Goal: Task Accomplishment & Management: Use online tool/utility

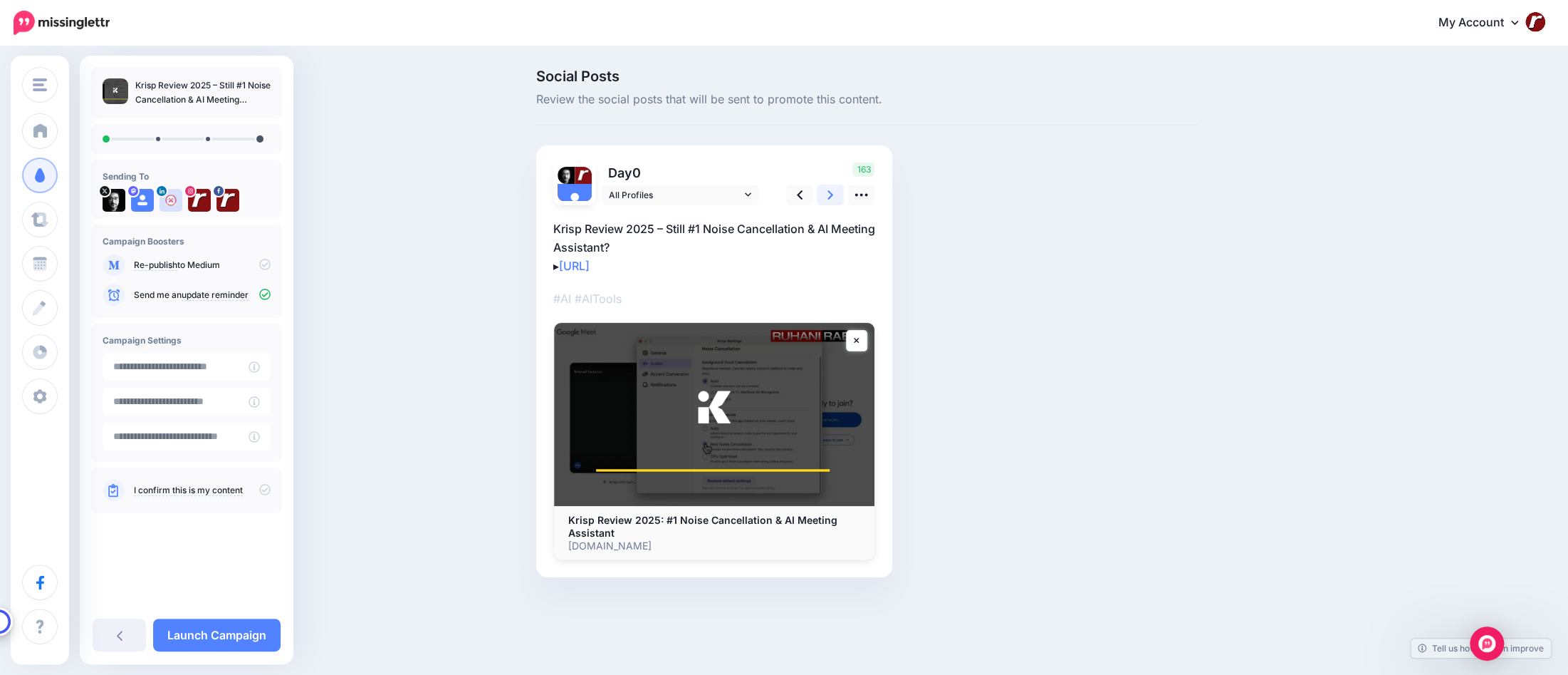
click at [823, 194] on link at bounding box center [831, 194] width 27 height 21
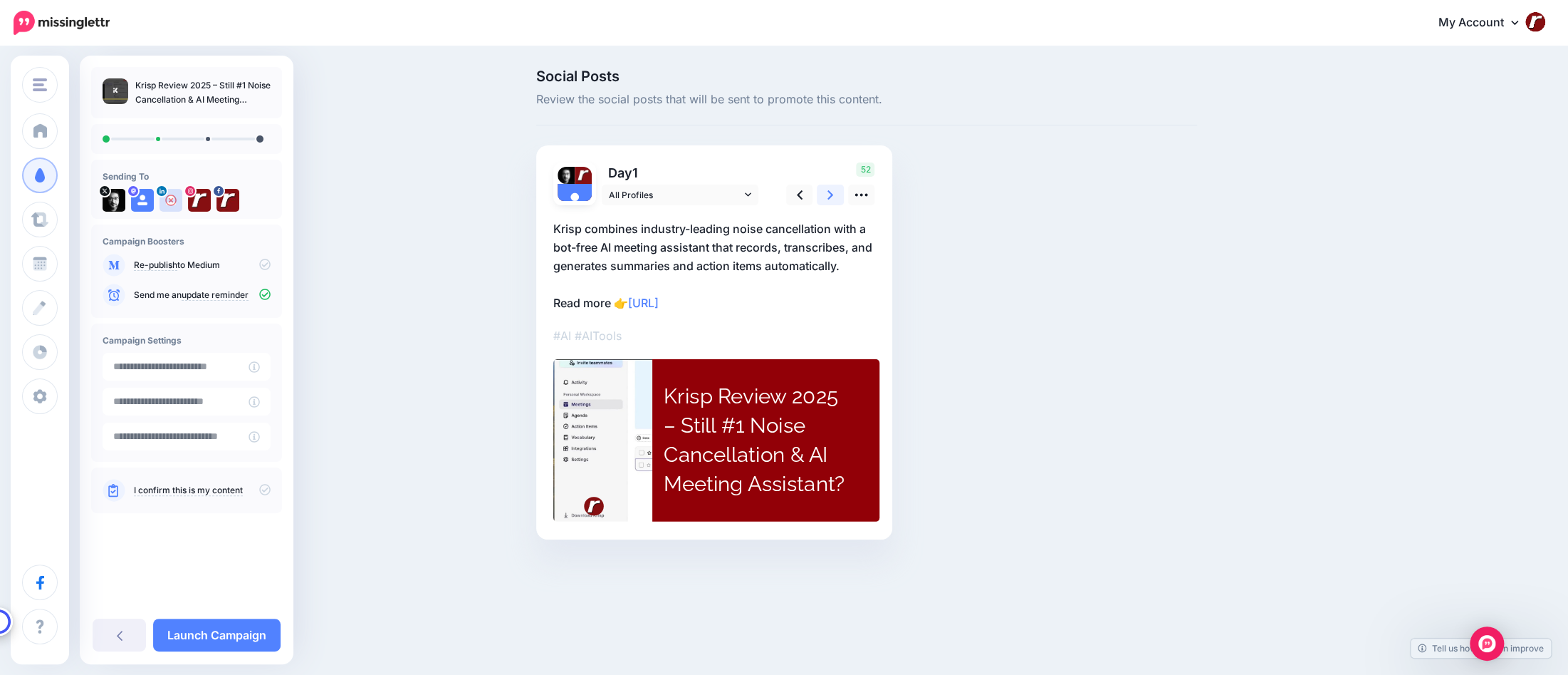
click at [823, 194] on link at bounding box center [831, 194] width 27 height 21
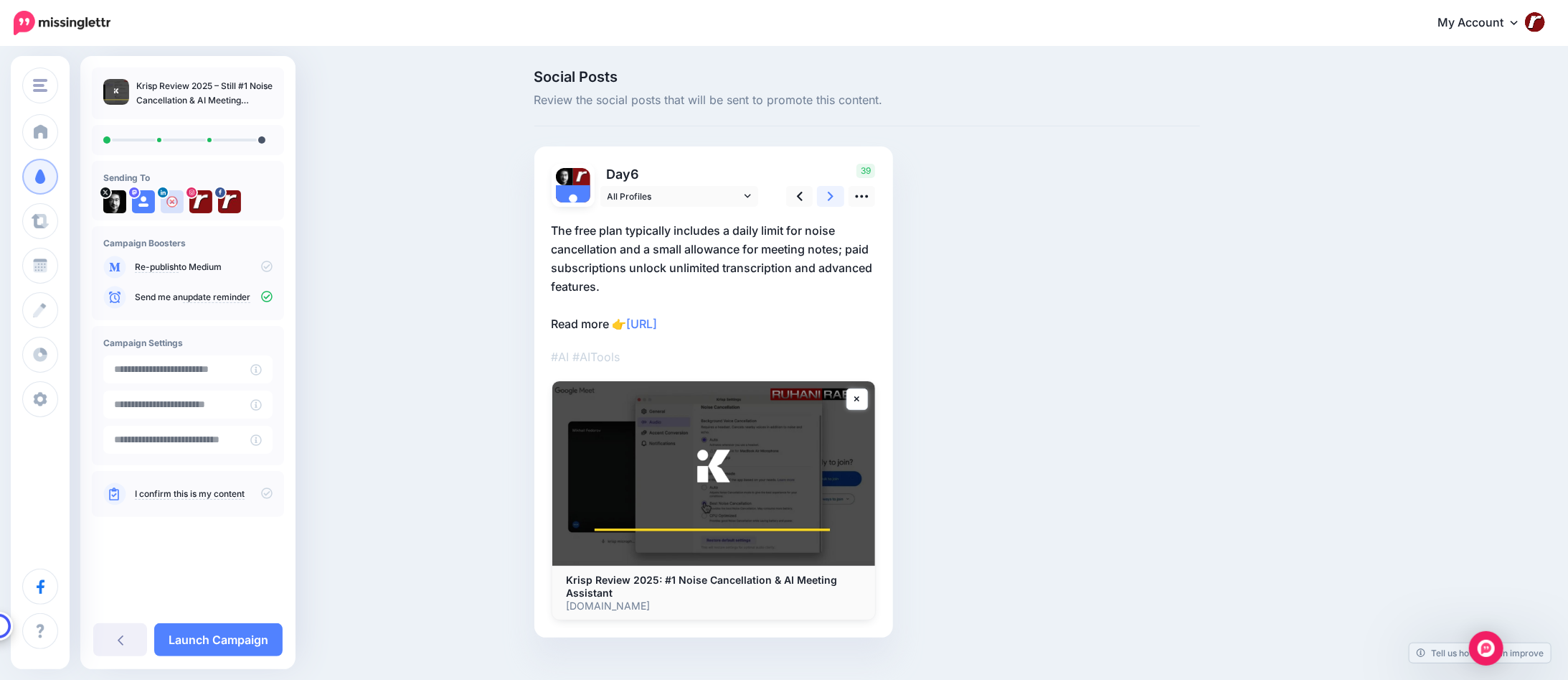
click at [829, 195] on link at bounding box center [831, 196] width 27 height 21
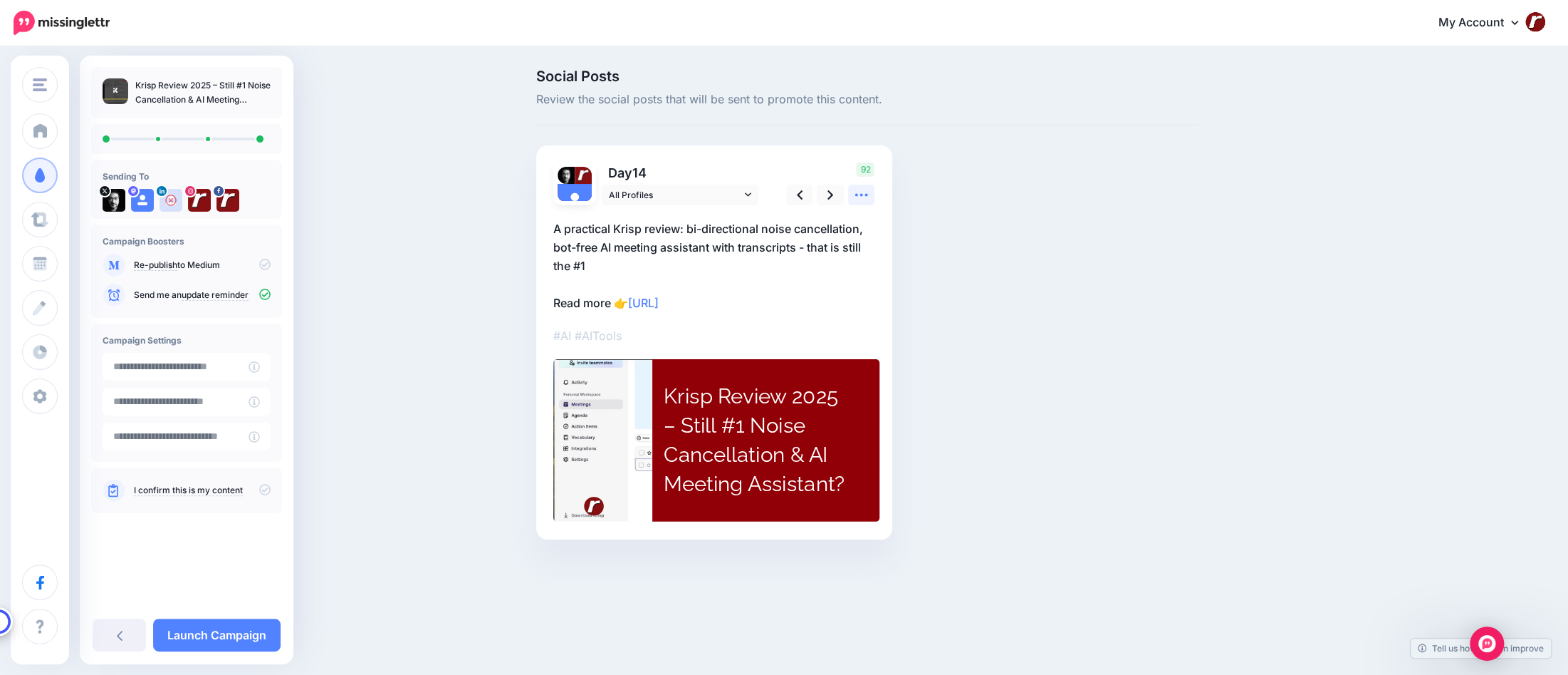
click at [870, 194] on link at bounding box center [862, 194] width 27 height 21
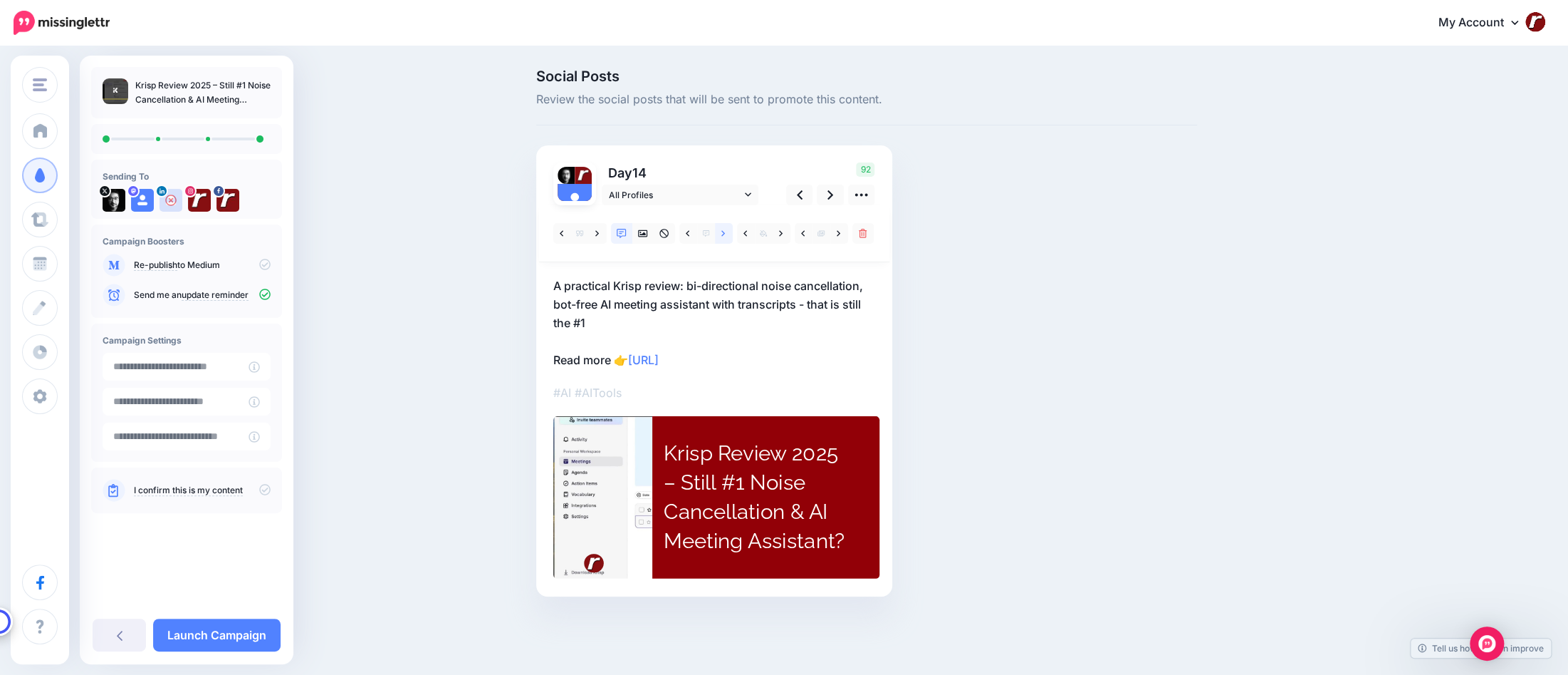
click at [724, 234] on icon at bounding box center [723, 233] width 4 height 5
click at [264, 487] on icon at bounding box center [264, 490] width 12 height 12
click at [106, 635] on link at bounding box center [119, 635] width 54 height 33
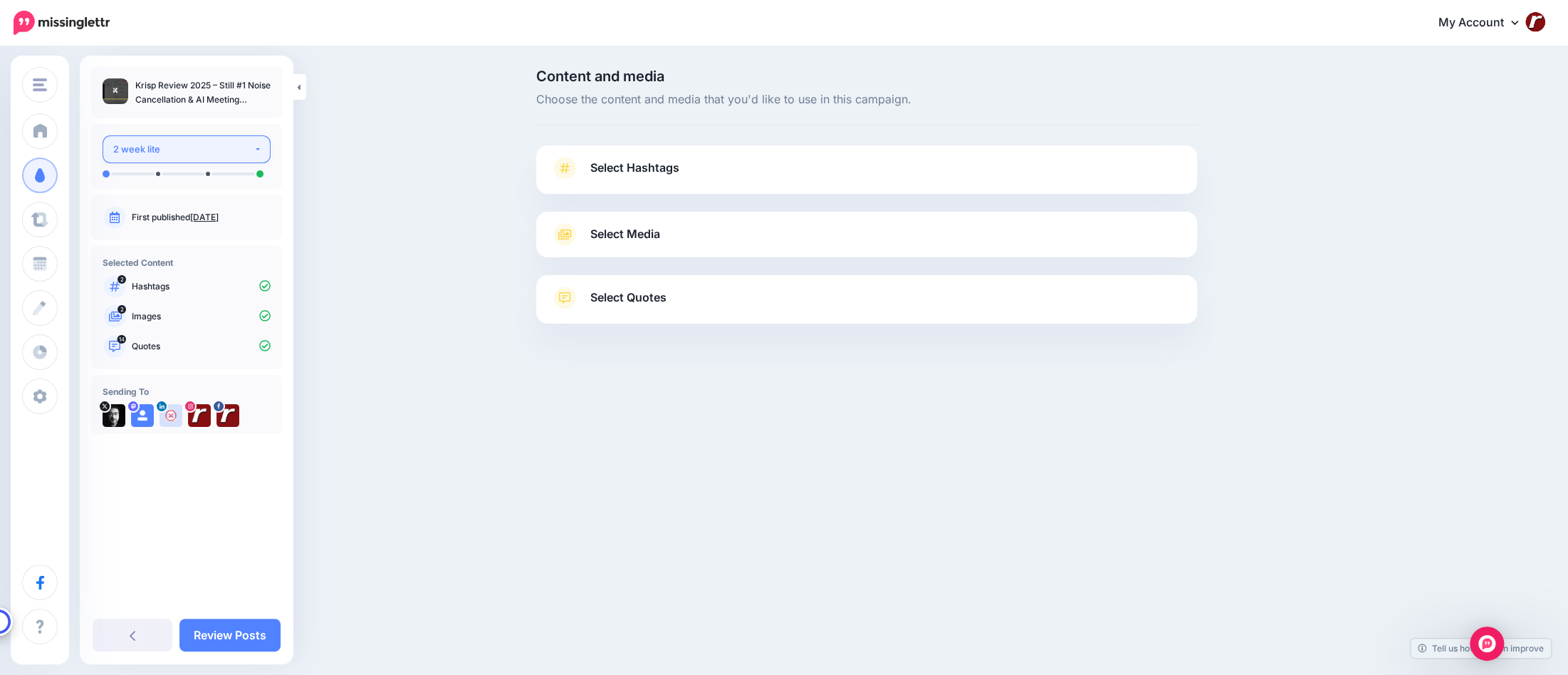
click at [261, 147] on button "2 week lite" at bounding box center [186, 149] width 168 height 28
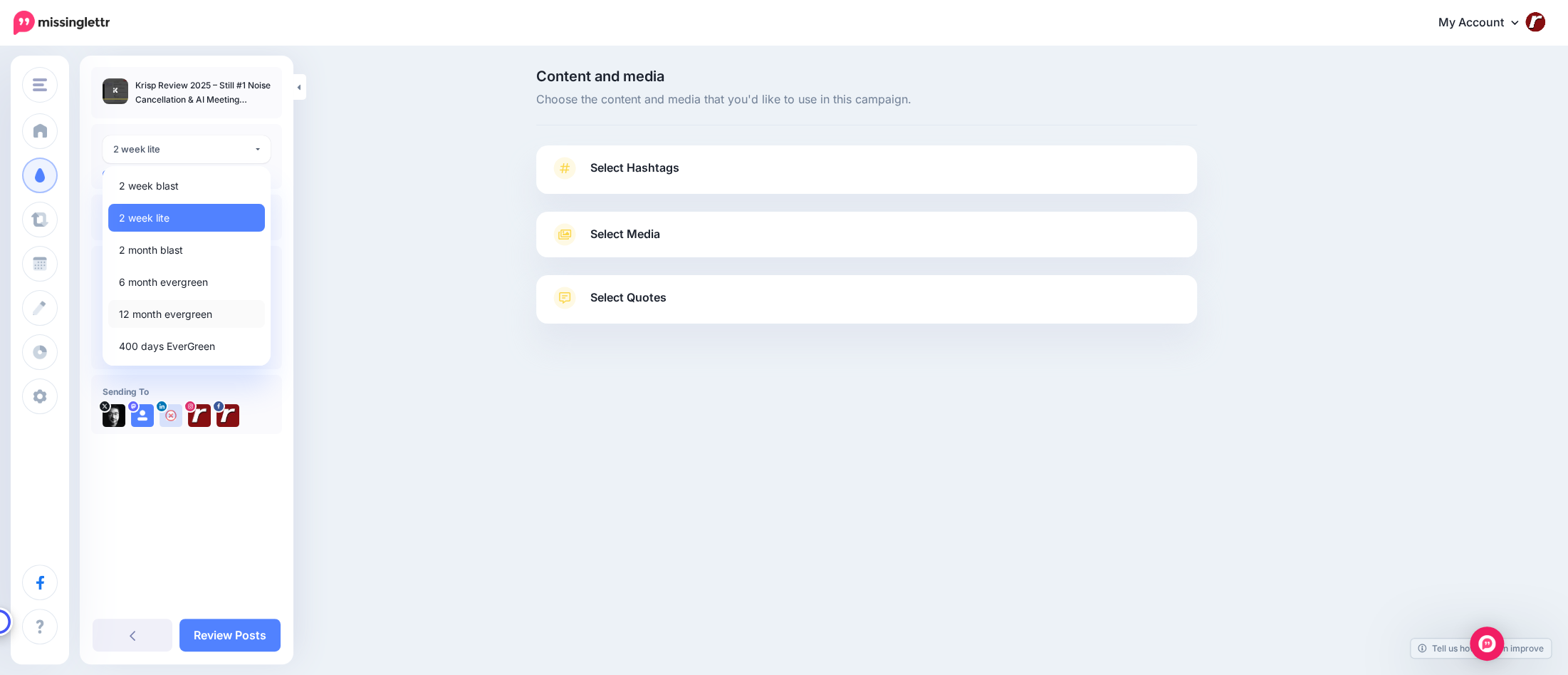
click at [201, 315] on span "12 month evergreen" at bounding box center [165, 313] width 94 height 17
select select "******"
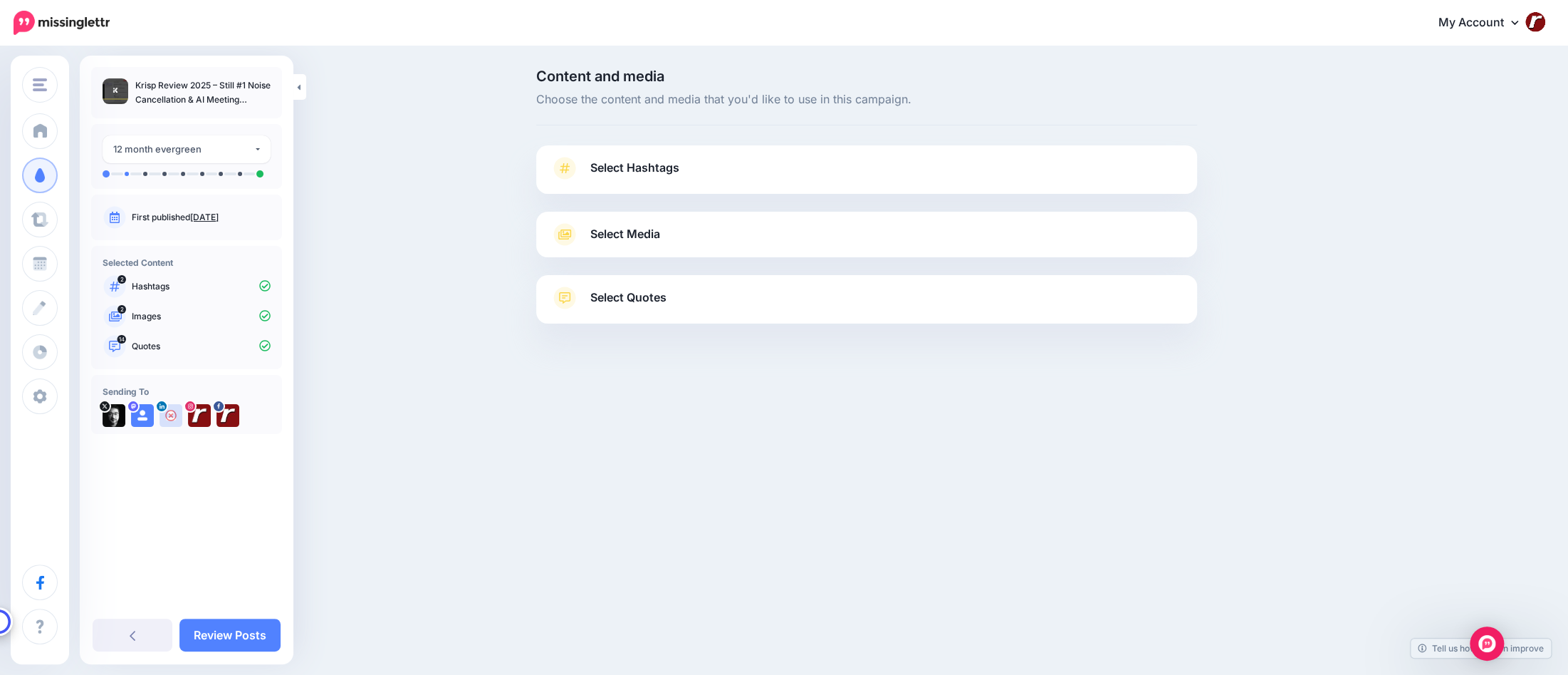
click at [127, 173] on li at bounding box center [126, 174] width 5 height 5
click at [651, 181] on link "Select Hashtags" at bounding box center [866, 175] width 632 height 37
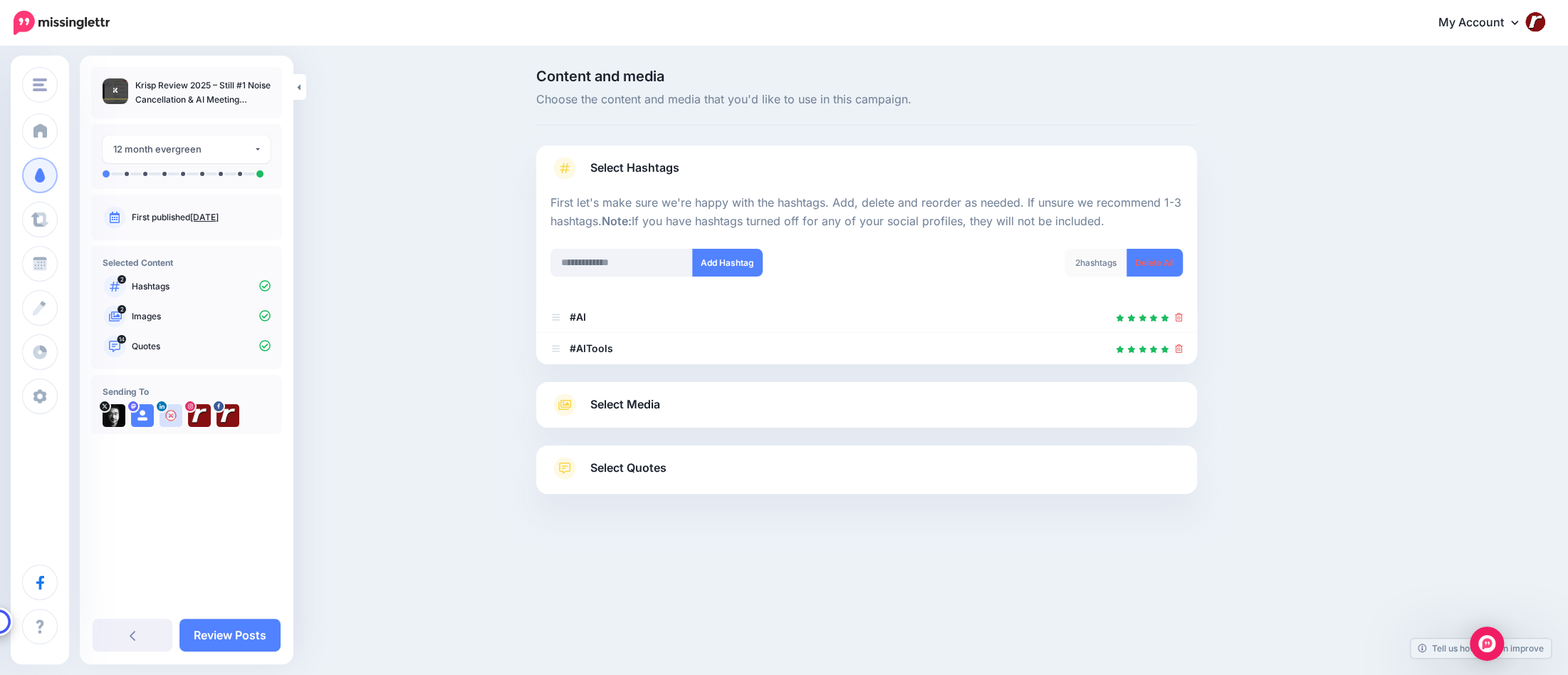
click at [651, 181] on link "Select Hashtags" at bounding box center [866, 175] width 632 height 37
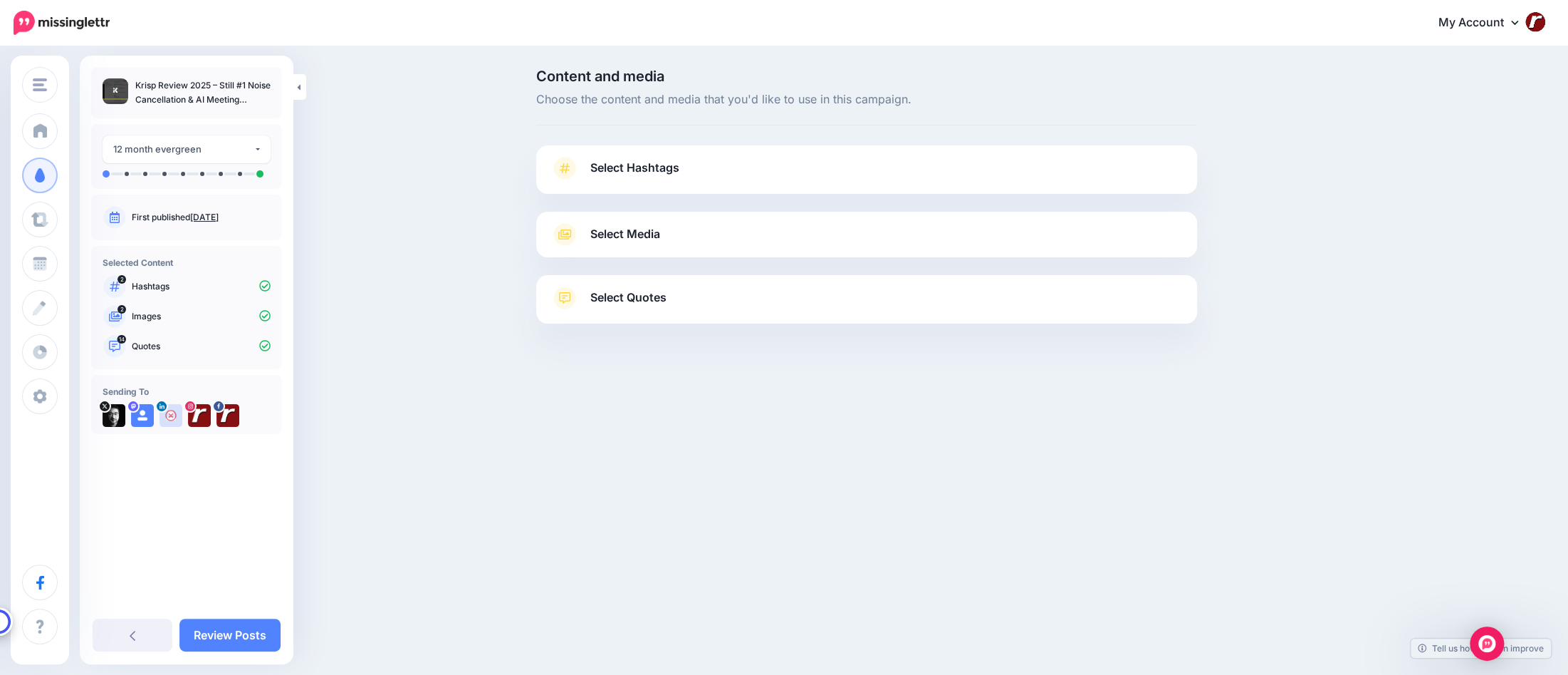
click at [642, 233] on span "Select Media" at bounding box center [625, 233] width 70 height 19
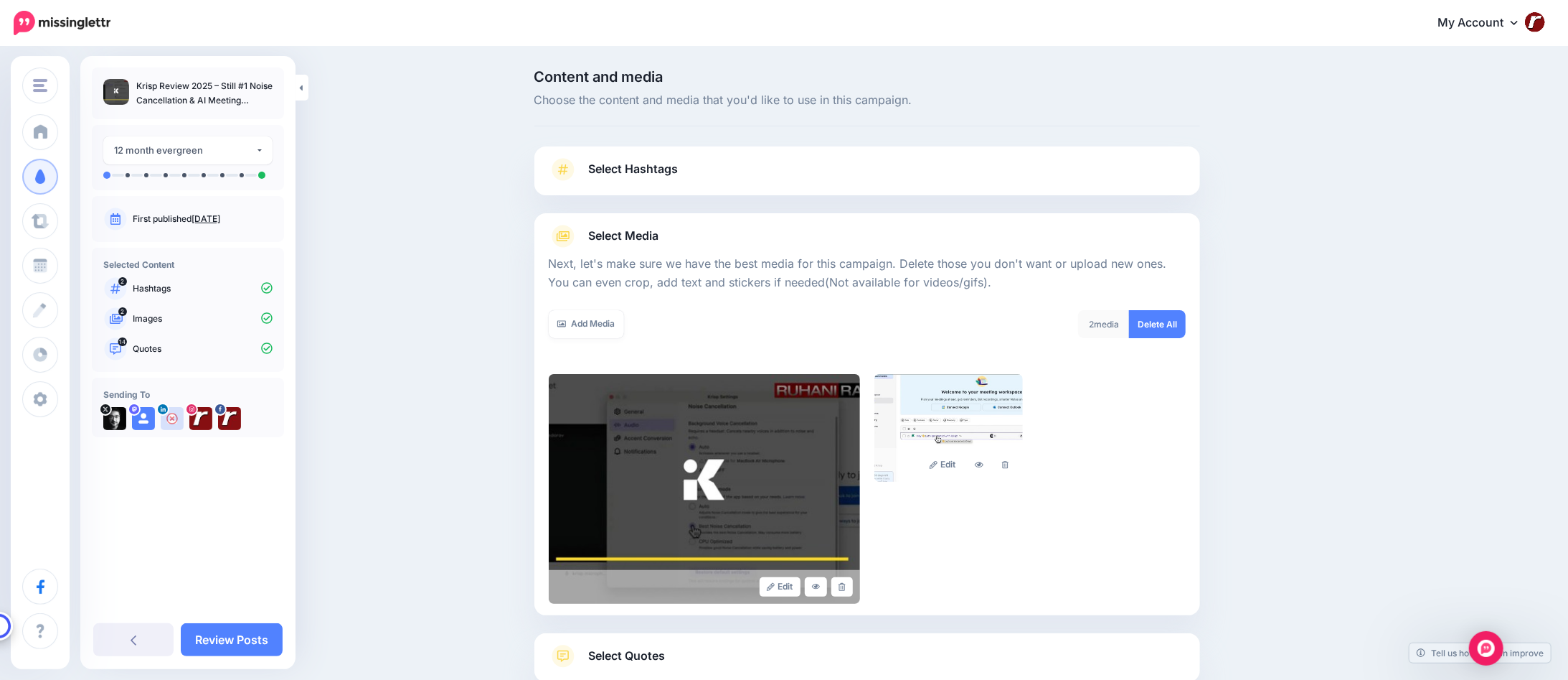
click at [647, 235] on span "Select Media" at bounding box center [624, 235] width 70 height 19
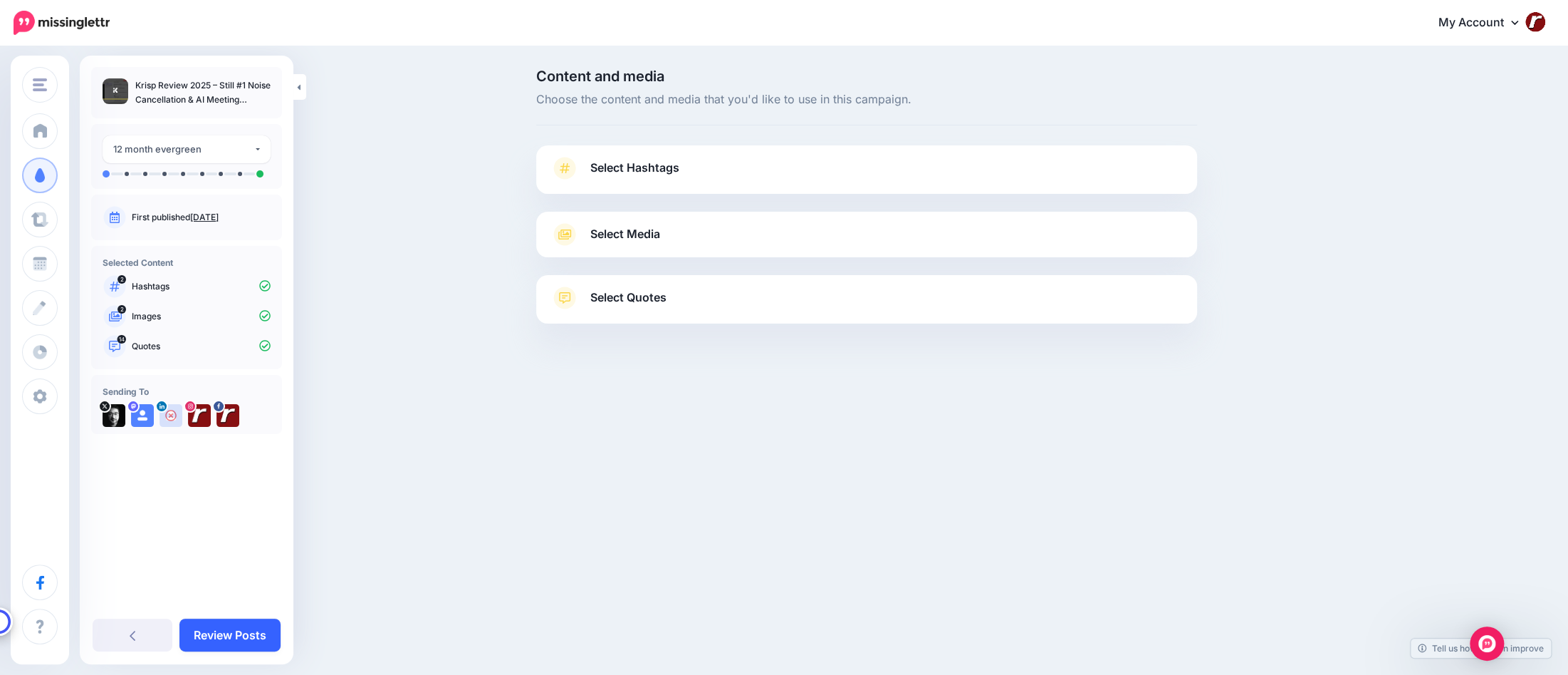
click at [242, 631] on link "Review Posts" at bounding box center [230, 635] width 101 height 33
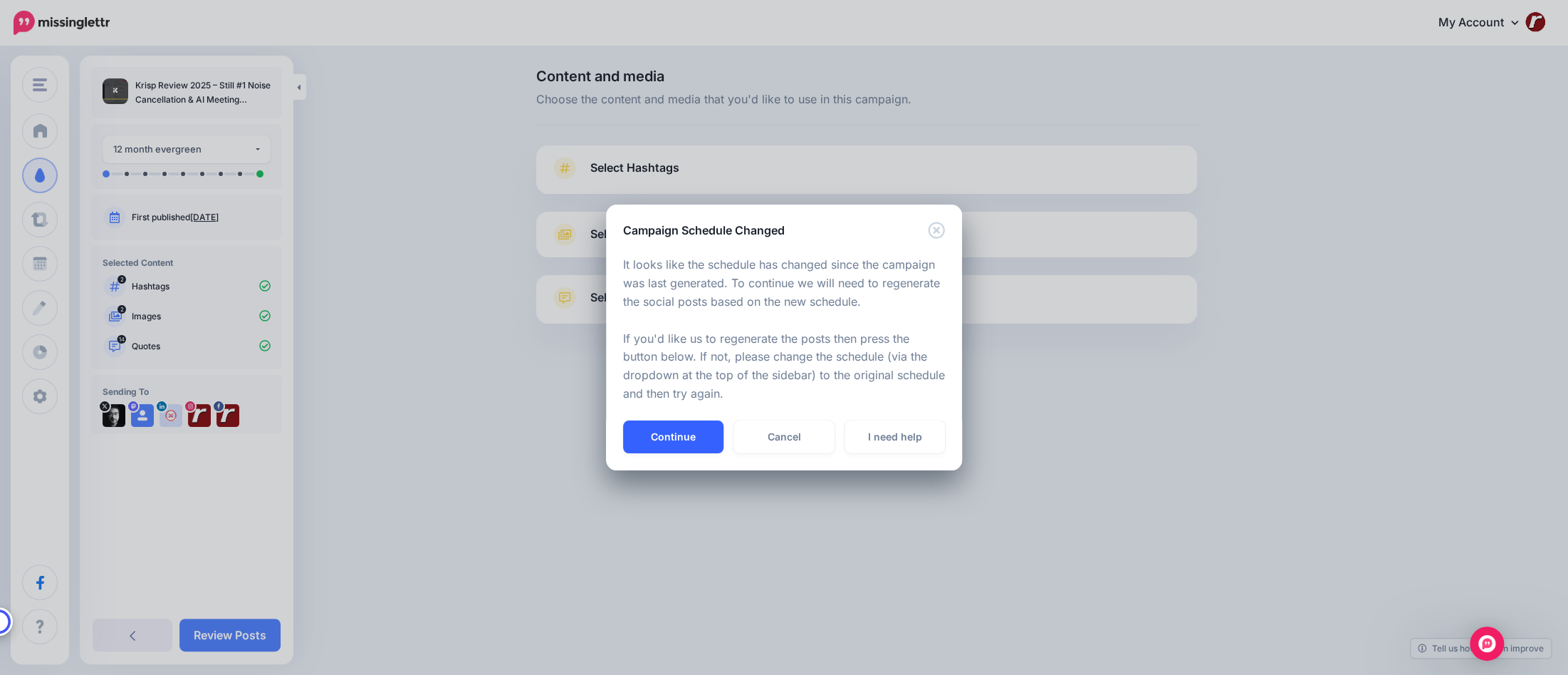
click at [685, 442] on button "Continue" at bounding box center [673, 437] width 101 height 33
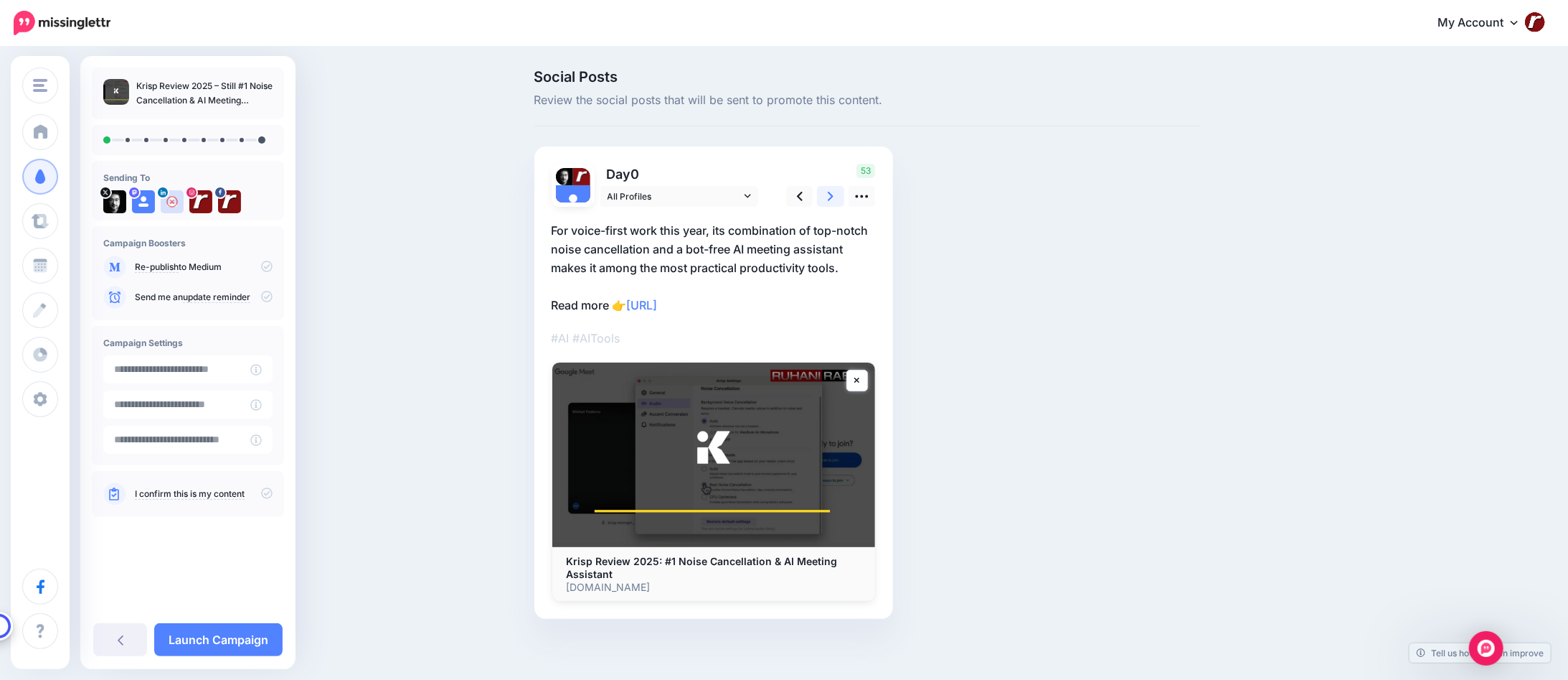
click at [829, 199] on link at bounding box center [831, 196] width 27 height 21
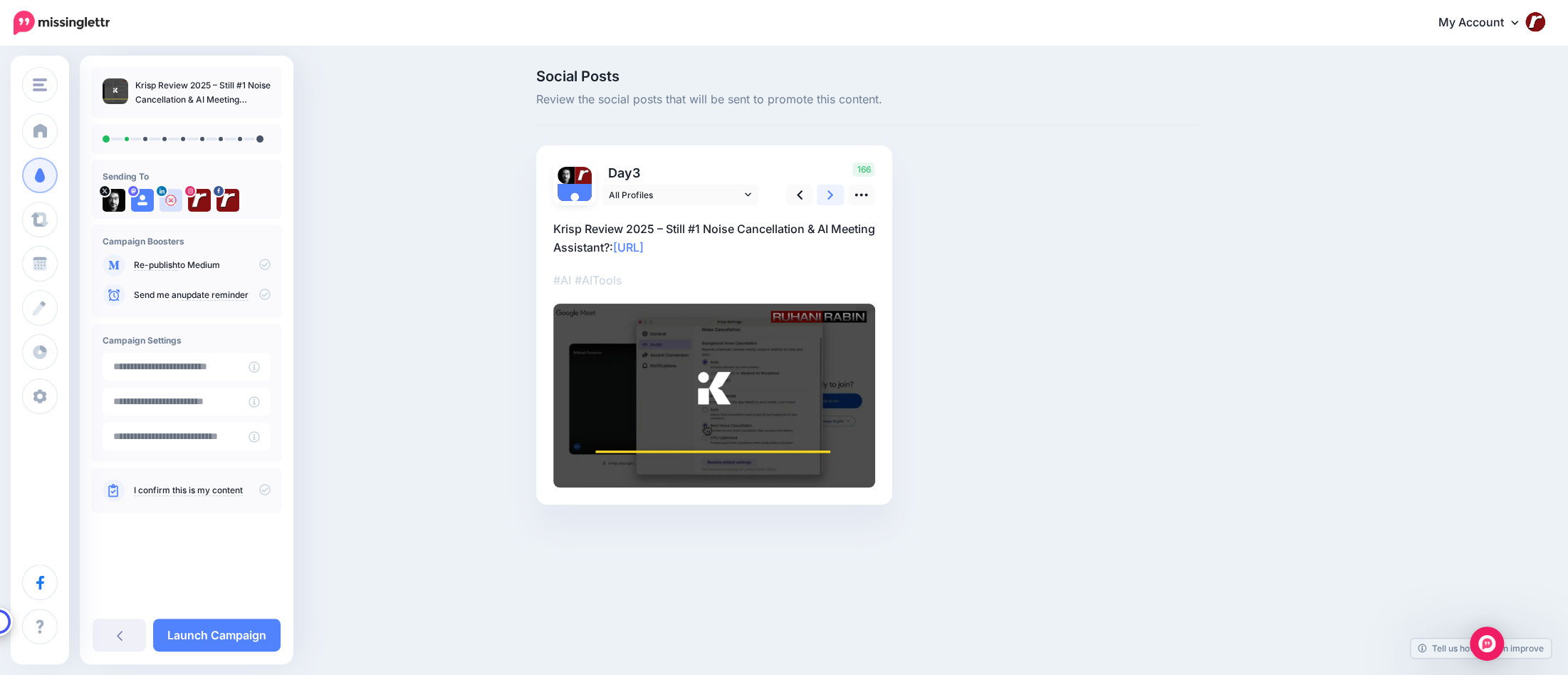
click at [823, 197] on link at bounding box center [831, 194] width 27 height 21
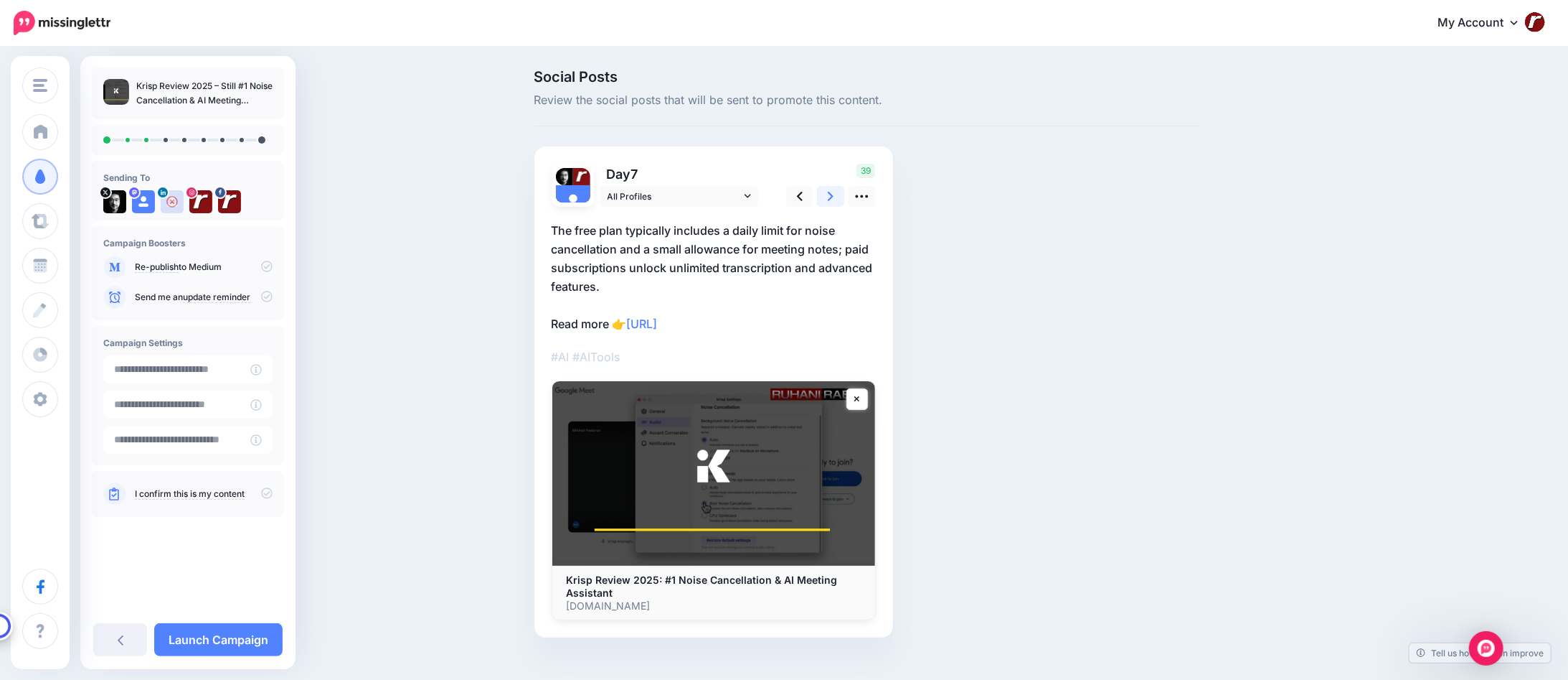
click at [829, 199] on link at bounding box center [831, 196] width 27 height 21
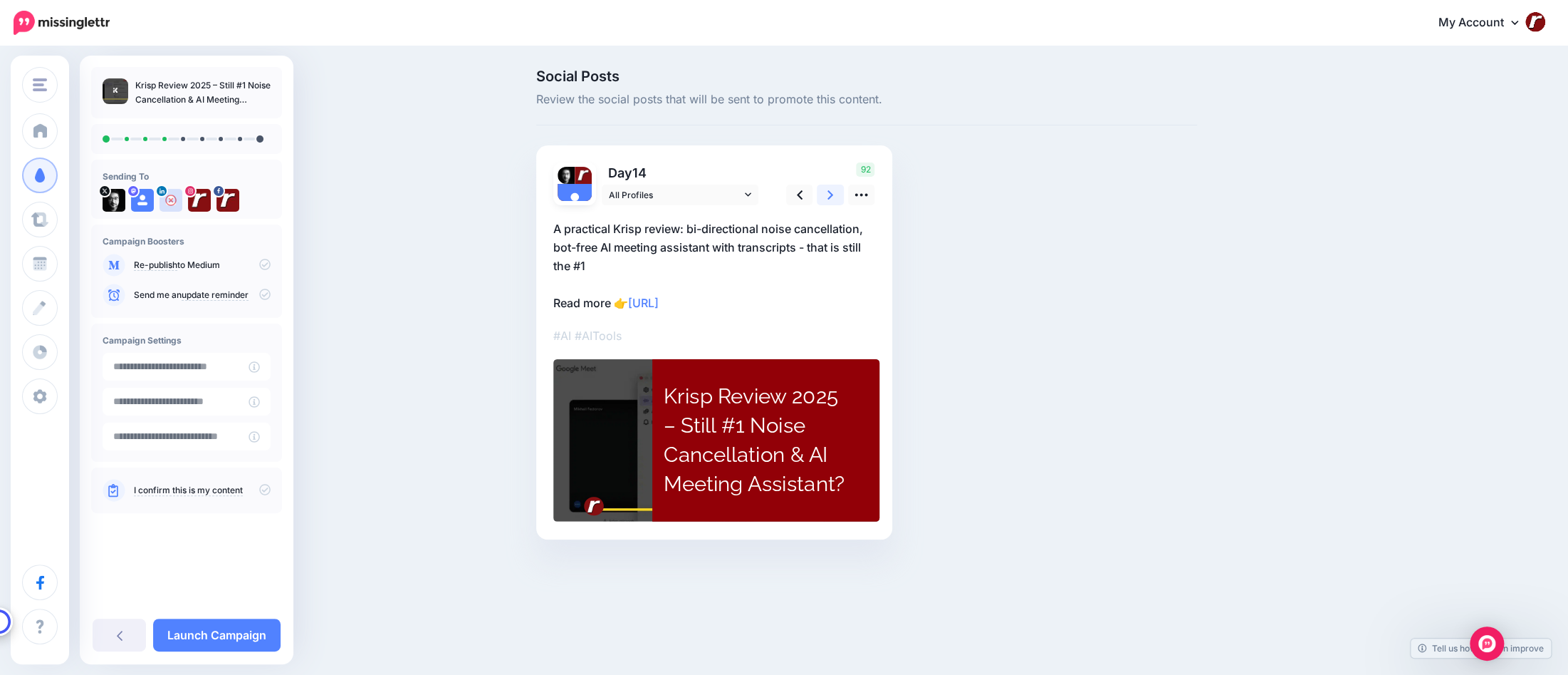
click at [823, 197] on link at bounding box center [831, 194] width 27 height 21
click at [856, 191] on icon at bounding box center [861, 194] width 15 height 15
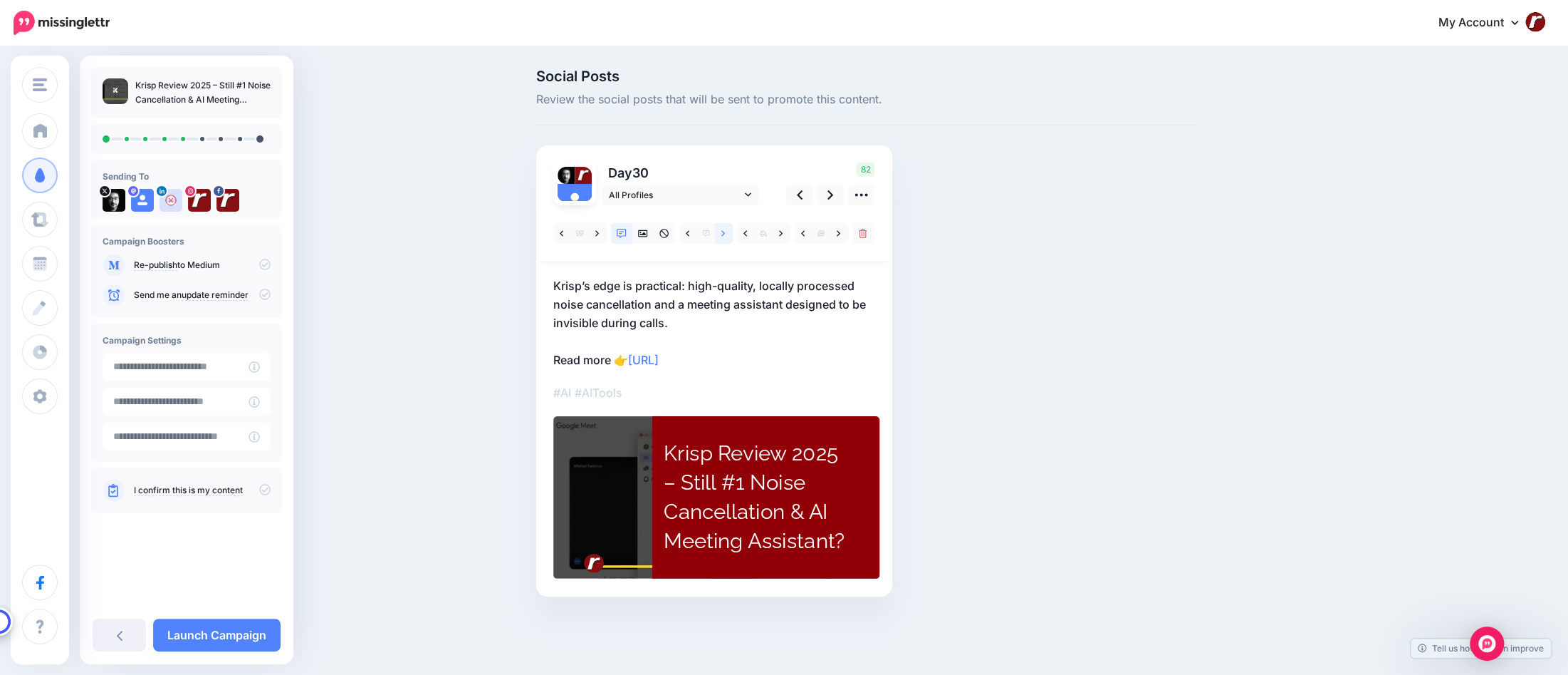
click at [725, 233] on link at bounding box center [724, 233] width 18 height 21
click at [725, 230] on link at bounding box center [724, 233] width 18 height 21
click at [832, 198] on icon at bounding box center [830, 194] width 5 height 15
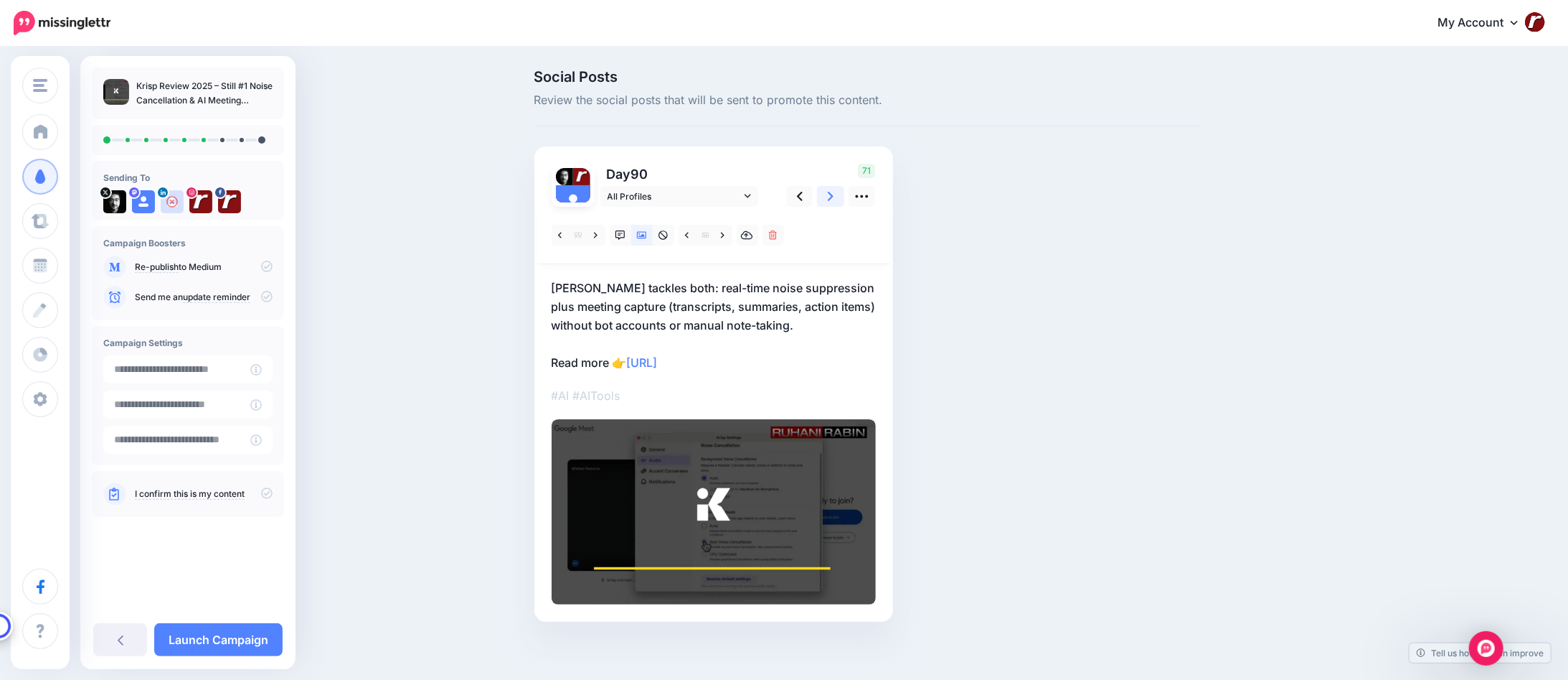
click at [833, 200] on icon at bounding box center [831, 196] width 5 height 15
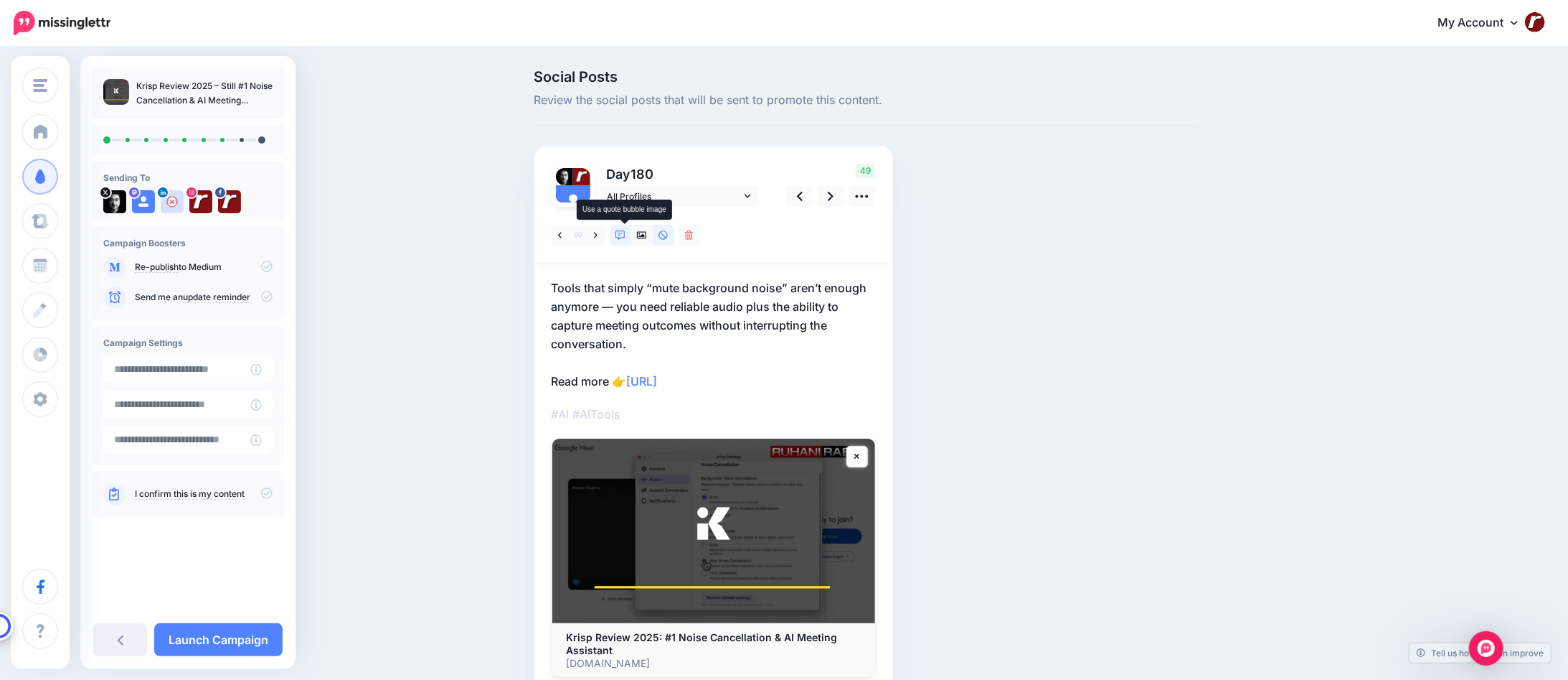
click at [626, 234] on icon at bounding box center [620, 235] width 10 height 10
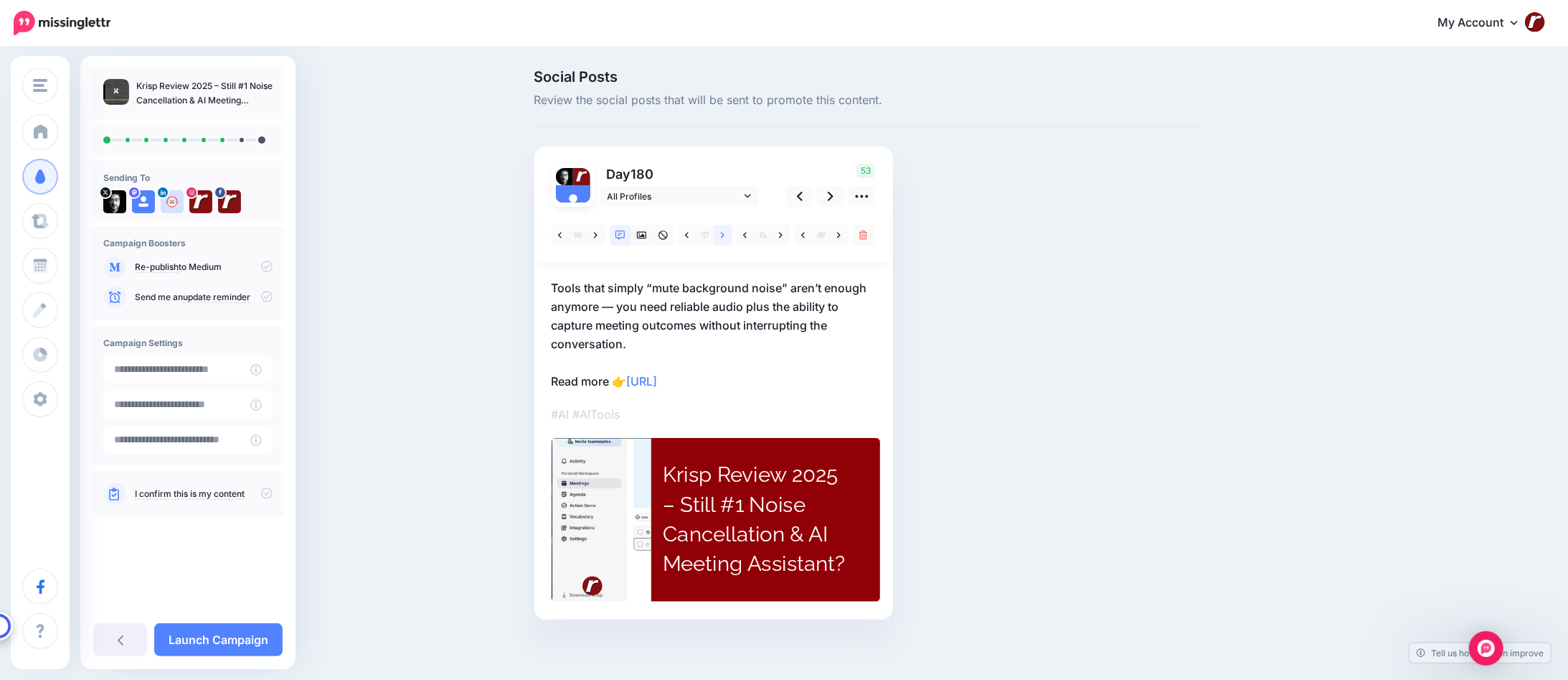
click at [733, 234] on link at bounding box center [724, 234] width 18 height 21
click at [833, 194] on icon at bounding box center [831, 196] width 5 height 9
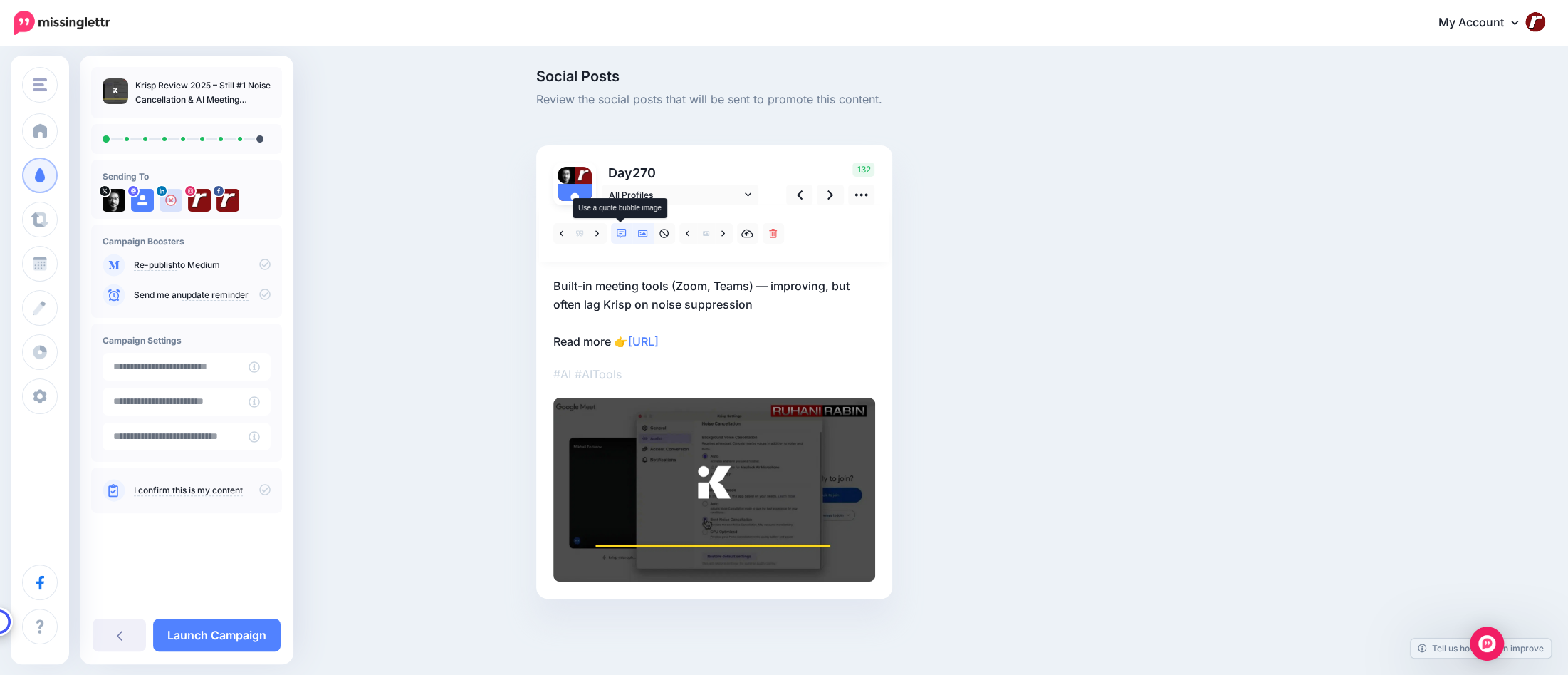
click at [623, 235] on icon at bounding box center [621, 233] width 10 height 10
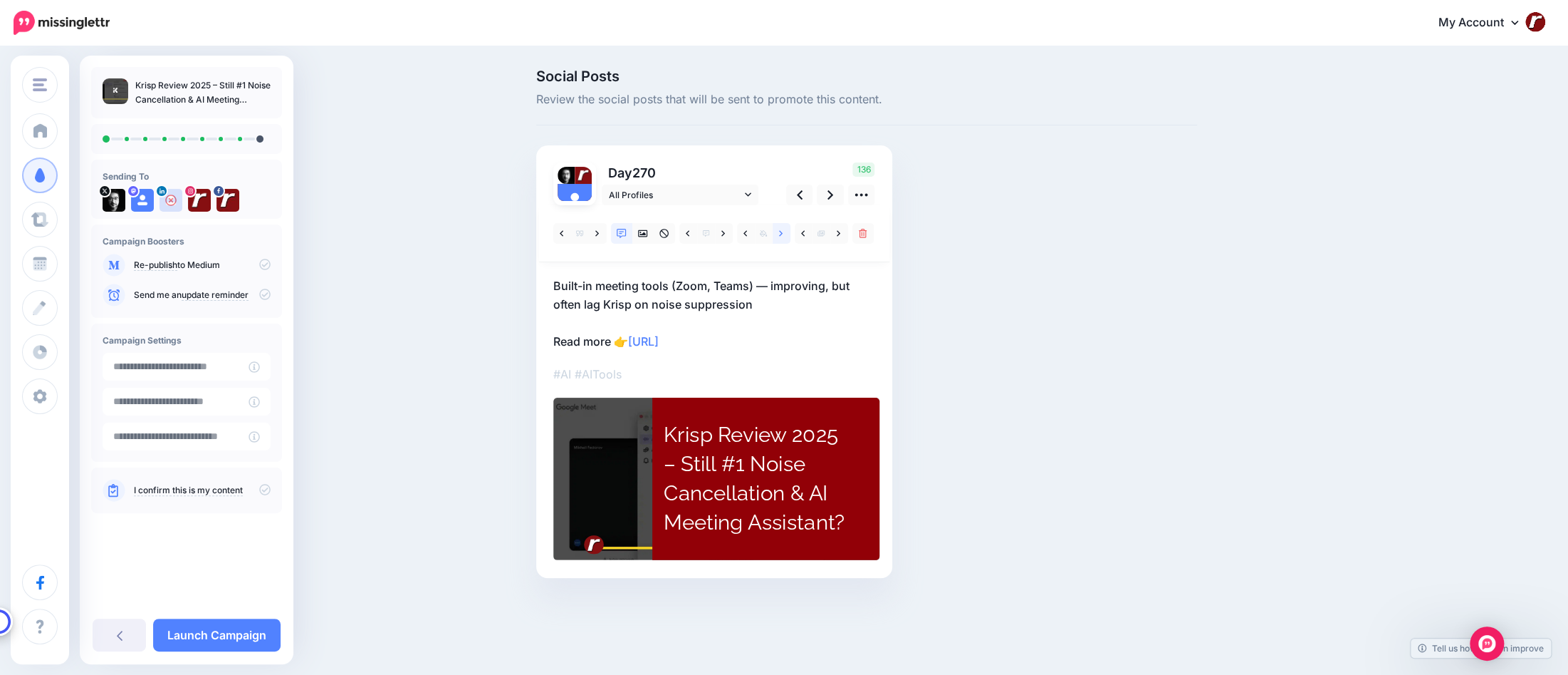
click at [784, 233] on link at bounding box center [782, 233] width 18 height 21
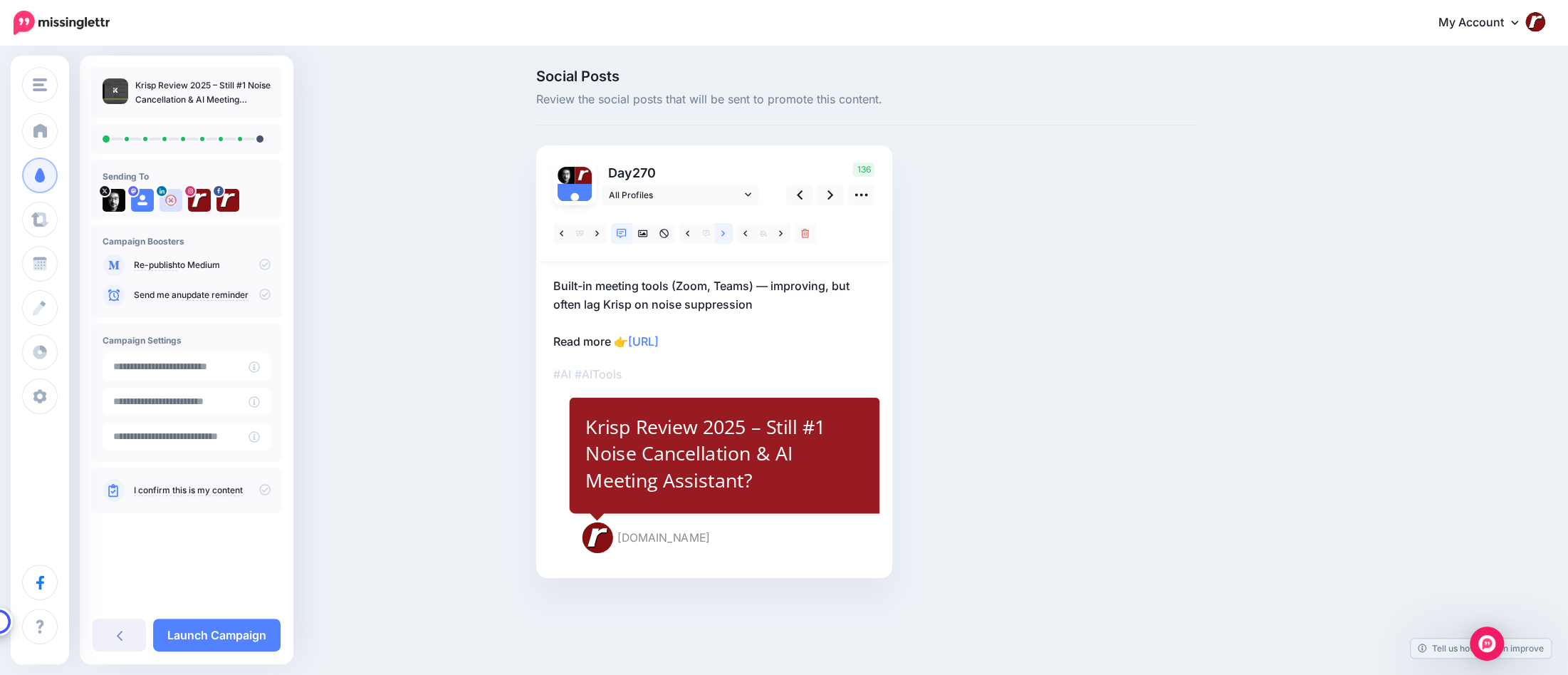
click at [723, 235] on icon at bounding box center [723, 233] width 4 height 5
click at [715, 241] on link at bounding box center [724, 233] width 18 height 21
click at [717, 238] on link at bounding box center [724, 233] width 18 height 21
click at [827, 196] on icon at bounding box center [830, 194] width 5 height 15
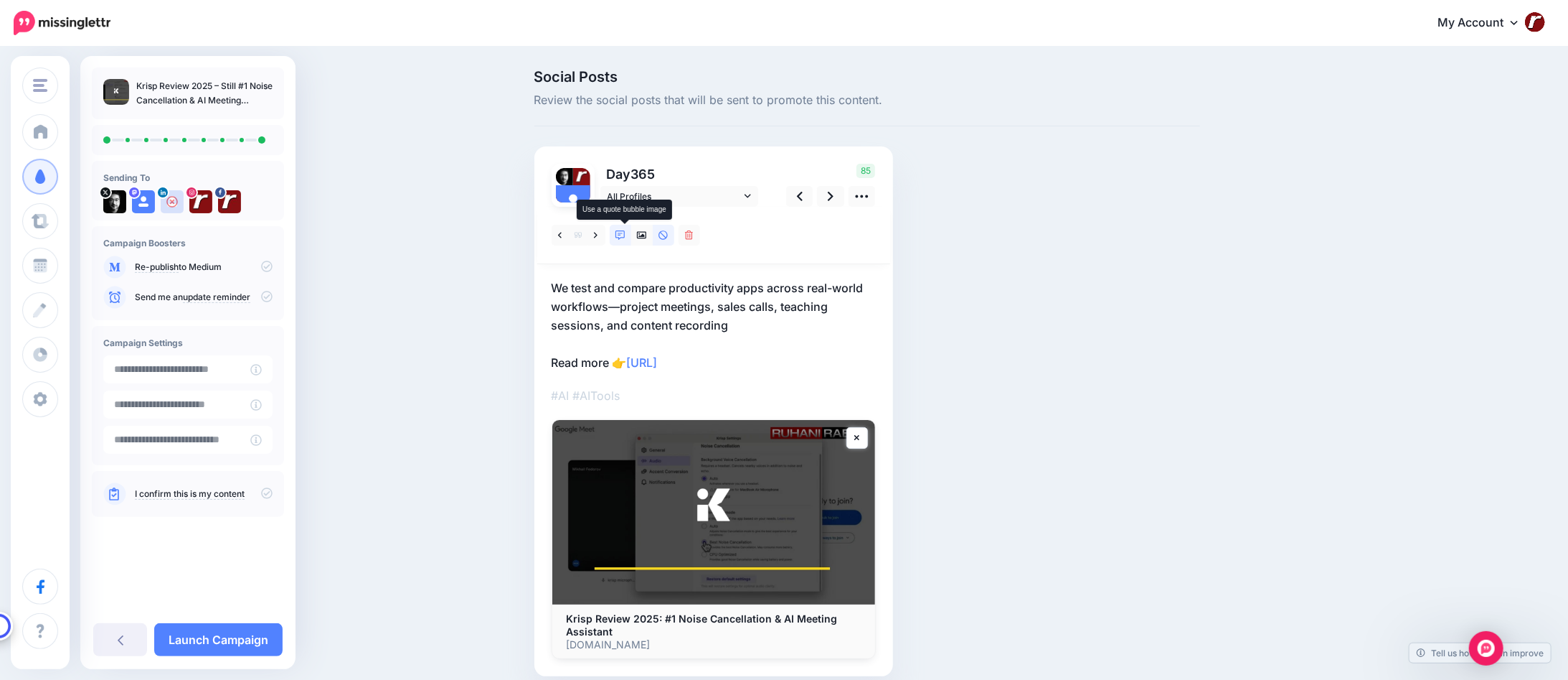
click at [623, 235] on icon at bounding box center [620, 235] width 10 height 10
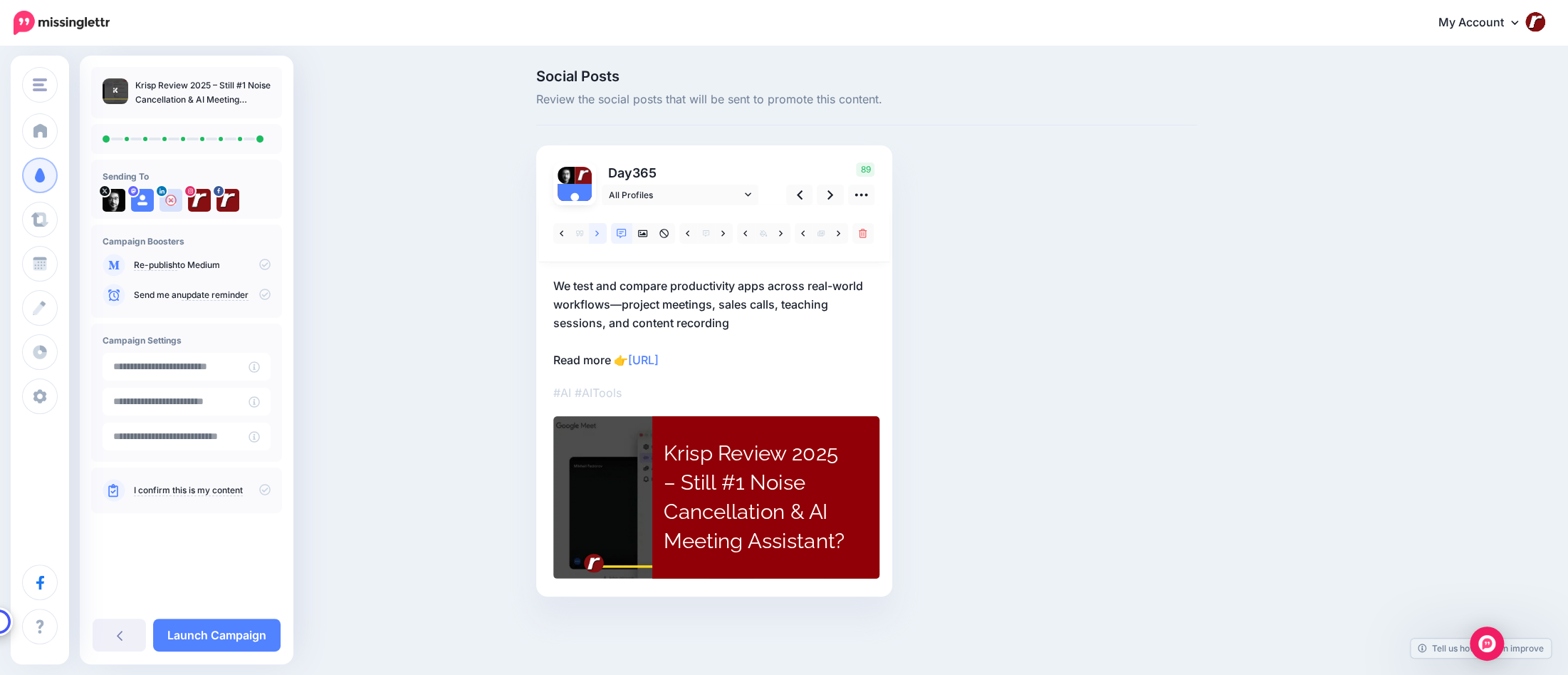
click at [598, 235] on icon at bounding box center [597, 233] width 4 height 10
click at [563, 237] on icon at bounding box center [561, 233] width 4 height 10
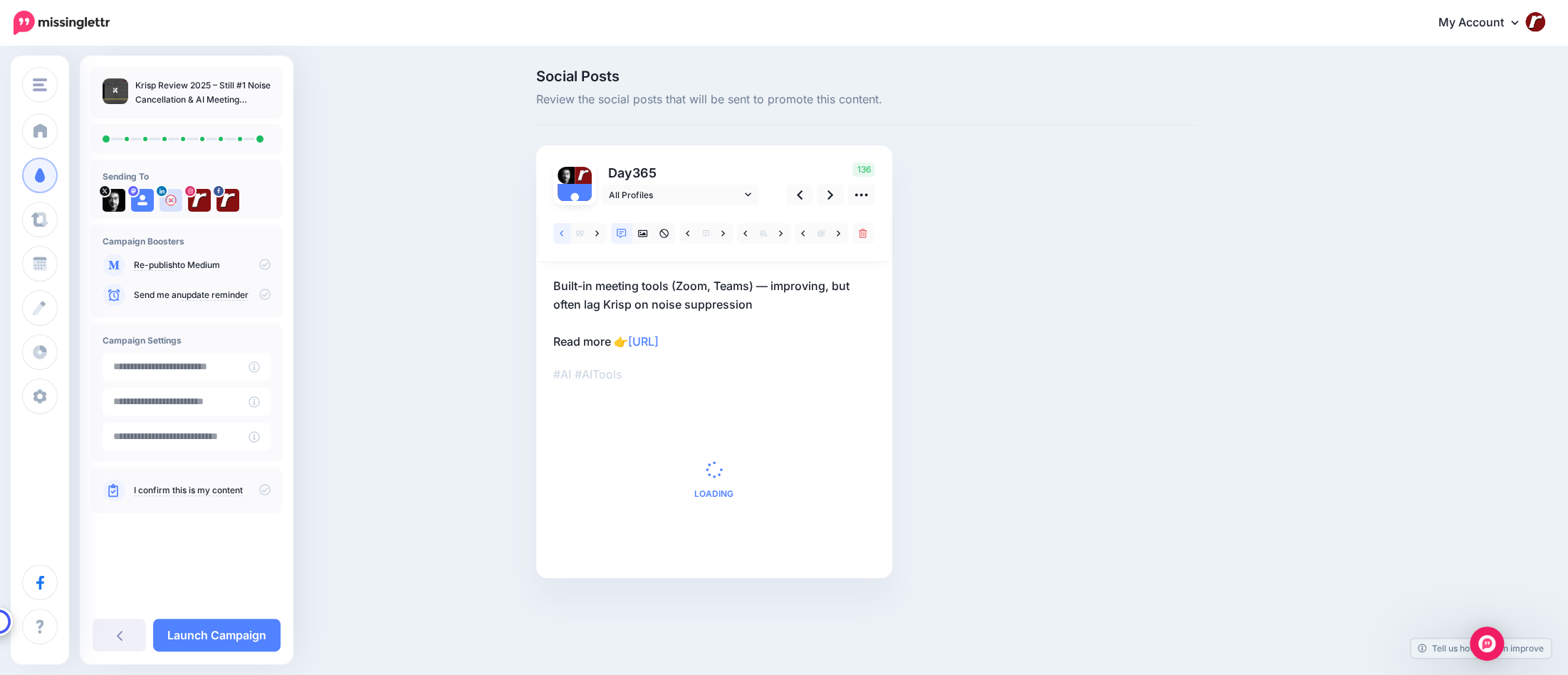
click at [563, 237] on icon at bounding box center [561, 233] width 4 height 10
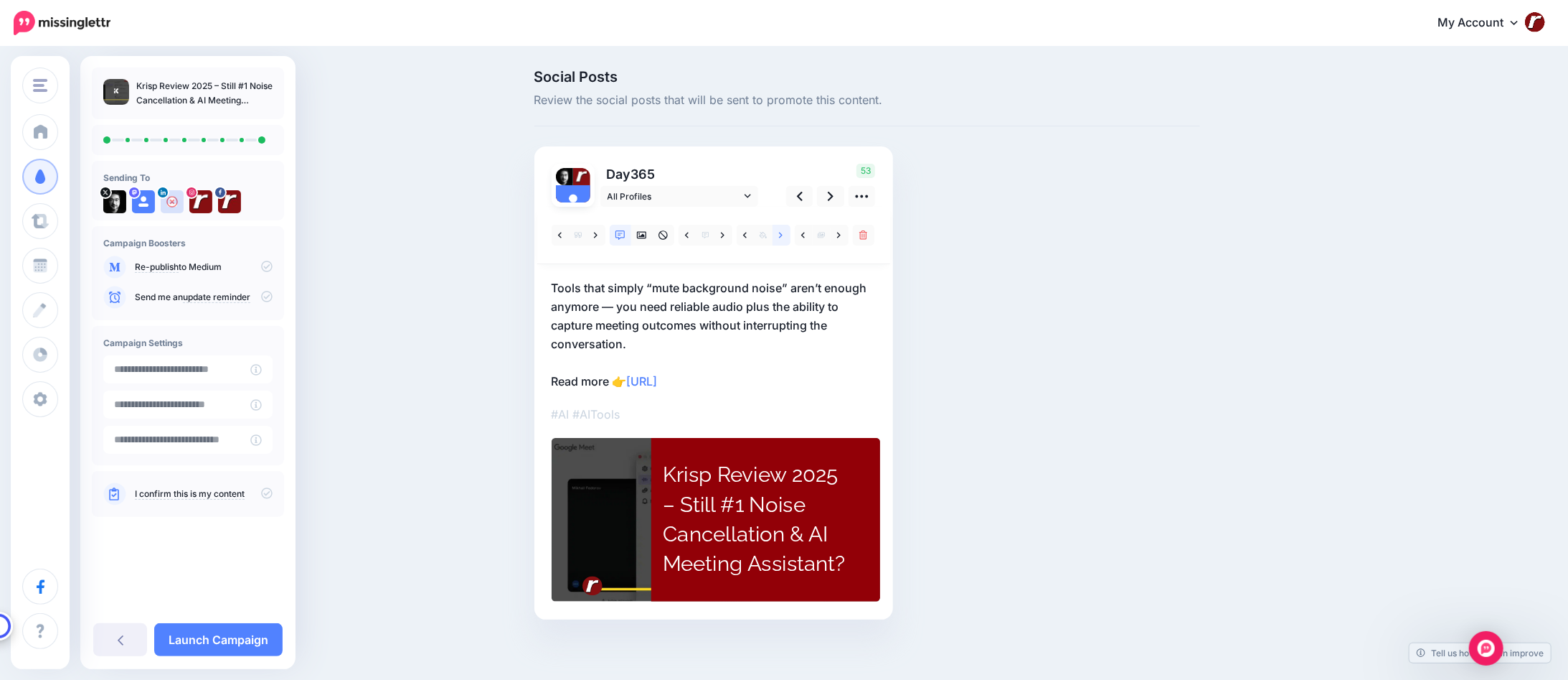
click at [783, 234] on icon at bounding box center [781, 234] width 4 height 5
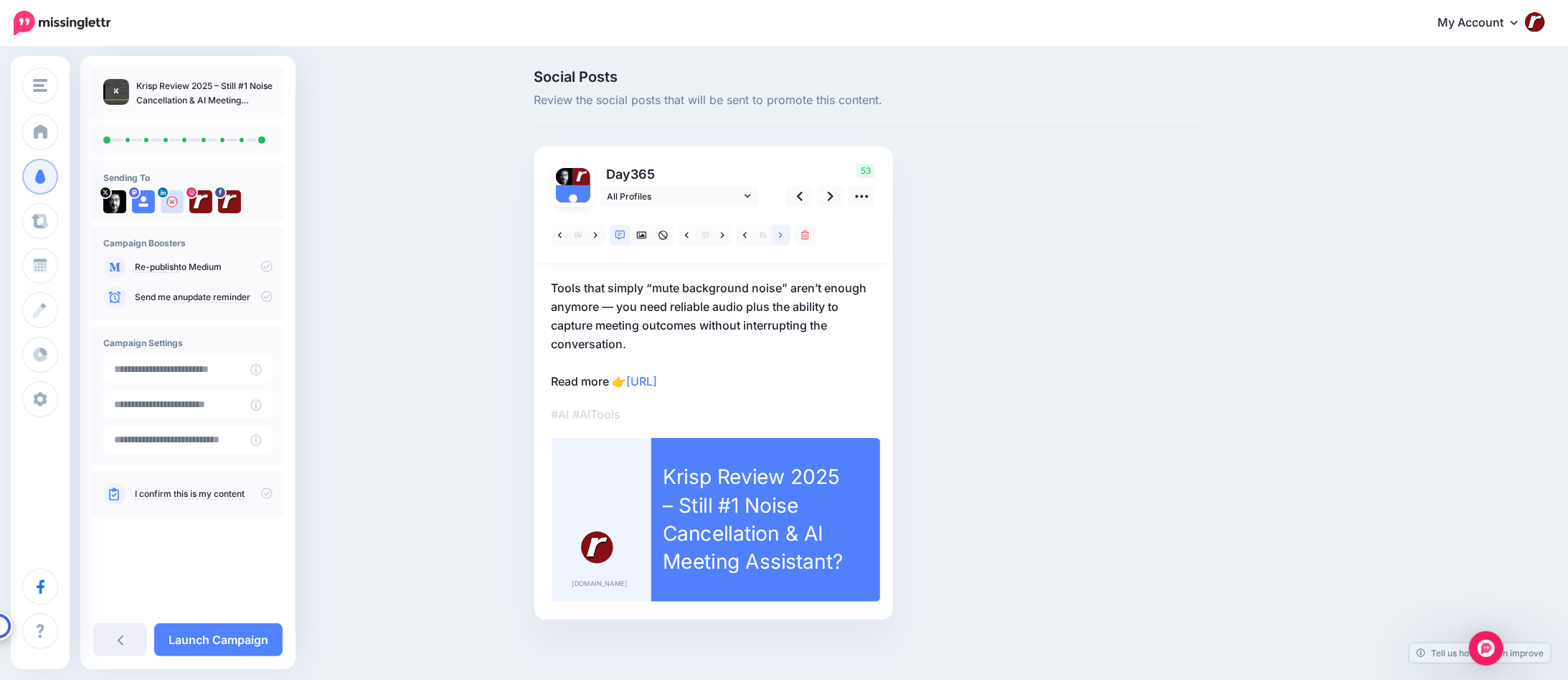
click at [783, 234] on icon at bounding box center [781, 234] width 4 height 5
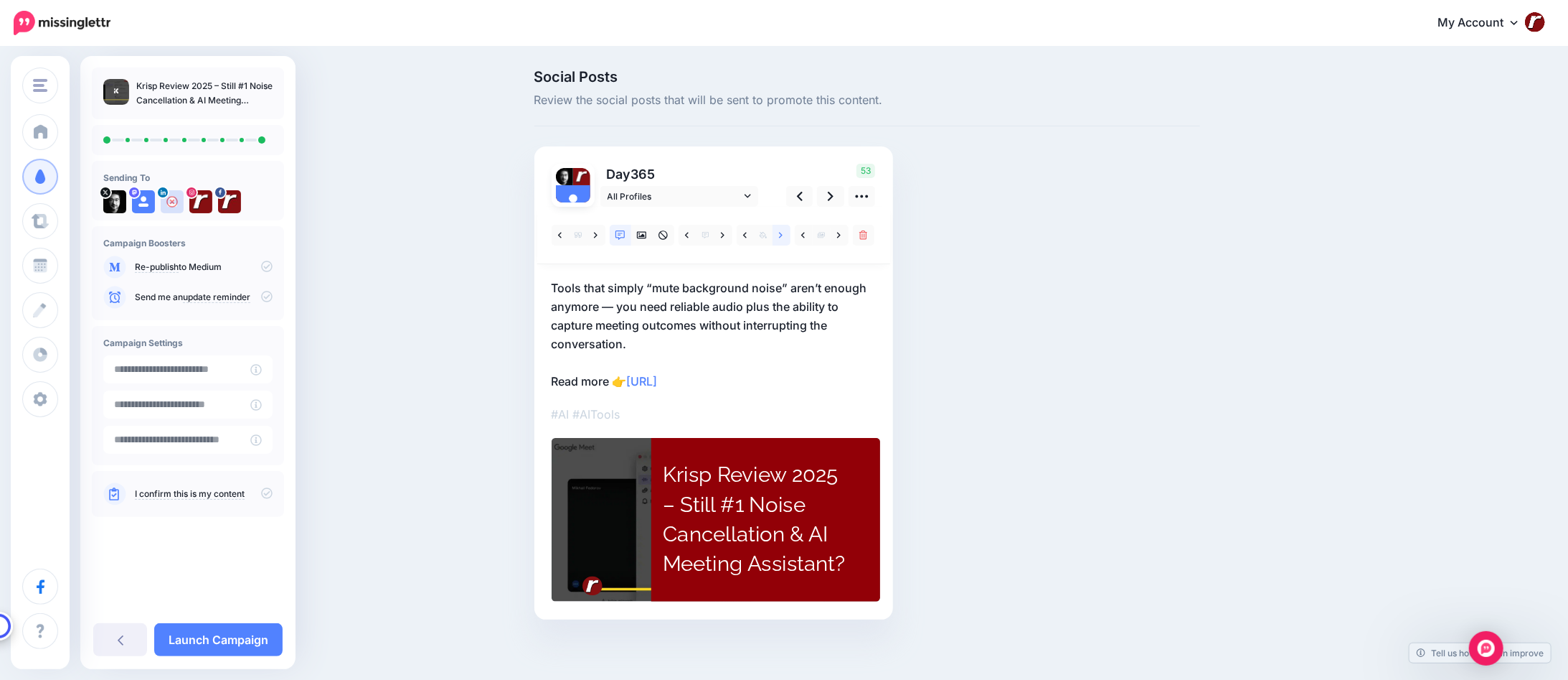
click at [783, 236] on icon at bounding box center [781, 234] width 4 height 5
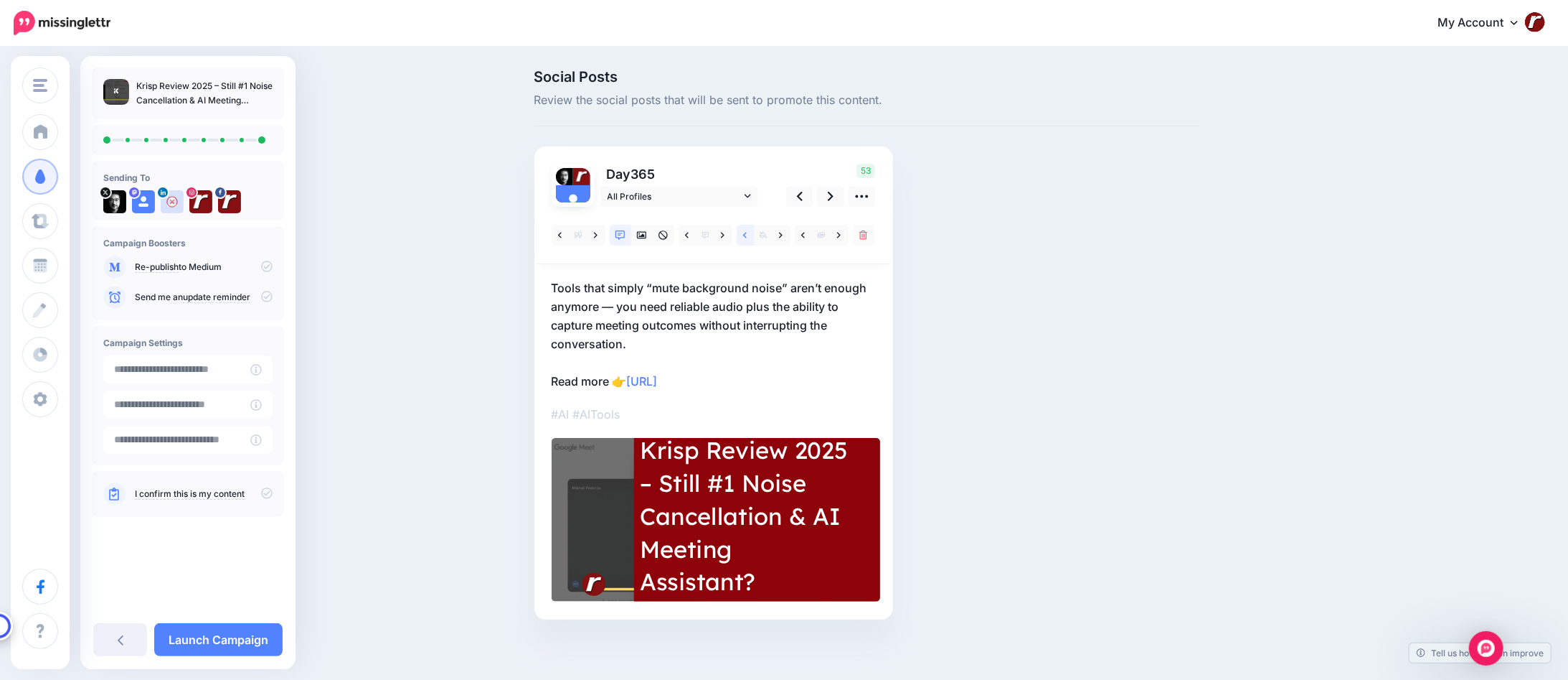
click at [746, 236] on link at bounding box center [746, 234] width 18 height 21
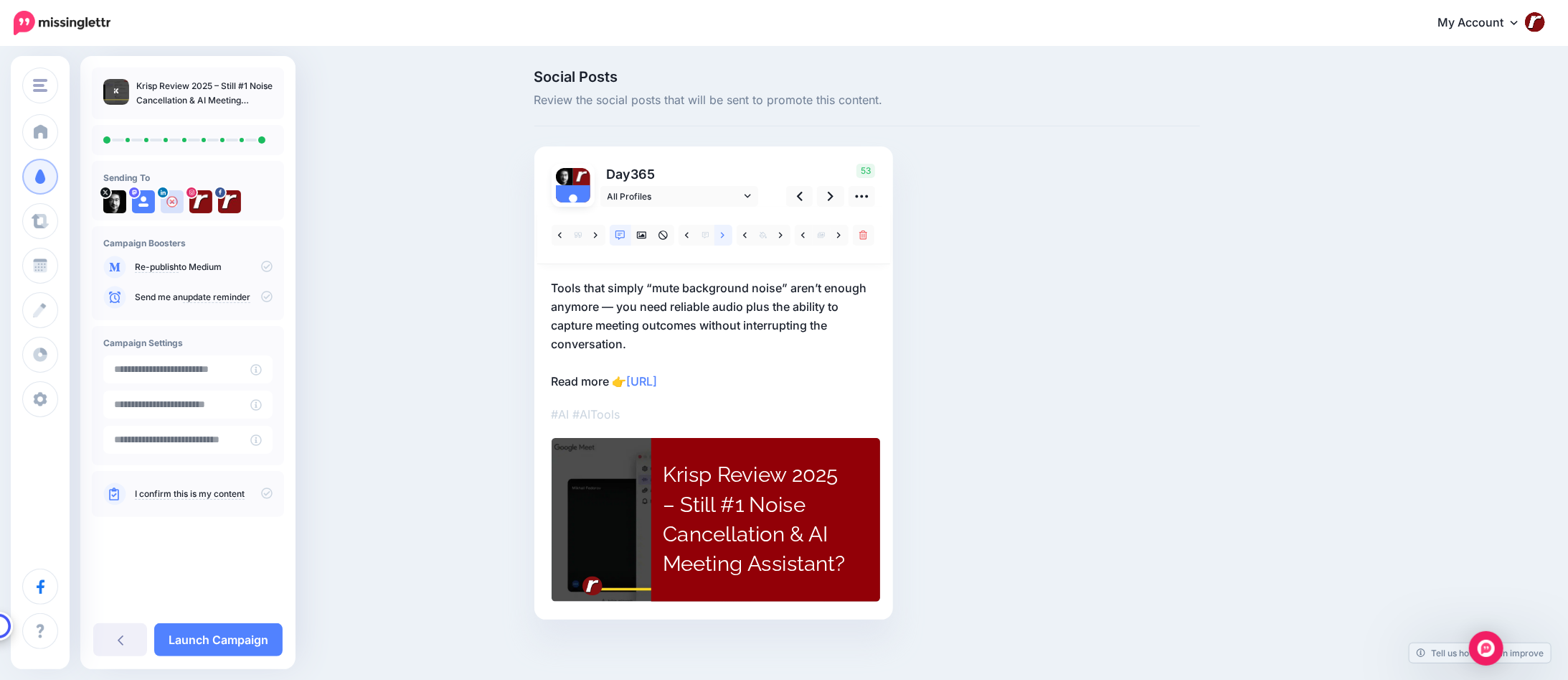
click at [724, 236] on link at bounding box center [724, 234] width 18 height 21
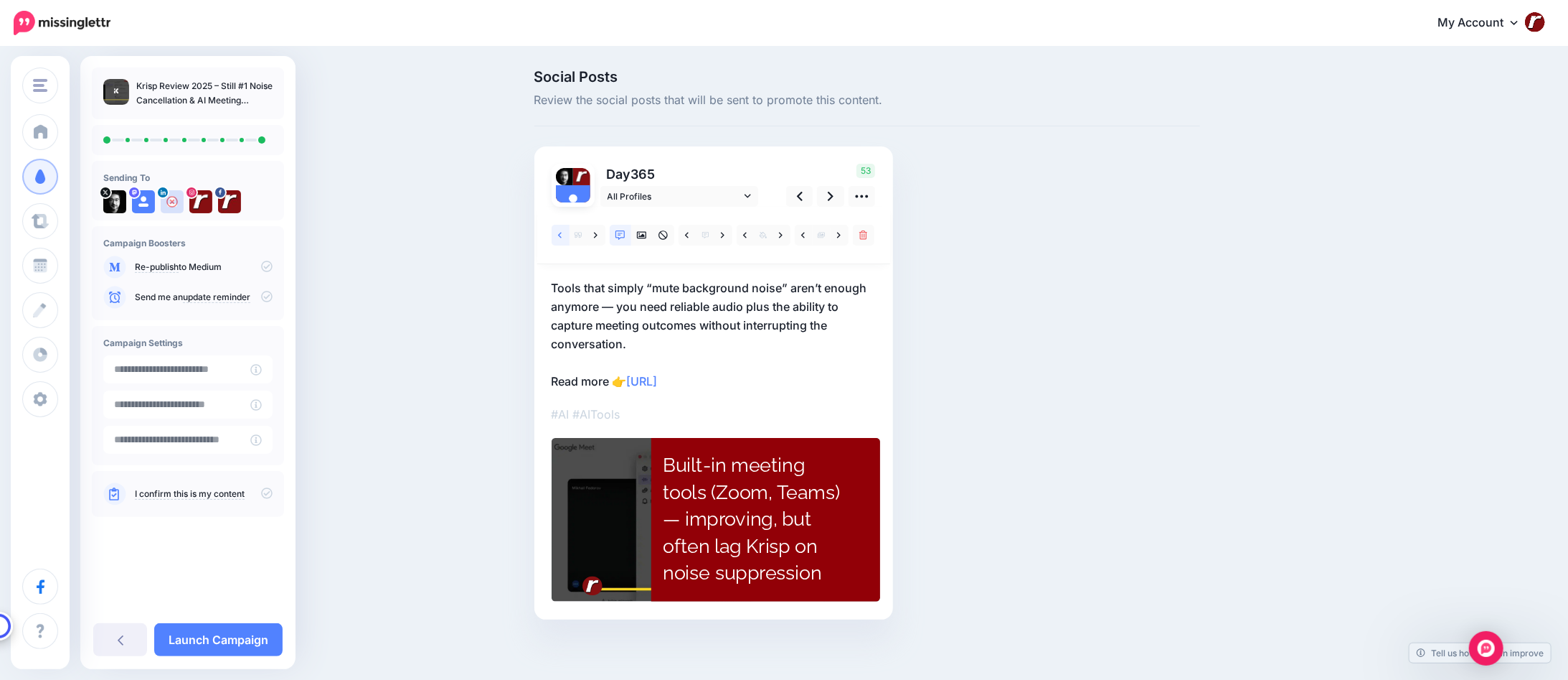
click at [562, 237] on link at bounding box center [561, 234] width 18 height 21
click at [599, 234] on link at bounding box center [596, 234] width 18 height 21
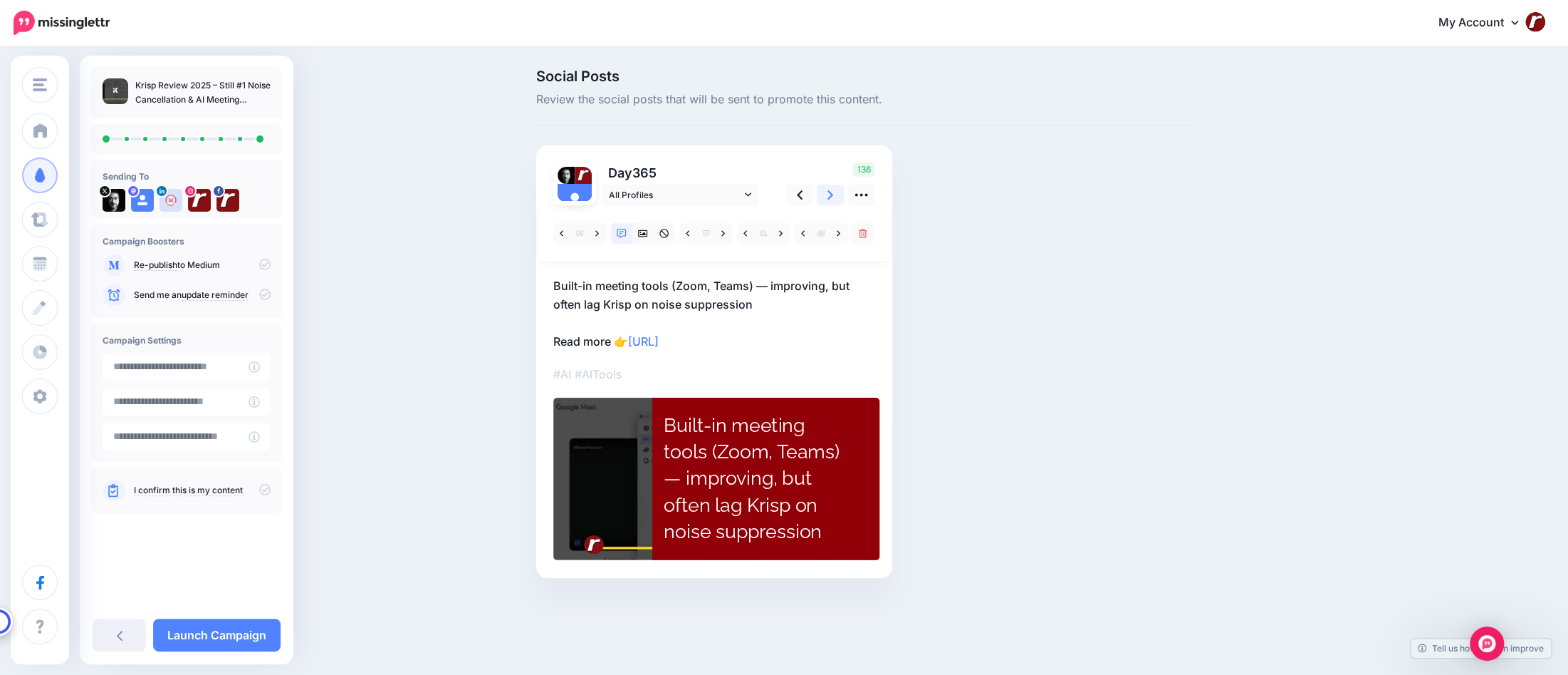
click at [826, 199] on link at bounding box center [831, 194] width 27 height 21
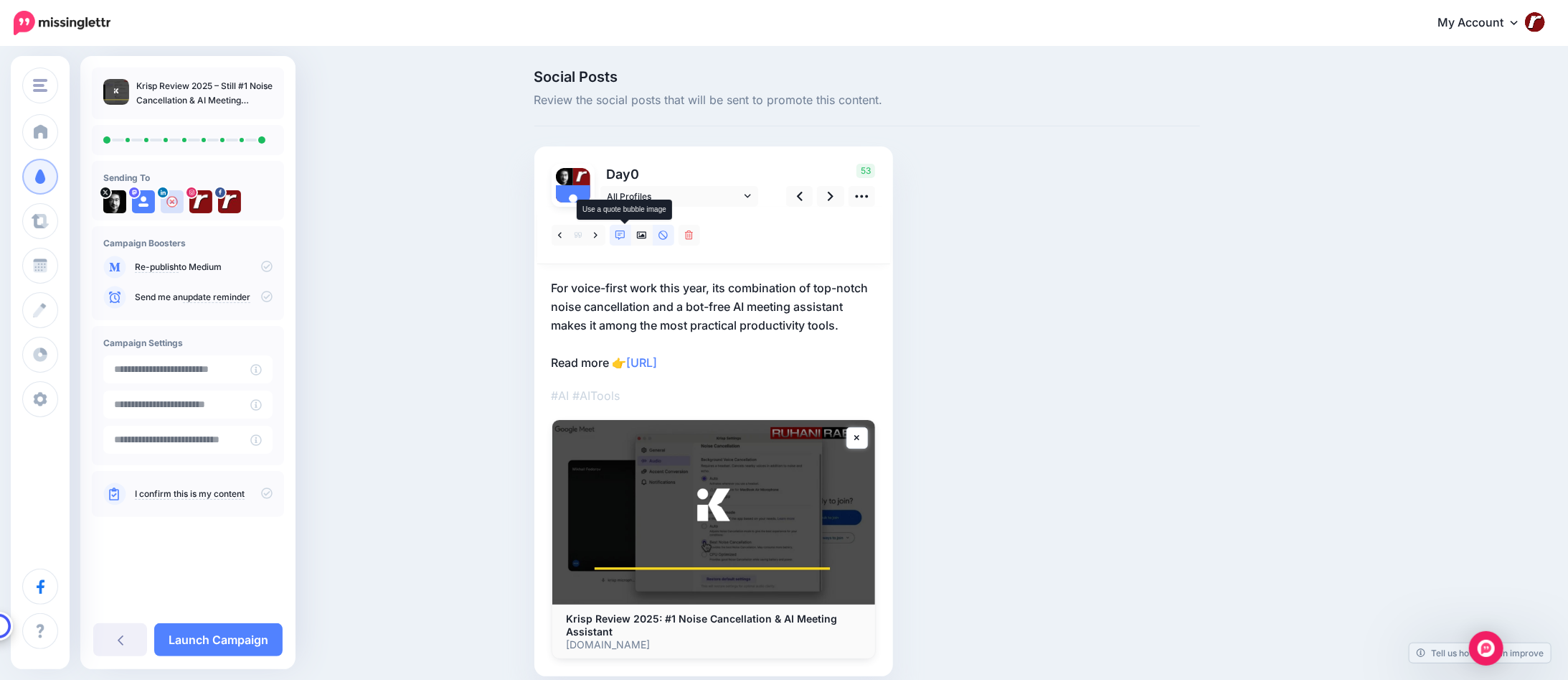
click at [625, 232] on icon at bounding box center [620, 235] width 10 height 10
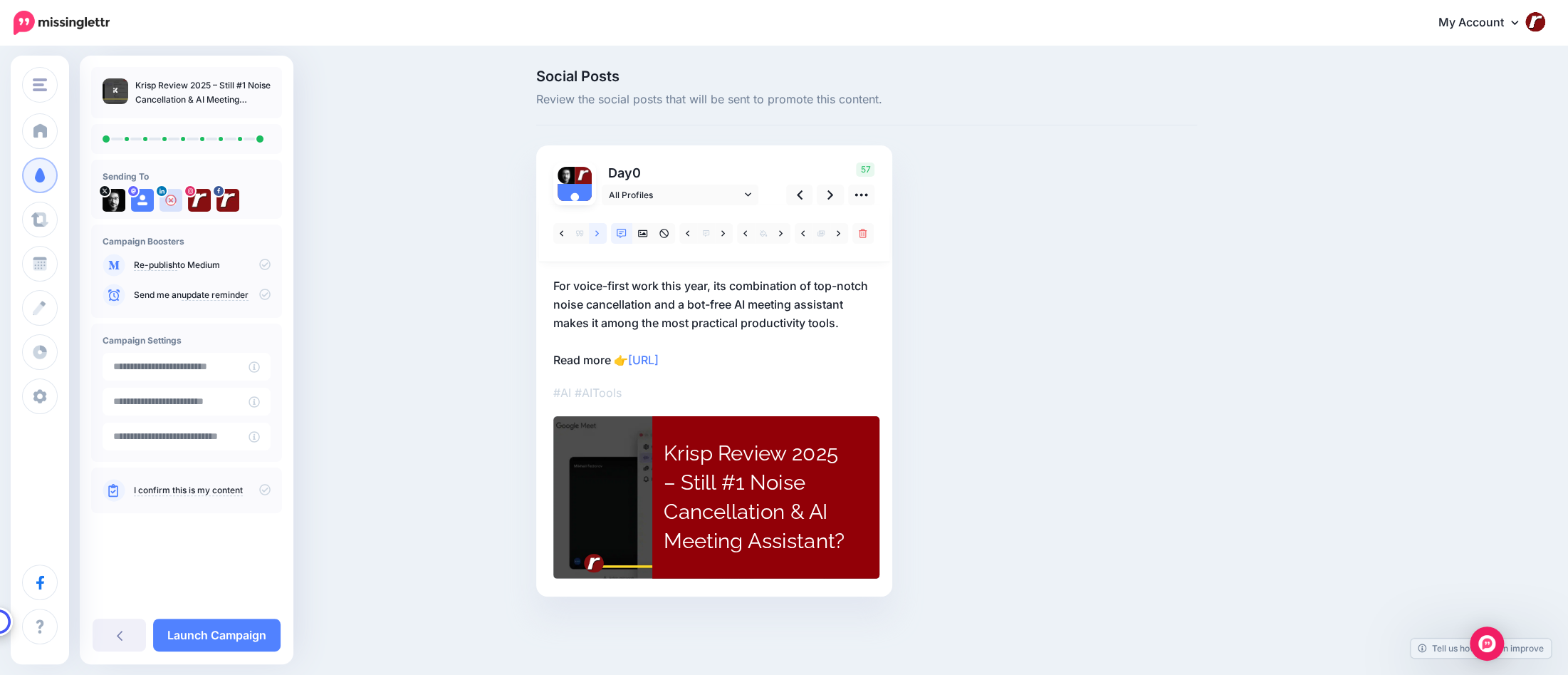
click at [594, 237] on link at bounding box center [598, 233] width 18 height 21
click at [558, 236] on link at bounding box center [562, 233] width 18 height 21
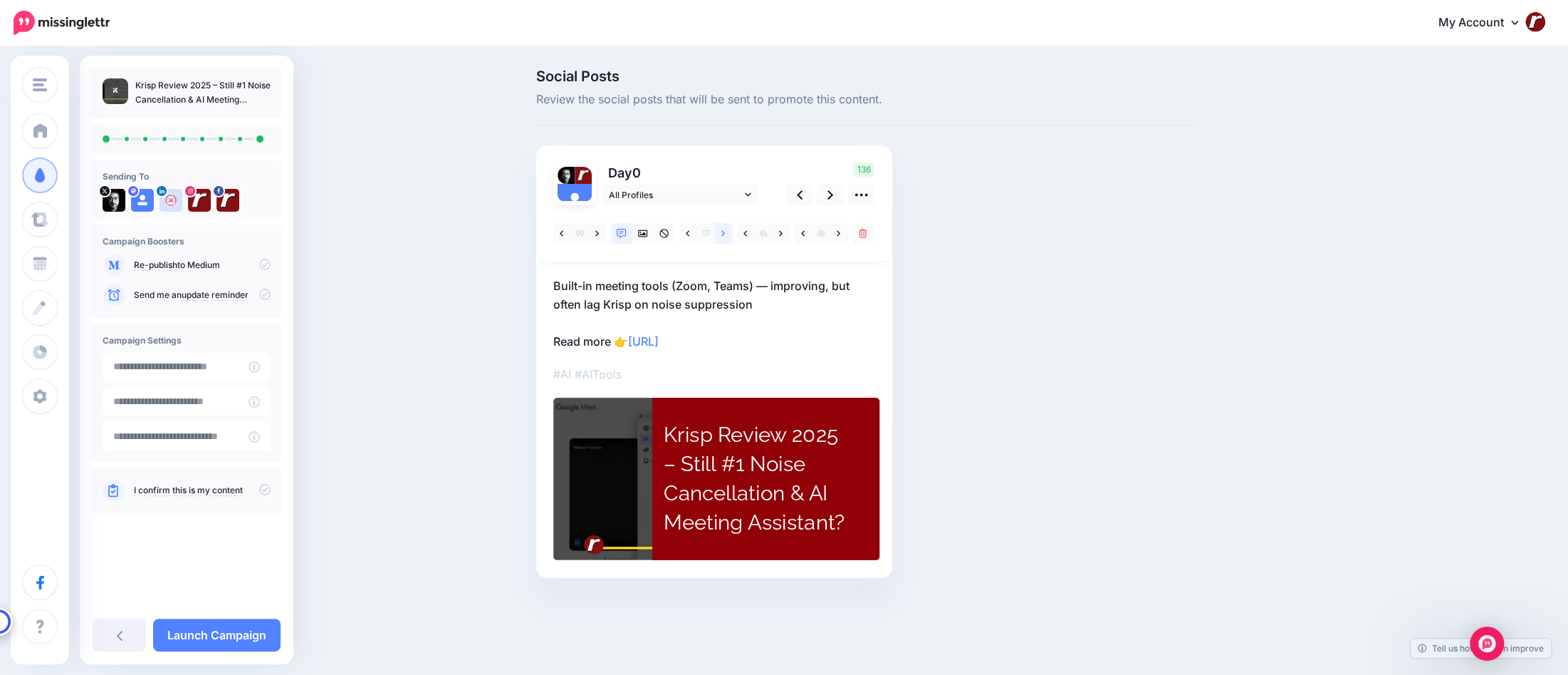
click at [725, 235] on link at bounding box center [724, 233] width 18 height 21
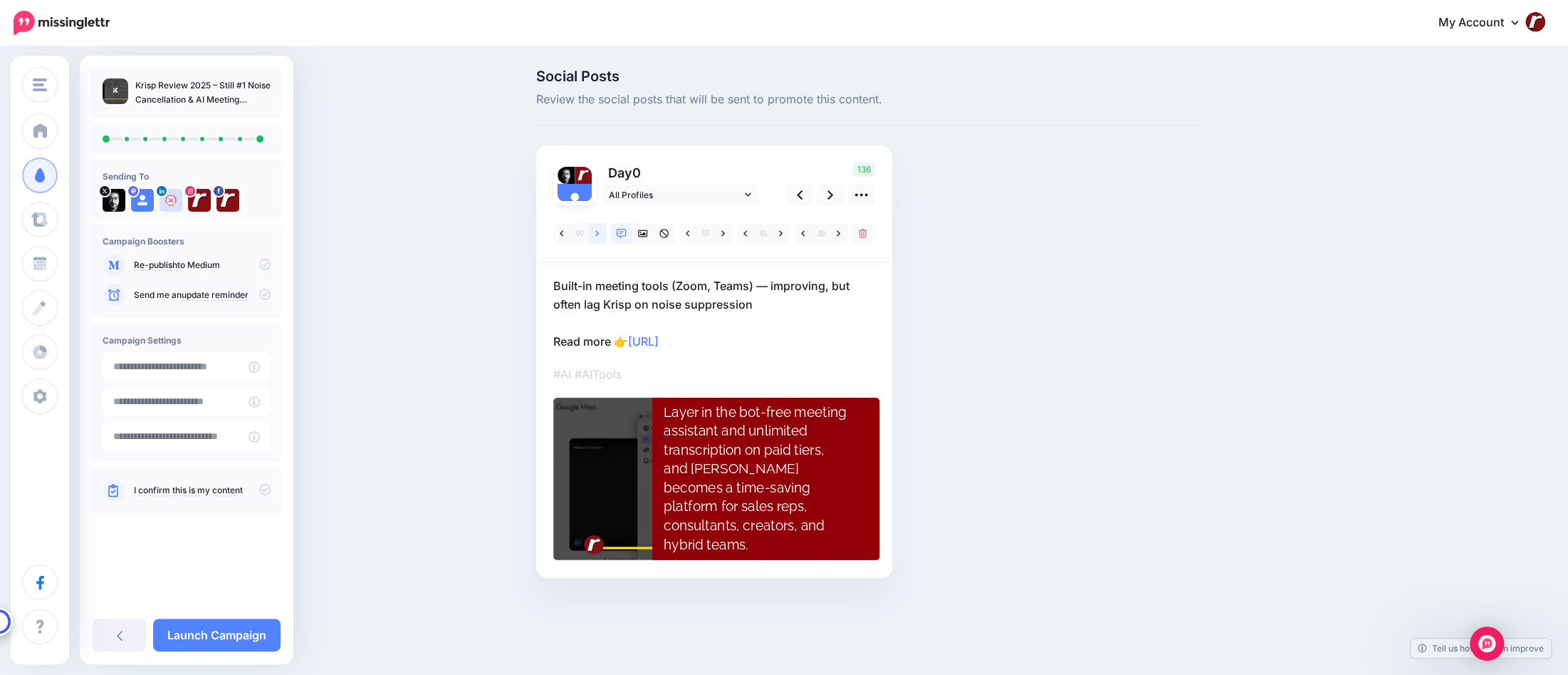
click at [601, 235] on link at bounding box center [598, 233] width 18 height 21
click at [563, 235] on icon at bounding box center [561, 233] width 4 height 5
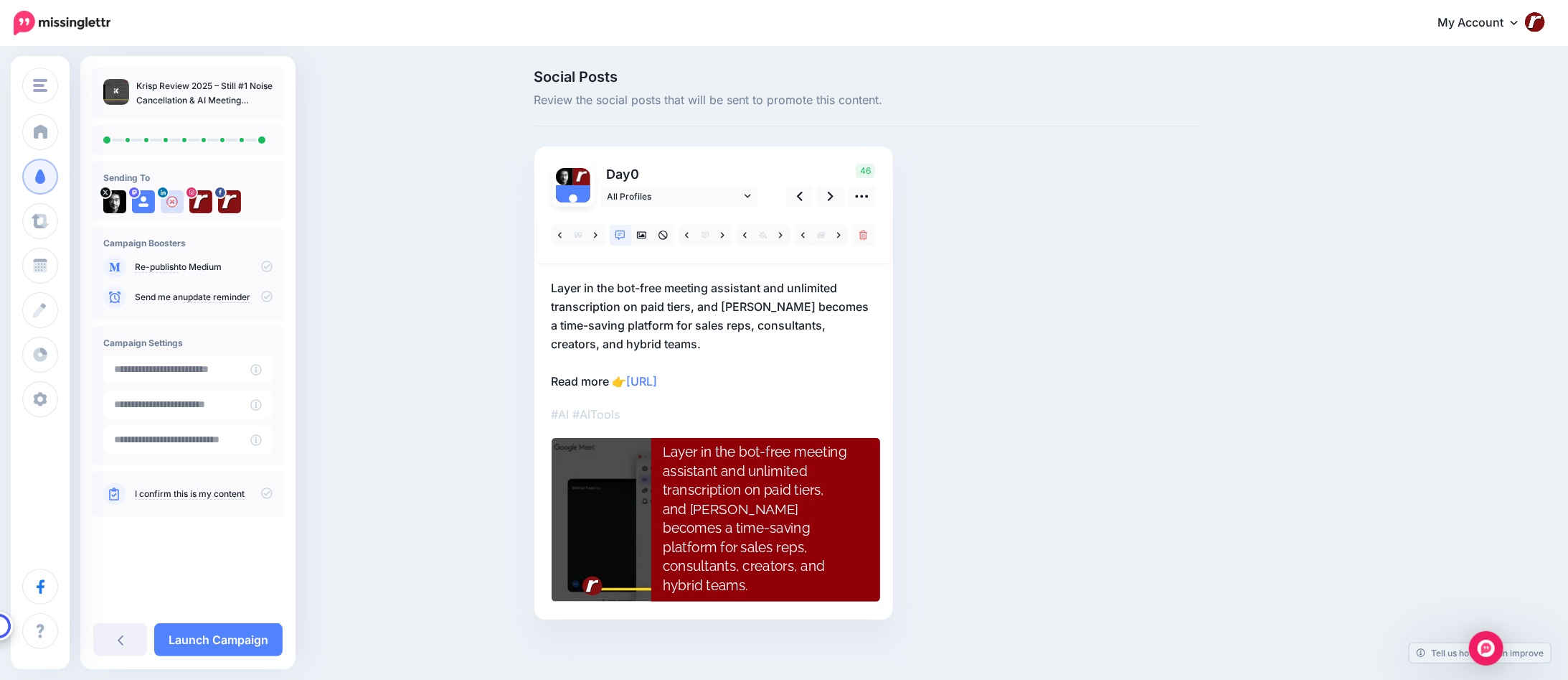
click at [263, 491] on icon at bounding box center [266, 493] width 12 height 12
click at [610, 303] on p "Layer in the bot-free meeting assistant and unlimited transcription on paid tie…" at bounding box center [714, 334] width 324 height 112
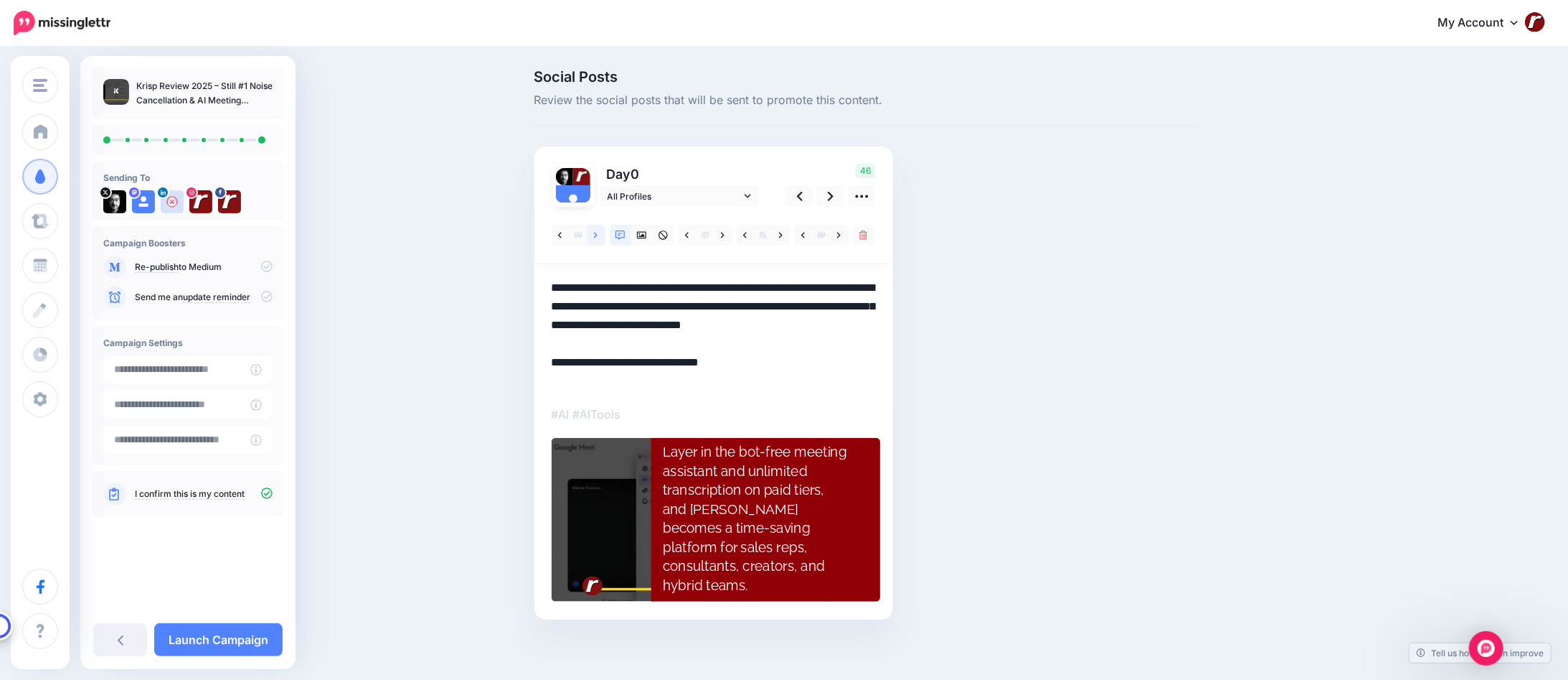
click at [597, 233] on icon at bounding box center [596, 235] width 4 height 10
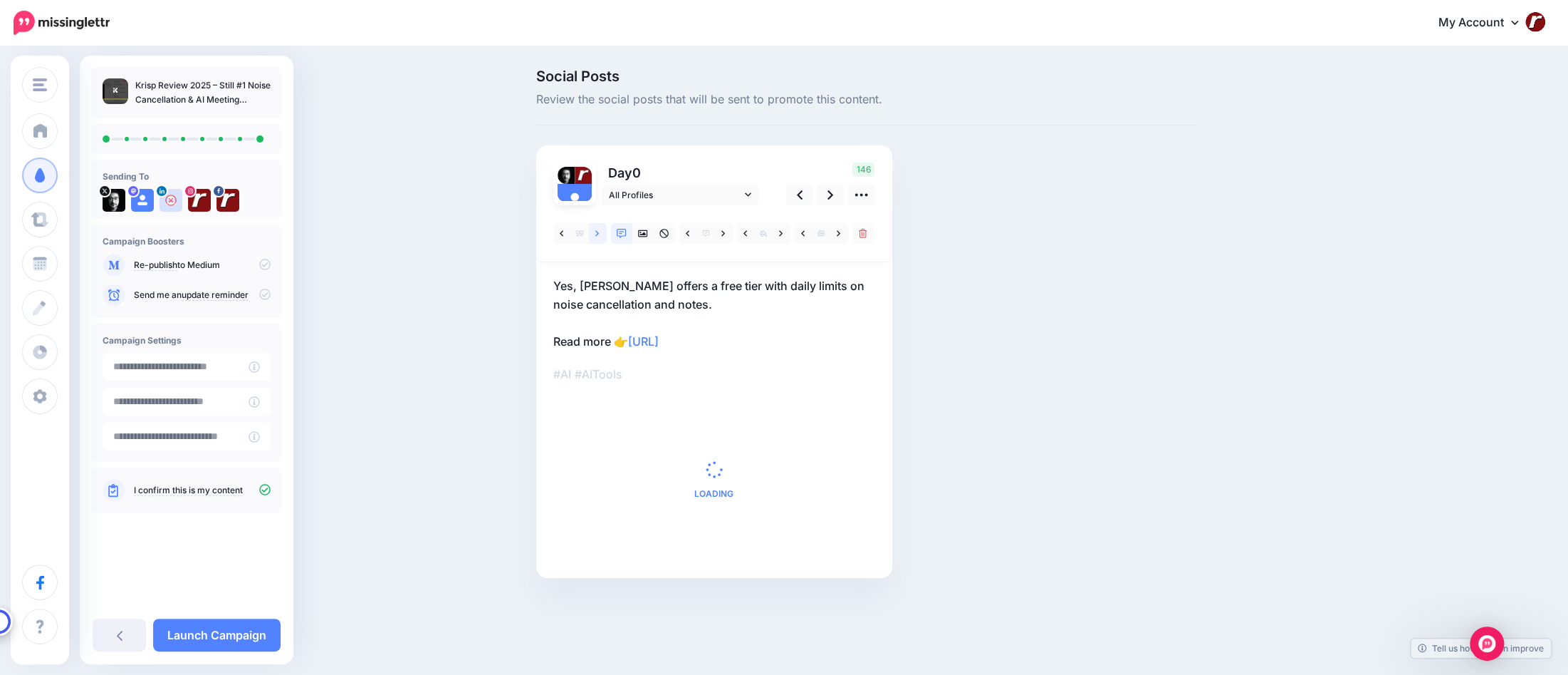
click at [598, 232] on icon at bounding box center [597, 233] width 4 height 10
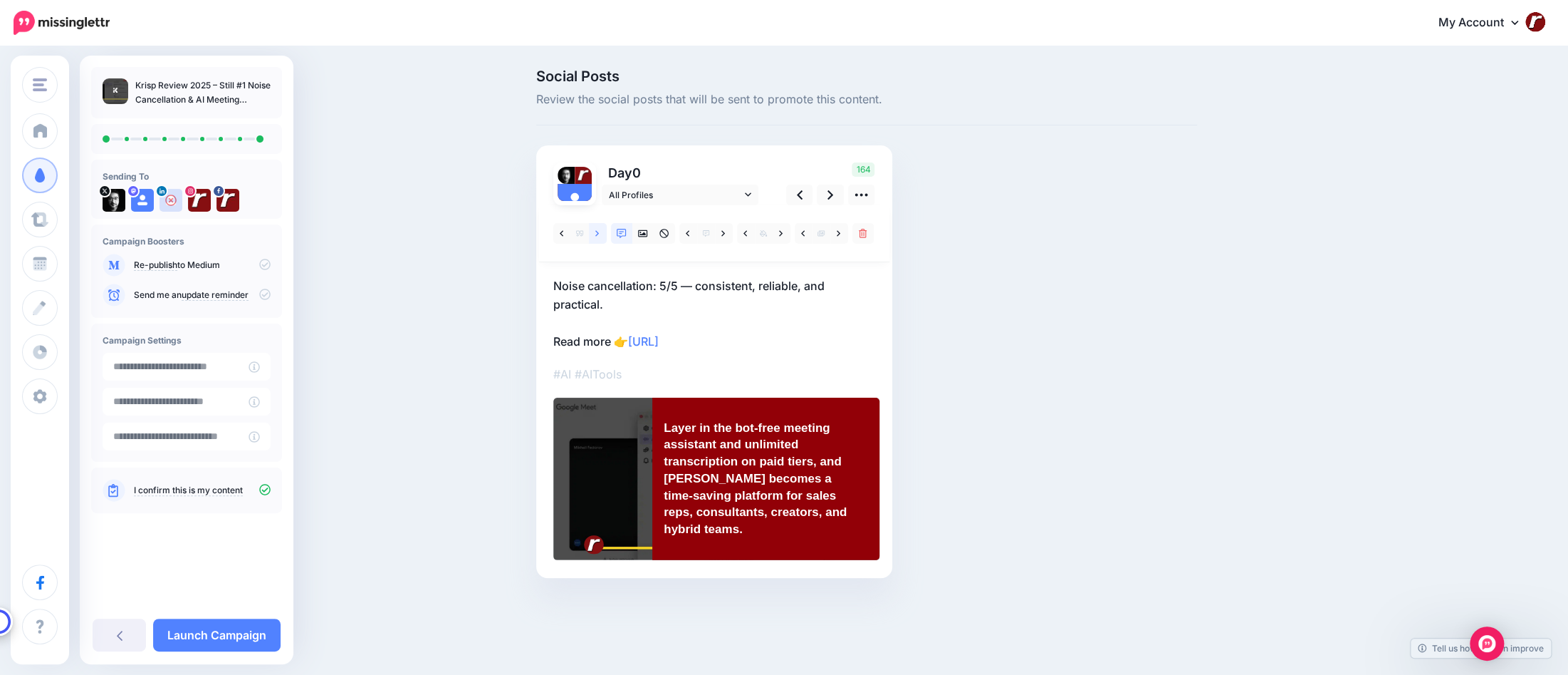
click at [598, 232] on icon at bounding box center [597, 233] width 4 height 10
click at [601, 237] on link at bounding box center [598, 233] width 18 height 21
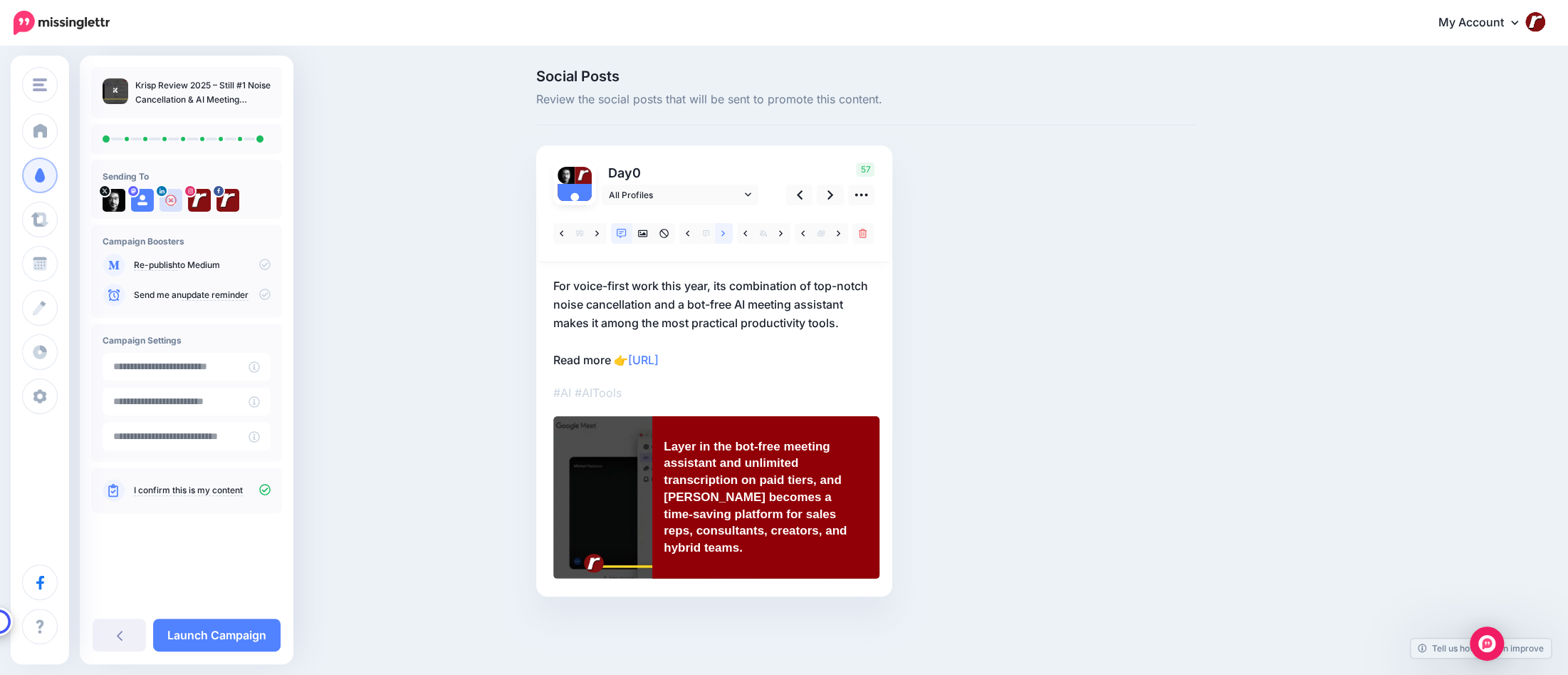
click at [721, 233] on link at bounding box center [724, 233] width 18 height 21
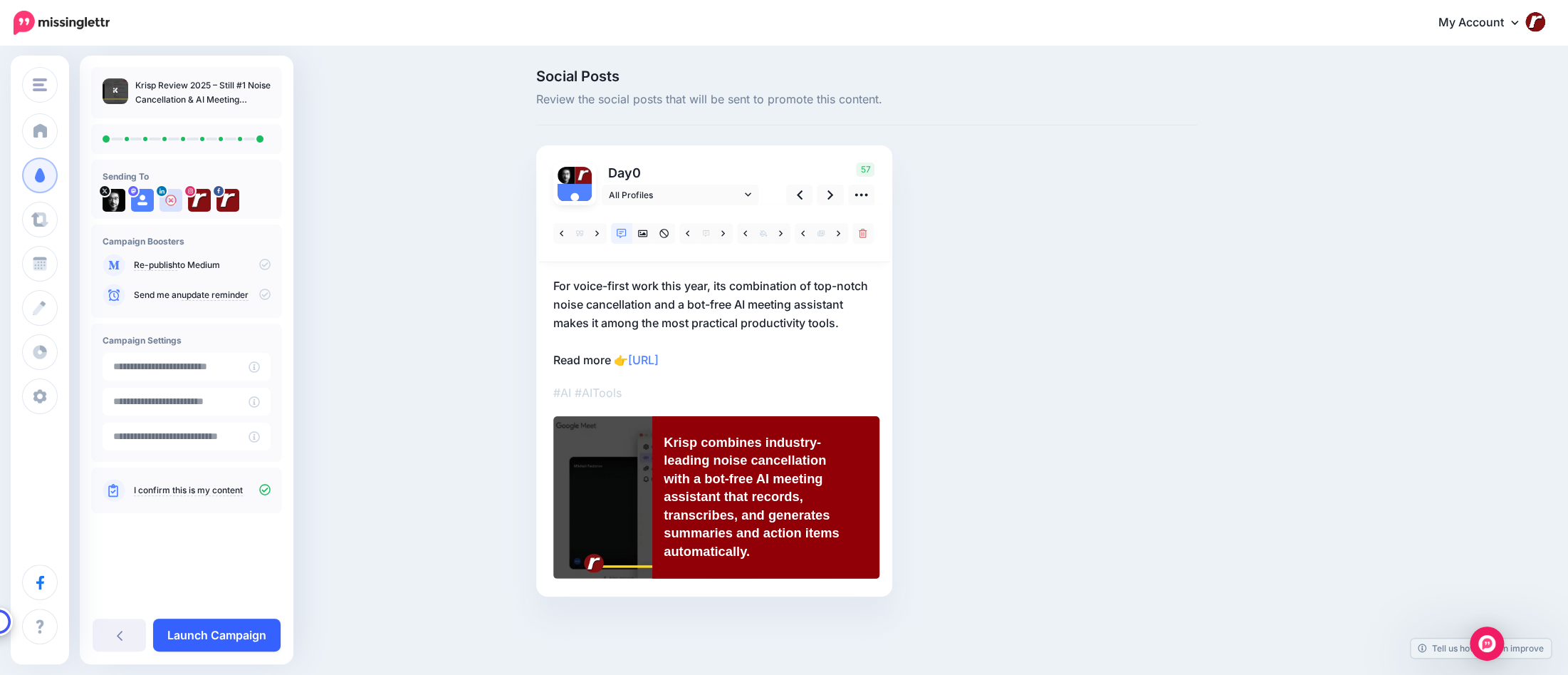
click at [228, 640] on link "Launch Campaign" at bounding box center [217, 635] width 127 height 33
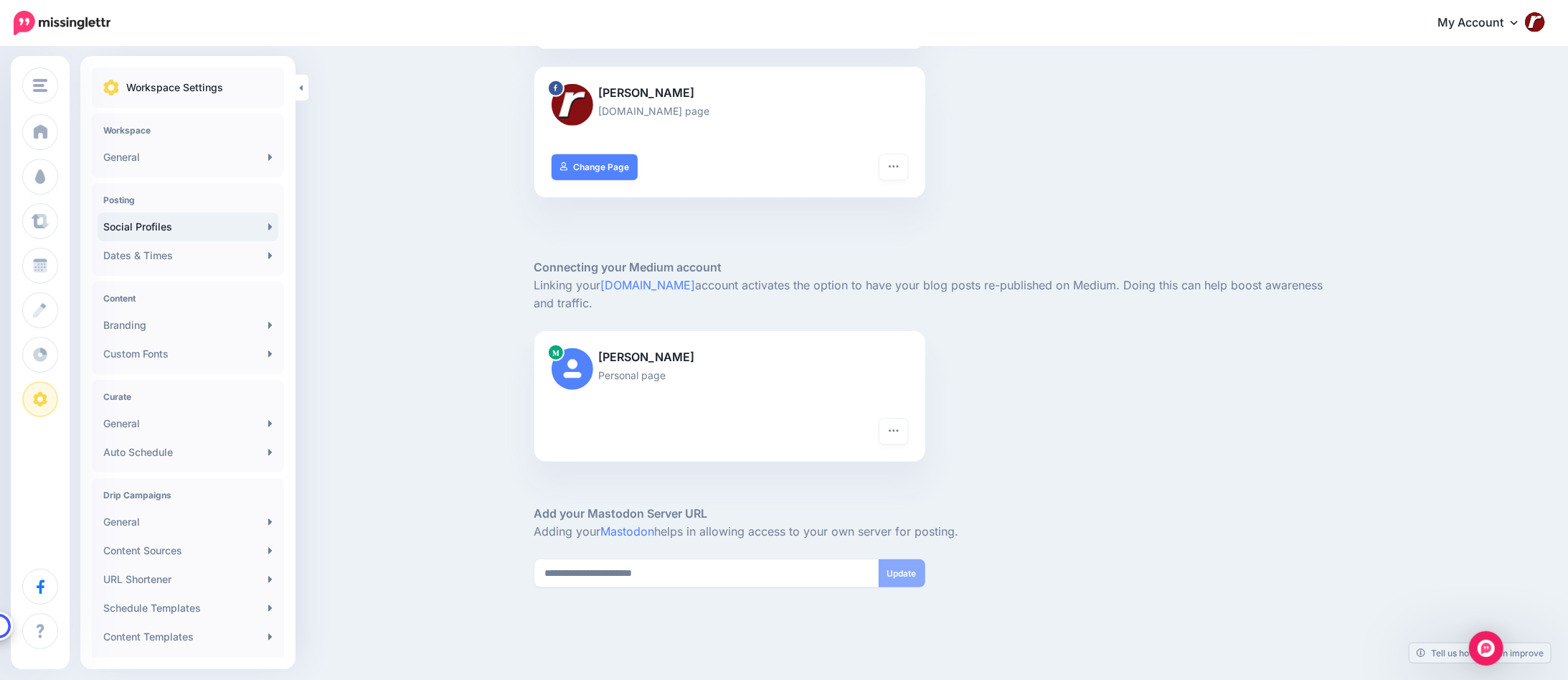
scroll to position [511, 0]
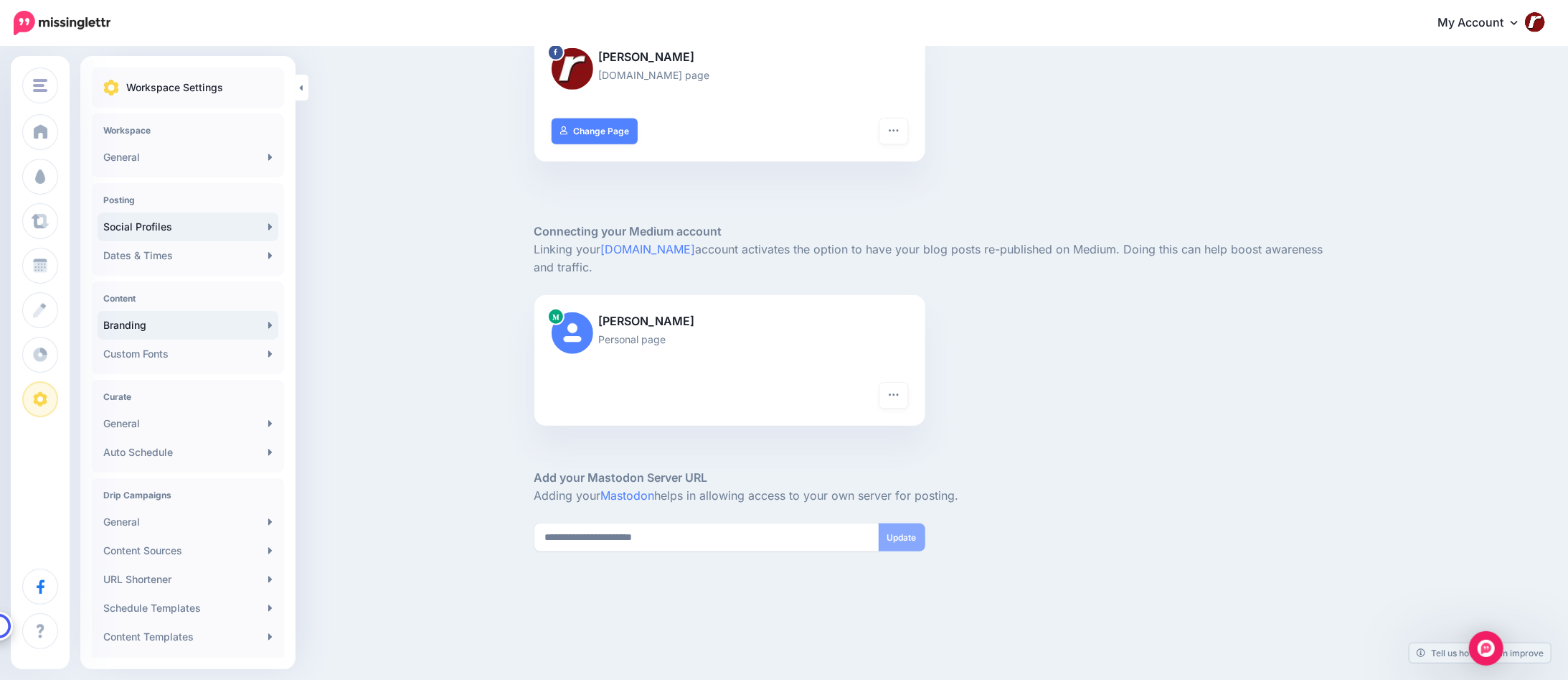
click at [212, 332] on link "Branding" at bounding box center [188, 325] width 181 height 28
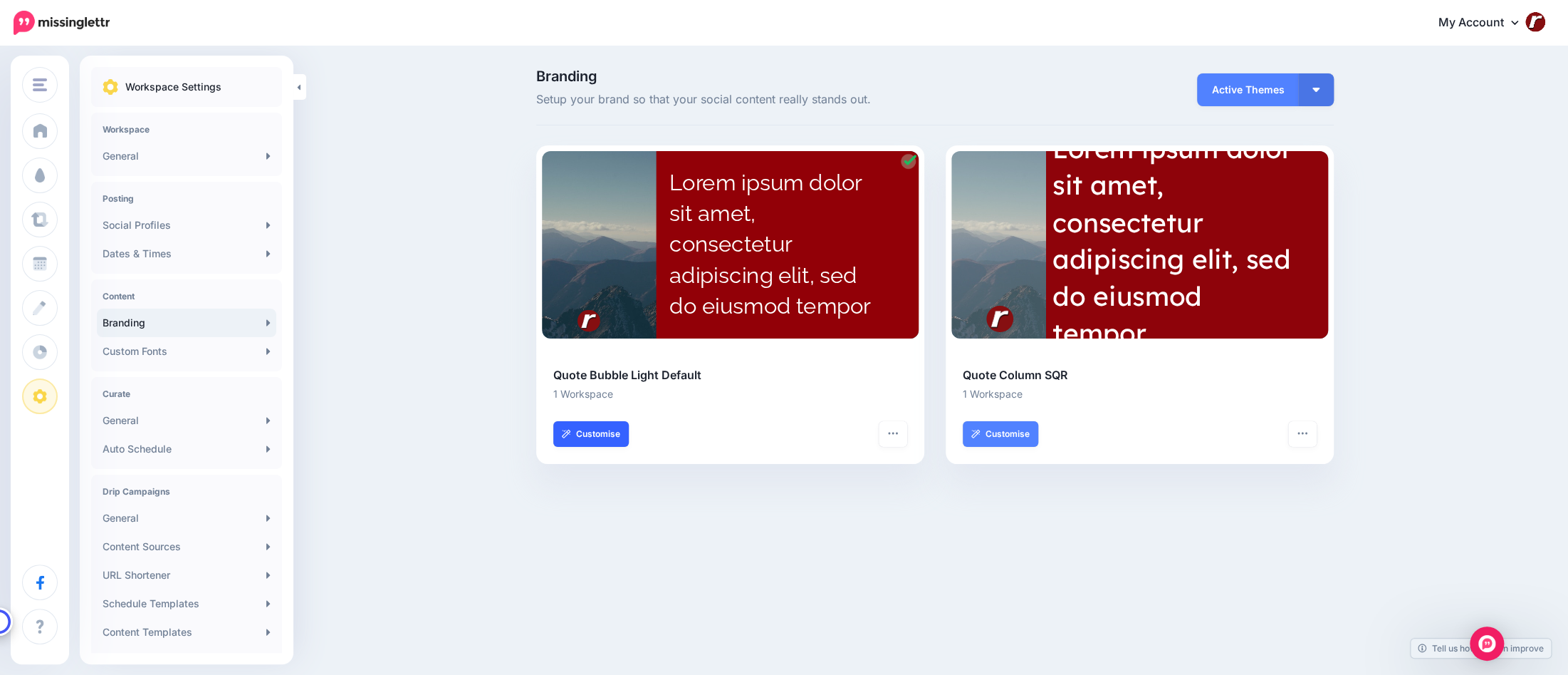
click at [604, 436] on link "Customise" at bounding box center [590, 433] width 75 height 25
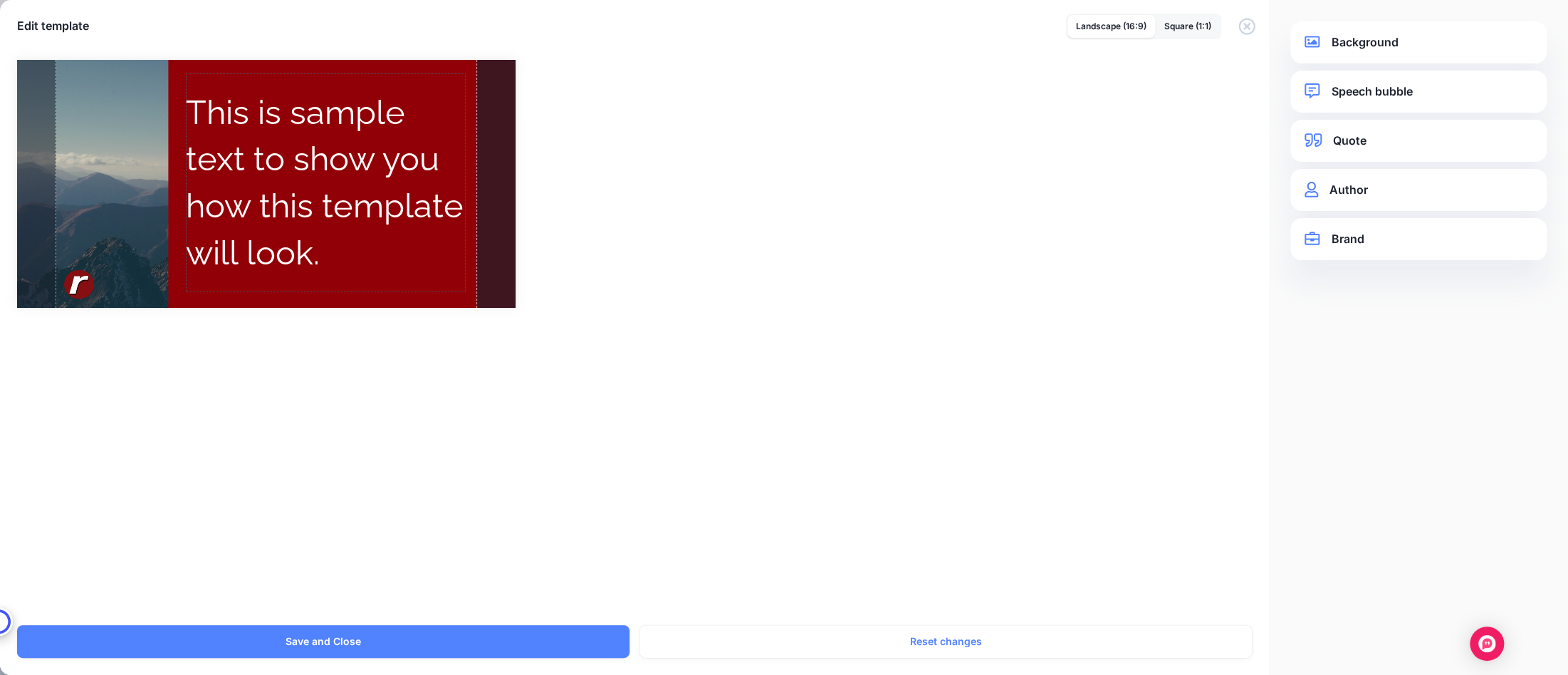
click at [374, 184] on div "This is sample text to show you how this template will look." at bounding box center [326, 183] width 280 height 187
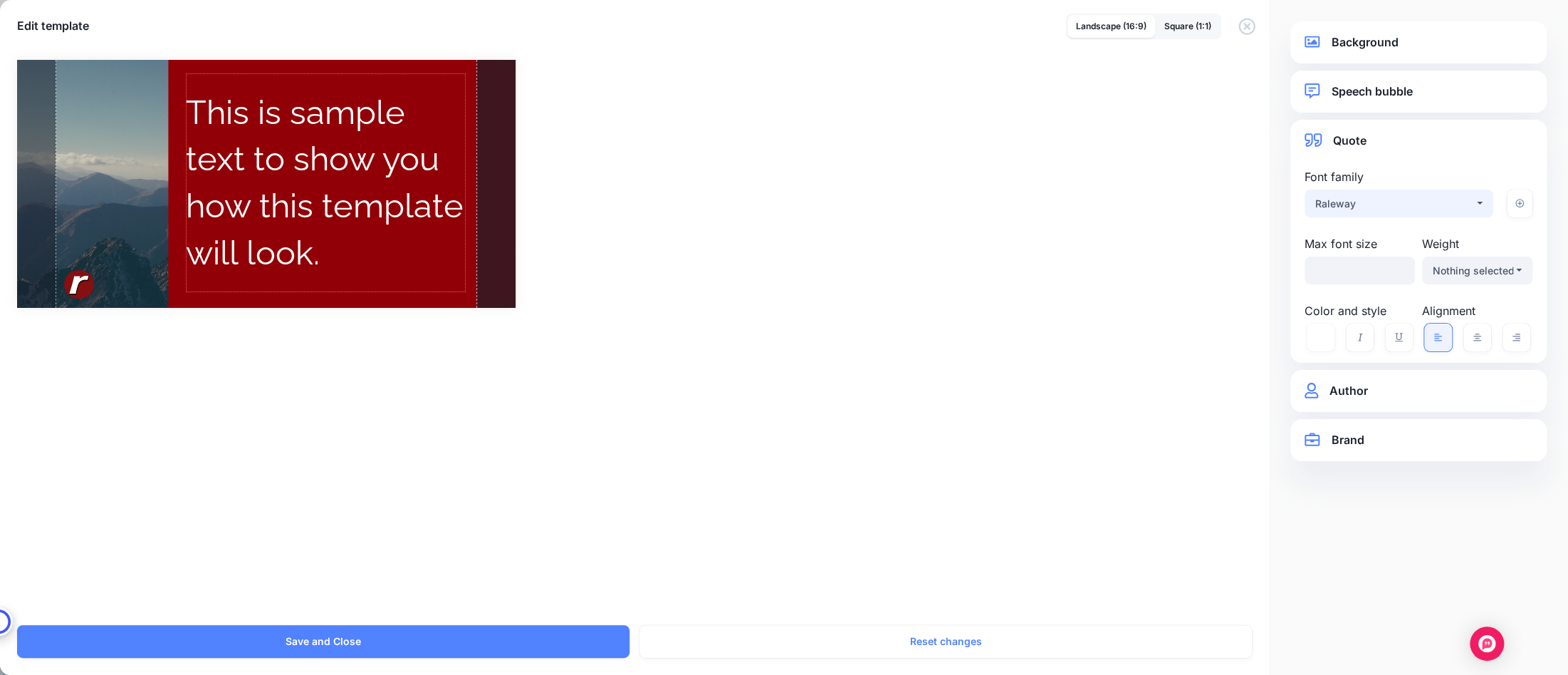
click at [1487, 191] on button "Raleway" at bounding box center [1399, 203] width 189 height 28
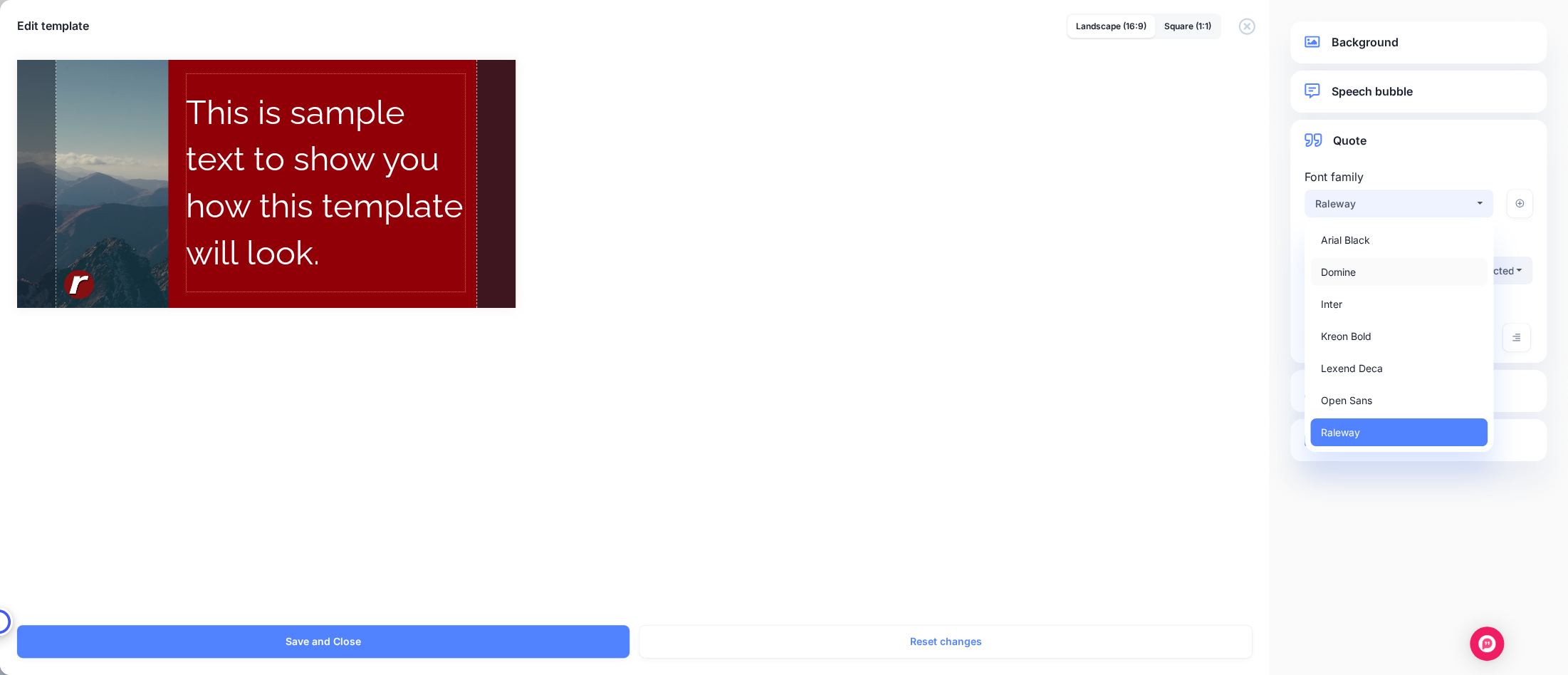
click at [1412, 270] on link "Domine" at bounding box center [1398, 272] width 177 height 28
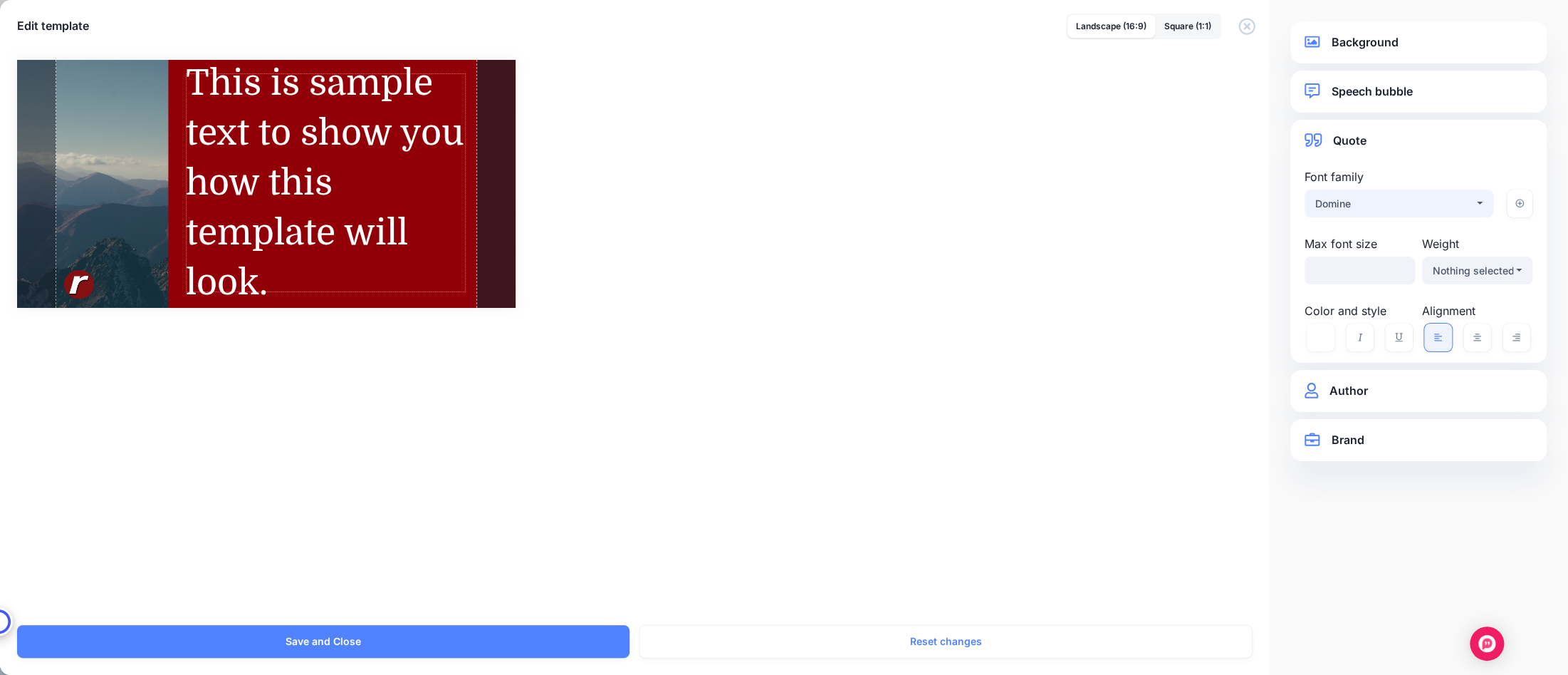
click at [1448, 199] on div "Domine" at bounding box center [1395, 203] width 159 height 17
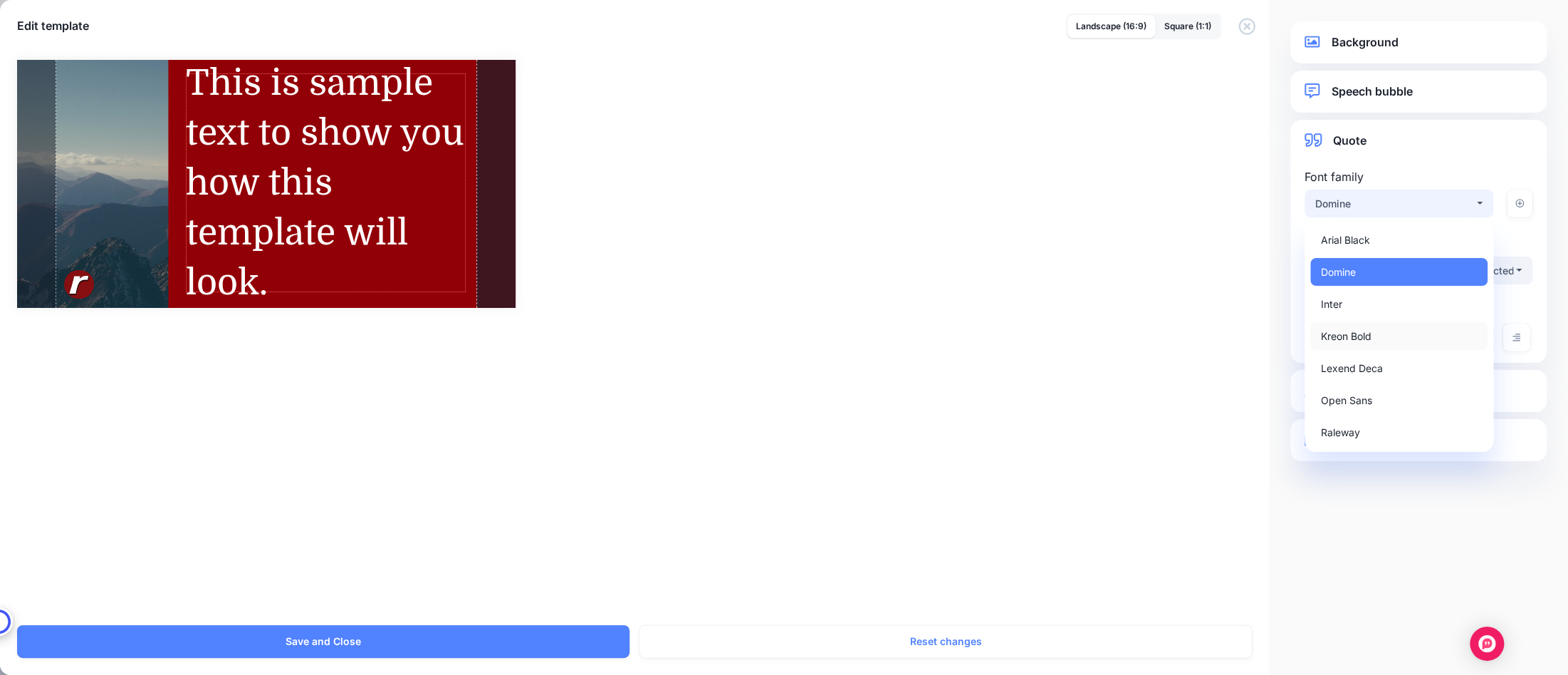
click at [1399, 330] on link "Kreon Bold" at bounding box center [1398, 335] width 177 height 28
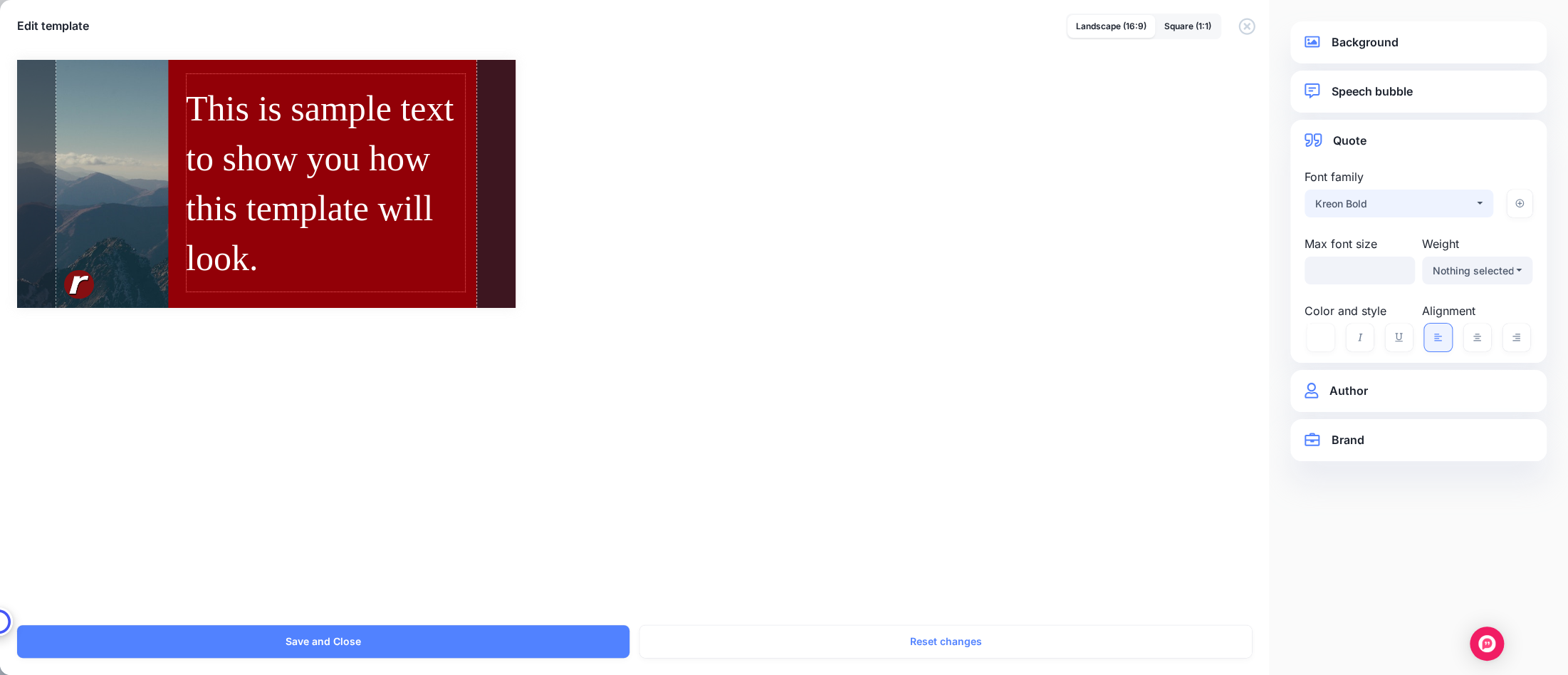
click at [1429, 203] on div "Kreon Bold" at bounding box center [1395, 203] width 159 height 17
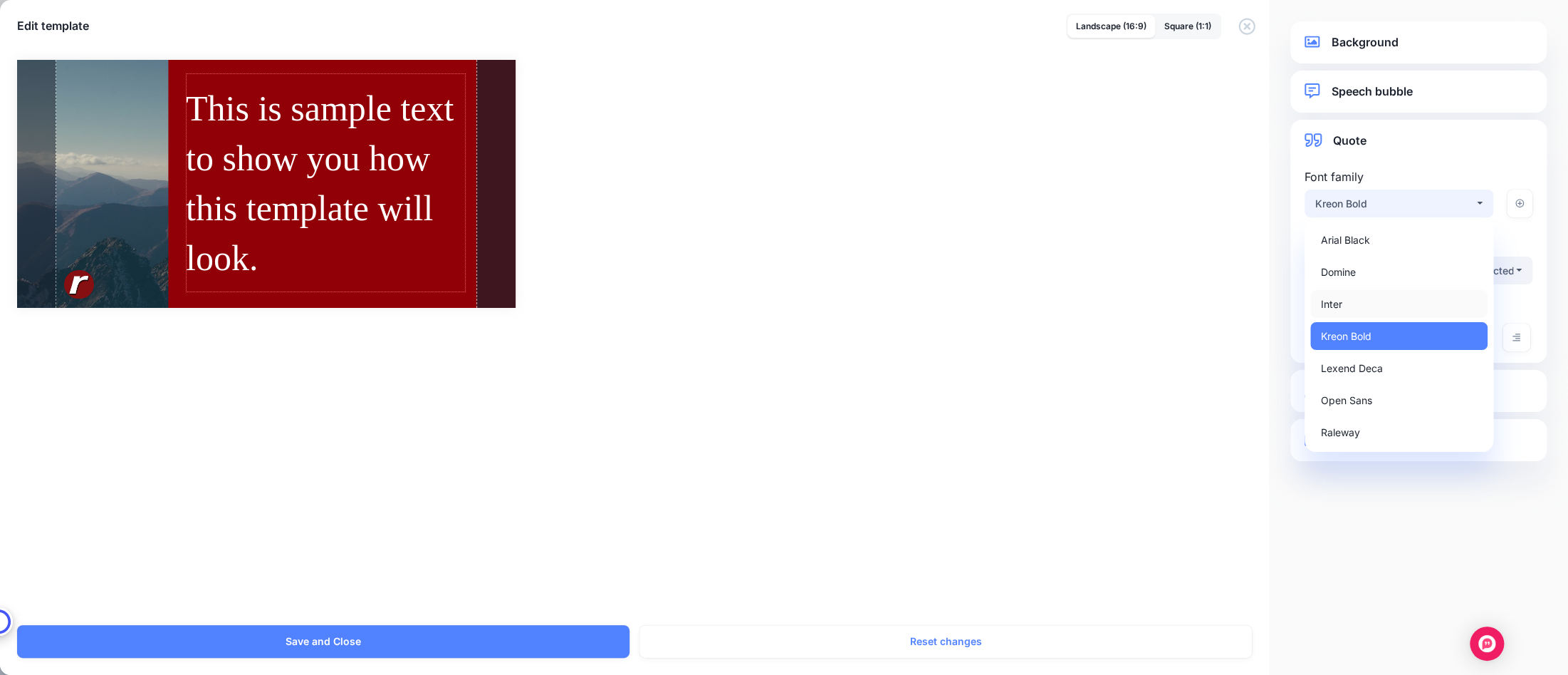
click at [1386, 303] on link "Inter" at bounding box center [1398, 303] width 177 height 28
select select "***"
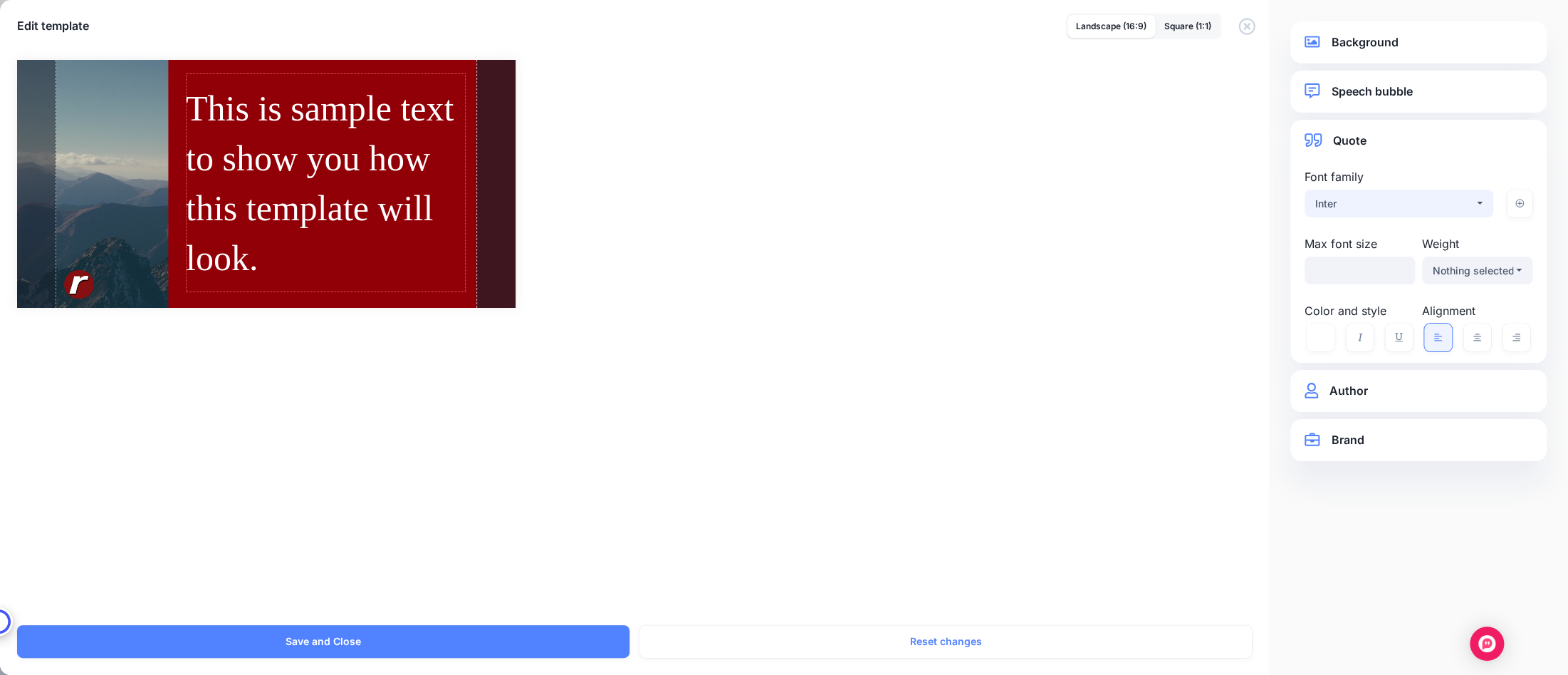
select select "***"
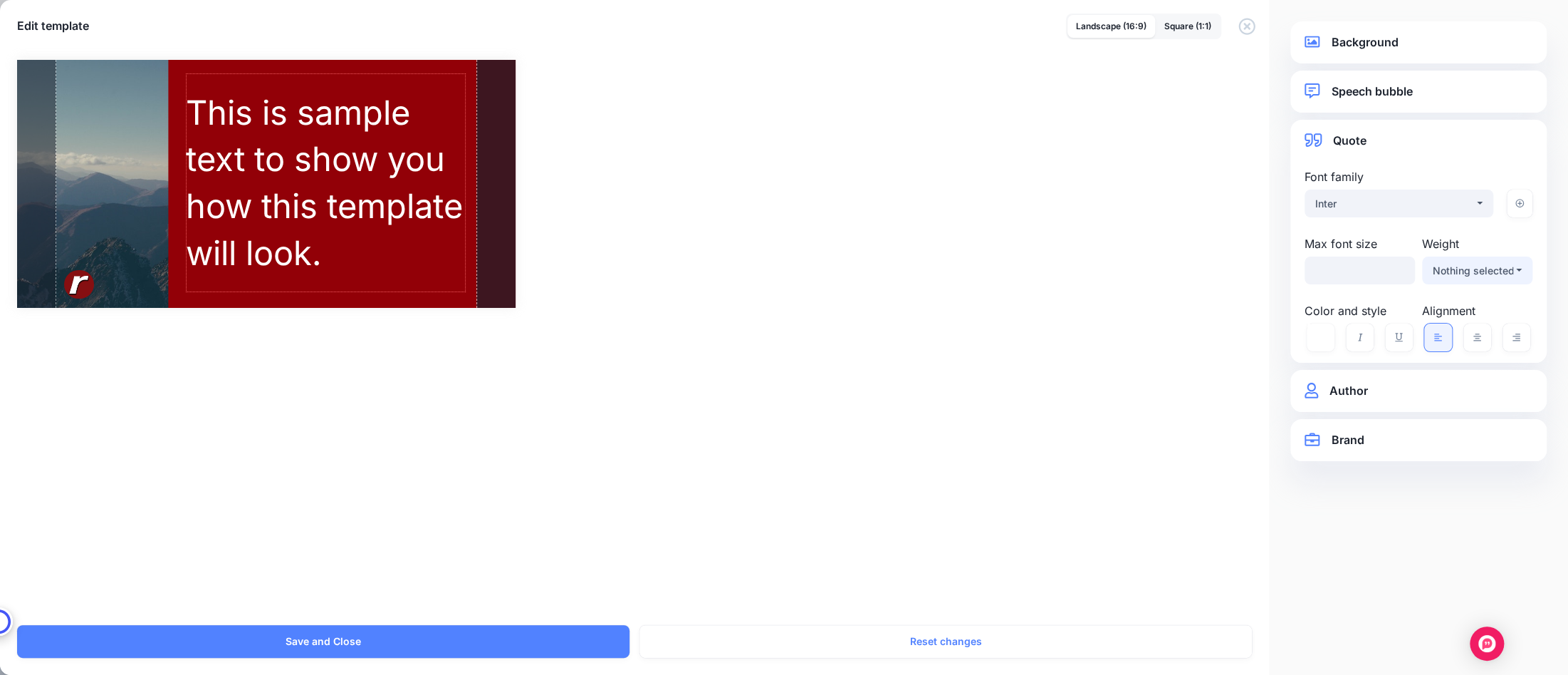
click at [1478, 273] on div "Nothing selected" at bounding box center [1473, 271] width 81 height 17
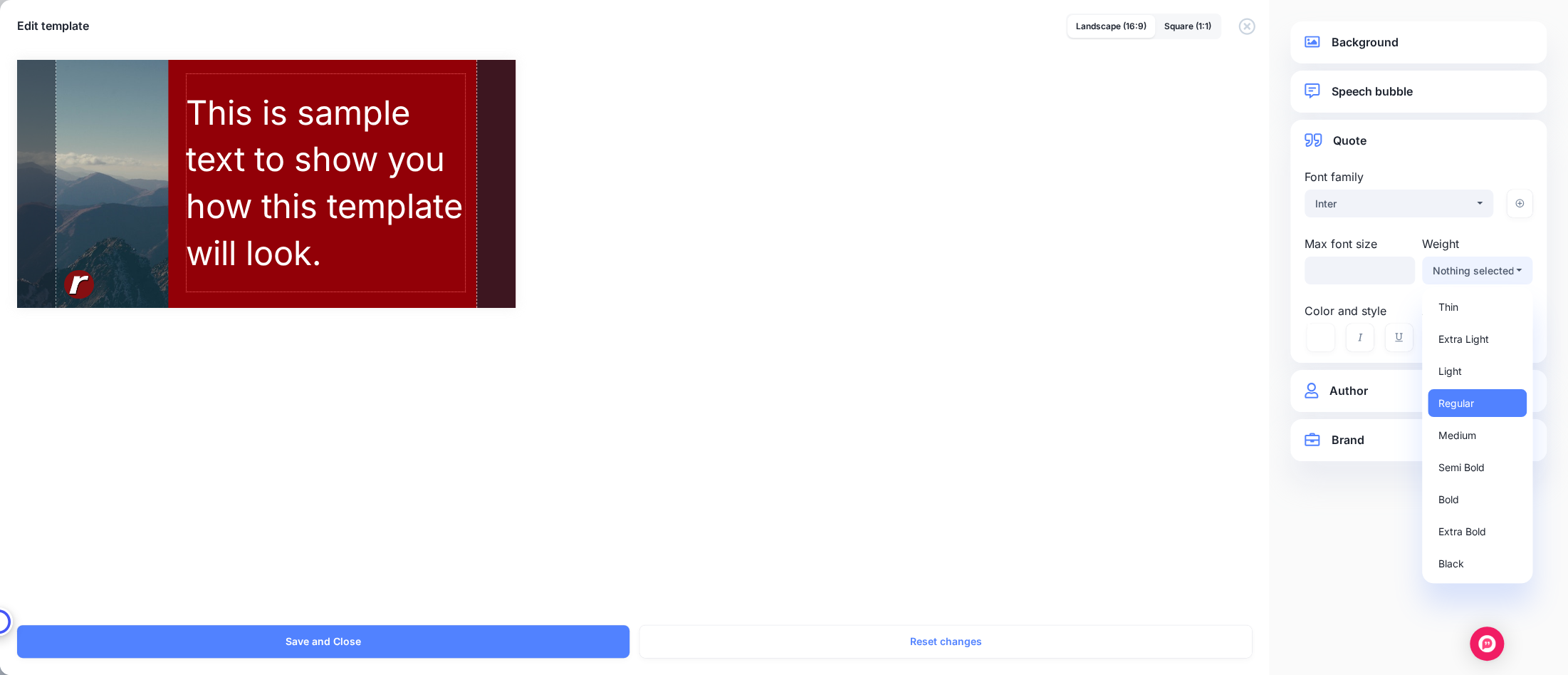
click at [1478, 273] on div "Nothing selected" at bounding box center [1473, 271] width 81 height 17
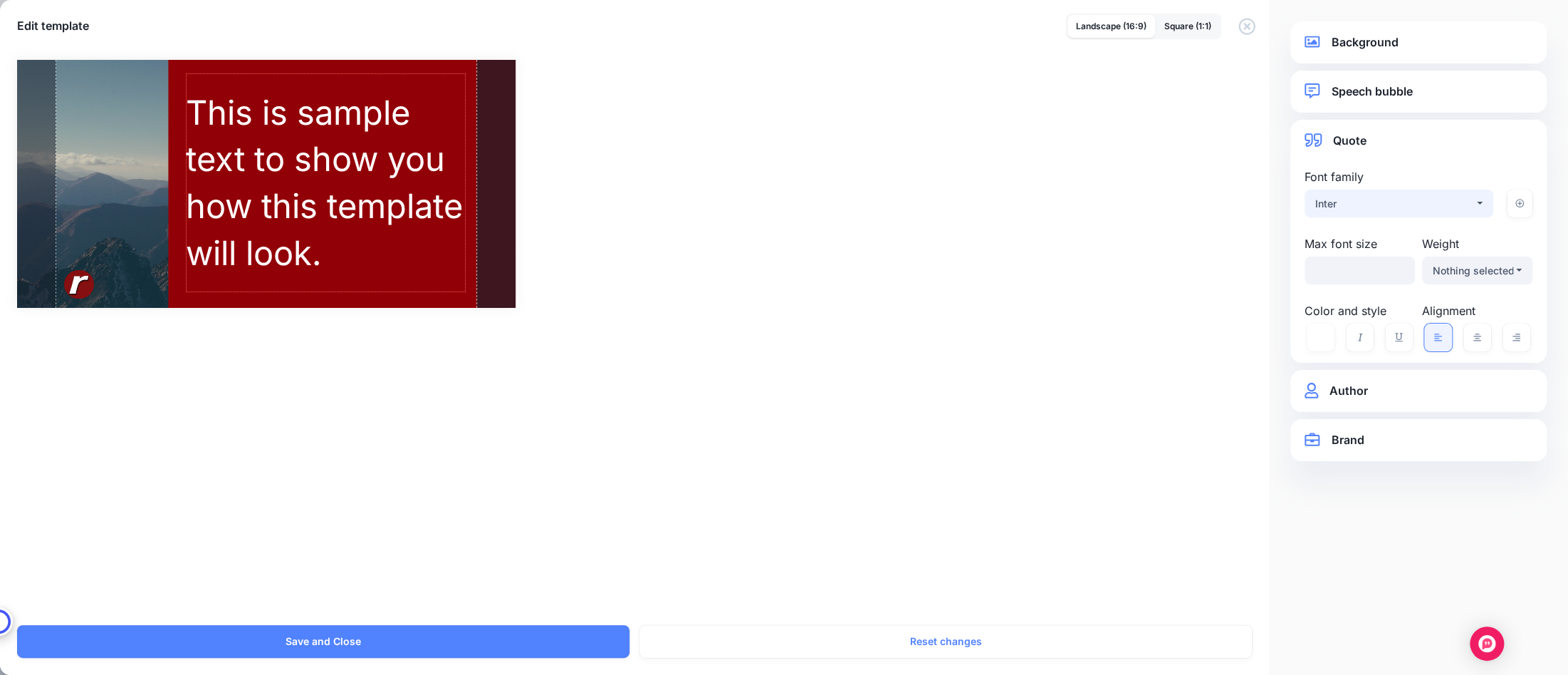
click at [1414, 193] on button "Inter" at bounding box center [1399, 203] width 189 height 28
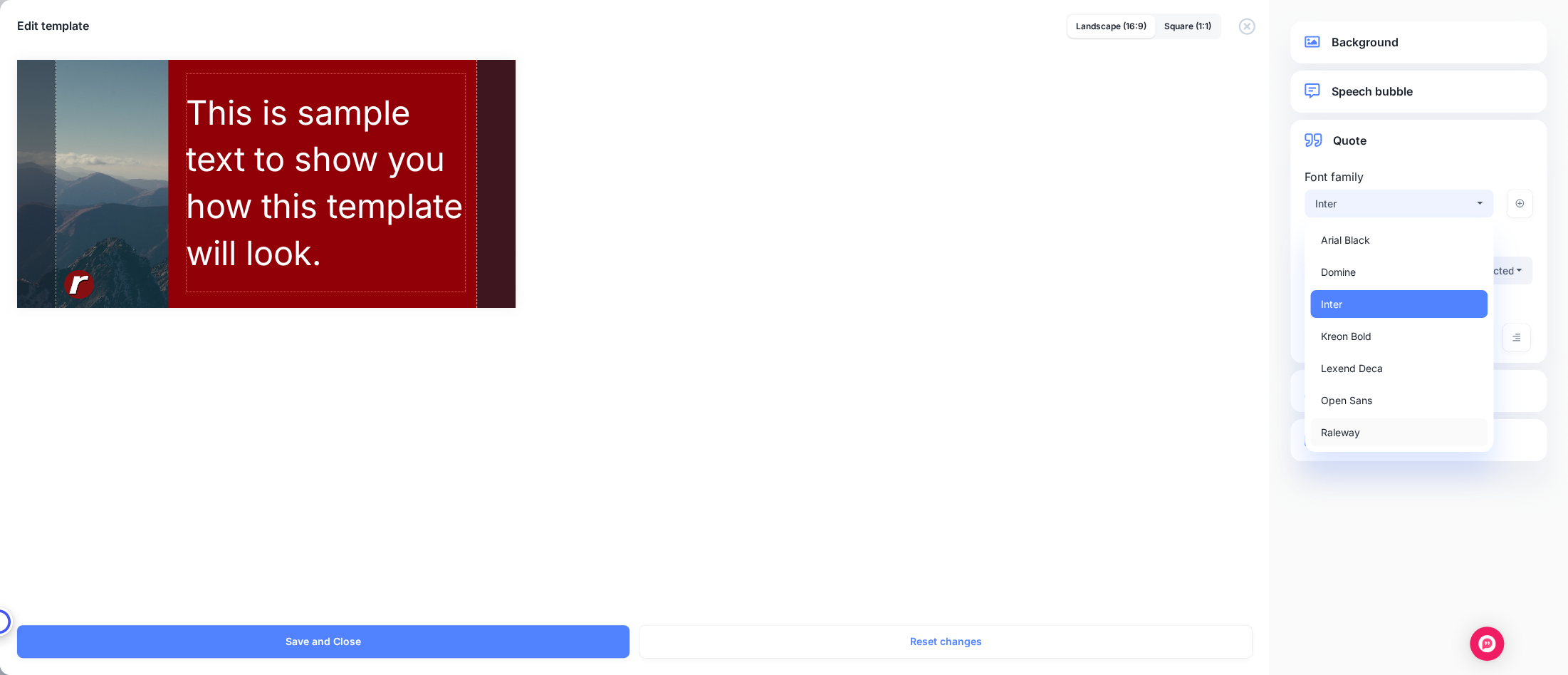
click at [1367, 428] on link "Raleway" at bounding box center [1398, 432] width 177 height 28
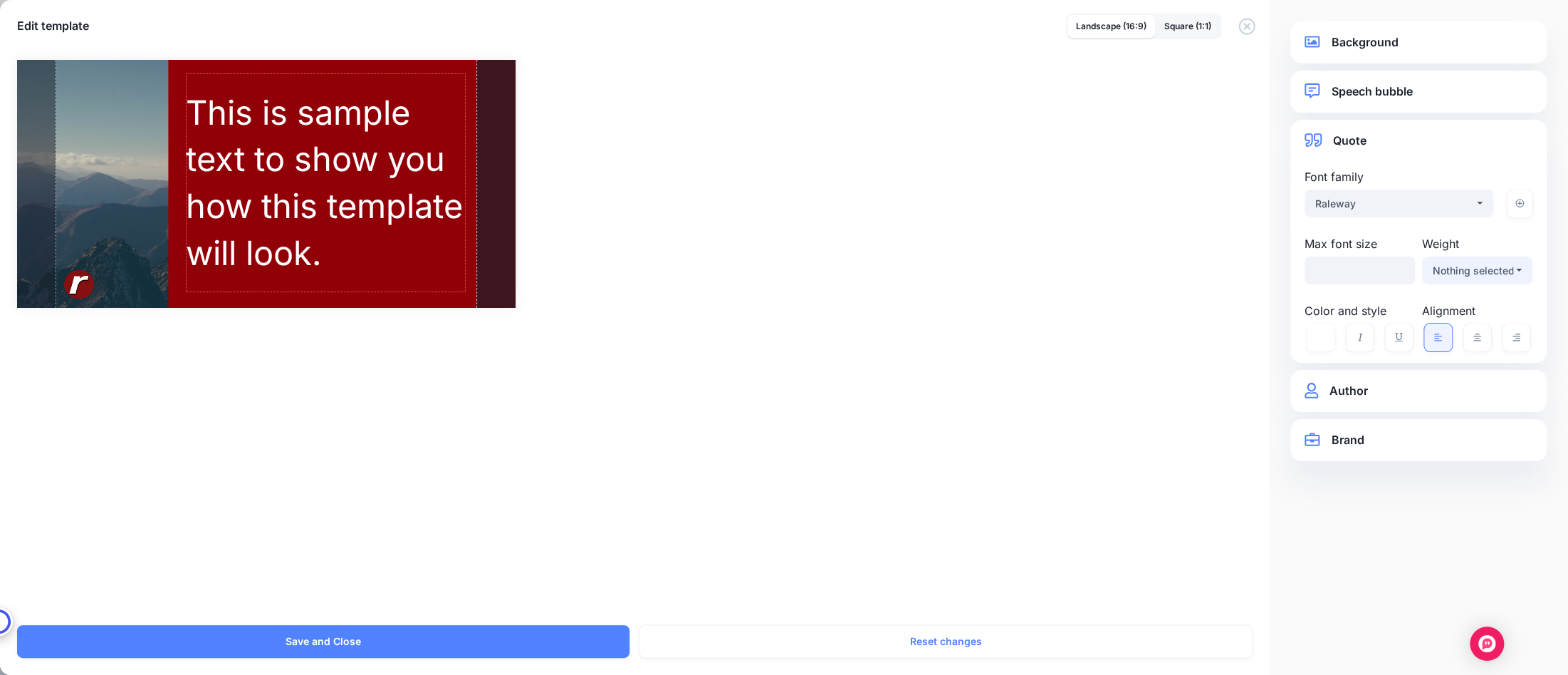
click at [1498, 263] on div "Nothing selected" at bounding box center [1473, 271] width 81 height 17
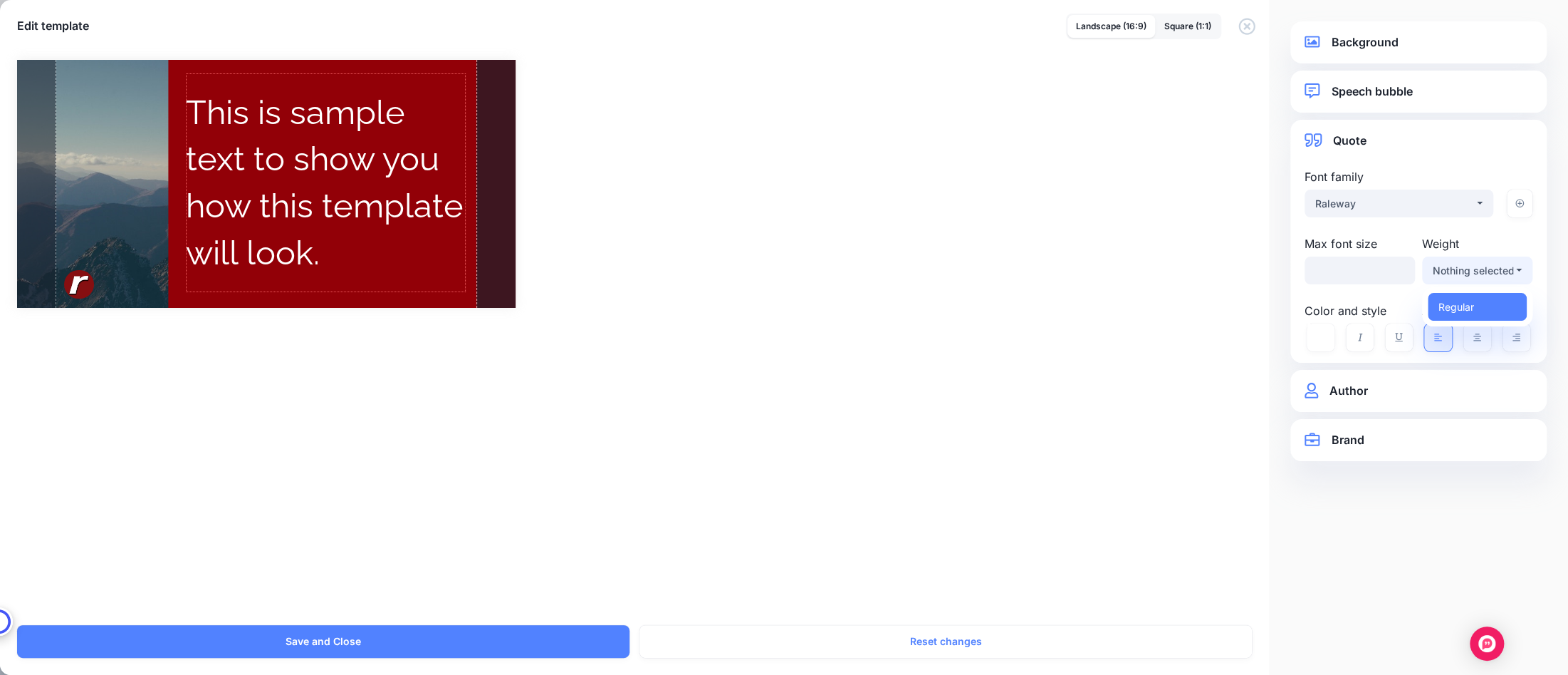
click at [1484, 264] on div "Nothing selected" at bounding box center [1473, 271] width 81 height 17
click at [1487, 273] on div "Nothing selected" at bounding box center [1473, 271] width 81 height 17
click at [1441, 203] on div "Raleway" at bounding box center [1395, 203] width 159 height 17
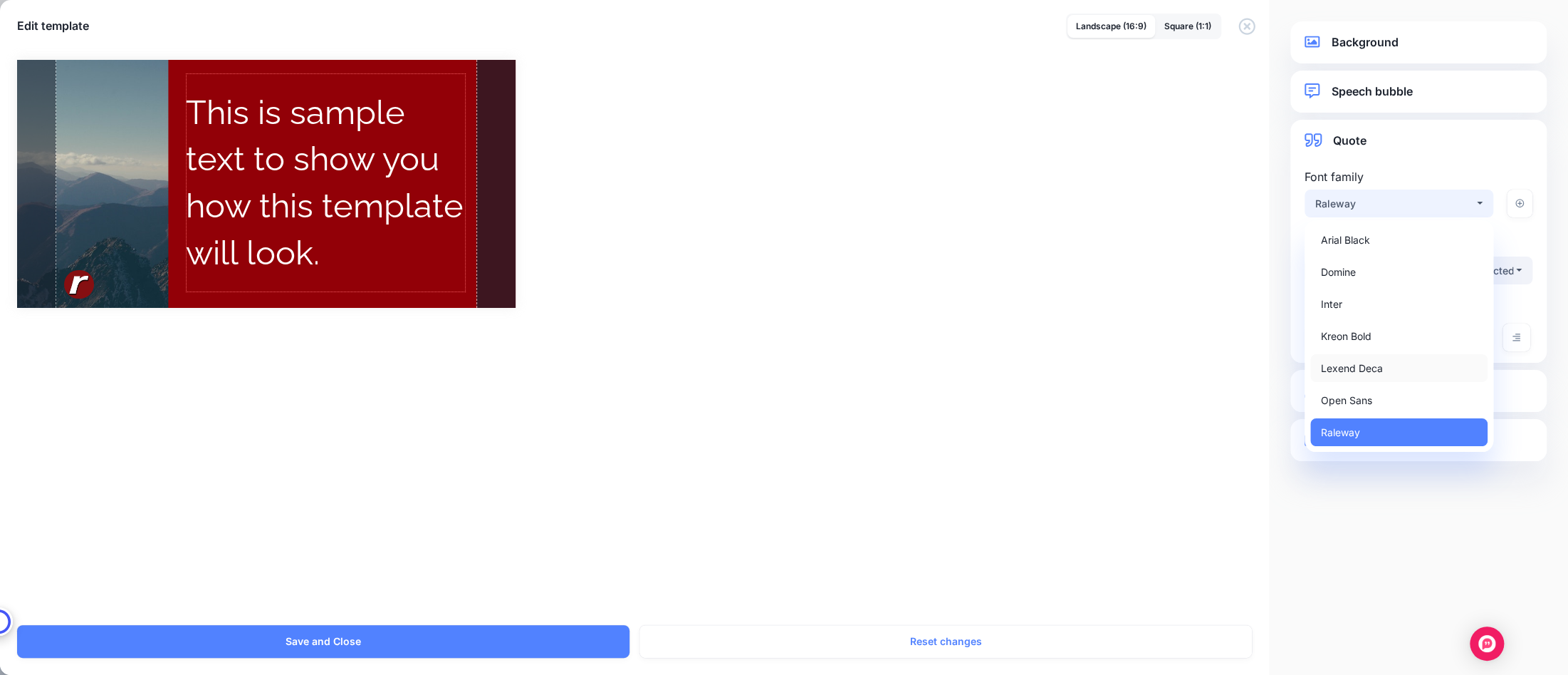
click at [1378, 370] on span "Lexend Deca" at bounding box center [1352, 368] width 62 height 17
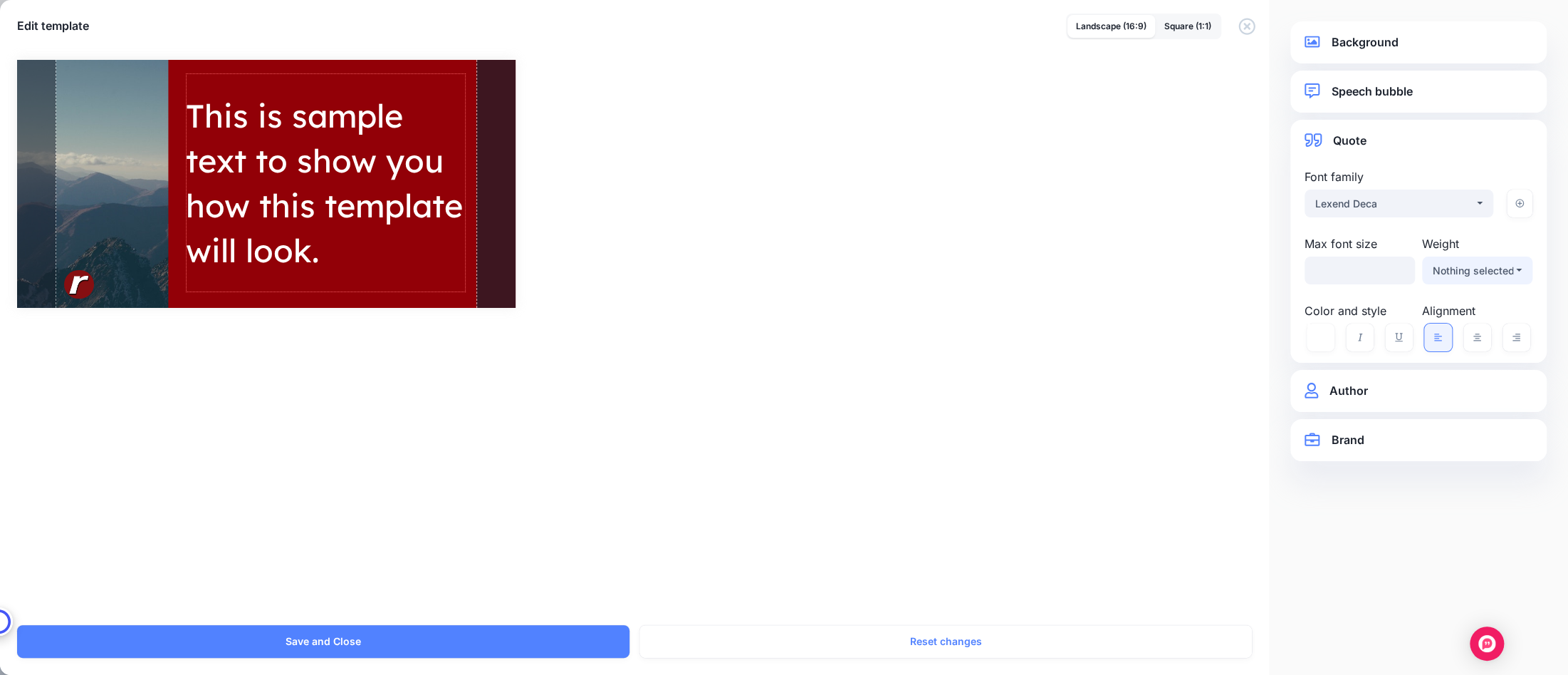
click at [1472, 269] on div "Nothing selected" at bounding box center [1473, 271] width 81 height 17
click at [1426, 195] on div "Lexend Deca" at bounding box center [1395, 203] width 159 height 17
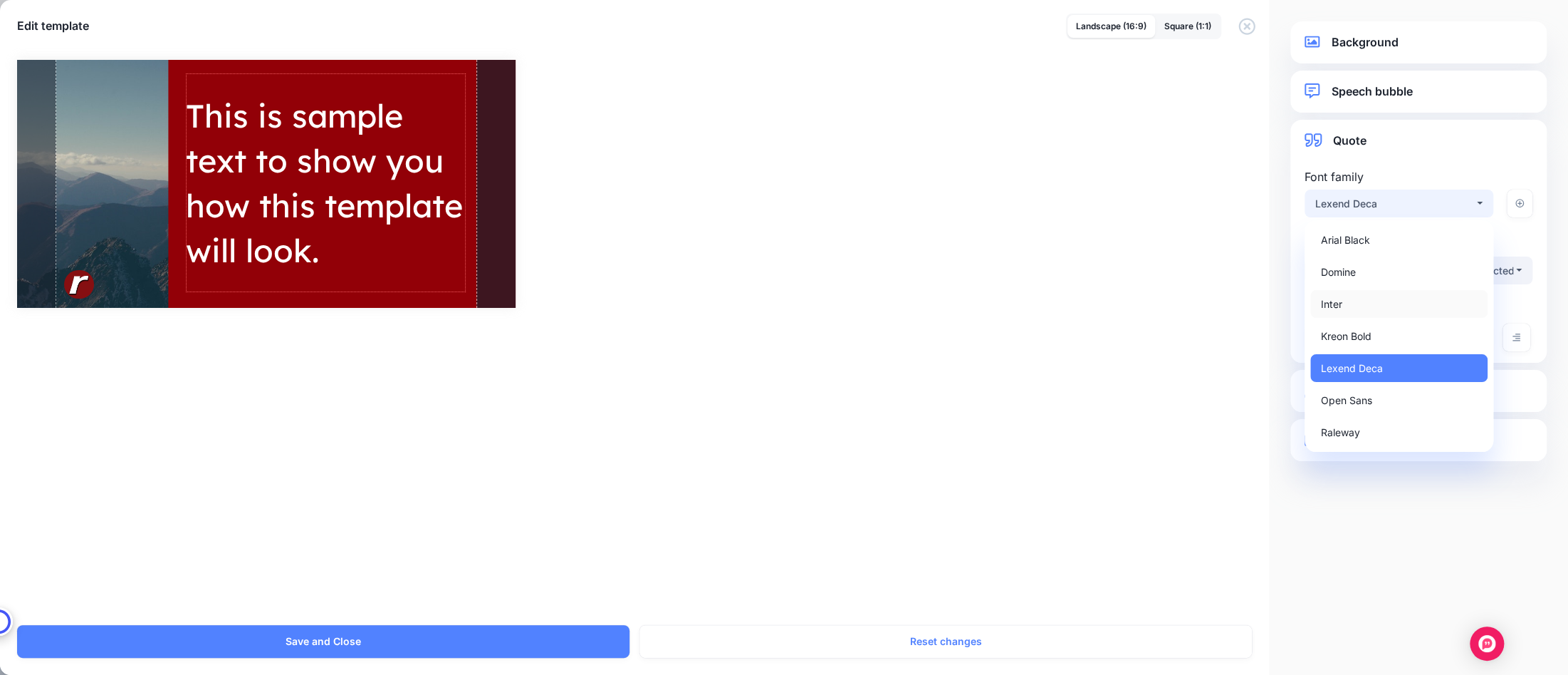
click at [1370, 300] on link "Inter" at bounding box center [1398, 303] width 177 height 28
select select "***"
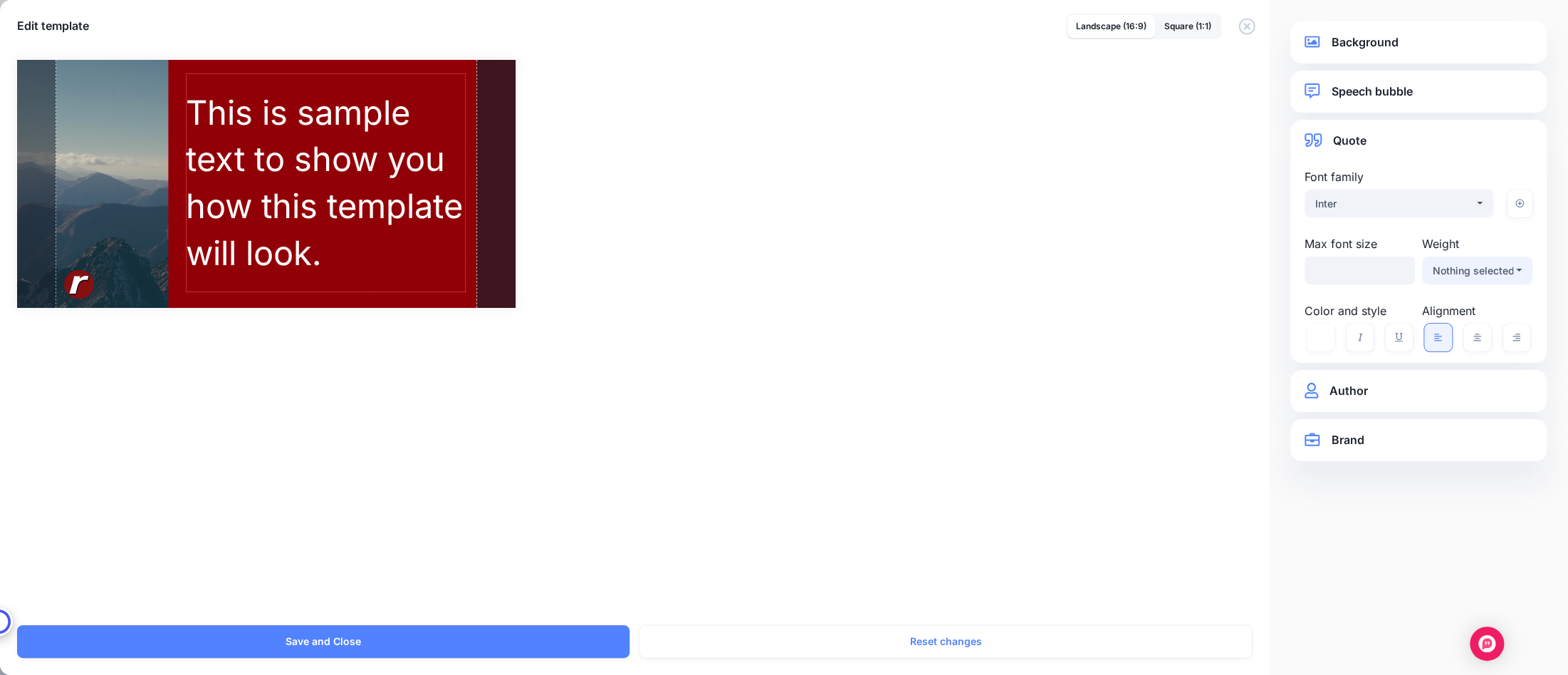
click at [1487, 266] on div "Nothing selected" at bounding box center [1473, 271] width 81 height 17
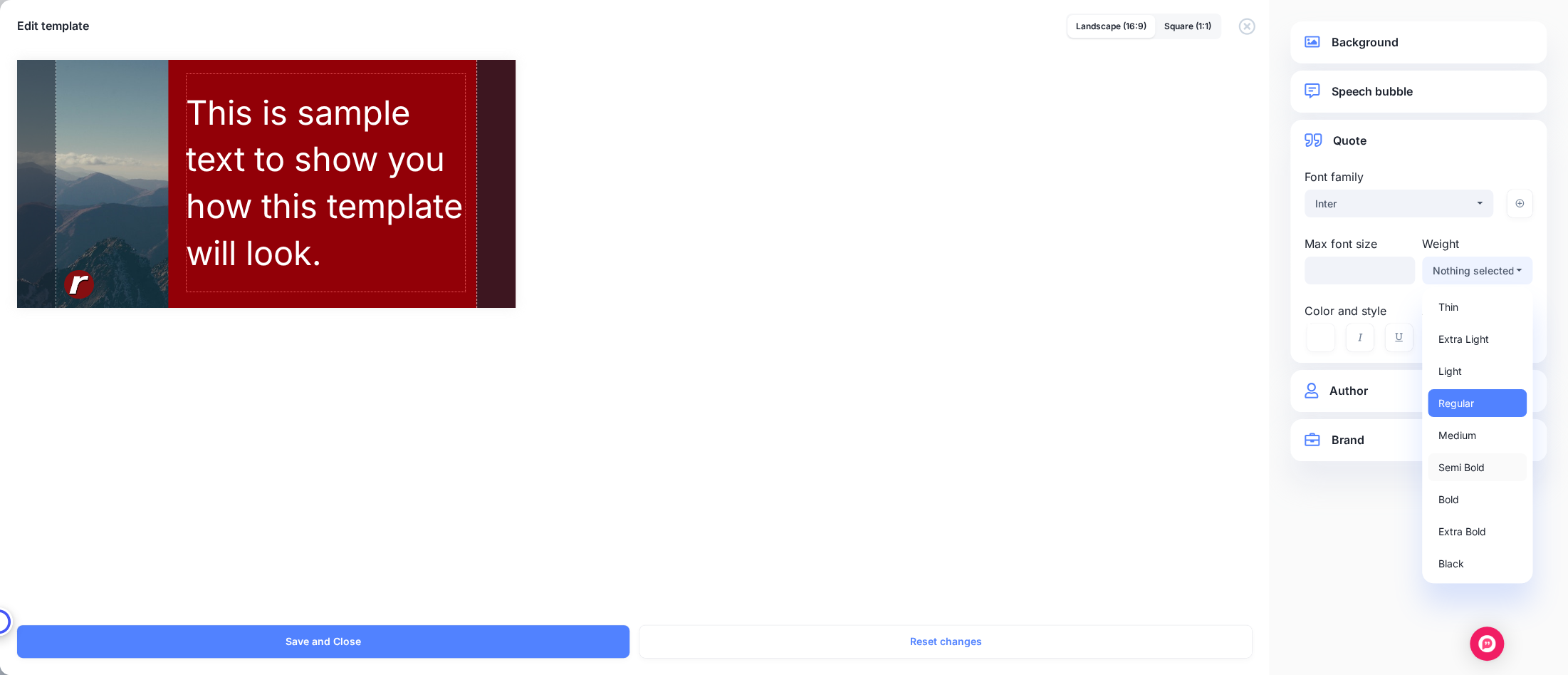
click at [1469, 465] on span "Semi Bold" at bounding box center [1461, 467] width 46 height 17
select select "***"
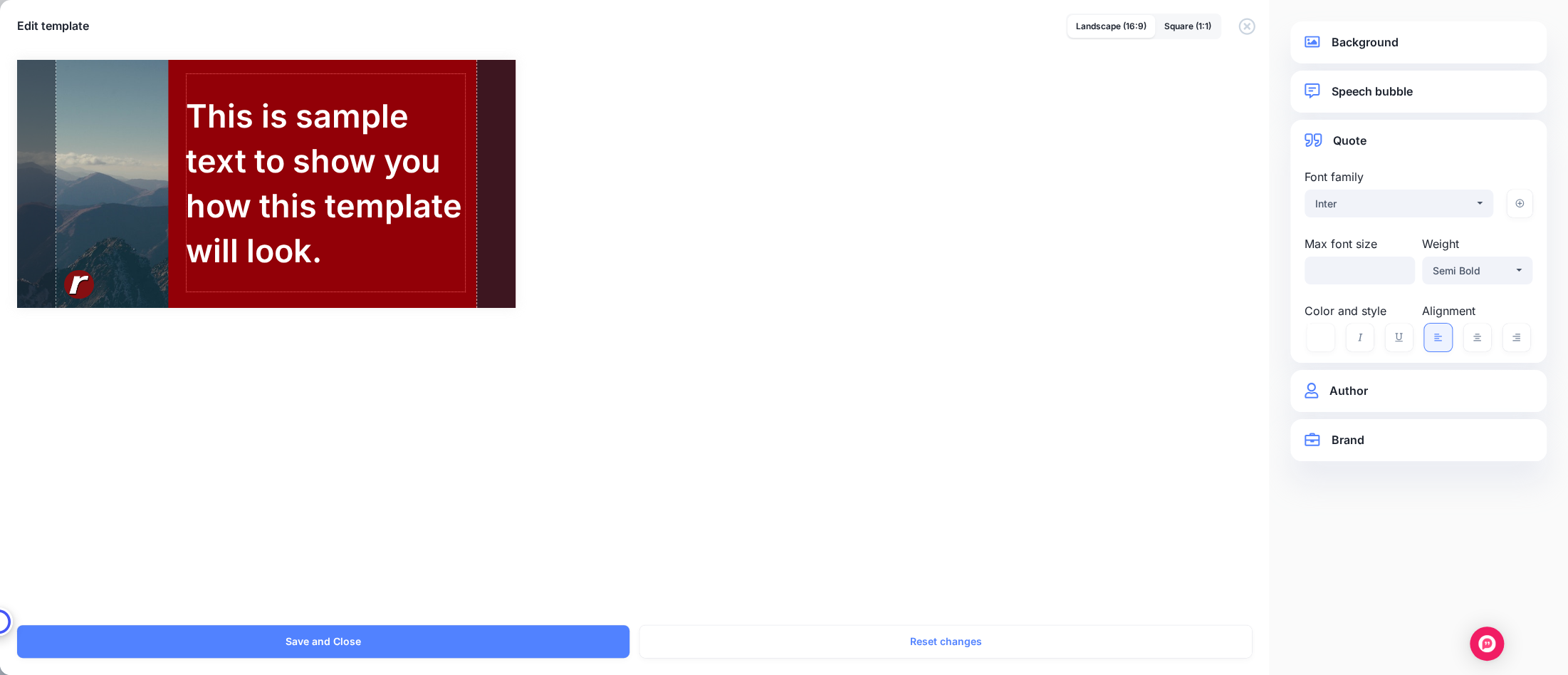
click at [1362, 396] on link "Author" at bounding box center [1418, 391] width 228 height 19
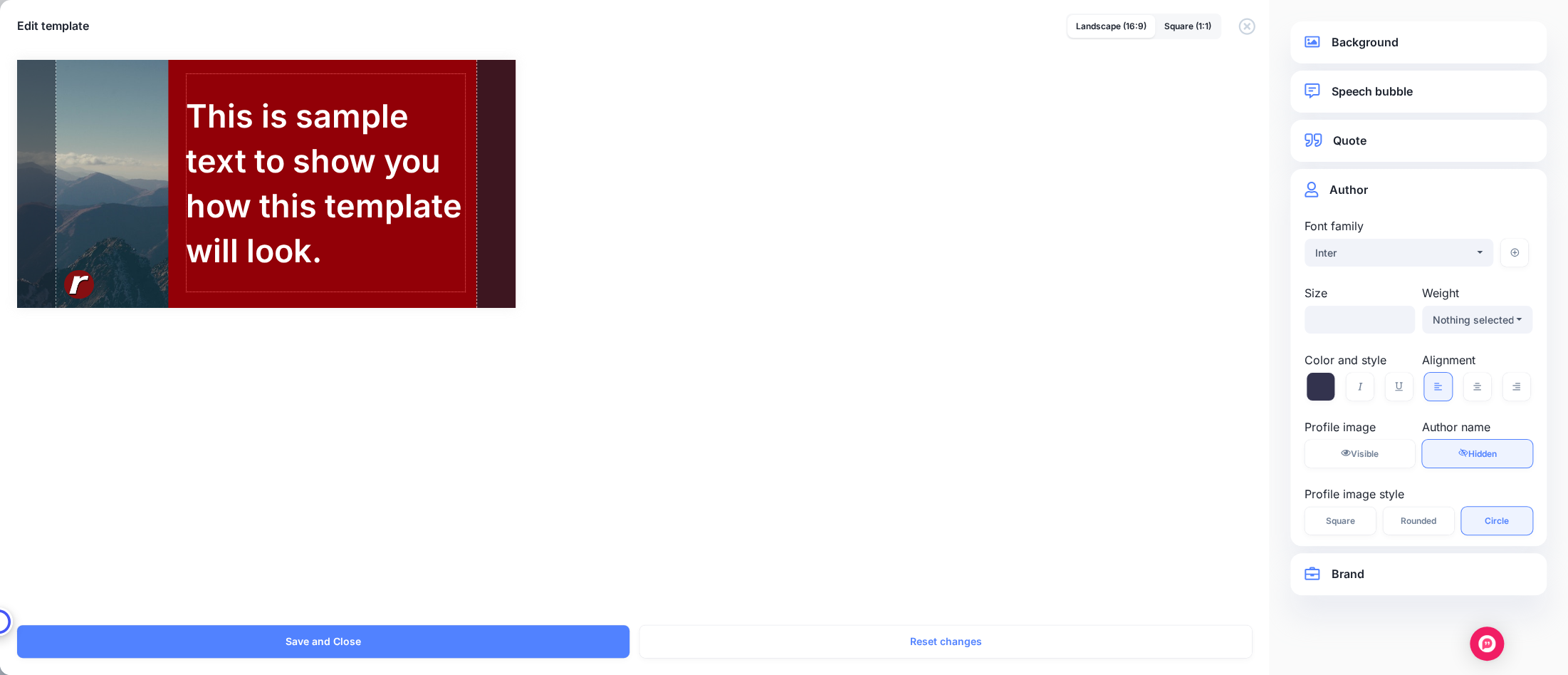
click at [1358, 571] on link "Brand" at bounding box center [1418, 573] width 228 height 19
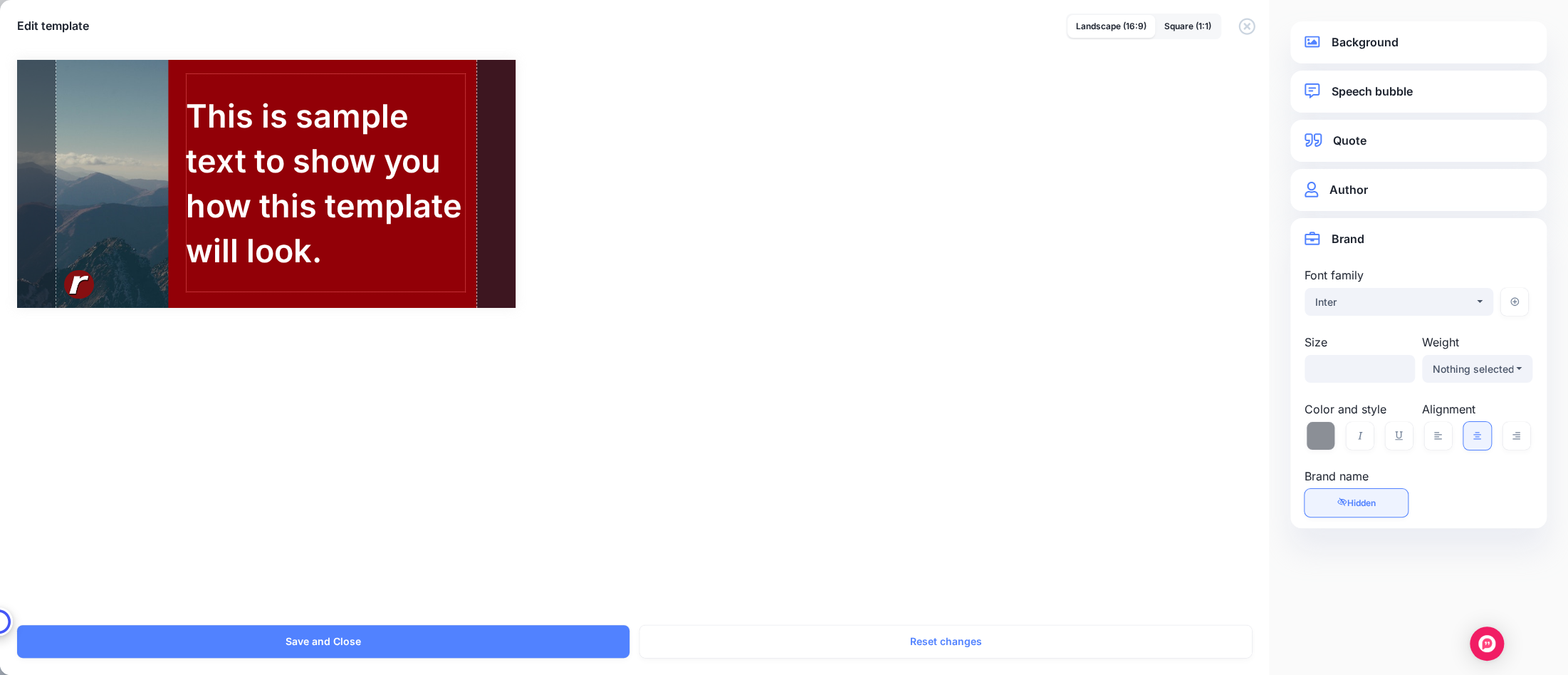
click at [1402, 97] on link "Speech bubble" at bounding box center [1418, 91] width 228 height 19
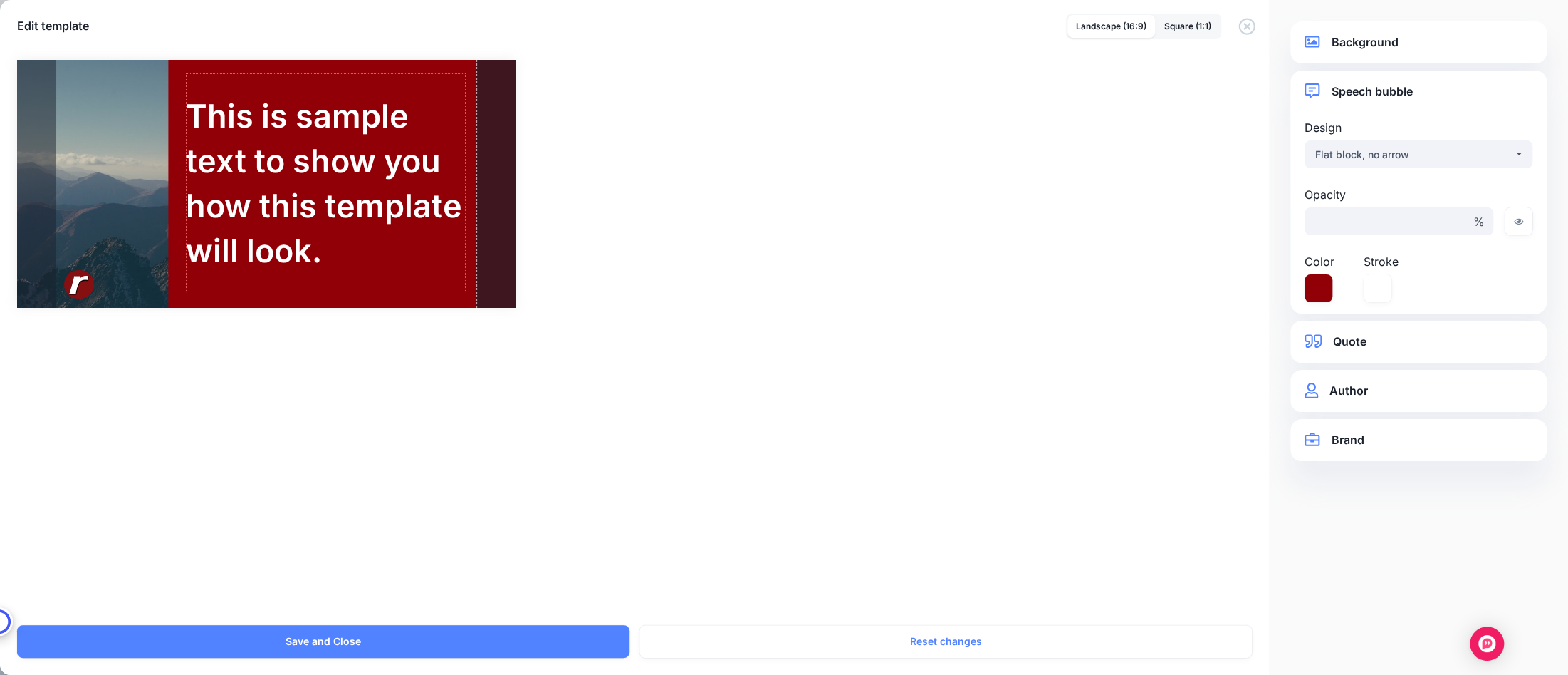
click at [1394, 38] on link "Background" at bounding box center [1418, 42] width 228 height 19
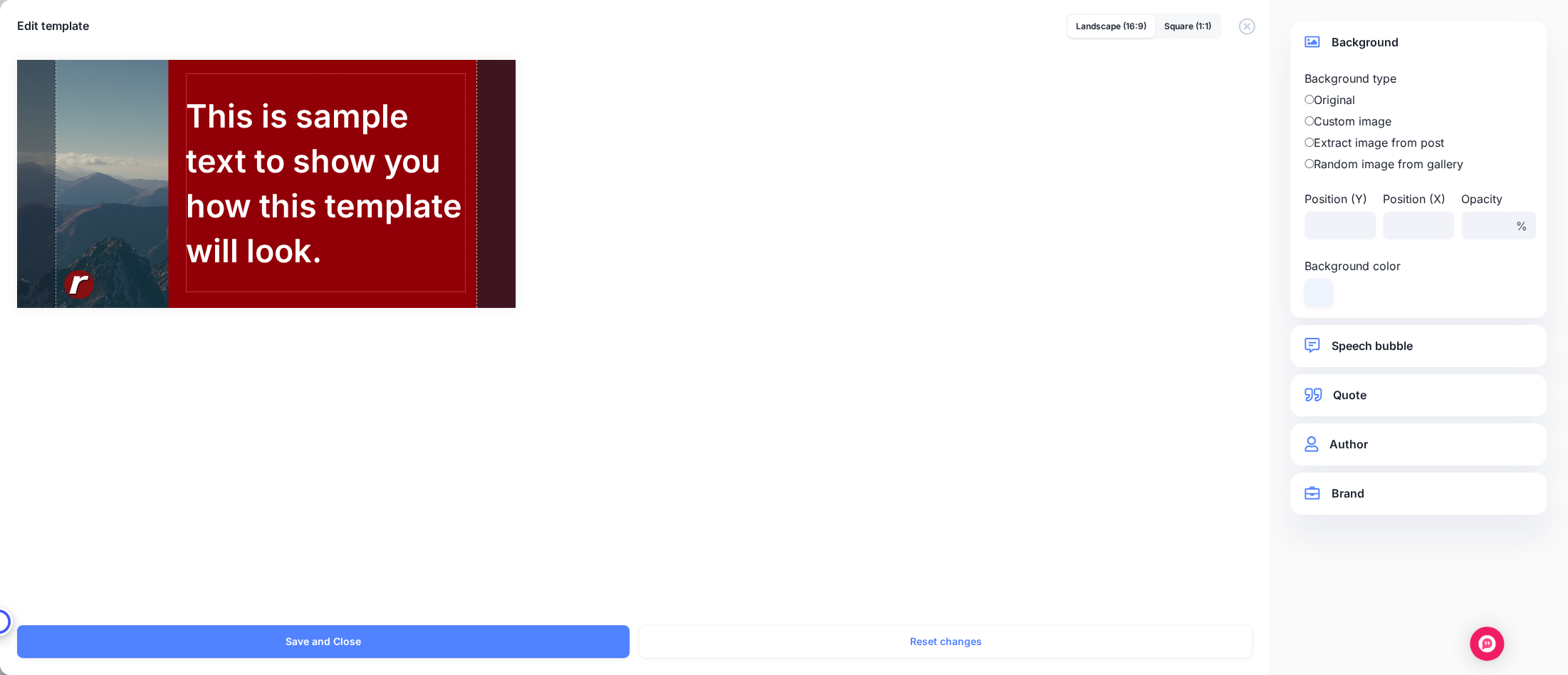
click at [1390, 332] on div "**********" at bounding box center [1418, 346] width 256 height 42
click at [1390, 336] on link "Speech bubble" at bounding box center [1418, 345] width 228 height 19
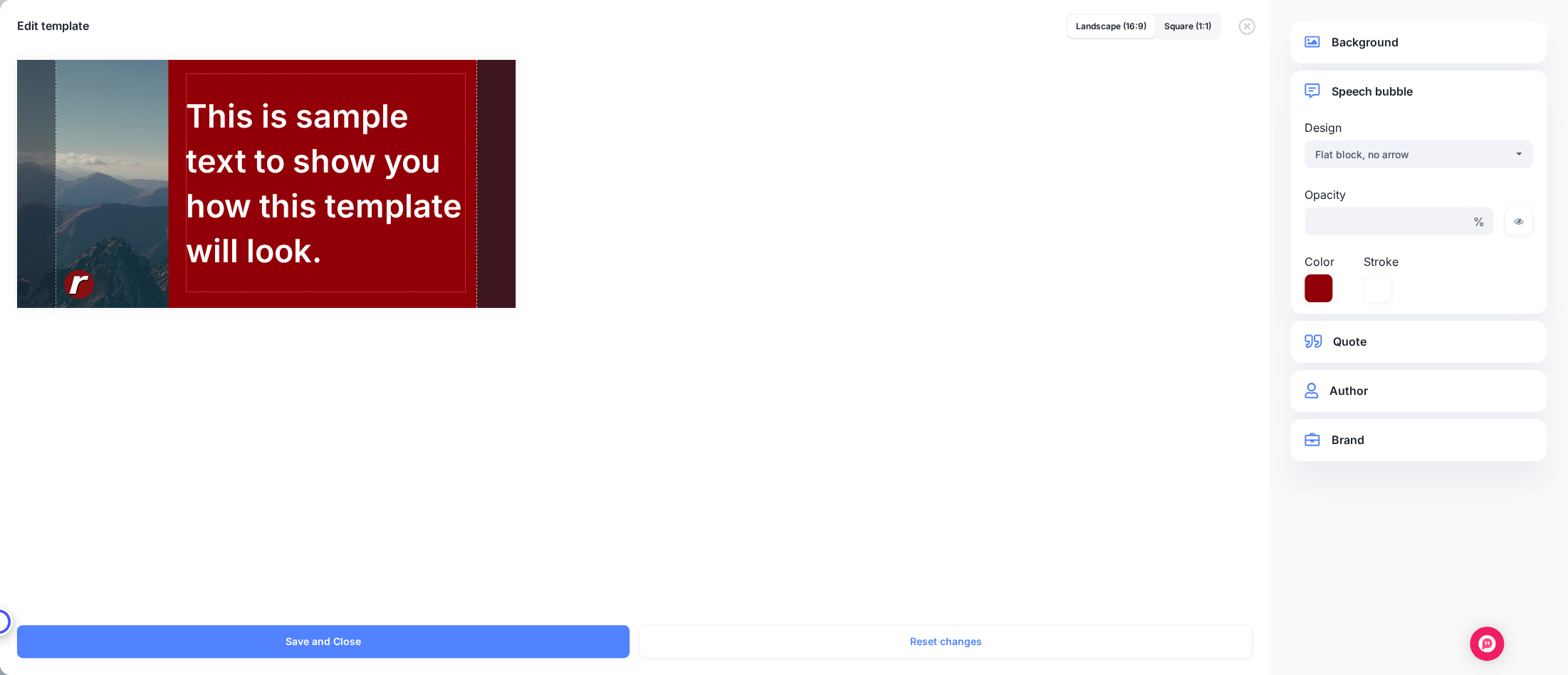
click at [1390, 336] on link "Quote" at bounding box center [1418, 341] width 228 height 19
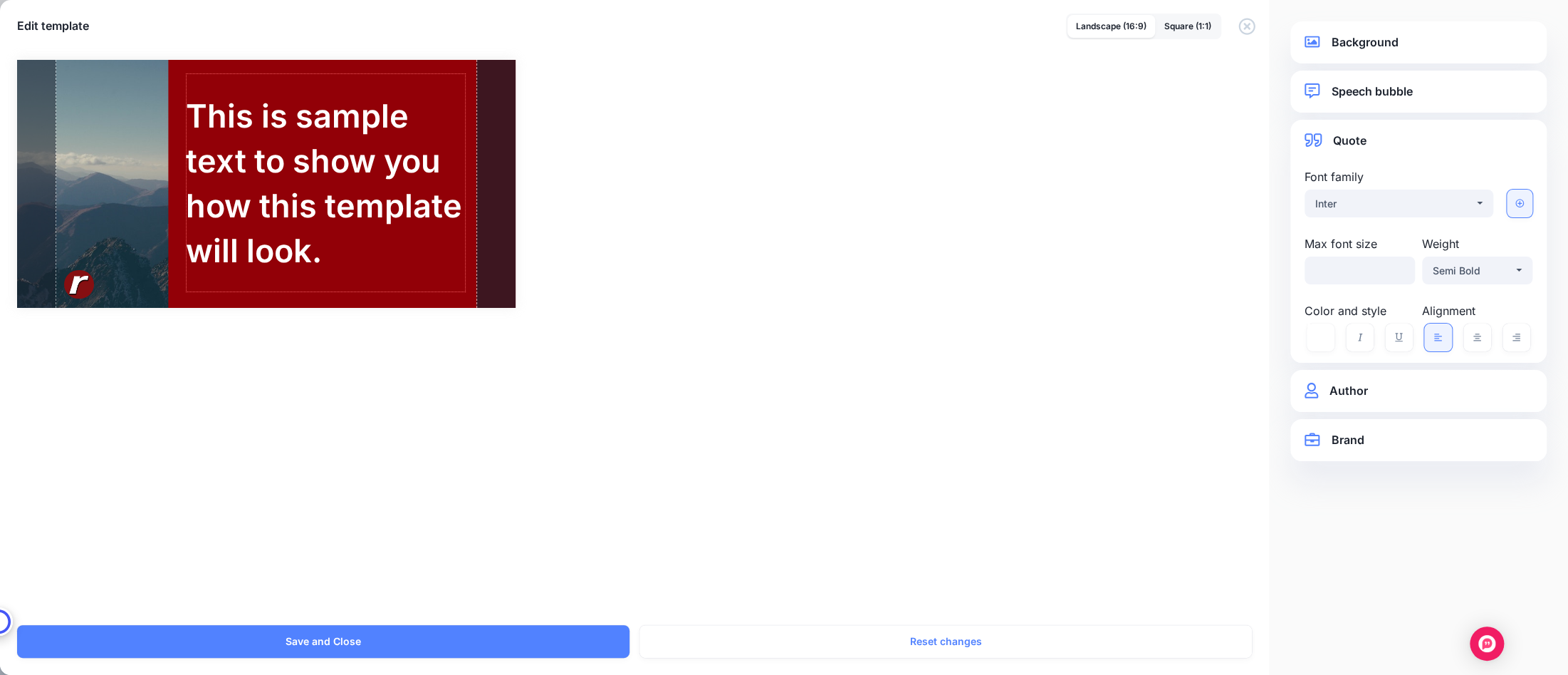
click at [1519, 203] on icon at bounding box center [1519, 203] width 8 height 8
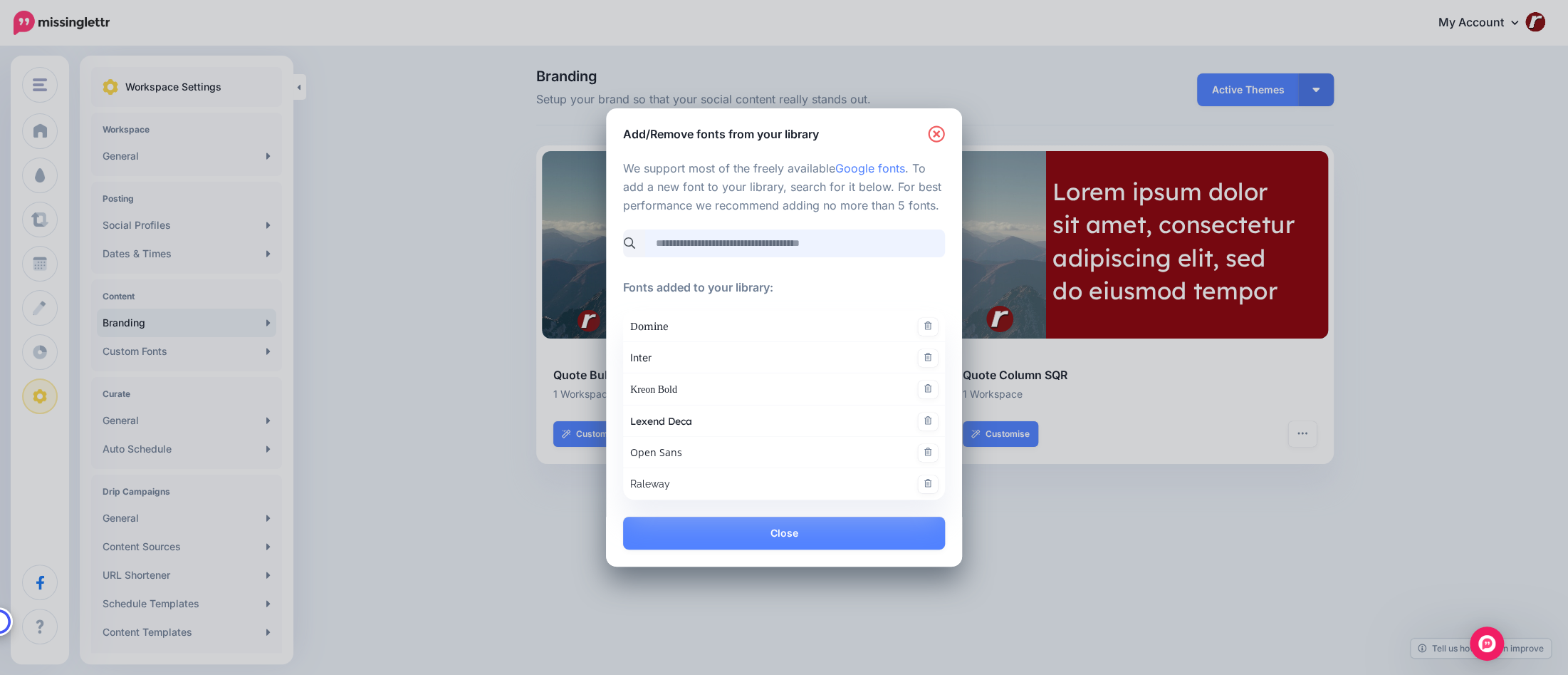
click at [852, 249] on input "search" at bounding box center [795, 243] width 300 height 28
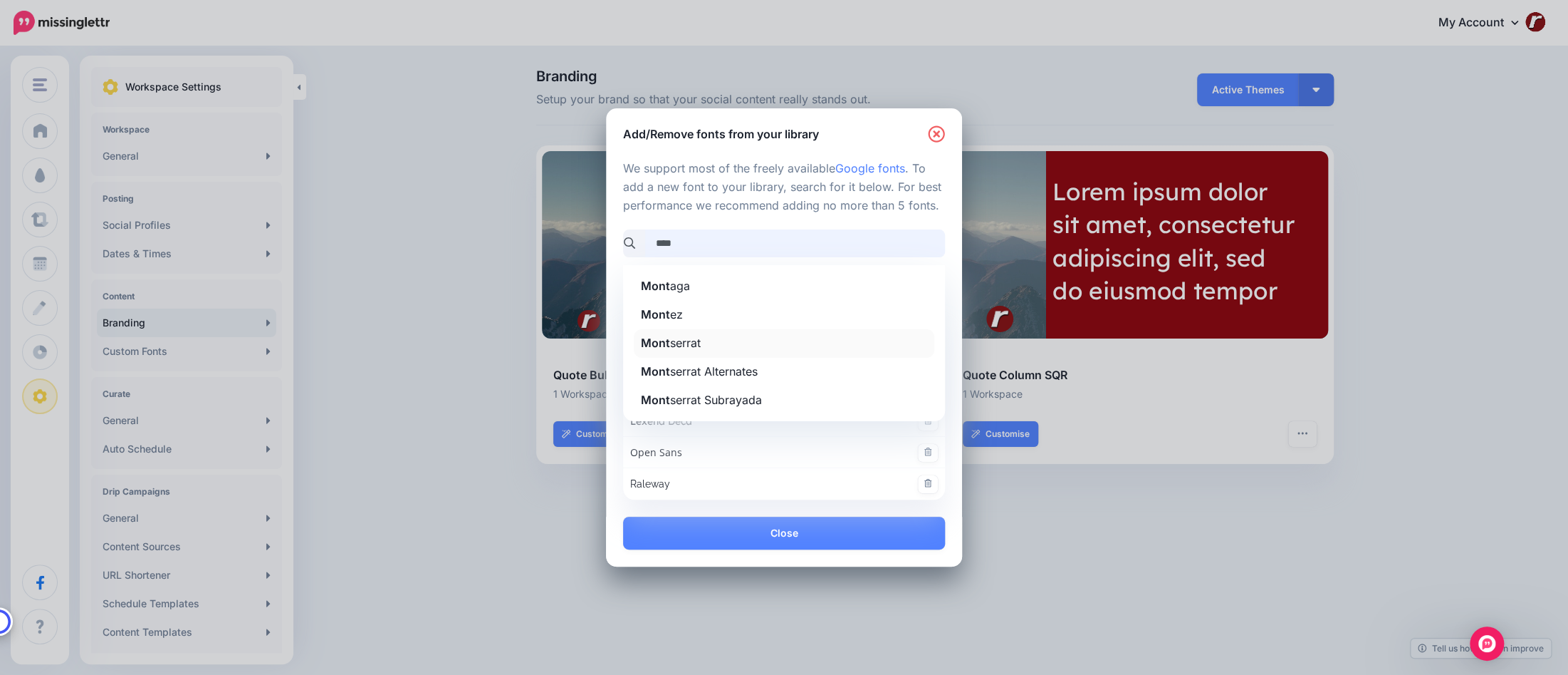
type input "****"
click at [776, 352] on link "Mont serrat" at bounding box center [784, 342] width 301 height 28
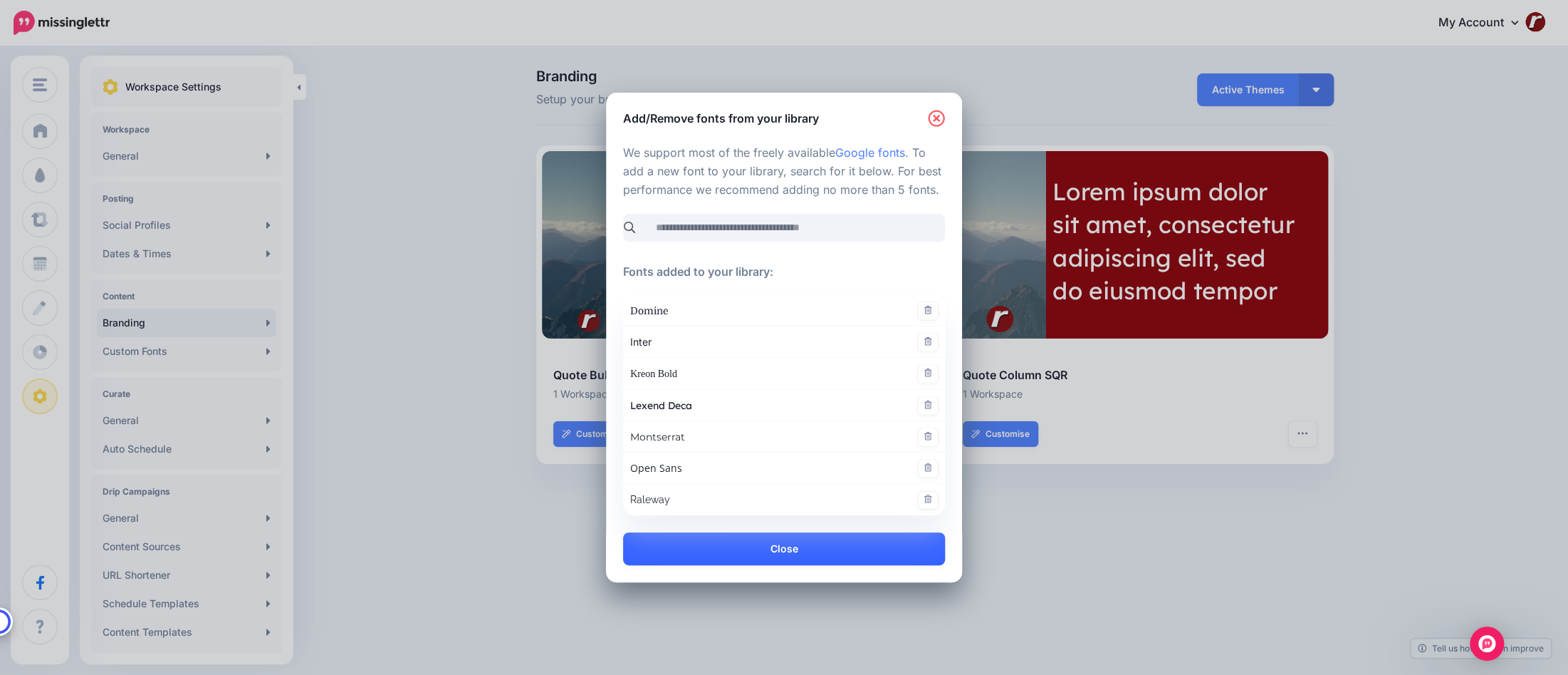
click at [777, 547] on link "Close" at bounding box center [784, 549] width 321 height 33
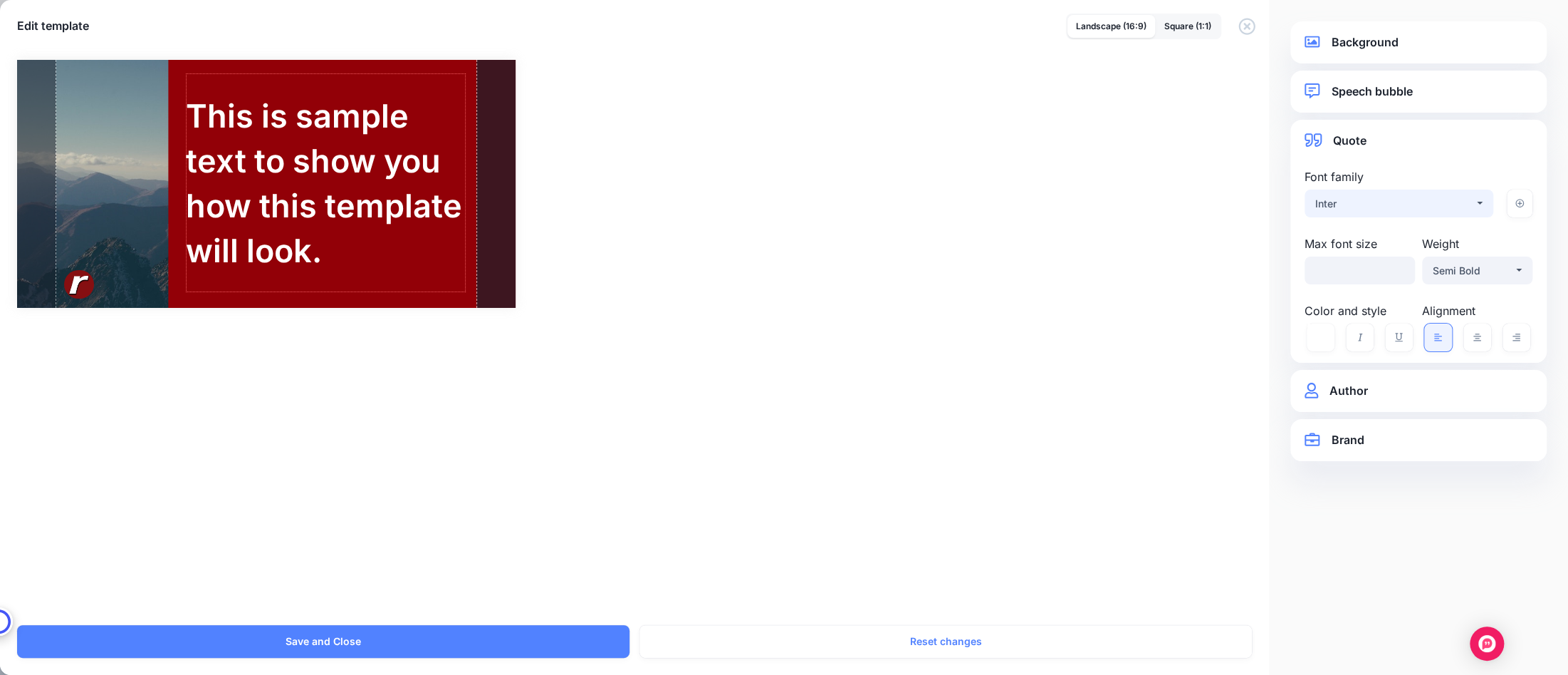
click at [1453, 203] on div "Inter" at bounding box center [1395, 203] width 159 height 17
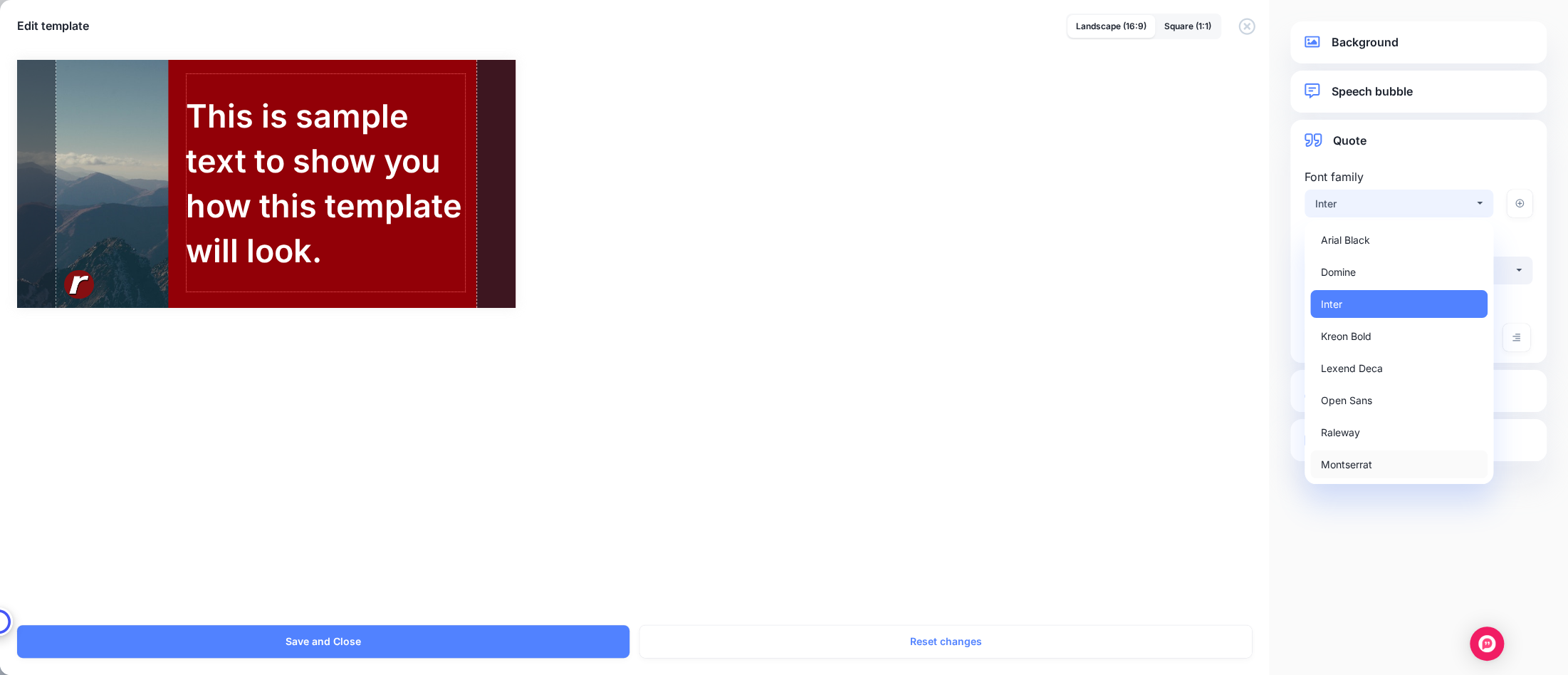
click at [1362, 463] on span "Montserrat" at bounding box center [1346, 464] width 51 height 17
select select "***"
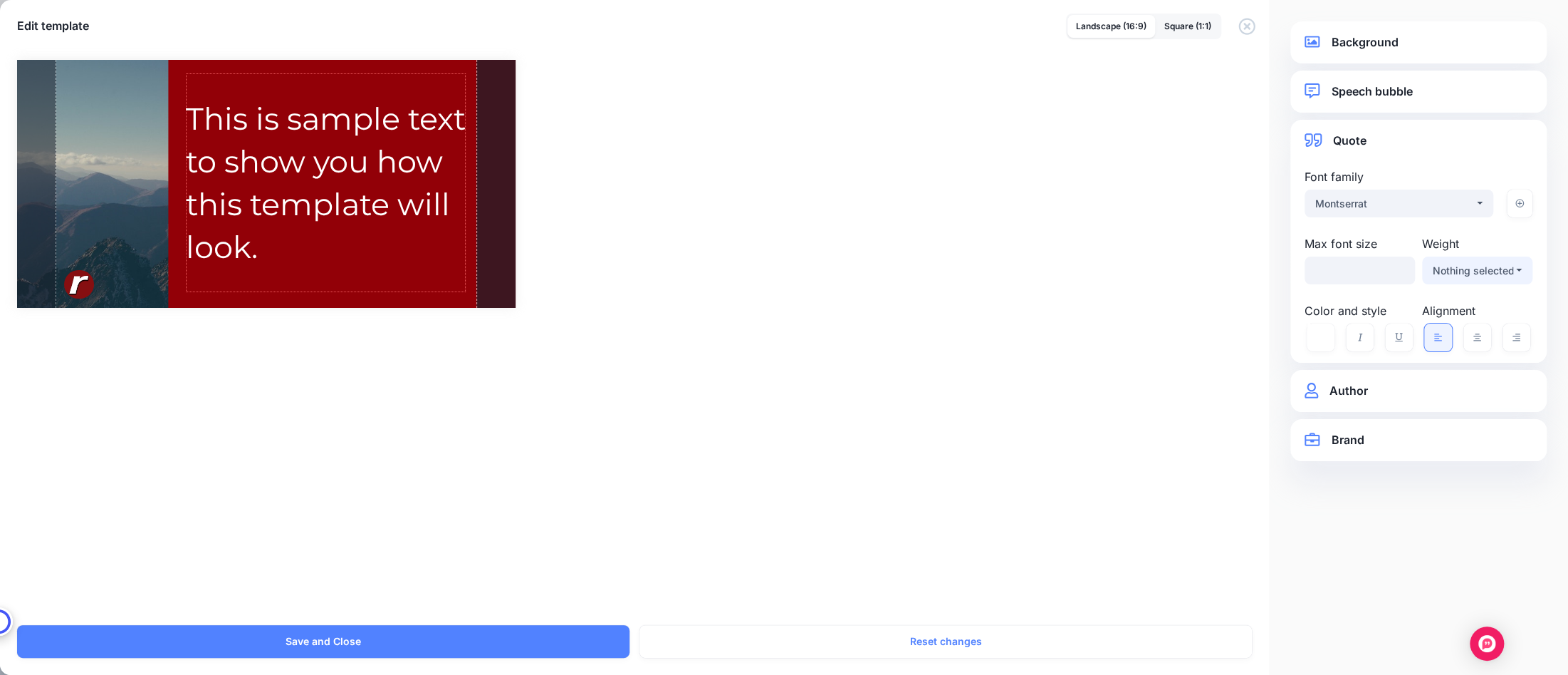
click at [1519, 257] on button "Nothing selected" at bounding box center [1477, 270] width 111 height 28
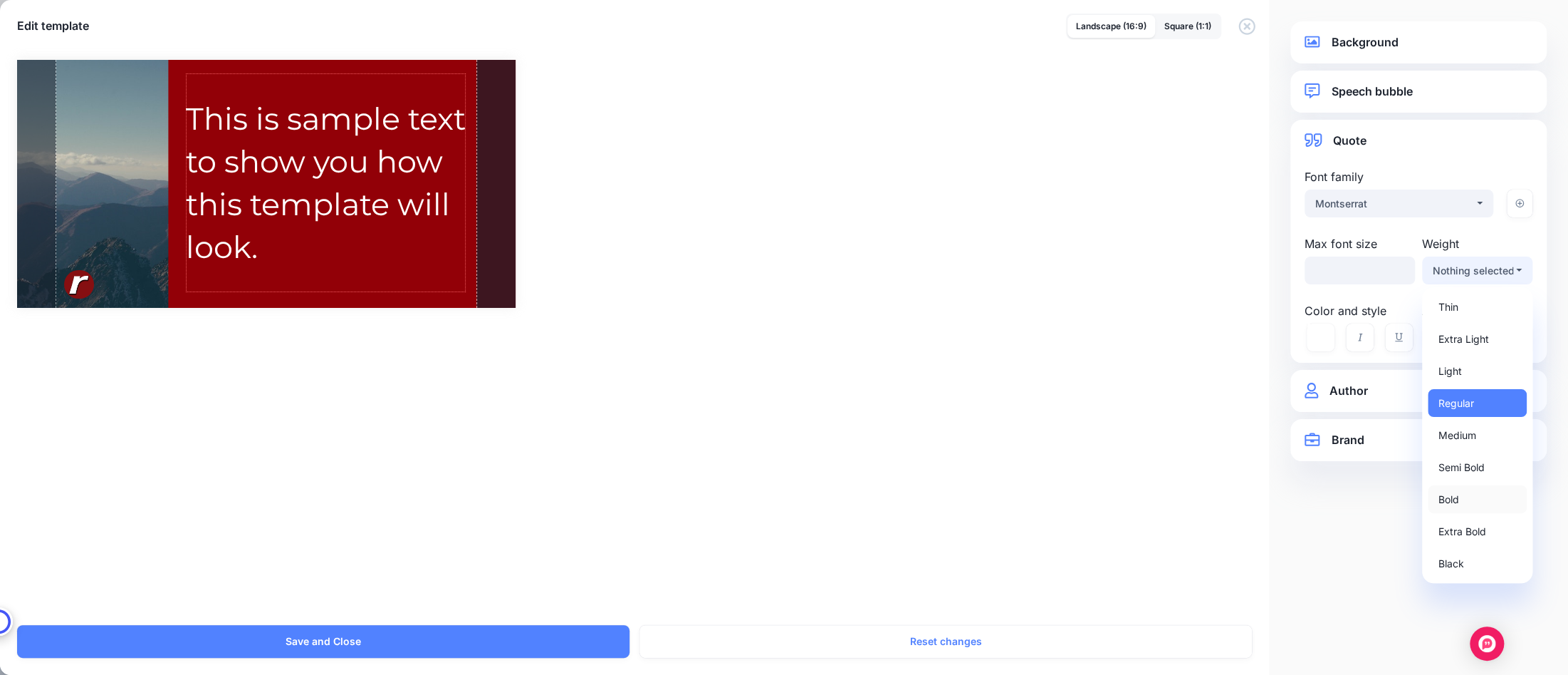
click at [1458, 498] on span "Bold" at bounding box center [1448, 499] width 21 height 17
select select "***"
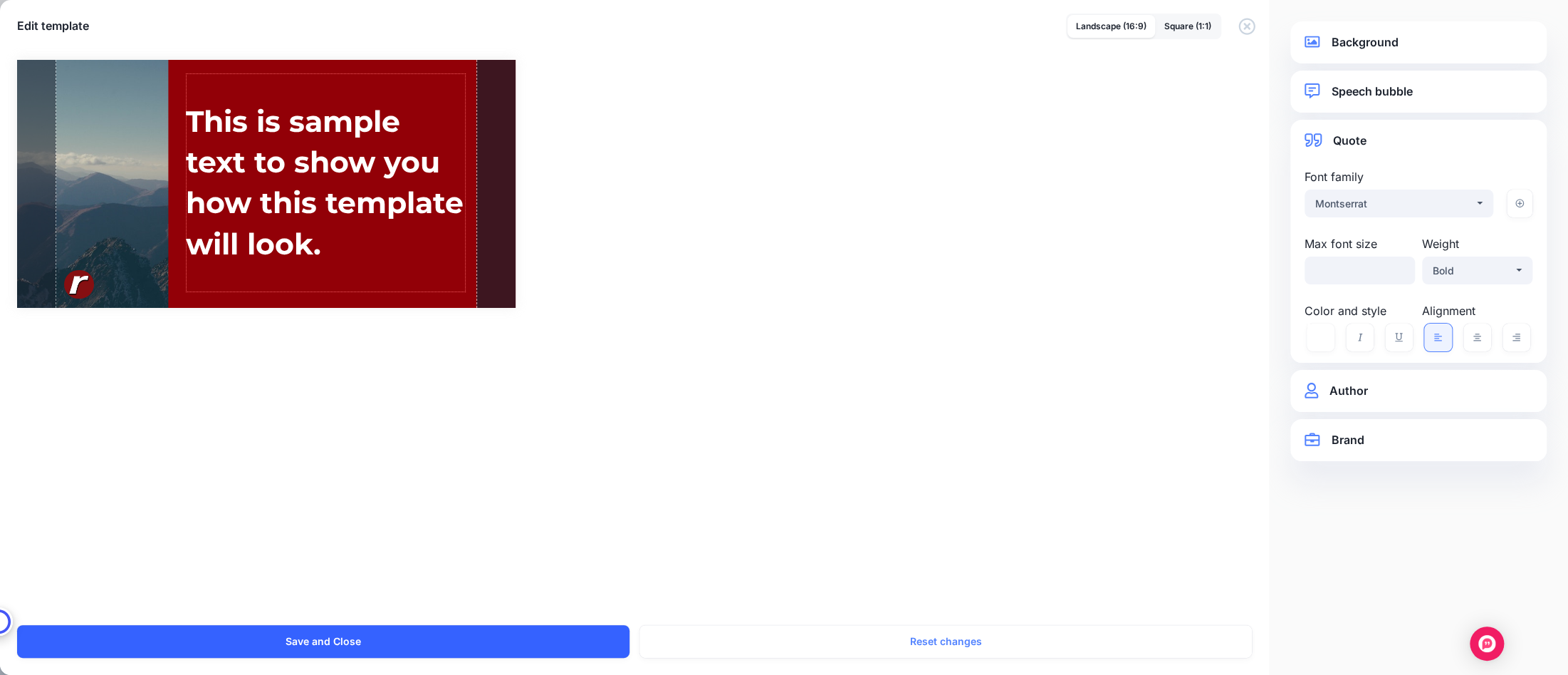
click at [563, 647] on button "Save and Close" at bounding box center [323, 641] width 612 height 33
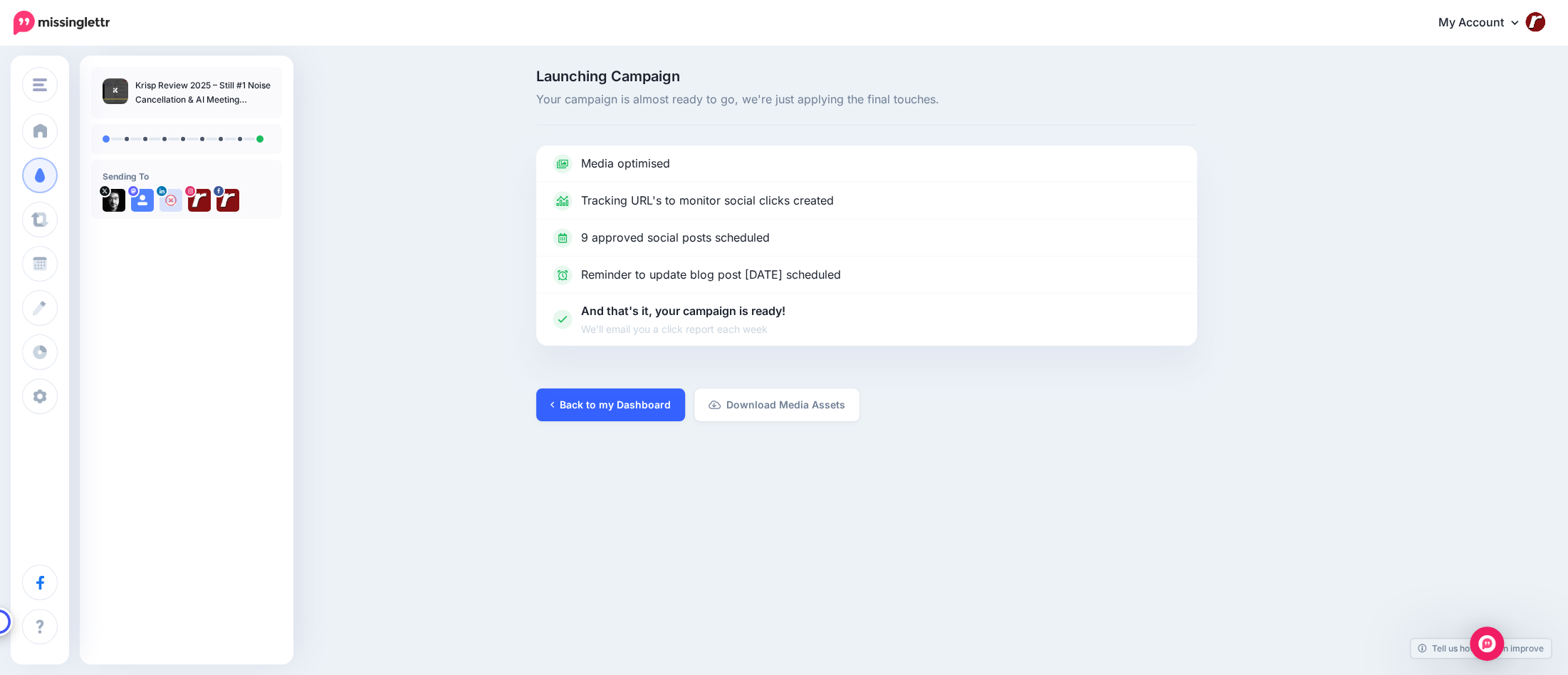
click at [584, 406] on link "Back to my Dashboard" at bounding box center [611, 404] width 149 height 33
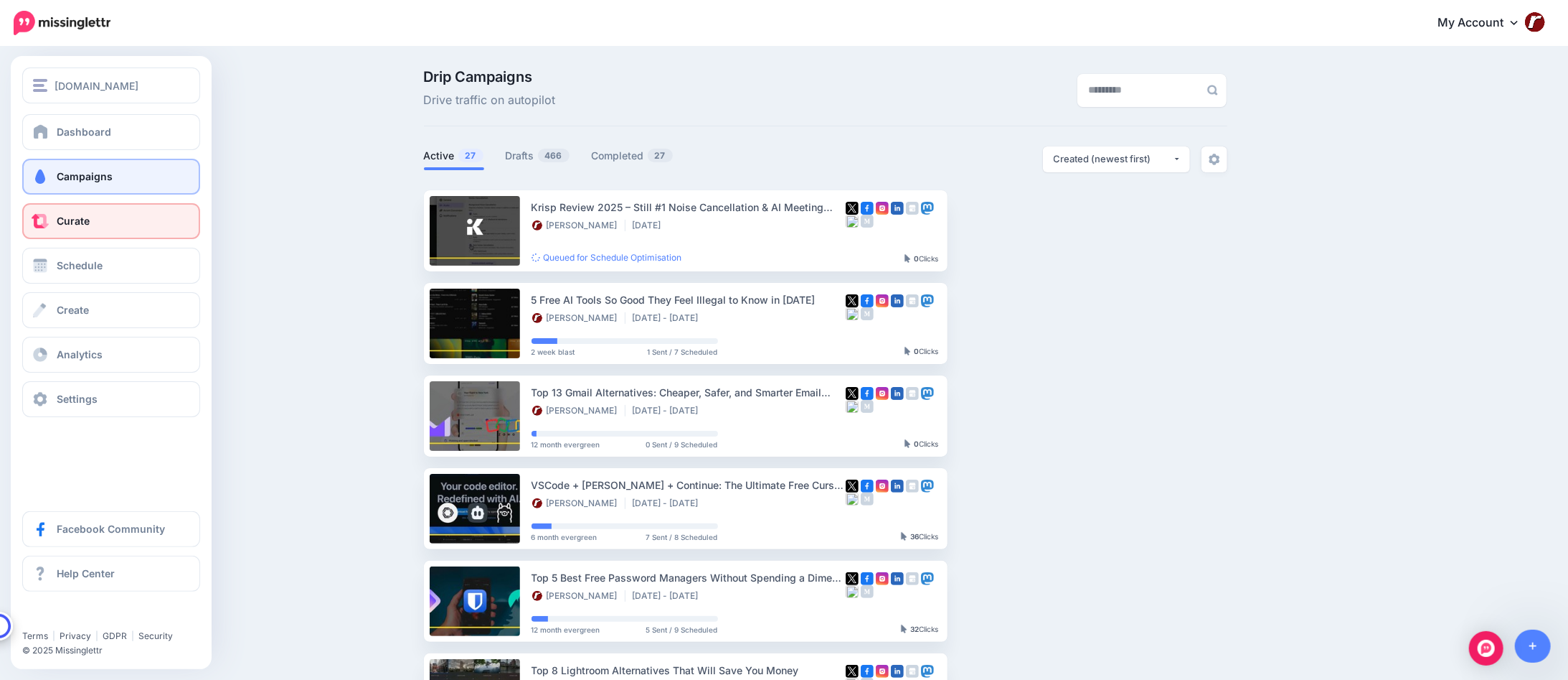
click at [61, 211] on link "Curate" at bounding box center [111, 221] width 177 height 36
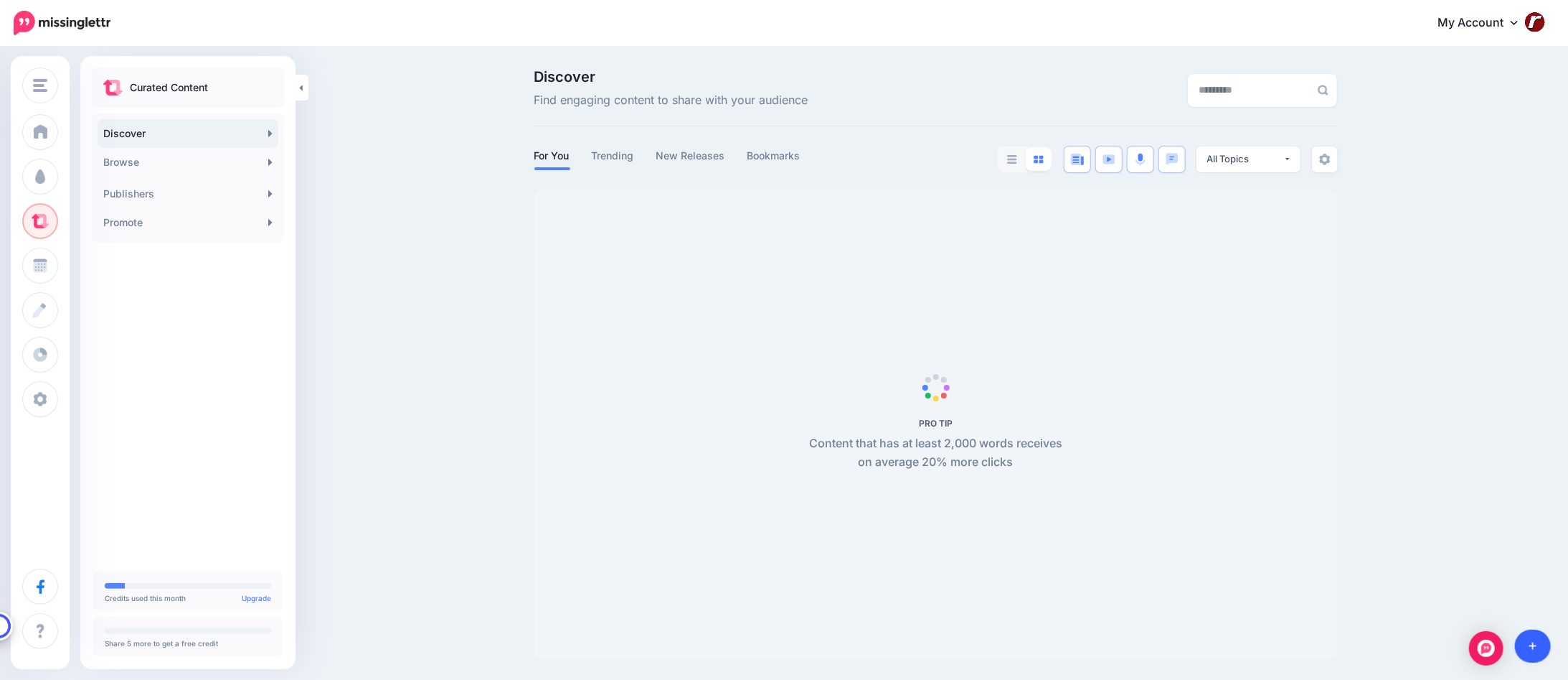
click at [1534, 648] on icon at bounding box center [1533, 645] width 8 height 10
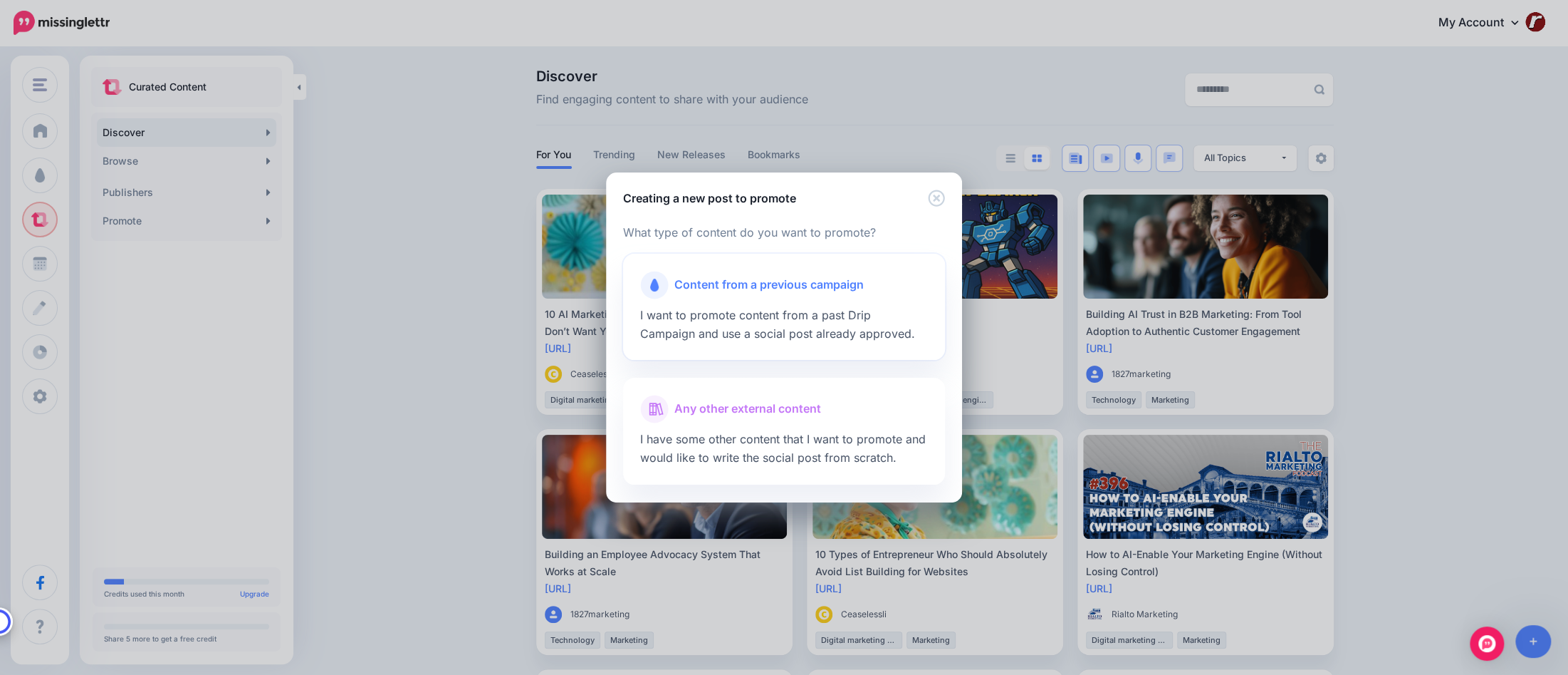
click at [802, 313] on span "I want to promote content from a past Drip Campaign and use a social post alrea…" at bounding box center [777, 324] width 275 height 33
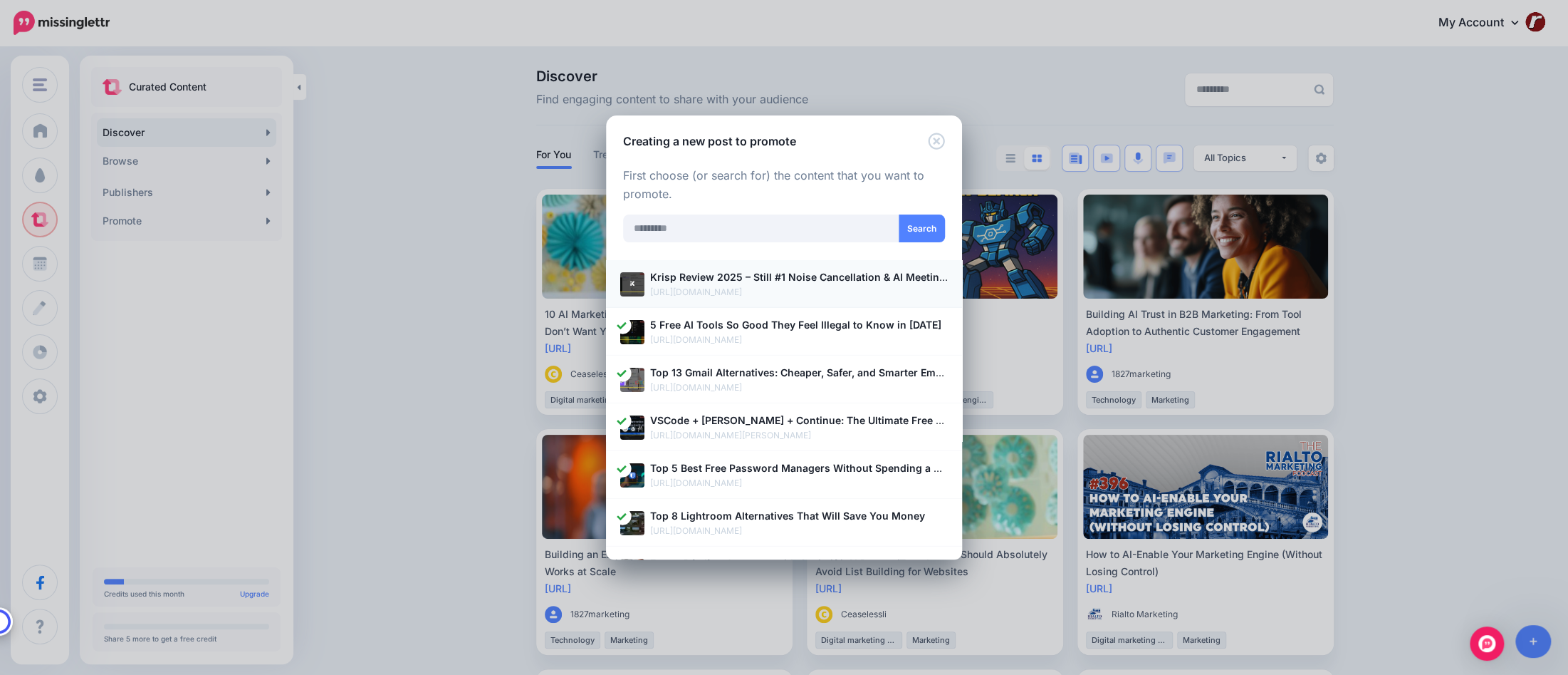
click at [704, 285] on p "[URL][DOMAIN_NAME]" at bounding box center [799, 293] width 298 height 15
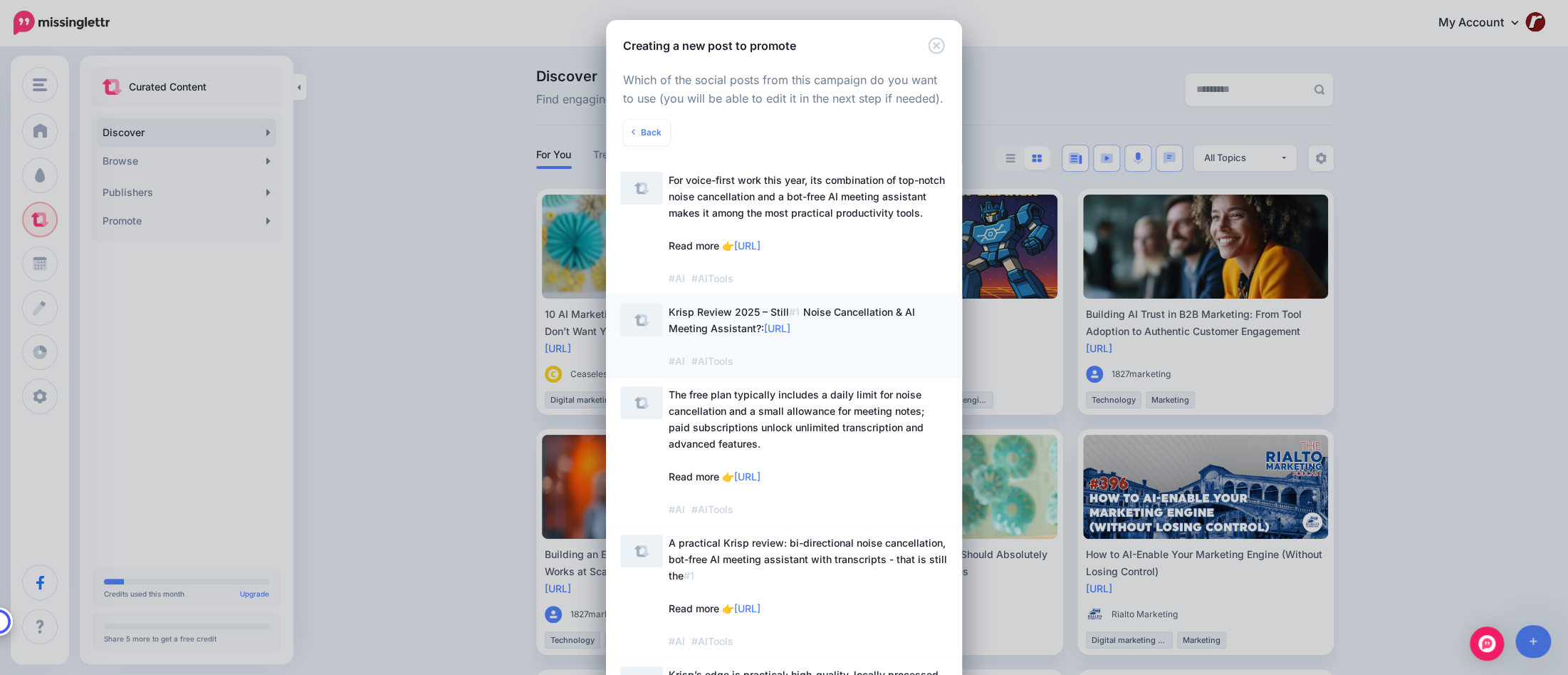
click at [912, 342] on span "Krisp Review 2025 – Still #1 Noise Cancellation & AI Meeting Assistant?: [URL] …" at bounding box center [807, 336] width 279 height 65
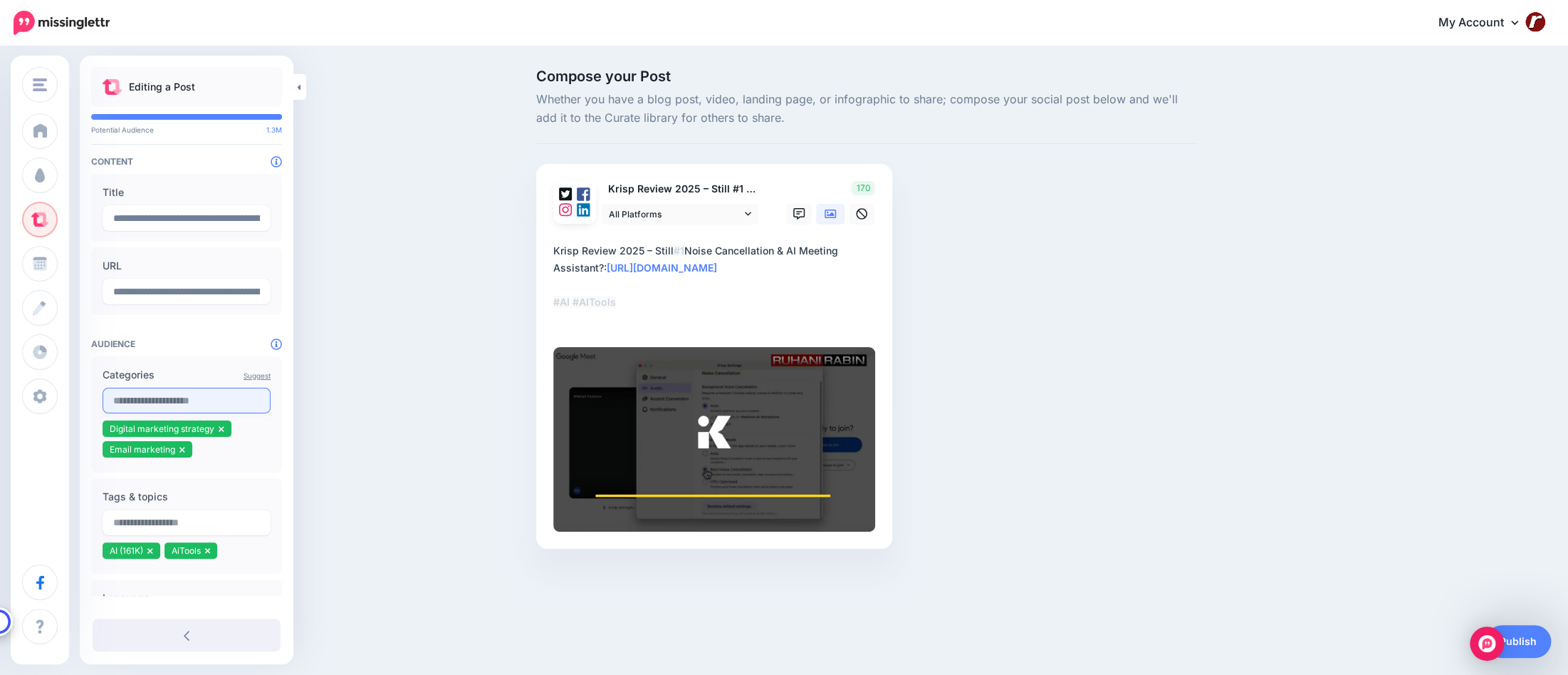
click at [163, 402] on input "text" at bounding box center [186, 401] width 168 height 25
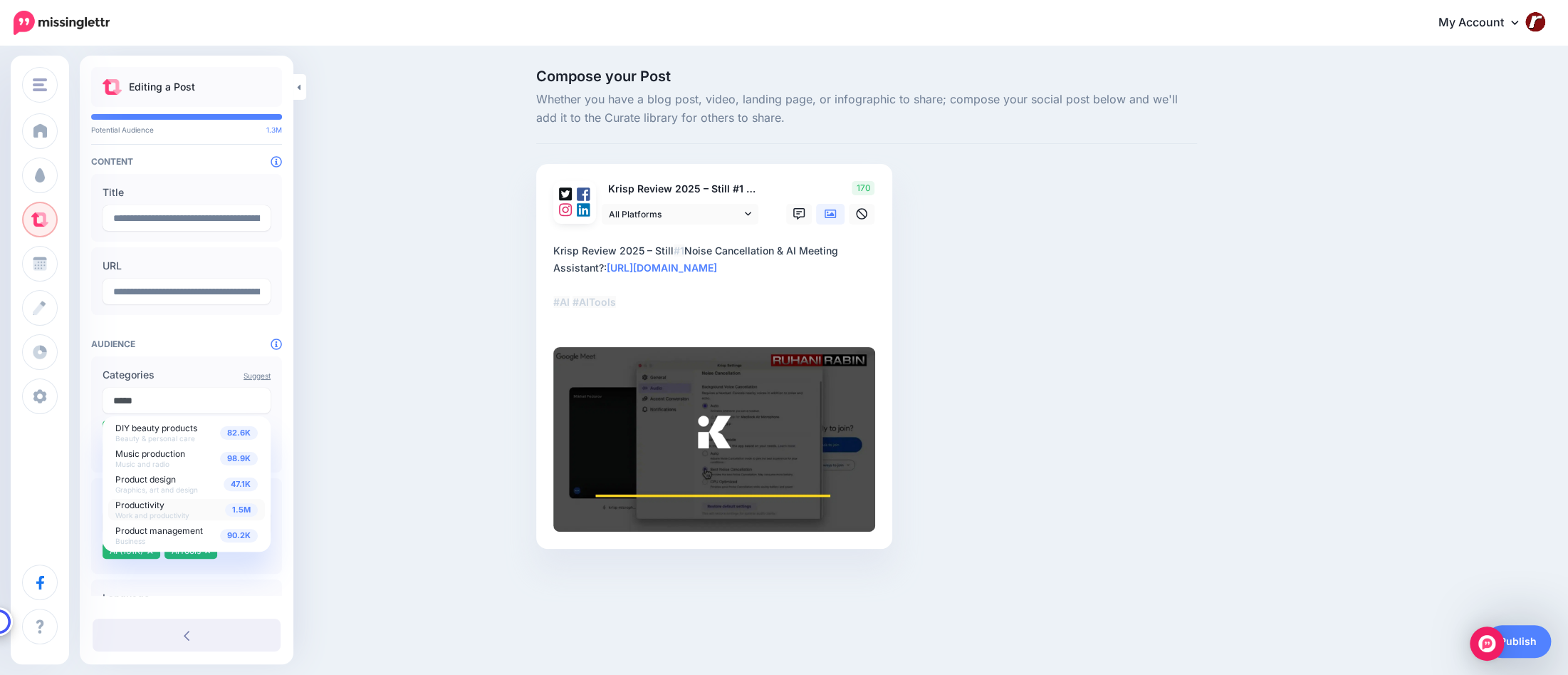
type input "*****"
click at [185, 511] on span "Productivity Work and productivity" at bounding box center [153, 509] width 74 height 22
click at [207, 360] on div "Suggest Categories 82.6K DIY beauty products Beauty & personal care 98.9K Music…" at bounding box center [186, 424] width 191 height 137
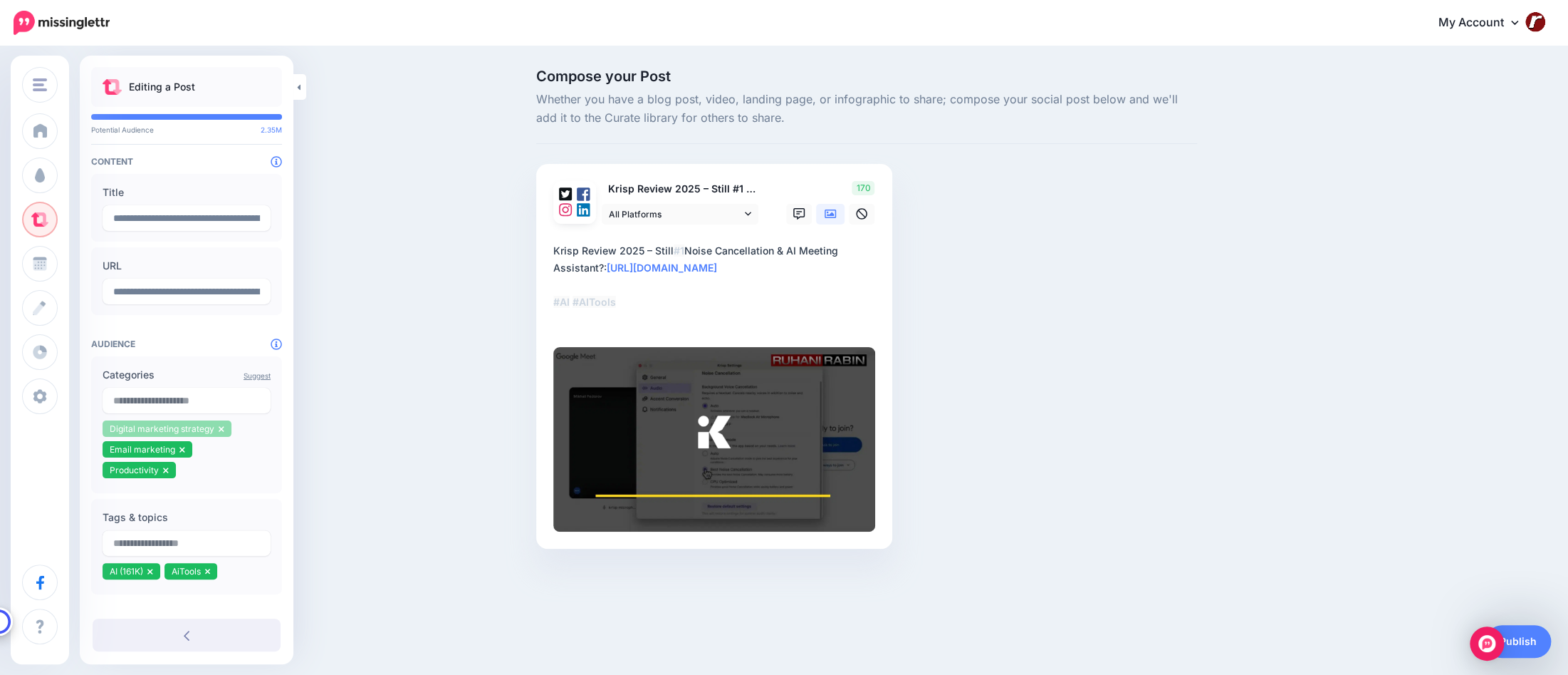
click at [222, 426] on icon at bounding box center [222, 428] width 5 height 8
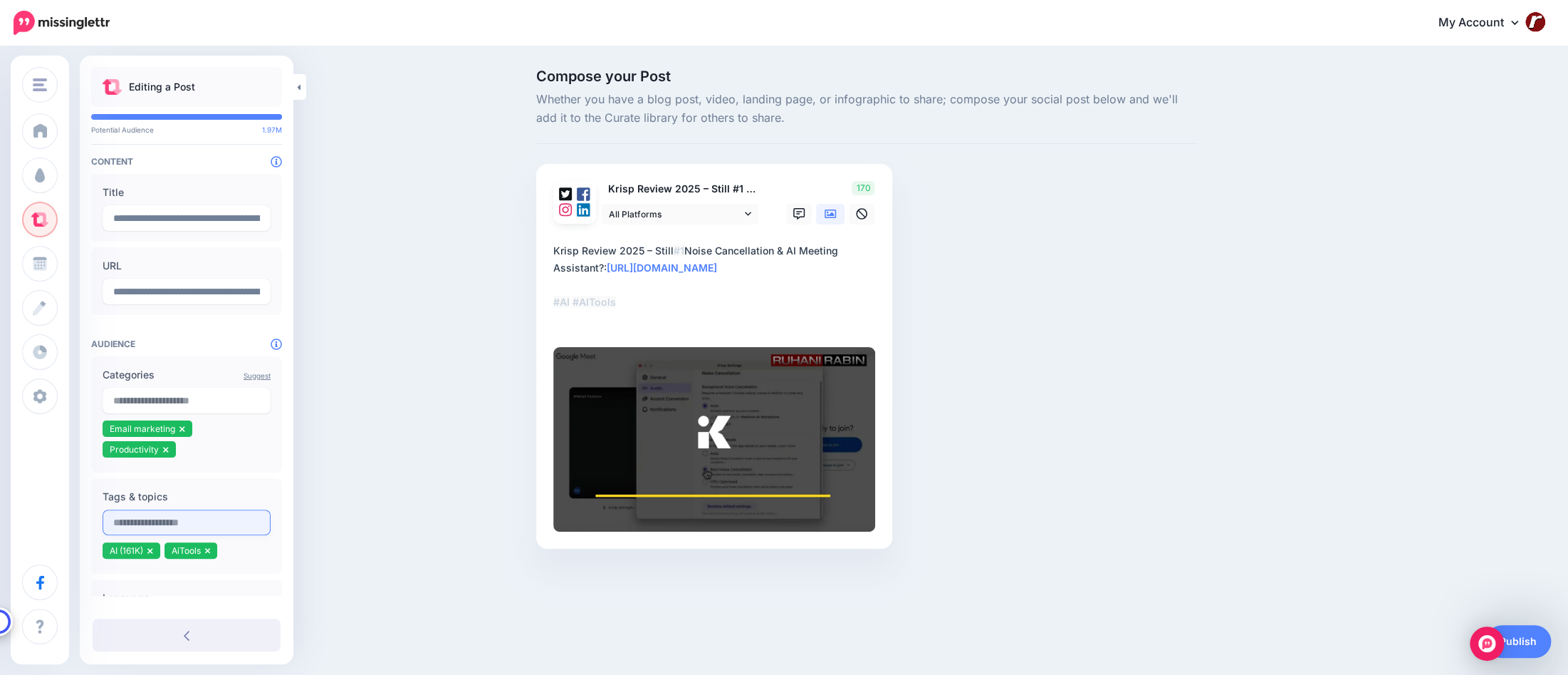
click at [211, 526] on input "text" at bounding box center [186, 522] width 168 height 25
click at [219, 402] on input "text" at bounding box center [186, 401] width 168 height 25
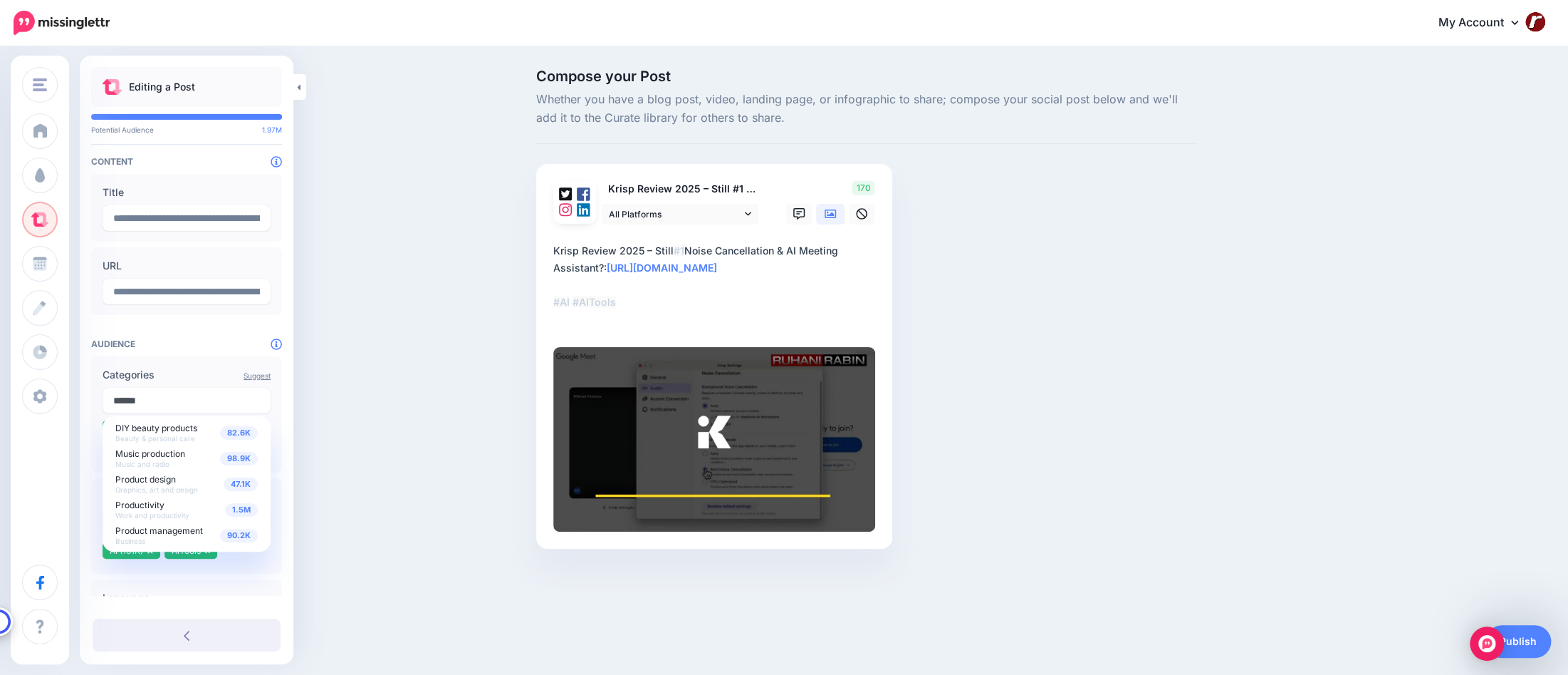
type input "******"
click at [343, 416] on div "Compose your Post Whether you have a blog post, video, landing page, or infogra…" at bounding box center [784, 331] width 1568 height 565
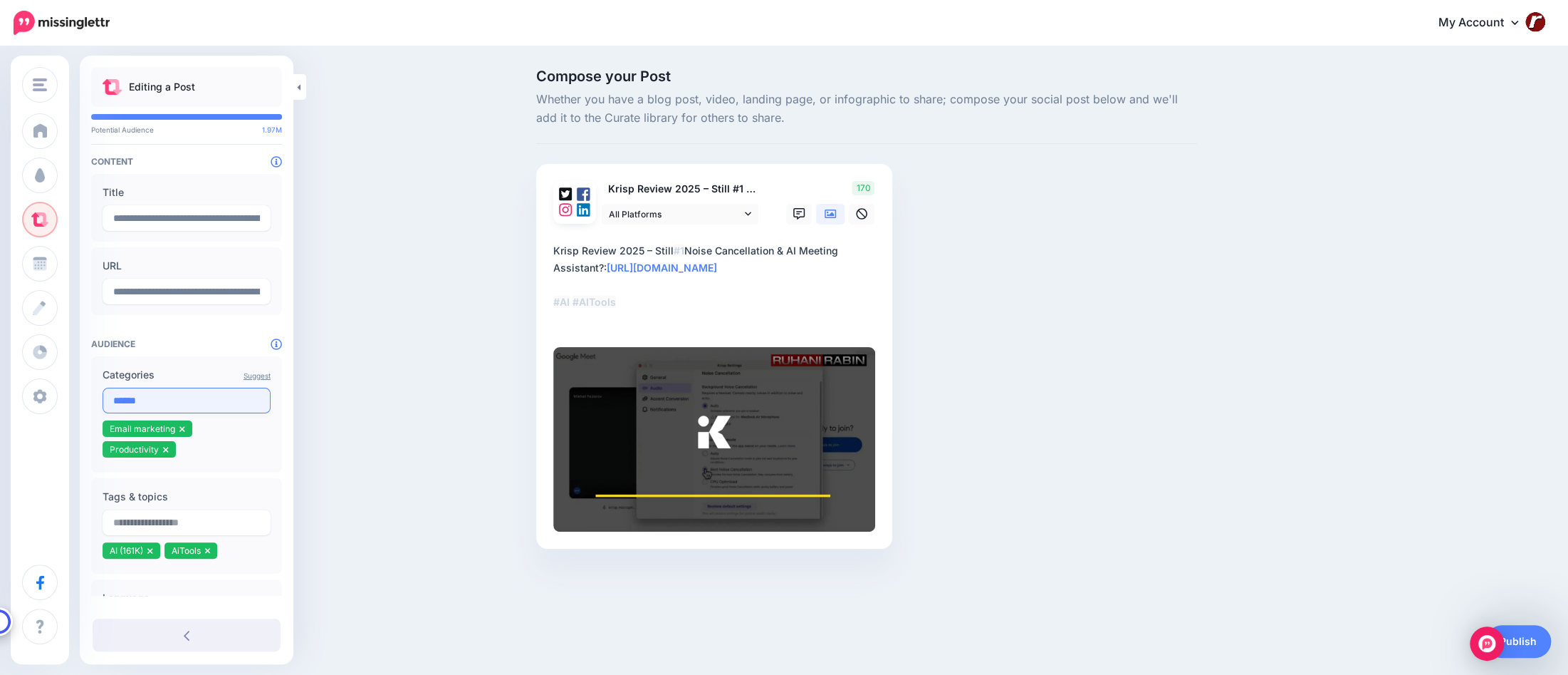
click at [183, 398] on input "******" at bounding box center [186, 401] width 168 height 25
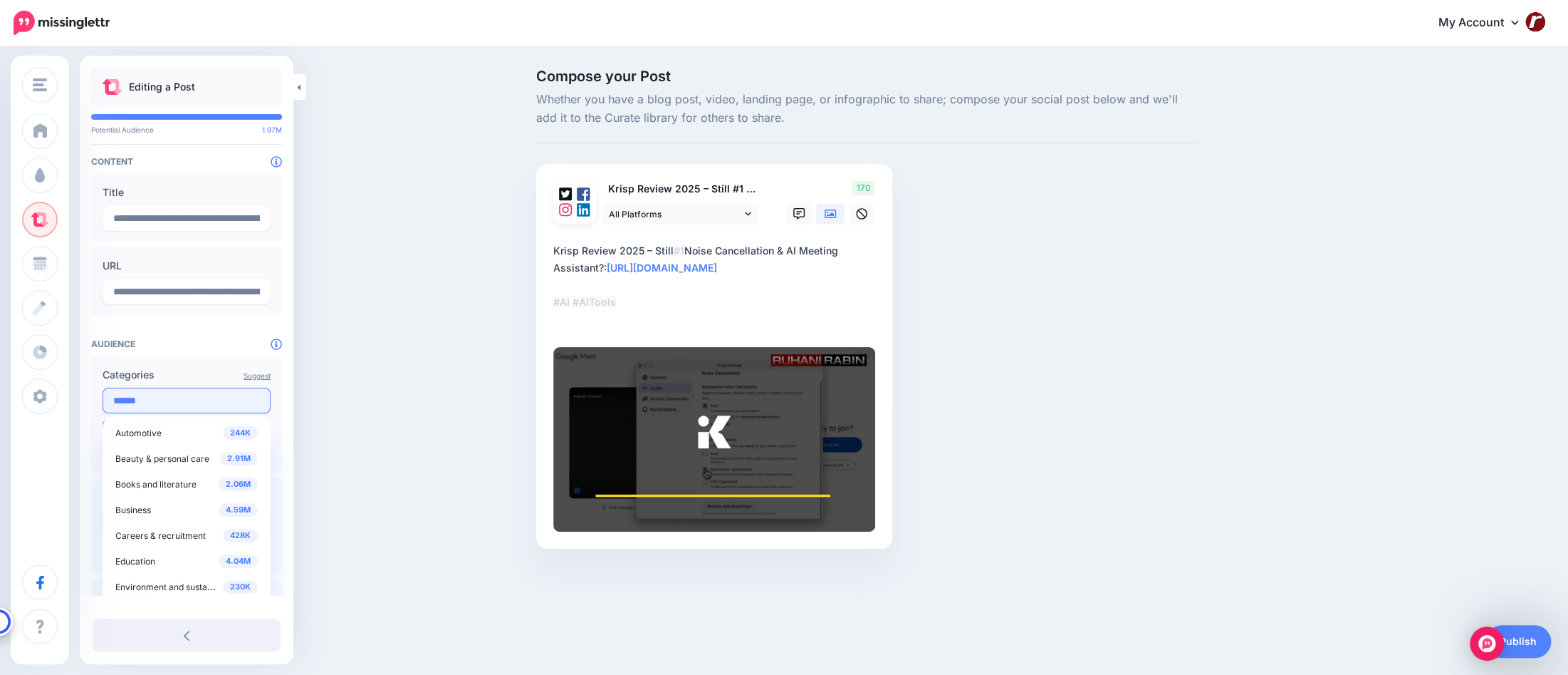
click at [183, 398] on input "******" at bounding box center [186, 401] width 168 height 25
click at [201, 372] on label "Categories" at bounding box center [186, 374] width 168 height 17
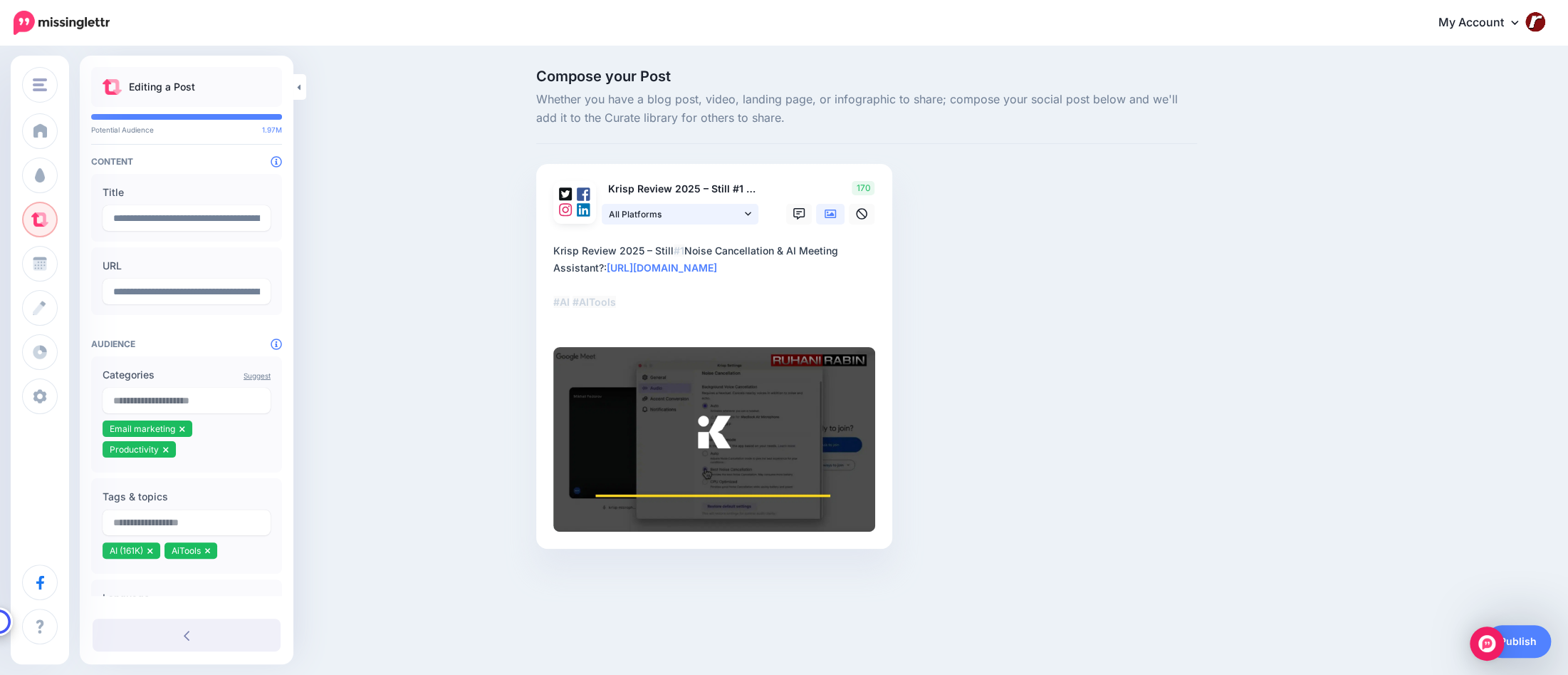
click at [751, 213] on link "All Platforms" at bounding box center [680, 213] width 157 height 21
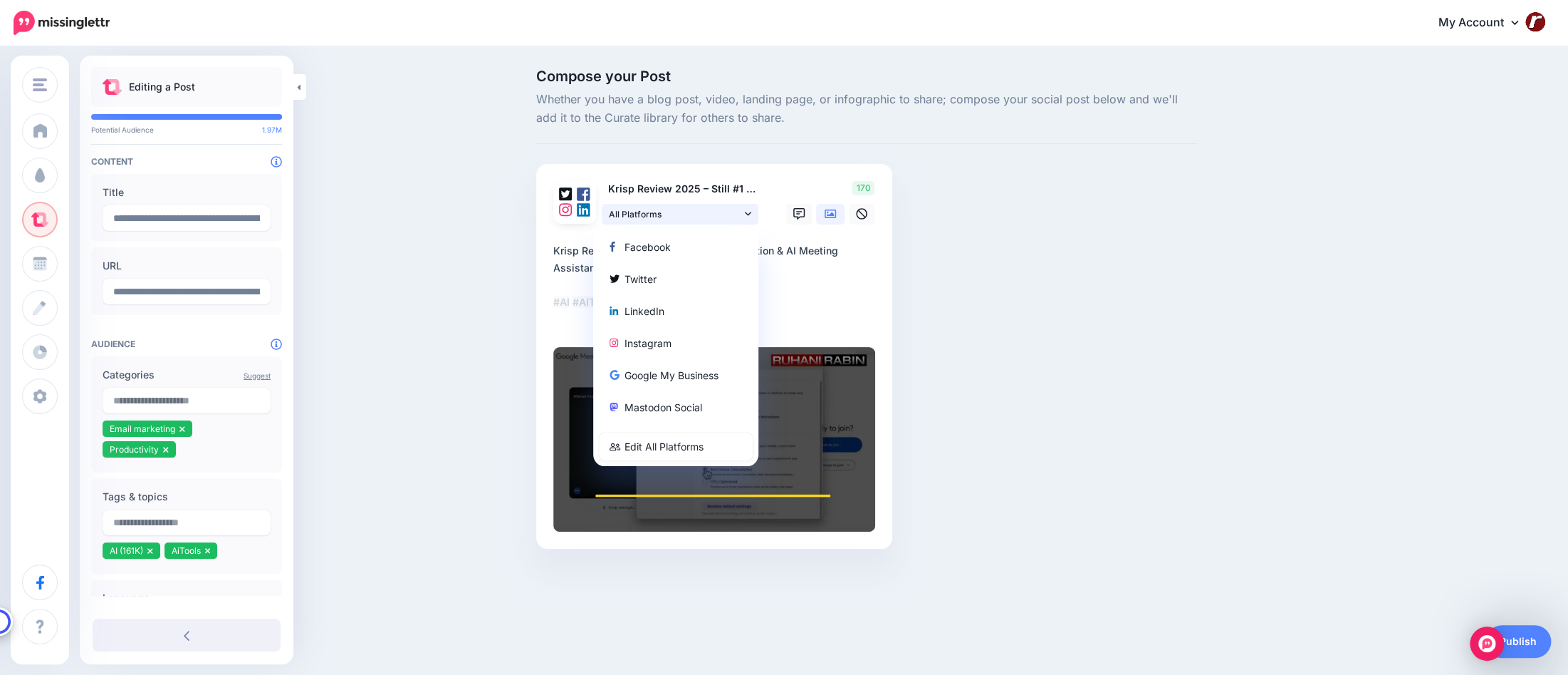
click at [751, 213] on link "All Platforms" at bounding box center [680, 213] width 157 height 21
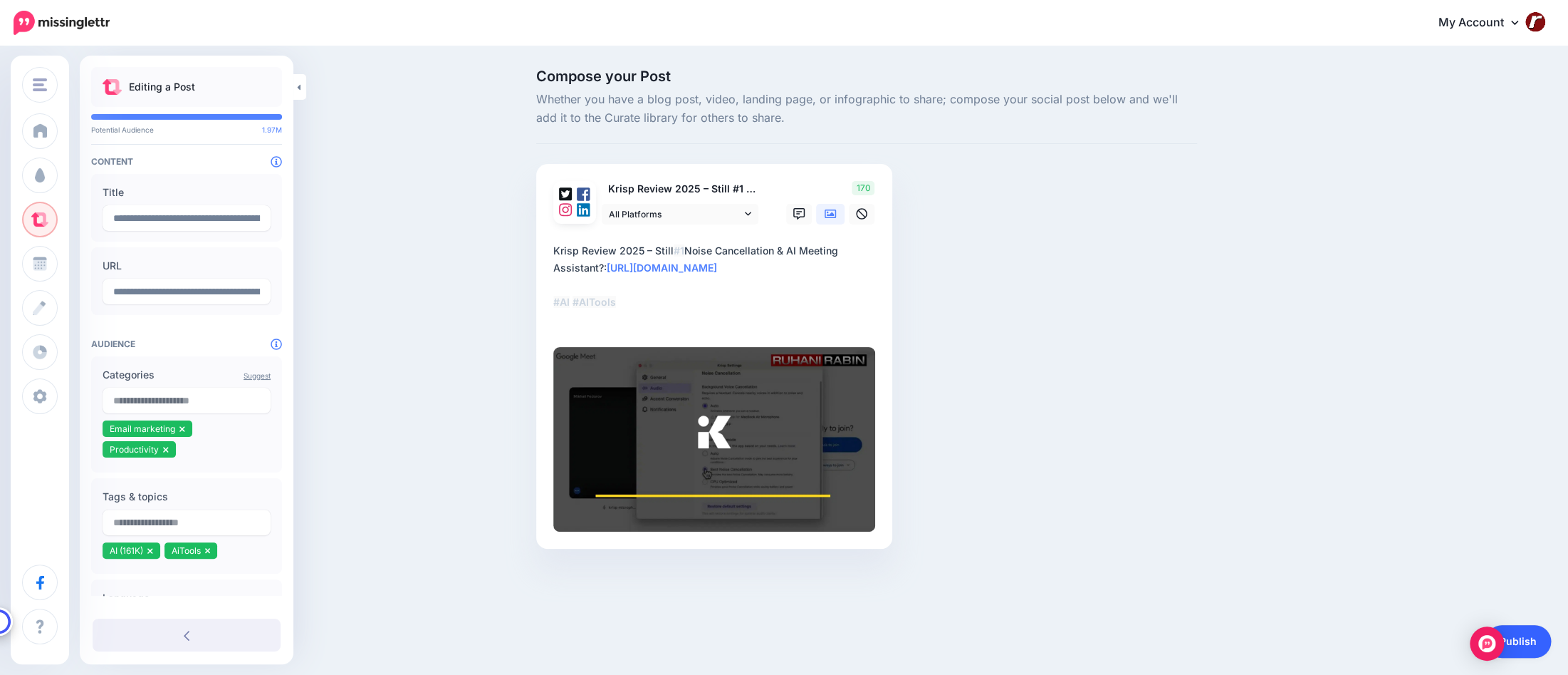
click at [1524, 639] on link "Publish" at bounding box center [1518, 641] width 65 height 33
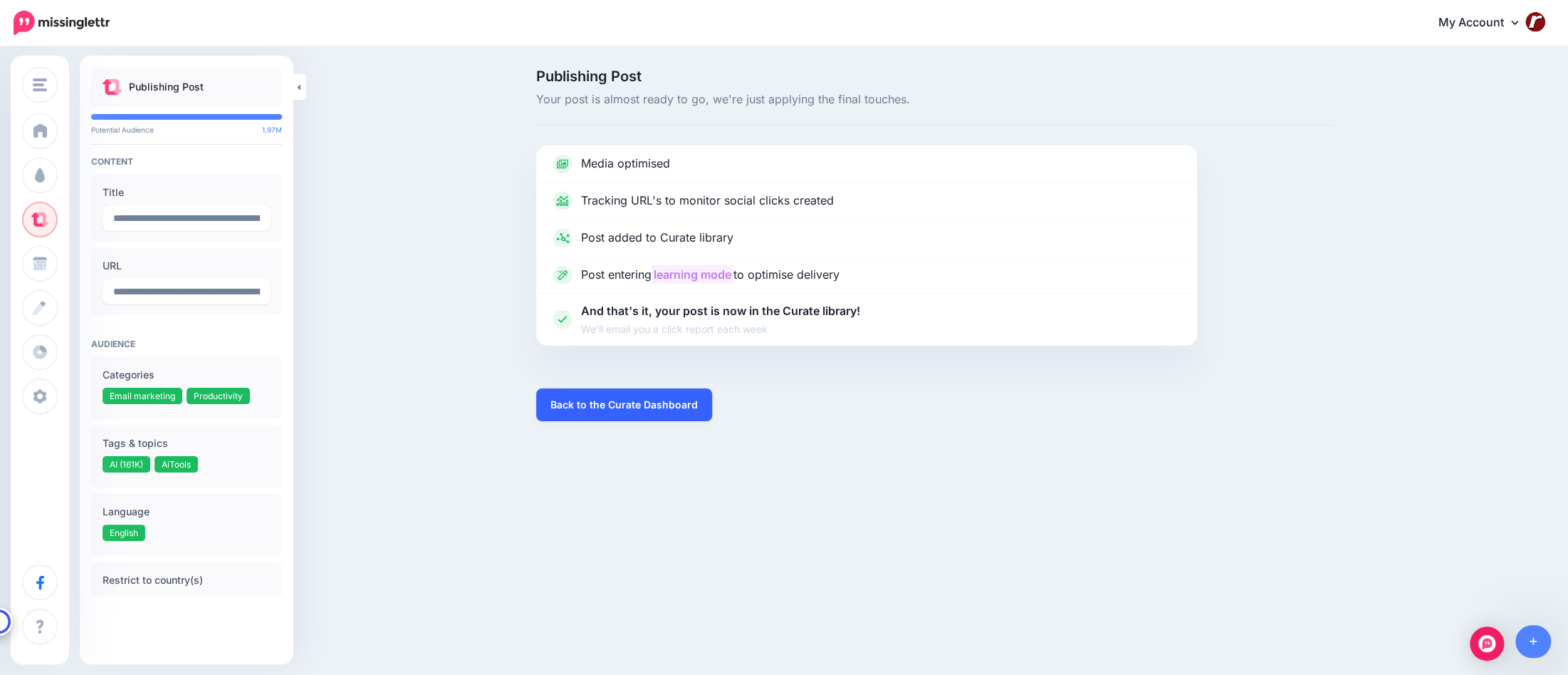
click at [692, 403] on link "Back to the Curate Dashboard" at bounding box center [625, 404] width 176 height 33
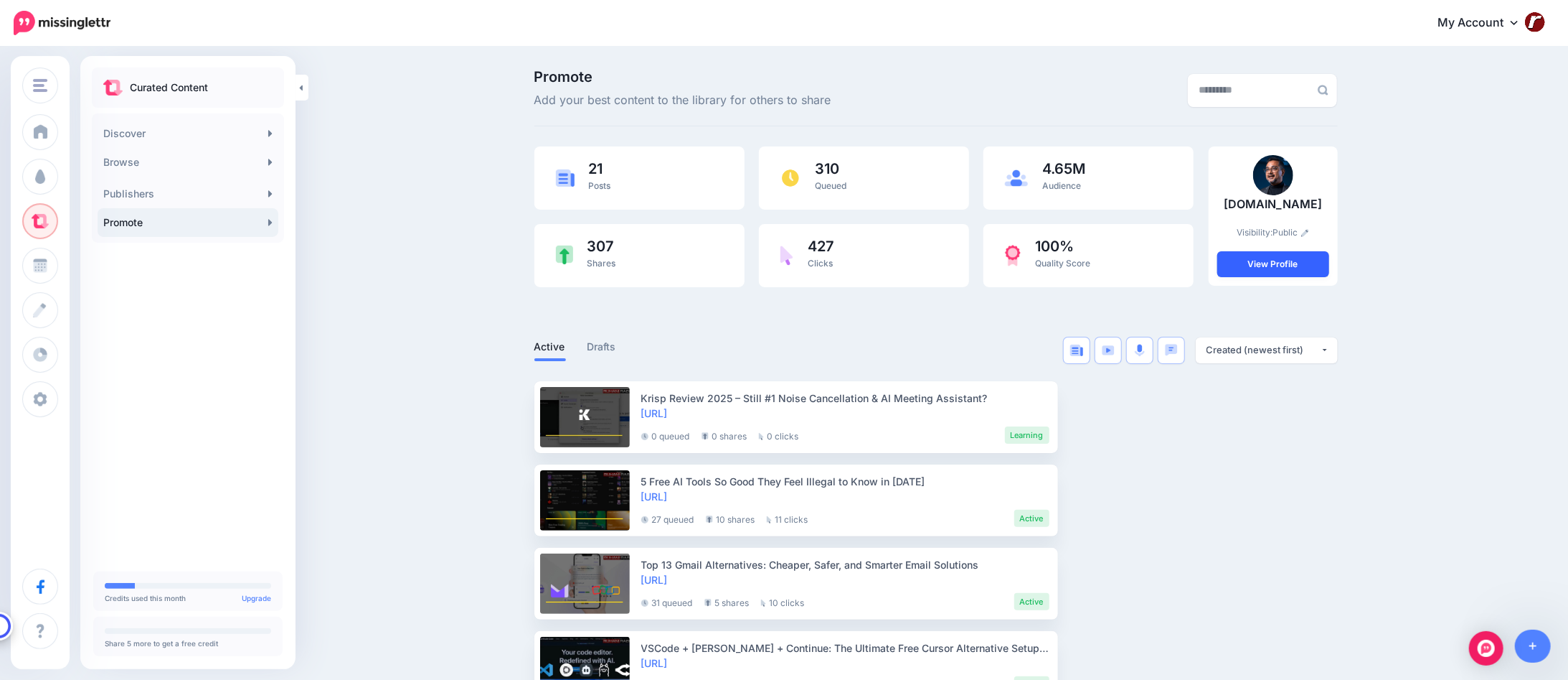
click at [1277, 268] on link "View Profile" at bounding box center [1273, 264] width 112 height 26
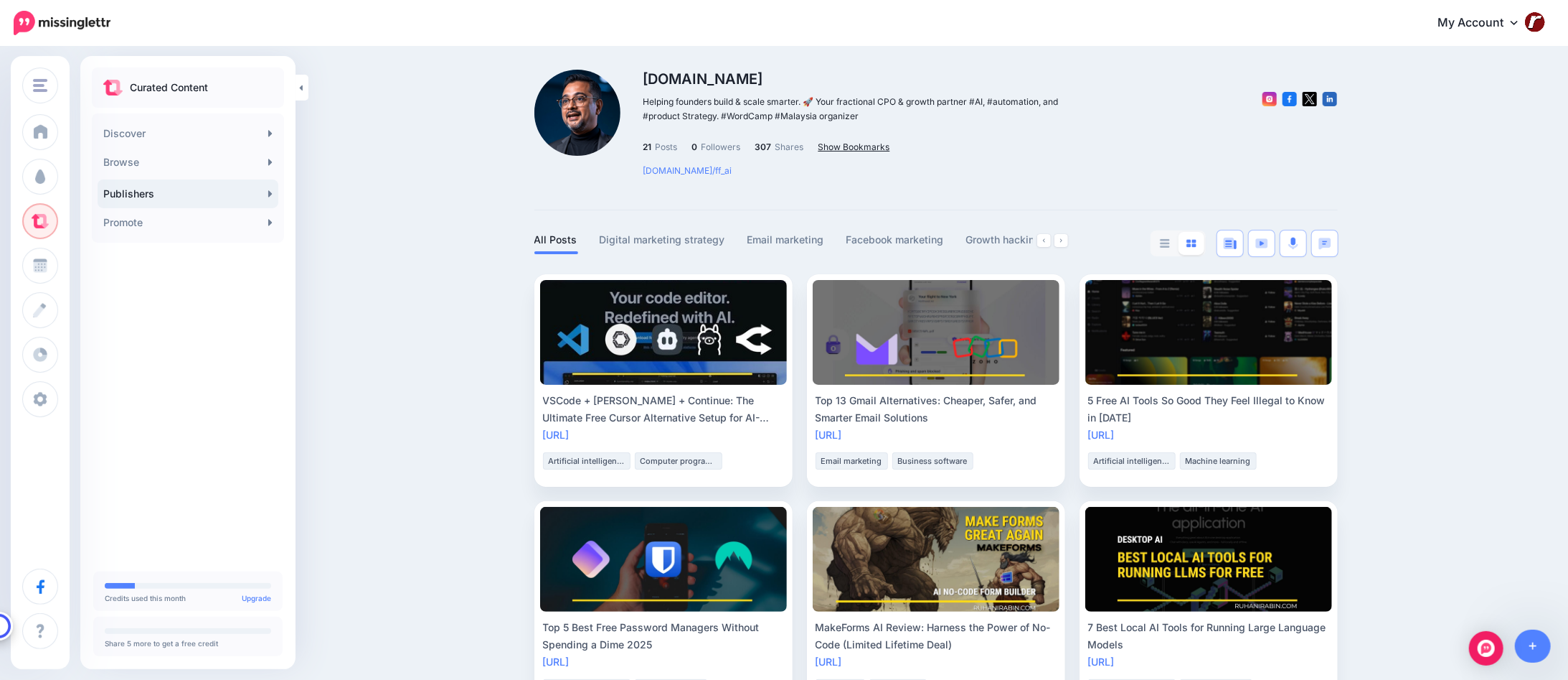
click at [874, 149] on p "Show Bookmarks" at bounding box center [854, 147] width 71 height 15
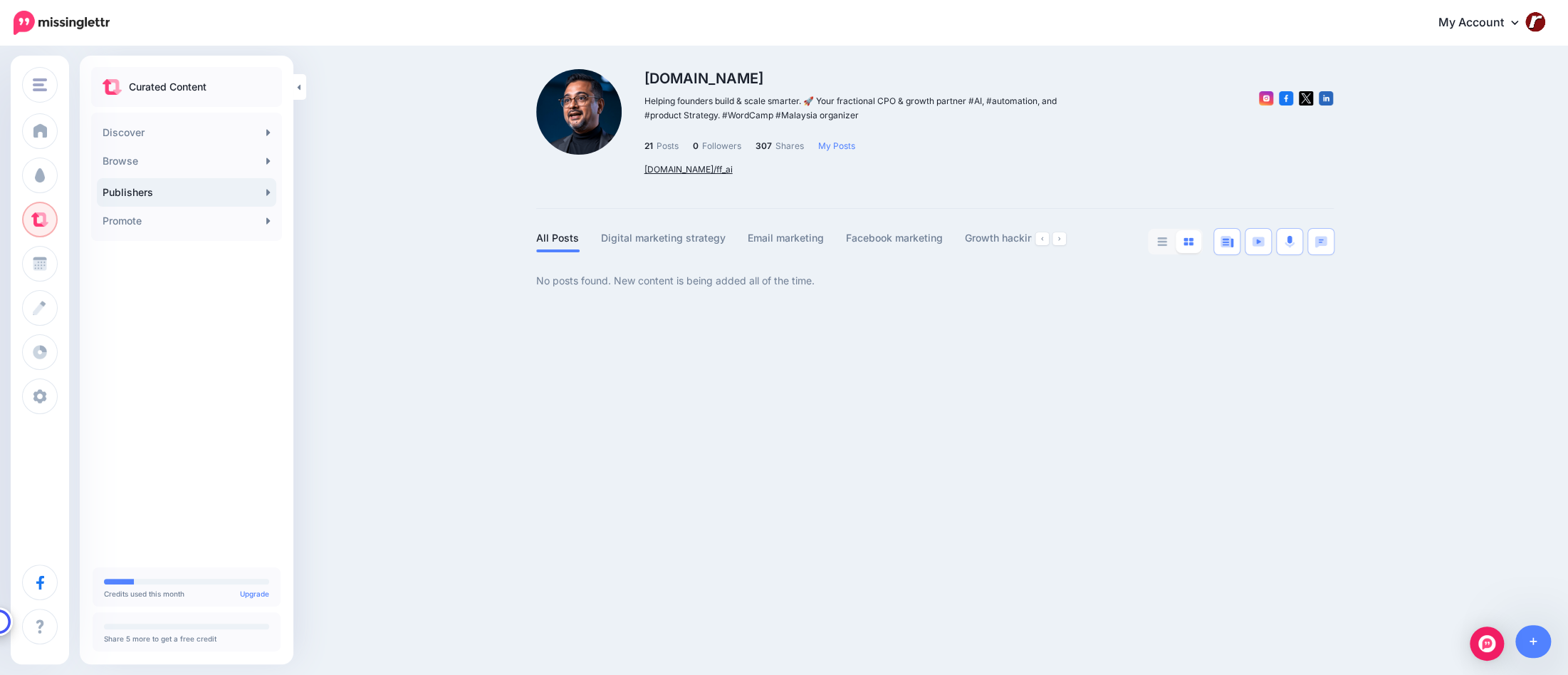
click at [666, 168] on link "rrbn.link/ff_ai" at bounding box center [688, 169] width 88 height 11
click at [1168, 239] on link at bounding box center [1162, 241] width 25 height 23
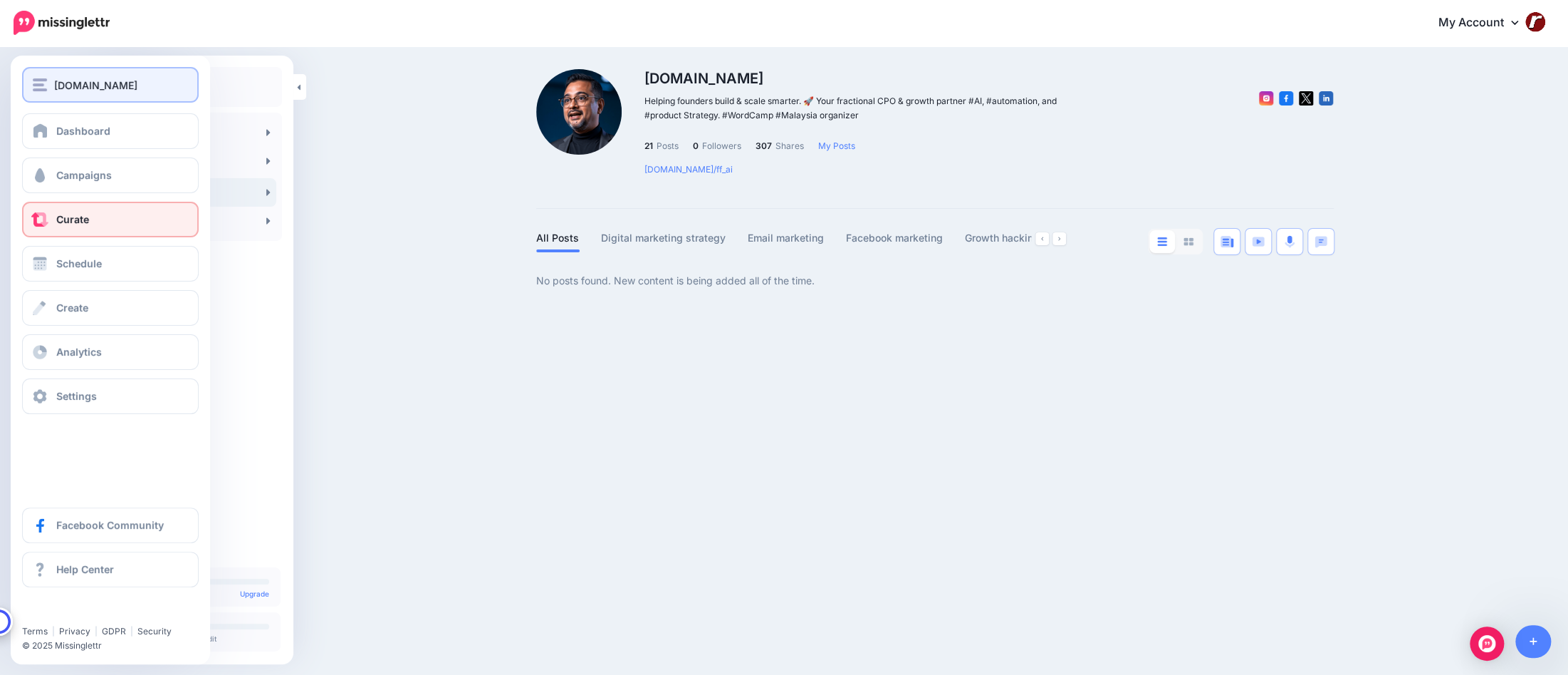
click at [45, 80] on img "button" at bounding box center [40, 84] width 15 height 13
click at [62, 121] on link "Dashboard" at bounding box center [110, 131] width 176 height 35
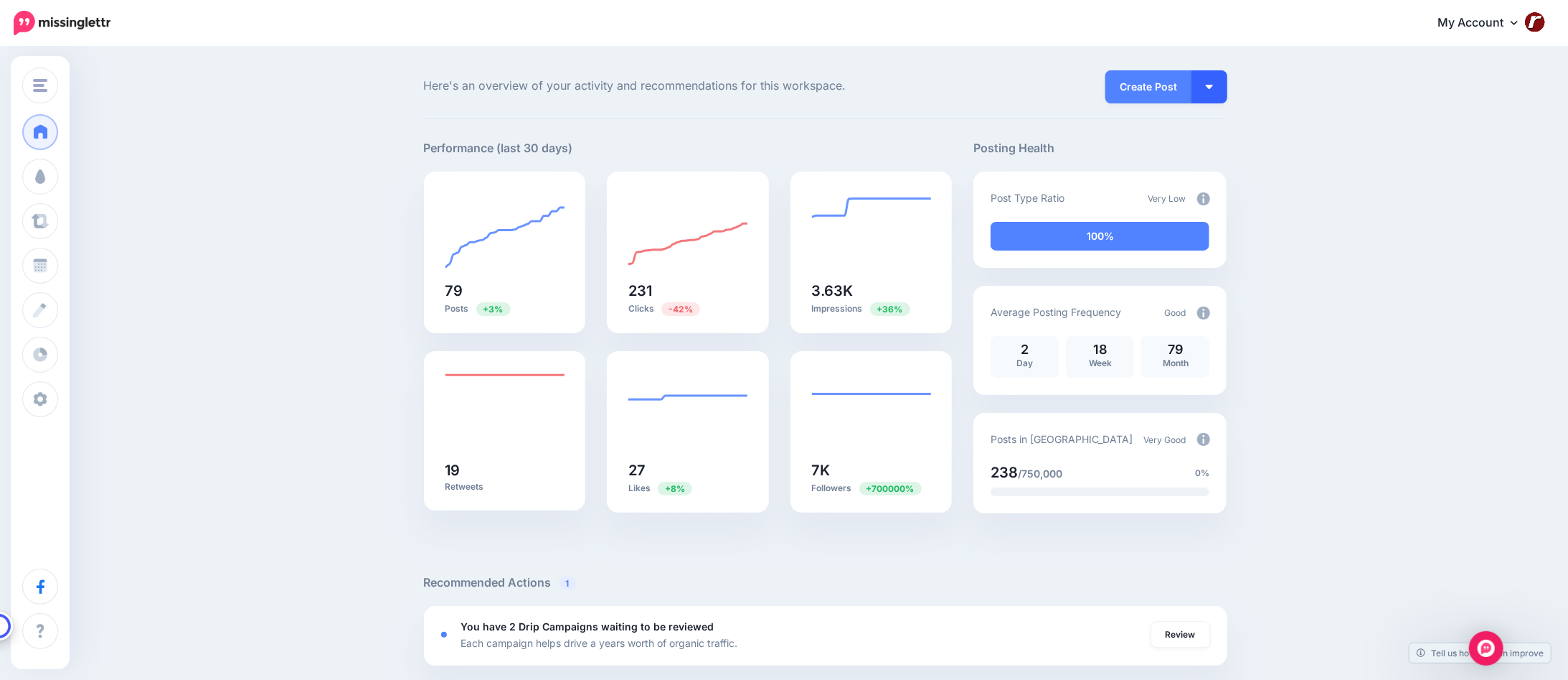
click at [1219, 82] on button "button" at bounding box center [1209, 87] width 36 height 33
click at [1206, 438] on img at bounding box center [1204, 439] width 13 height 13
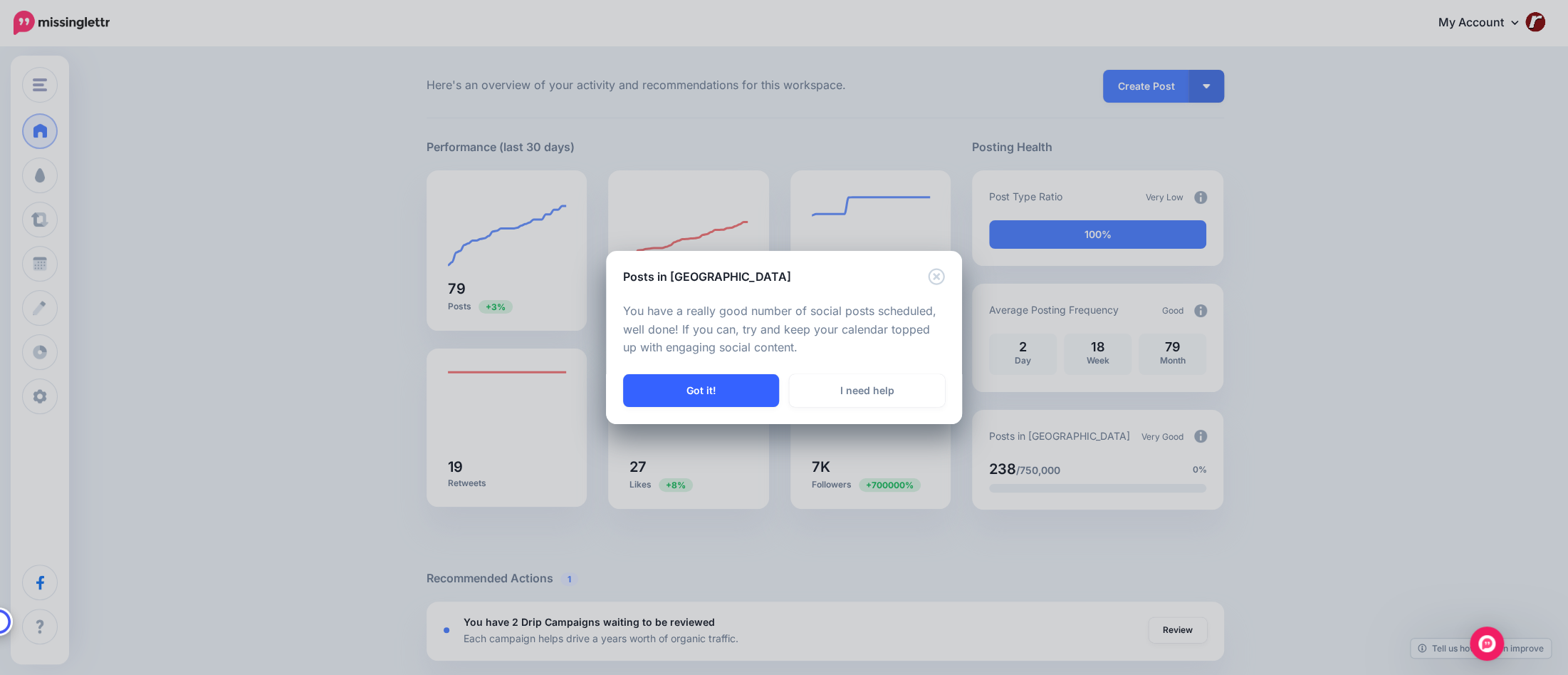
click at [721, 393] on button "Got it!" at bounding box center [701, 391] width 156 height 33
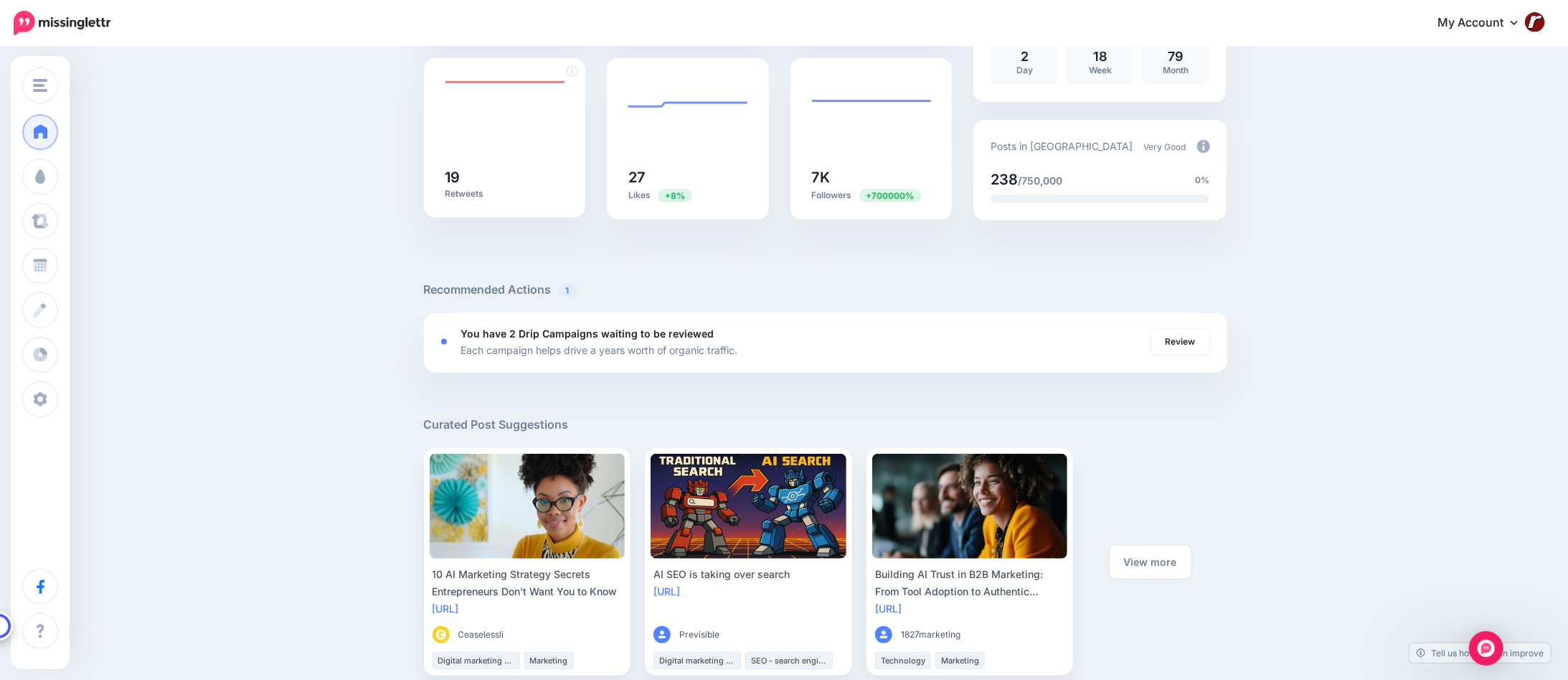
scroll to position [359, 0]
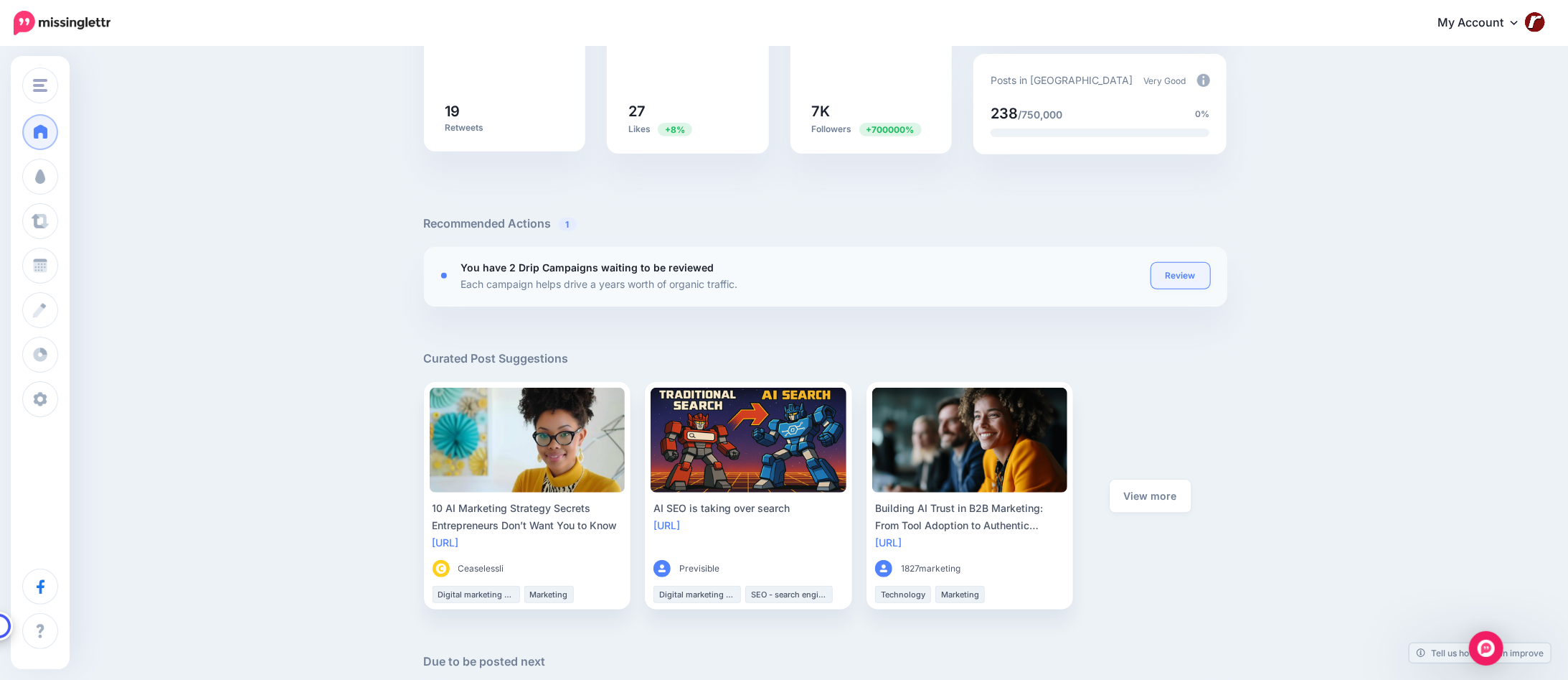
click at [1184, 278] on link "Review" at bounding box center [1181, 275] width 59 height 26
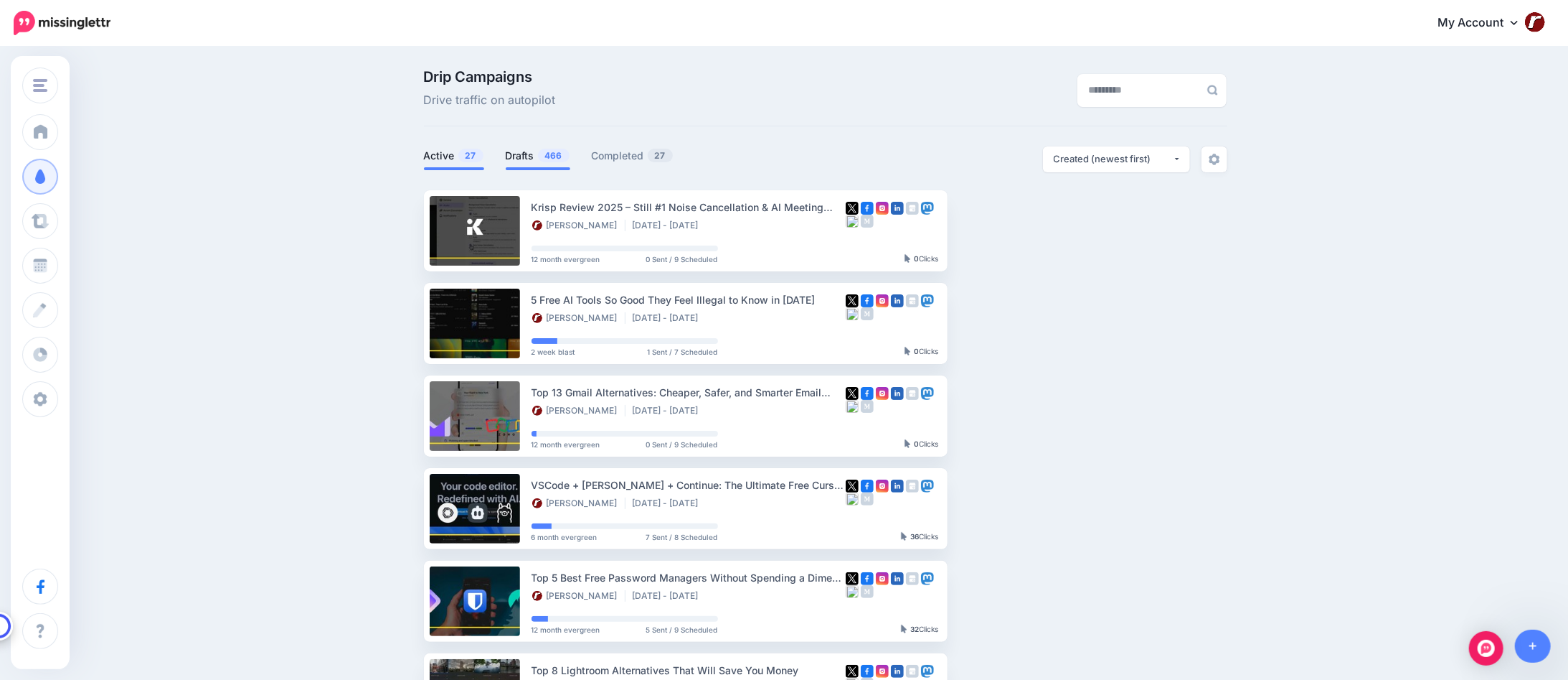
click at [542, 158] on span "466" at bounding box center [553, 155] width 32 height 14
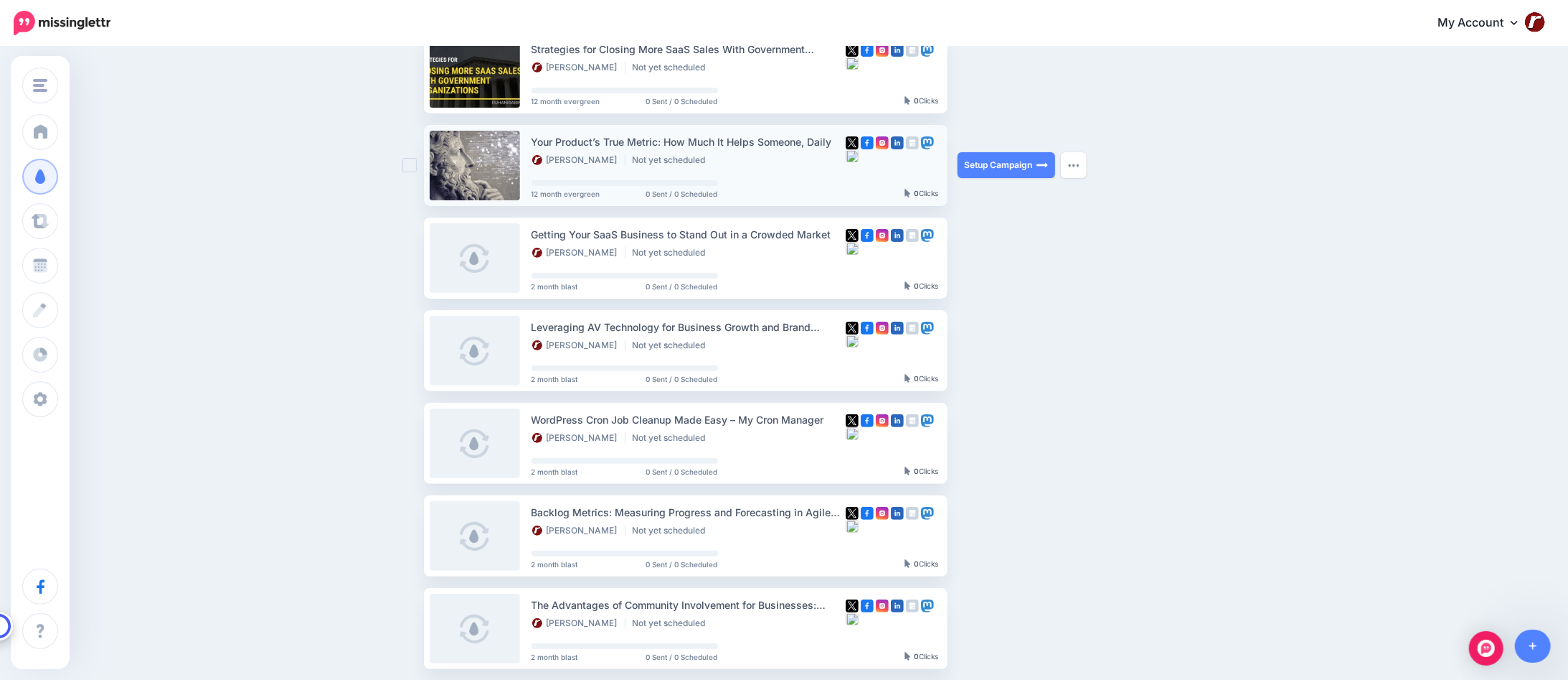
scroll to position [215, 0]
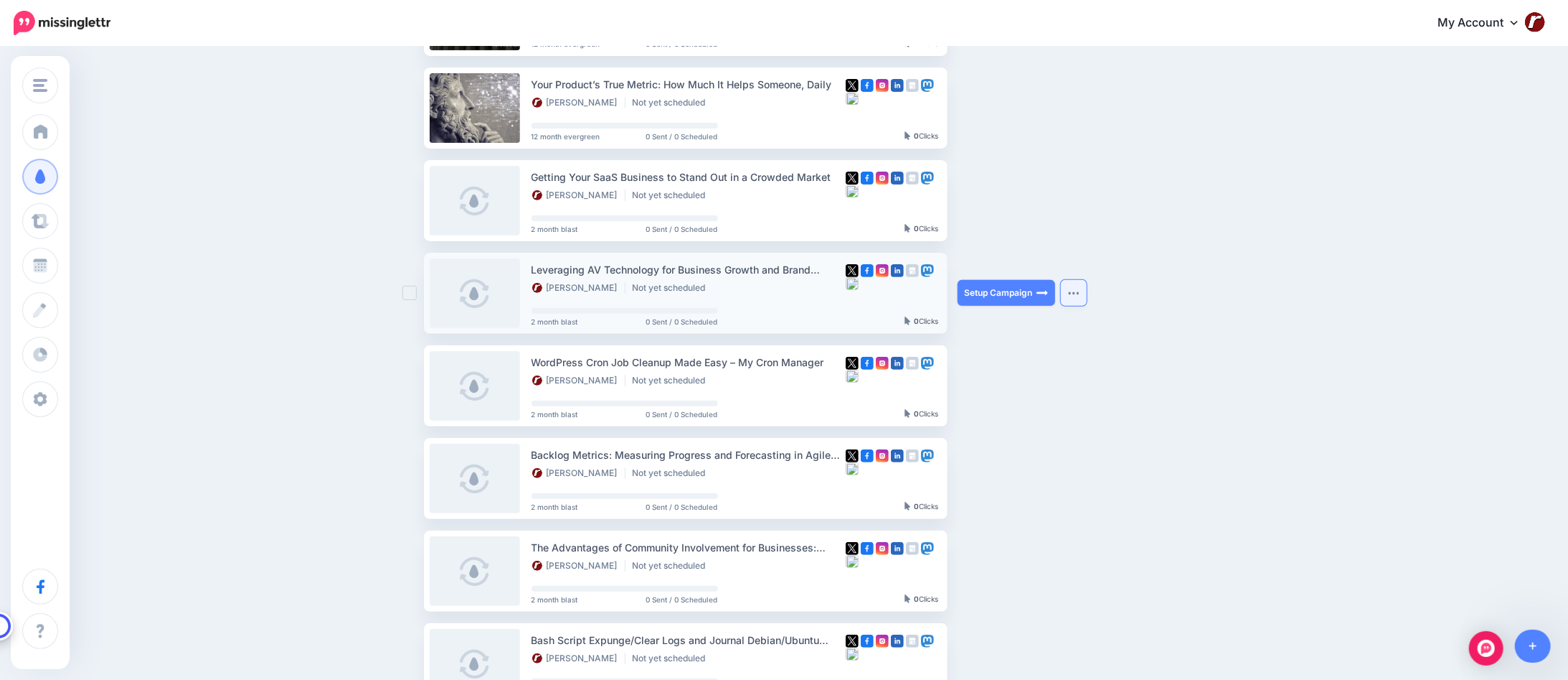
click at [1077, 297] on button "button" at bounding box center [1074, 293] width 26 height 26
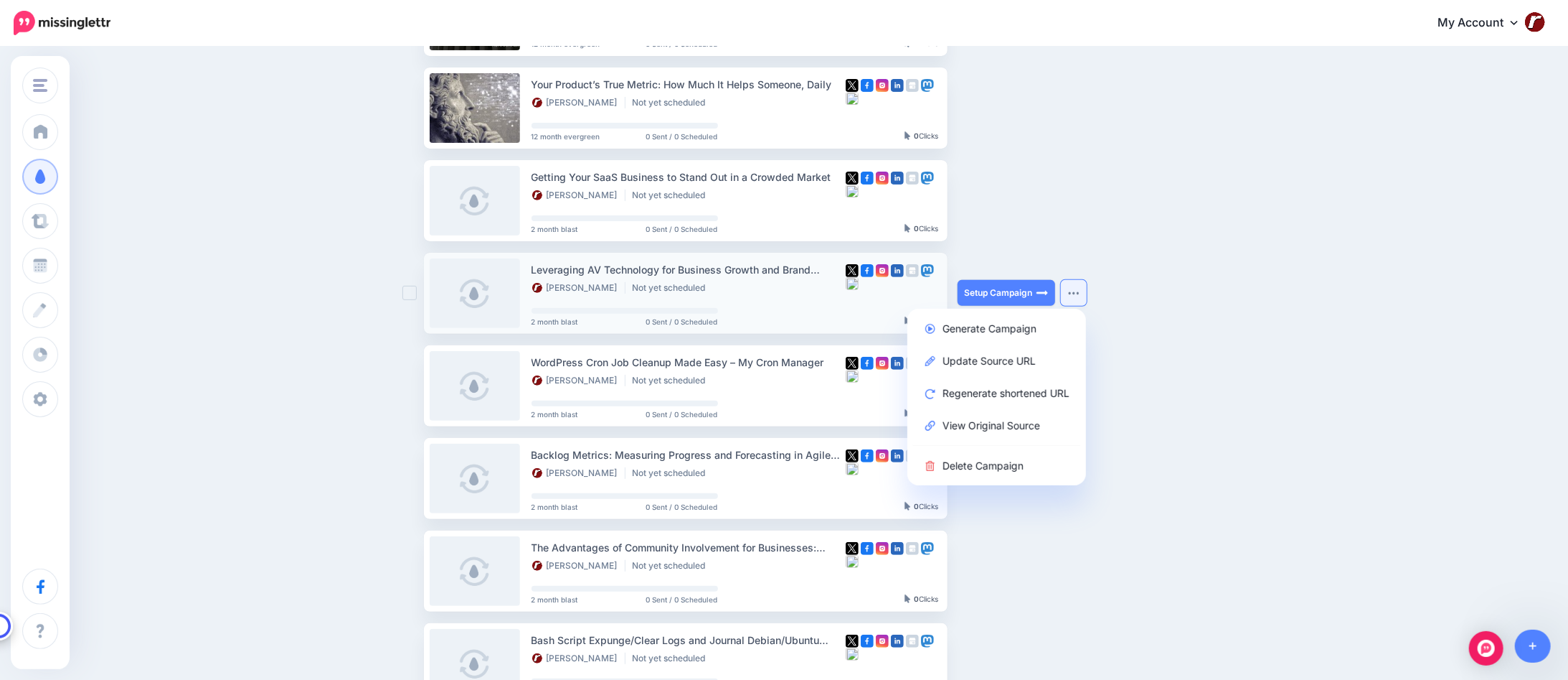
click at [1077, 297] on button "button" at bounding box center [1074, 293] width 26 height 26
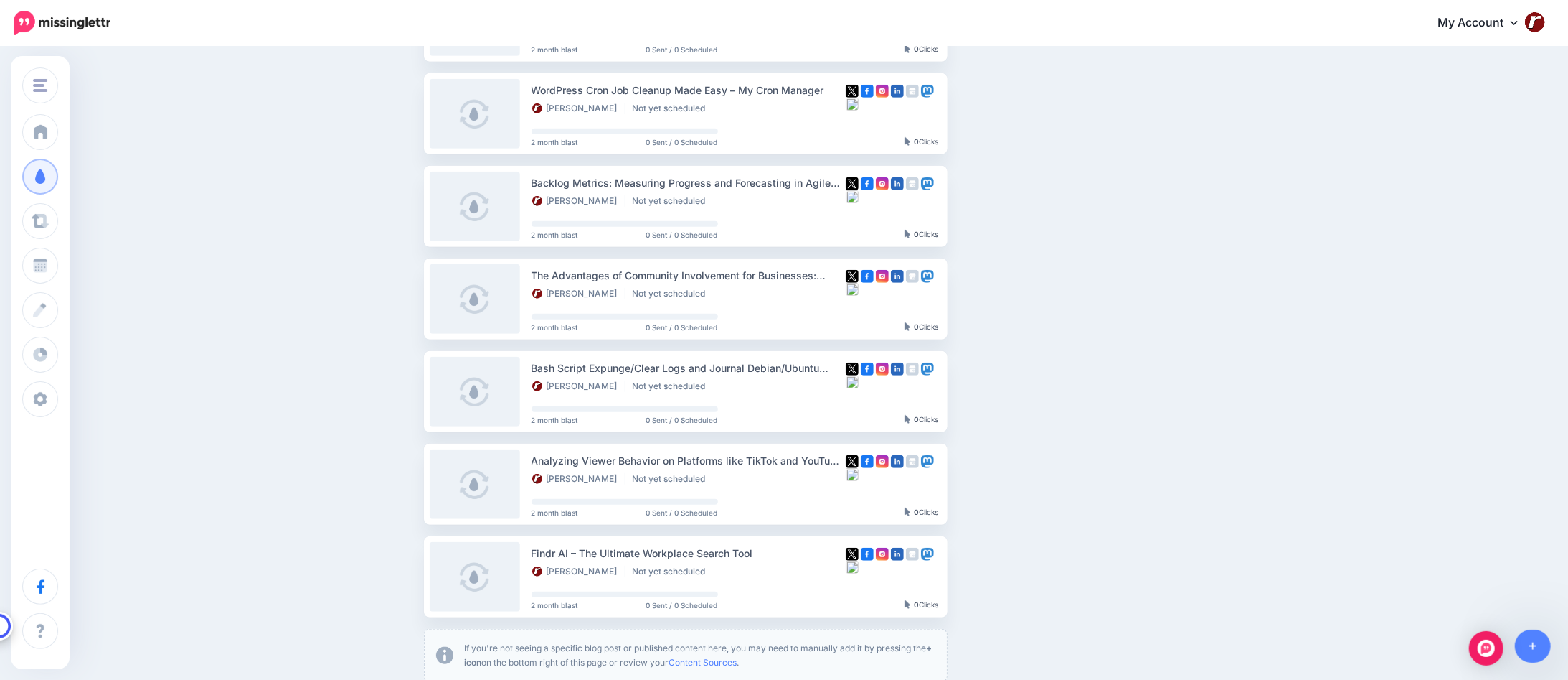
scroll to position [702, 0]
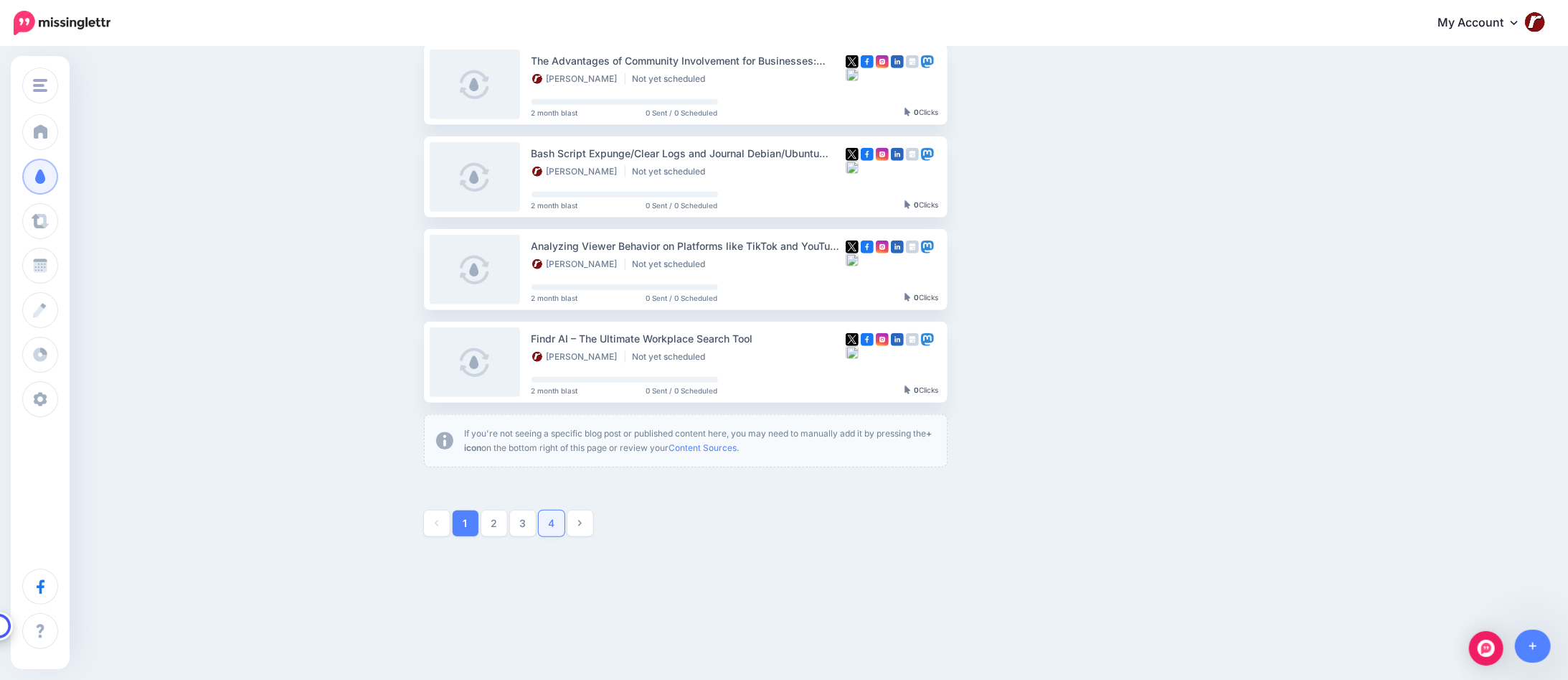
click at [557, 527] on link "4" at bounding box center [552, 523] width 26 height 26
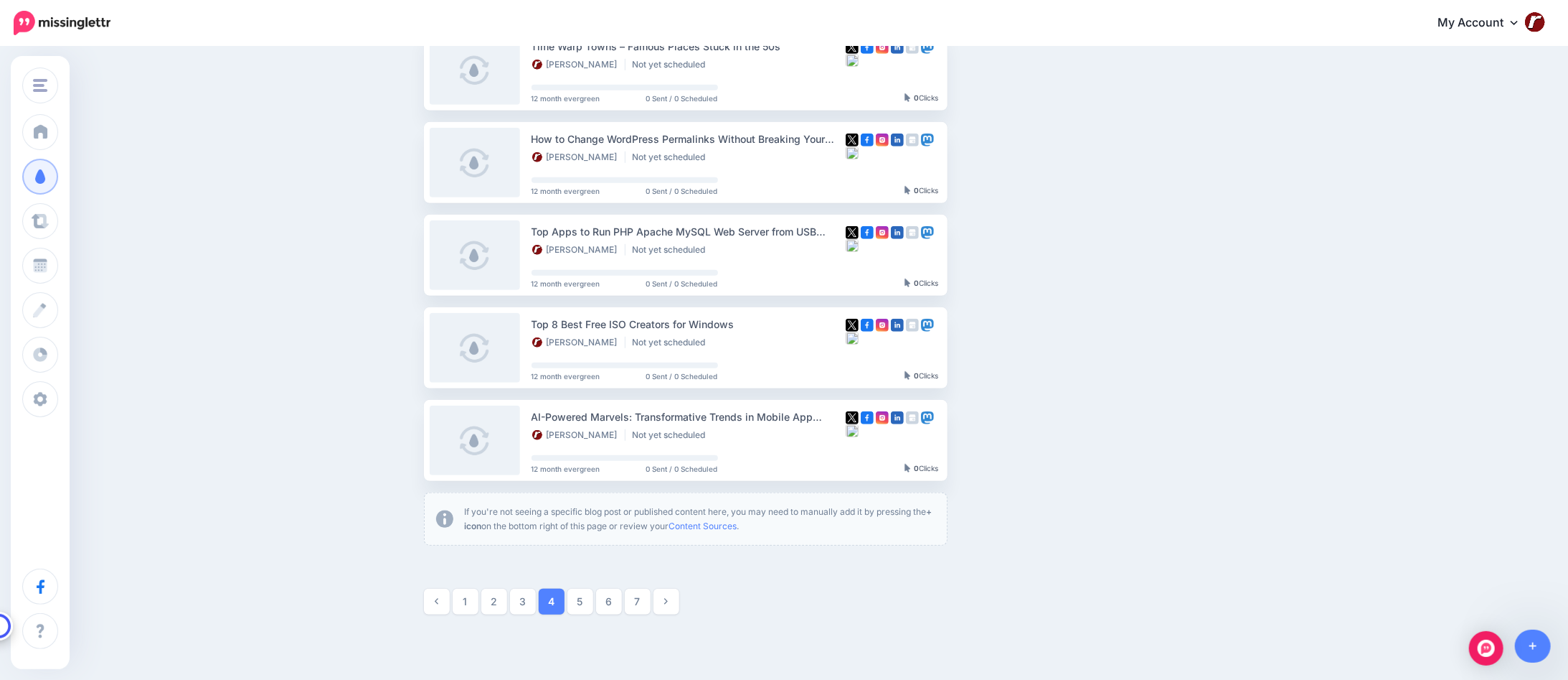
scroll to position [626, 0]
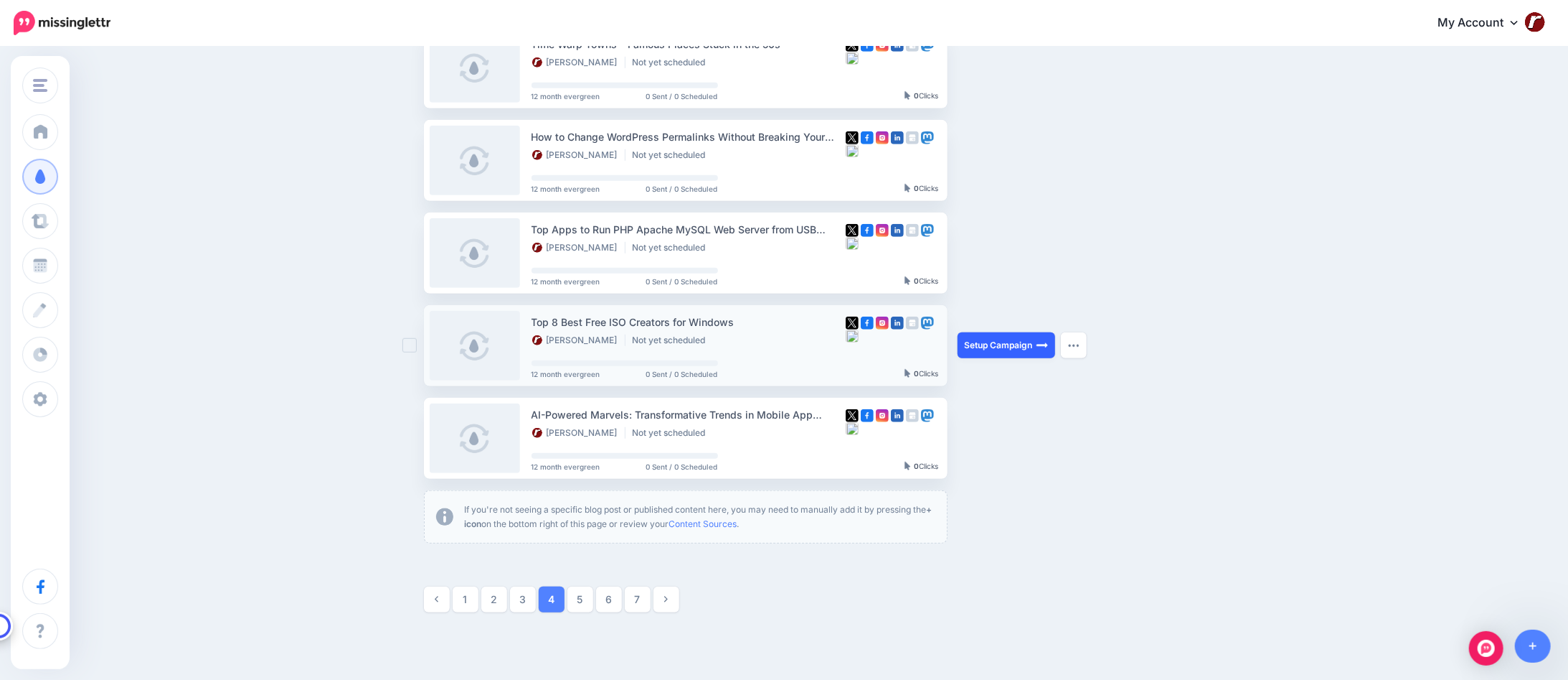
click at [1036, 340] on link "Setup Campaign" at bounding box center [1006, 345] width 98 height 26
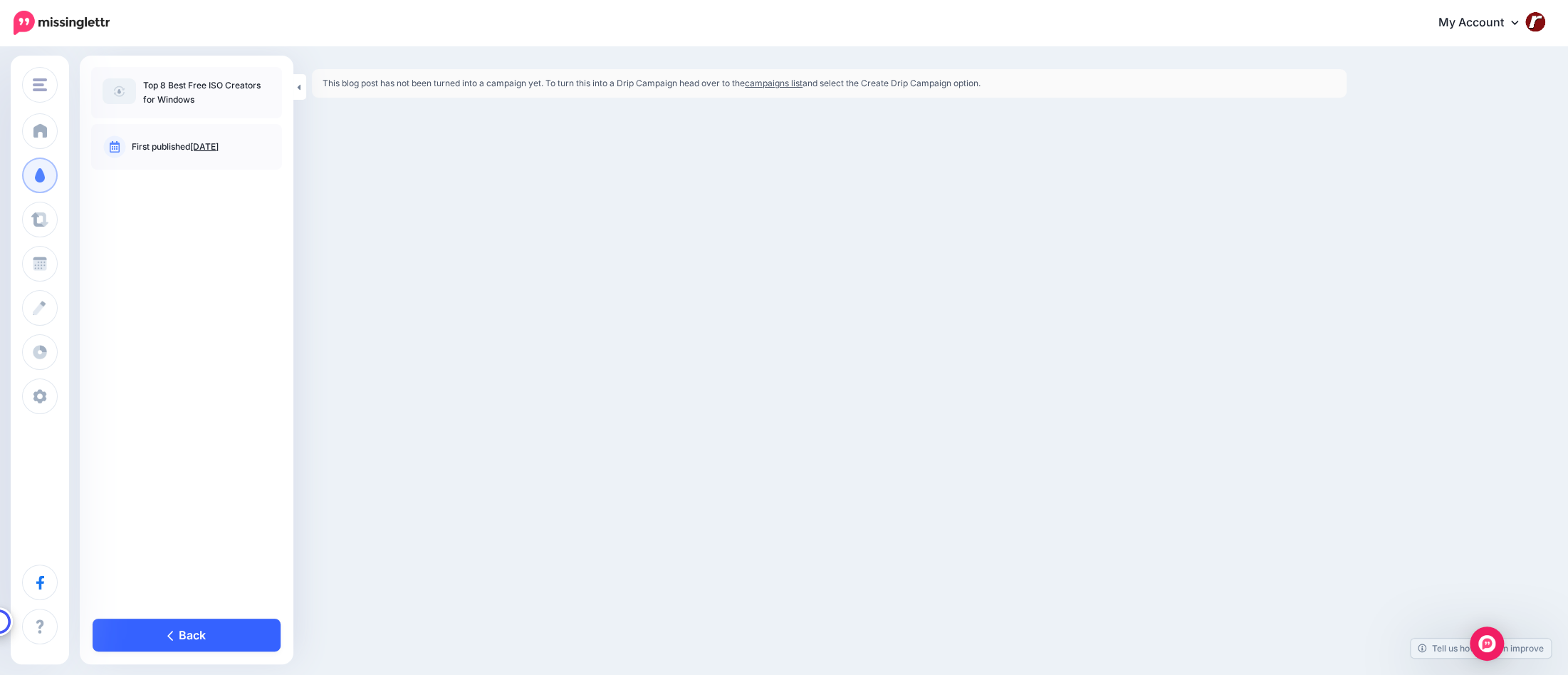
click at [191, 632] on link "Back" at bounding box center [186, 635] width 188 height 33
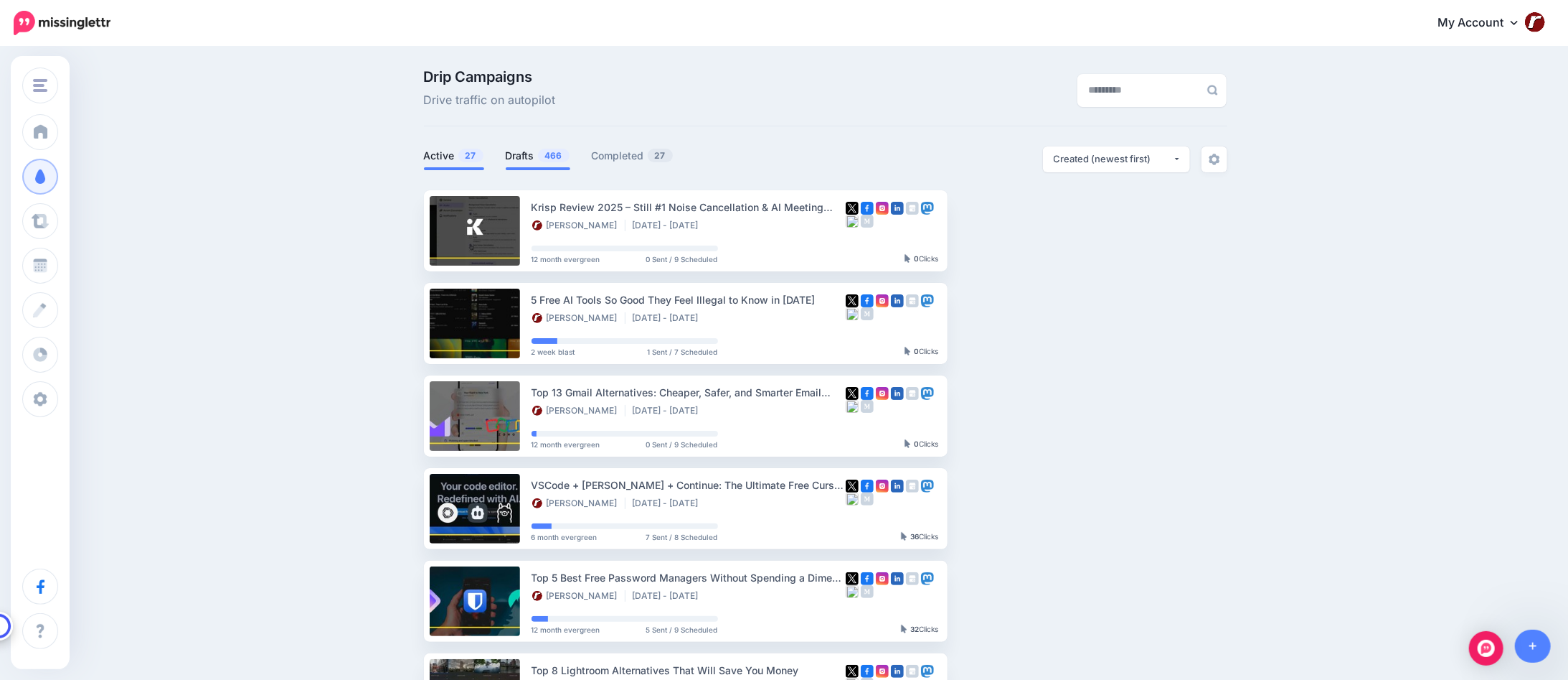
click at [543, 147] on link "Drafts 466" at bounding box center [538, 156] width 65 height 17
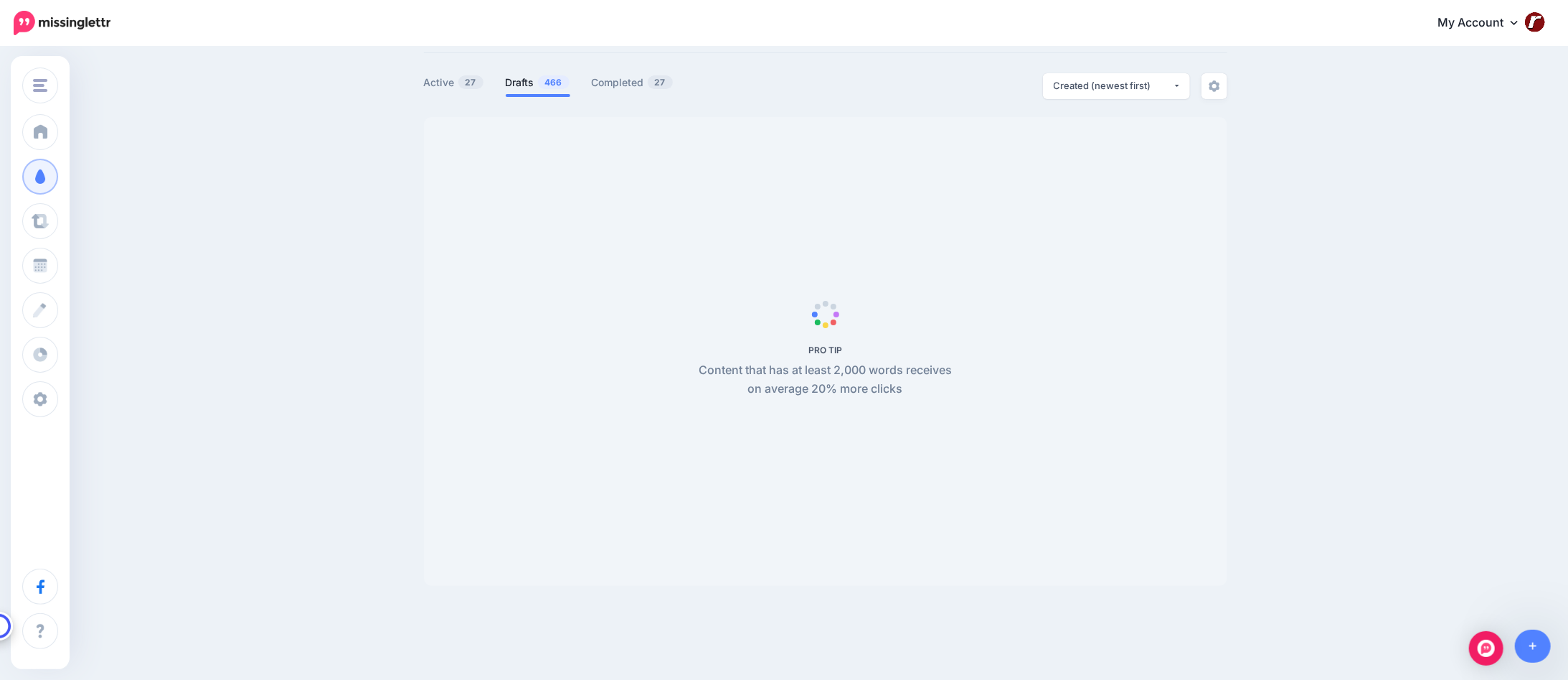
scroll to position [124, 0]
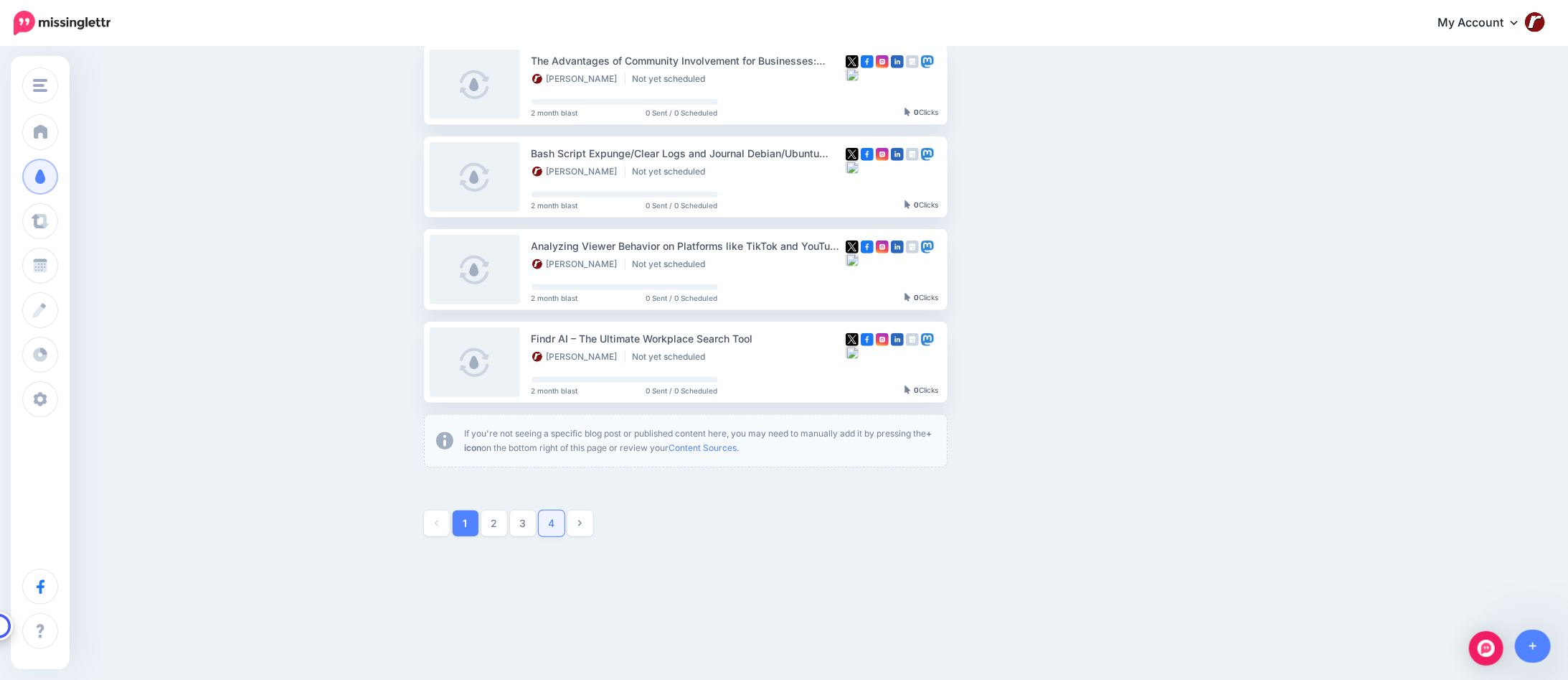
click at [557, 517] on link "4" at bounding box center [552, 523] width 26 height 26
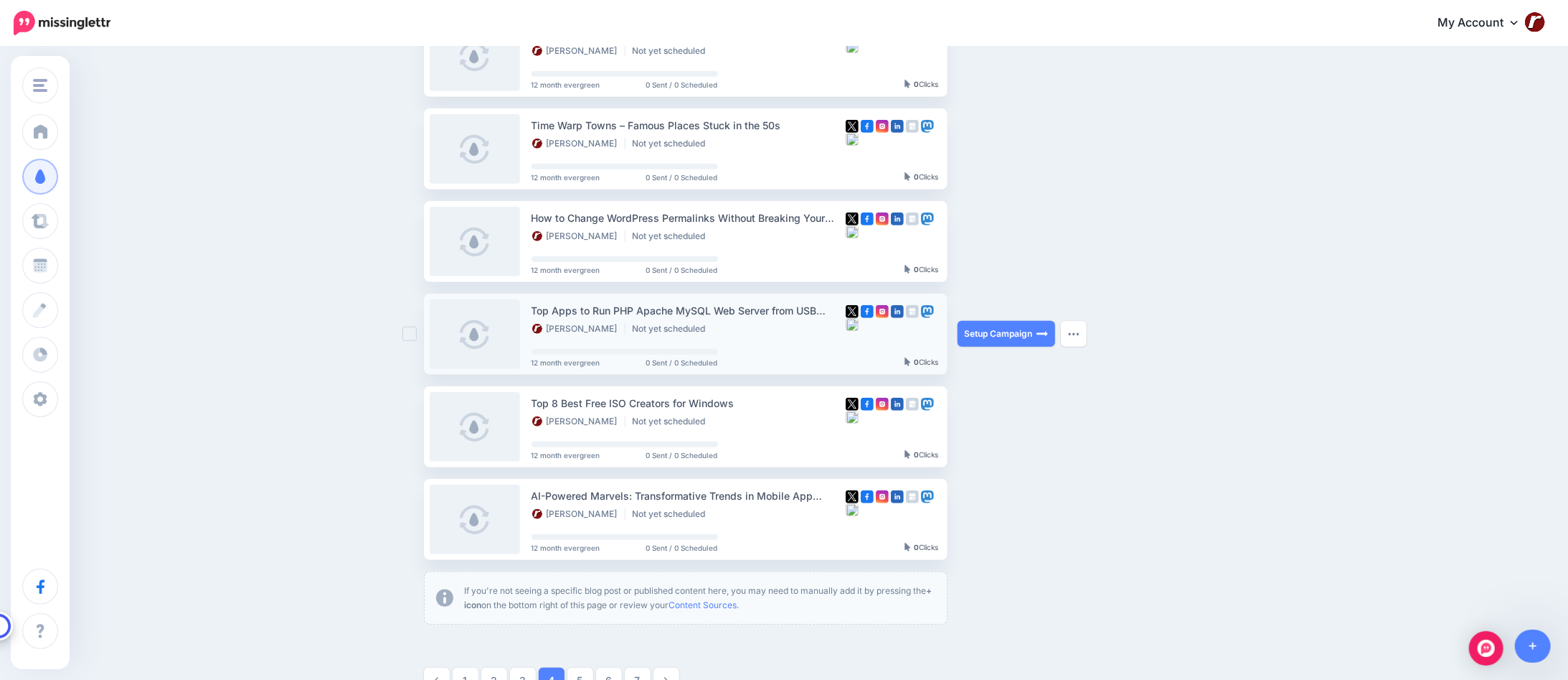
scroll to position [554, 0]
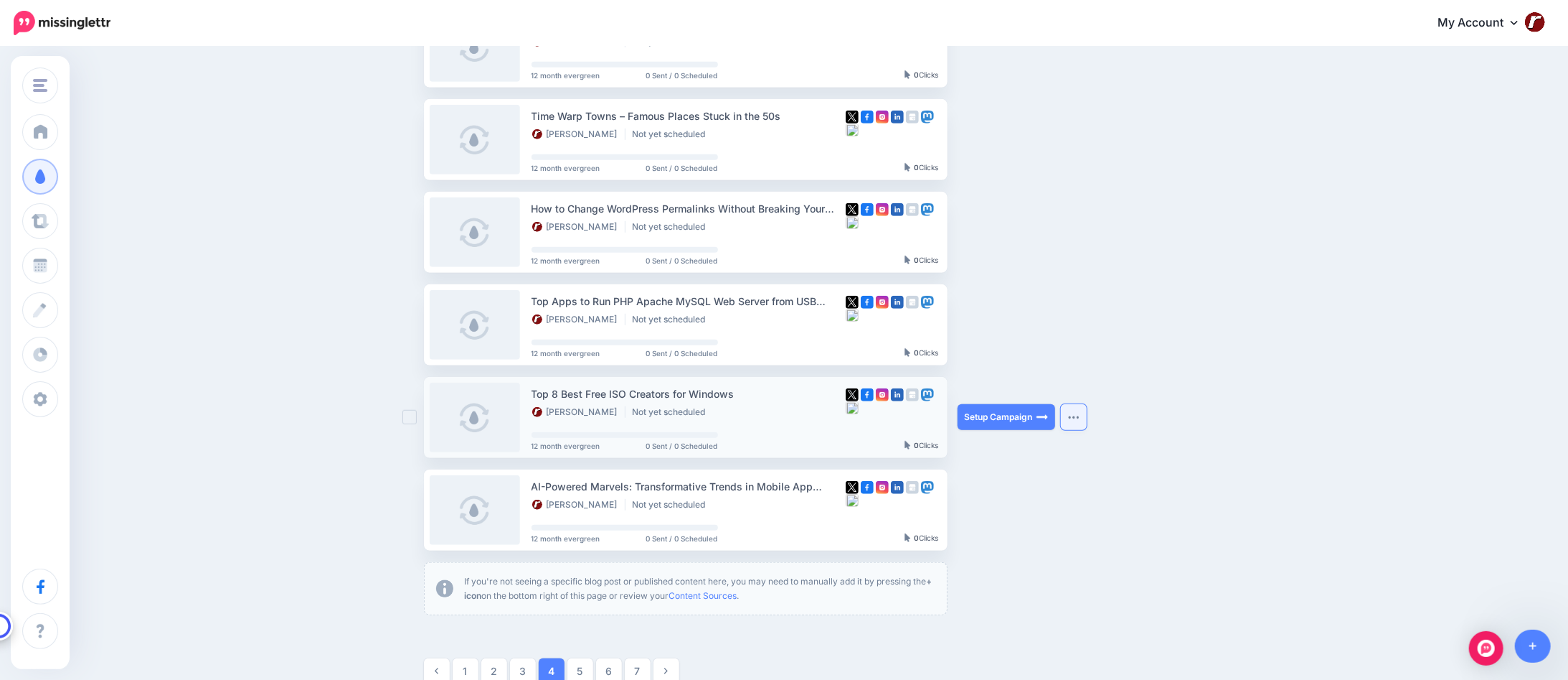
click at [1079, 411] on button "button" at bounding box center [1074, 417] width 26 height 26
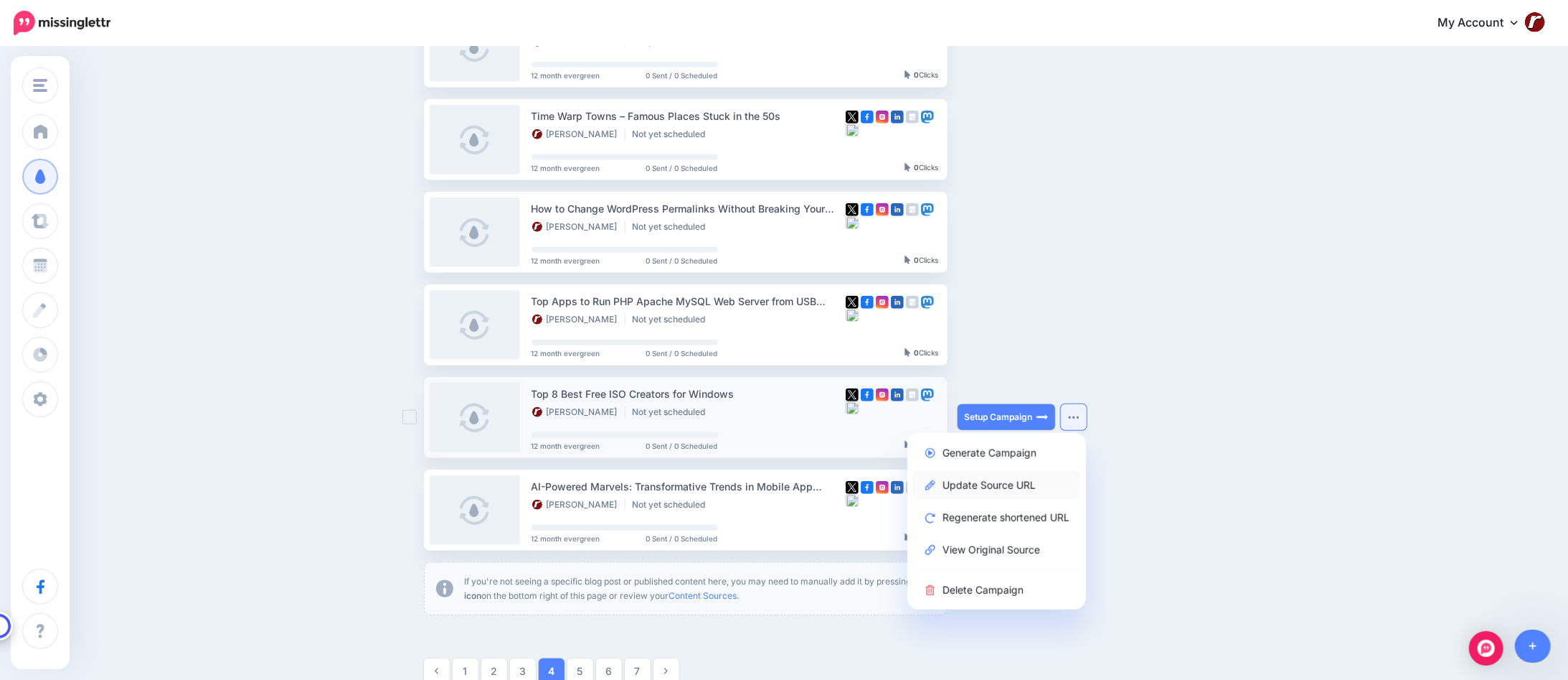
click at [1016, 480] on link "Update Source URL" at bounding box center [996, 484] width 167 height 28
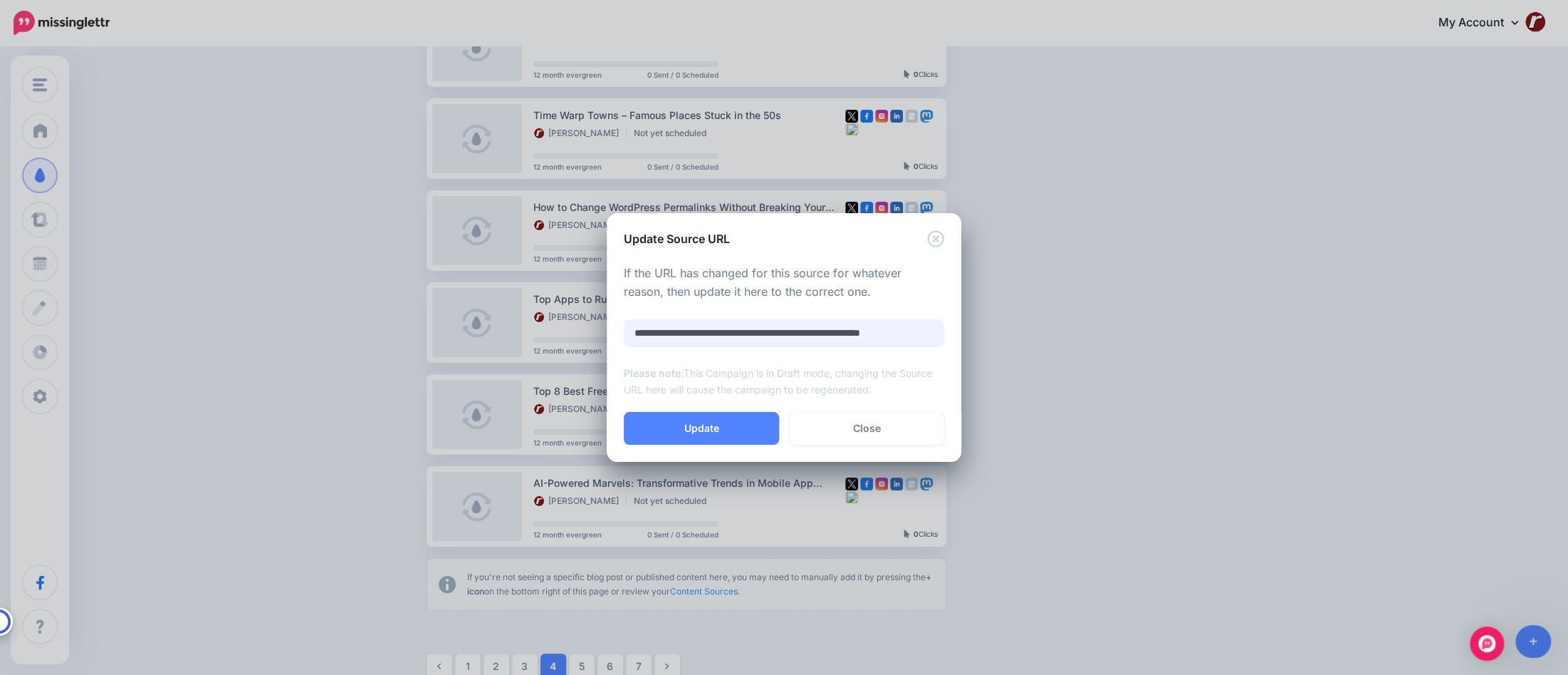
click at [762, 342] on input "**********" at bounding box center [784, 333] width 321 height 28
click at [876, 431] on link "Close" at bounding box center [866, 428] width 155 height 33
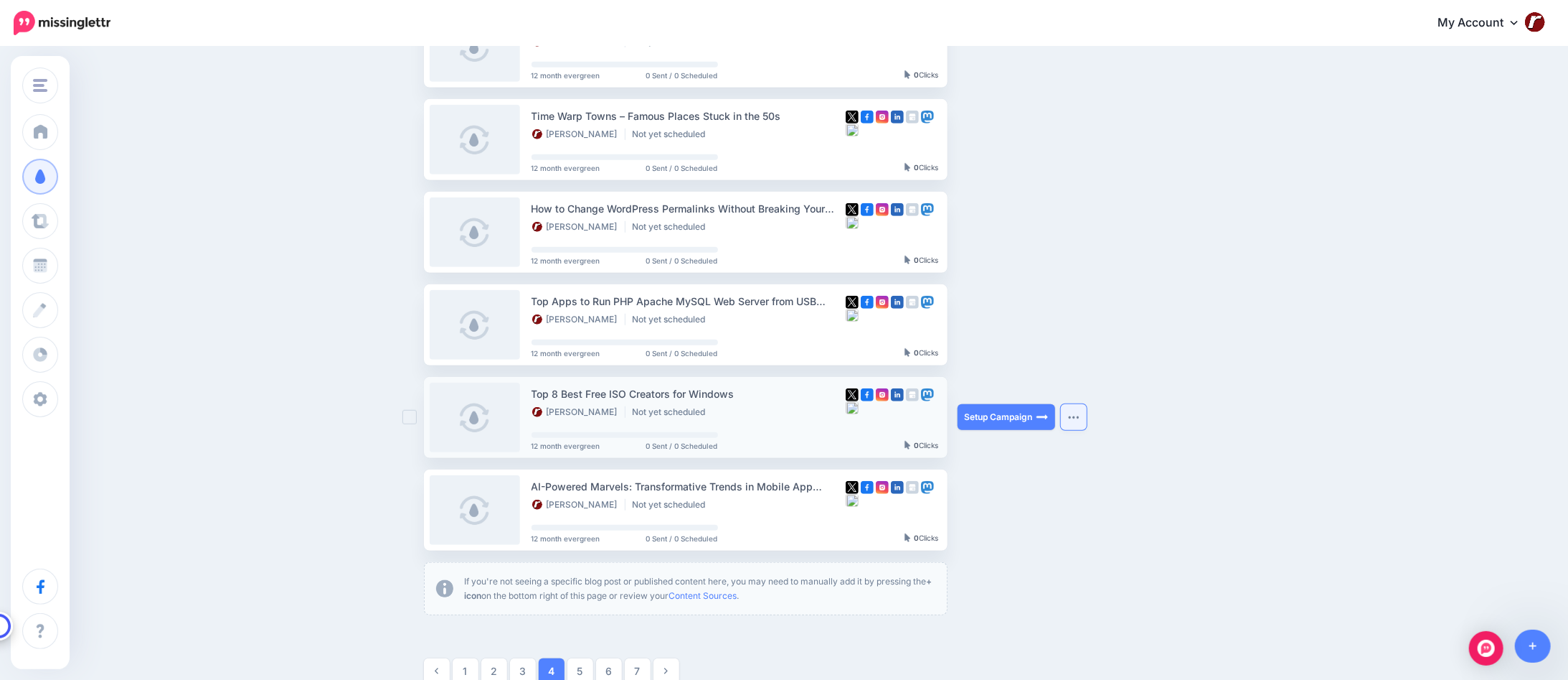
click at [1076, 411] on button "button" at bounding box center [1074, 417] width 26 height 26
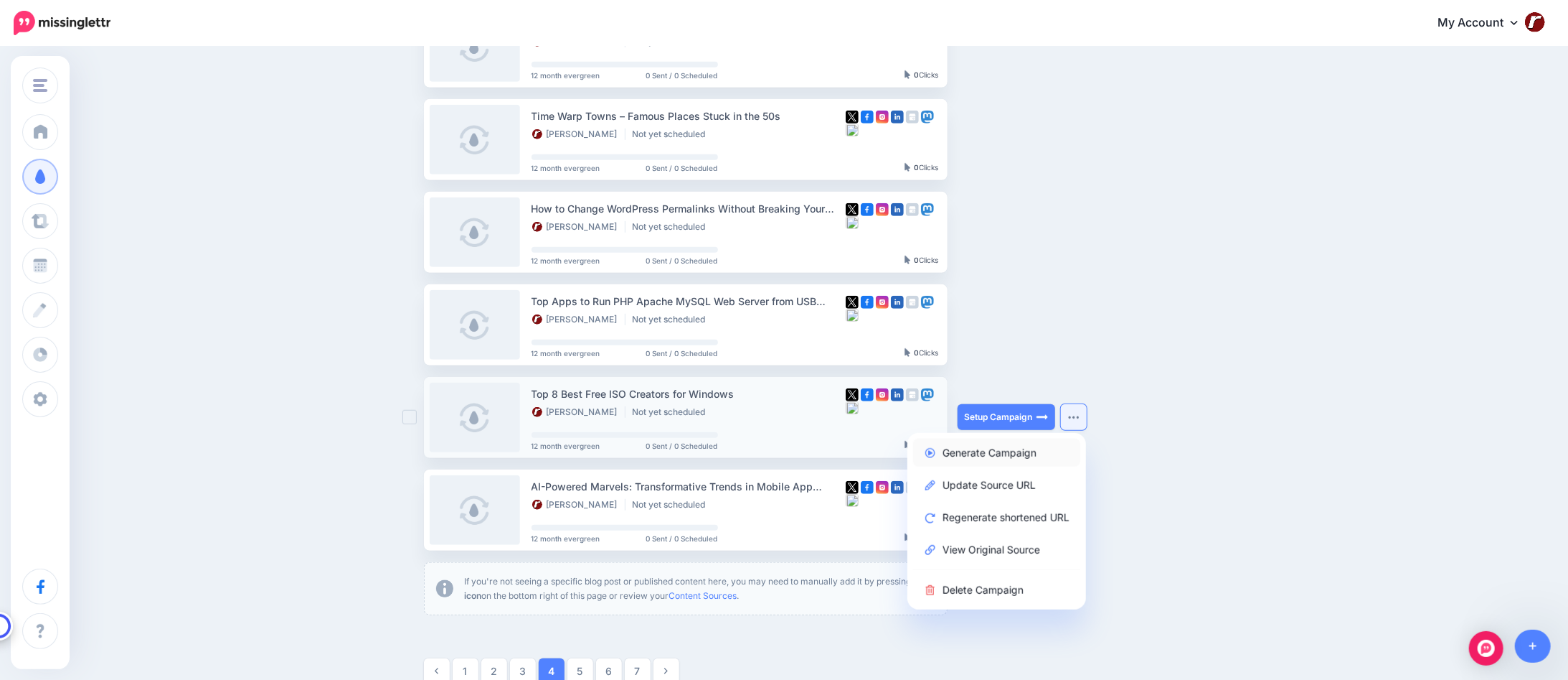
click at [1025, 454] on link "Generate Campaign" at bounding box center [996, 452] width 167 height 28
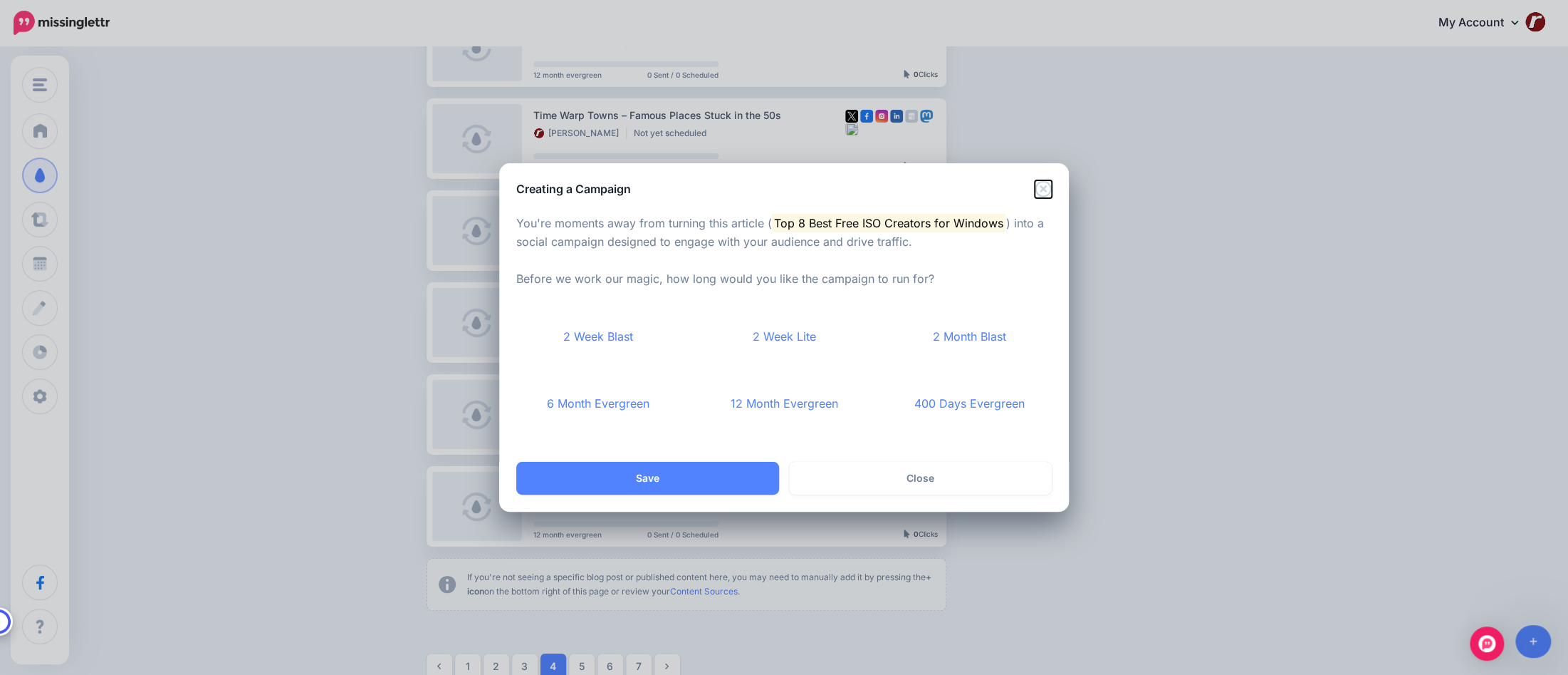
click at [1041, 184] on icon "Close" at bounding box center [1043, 188] width 17 height 17
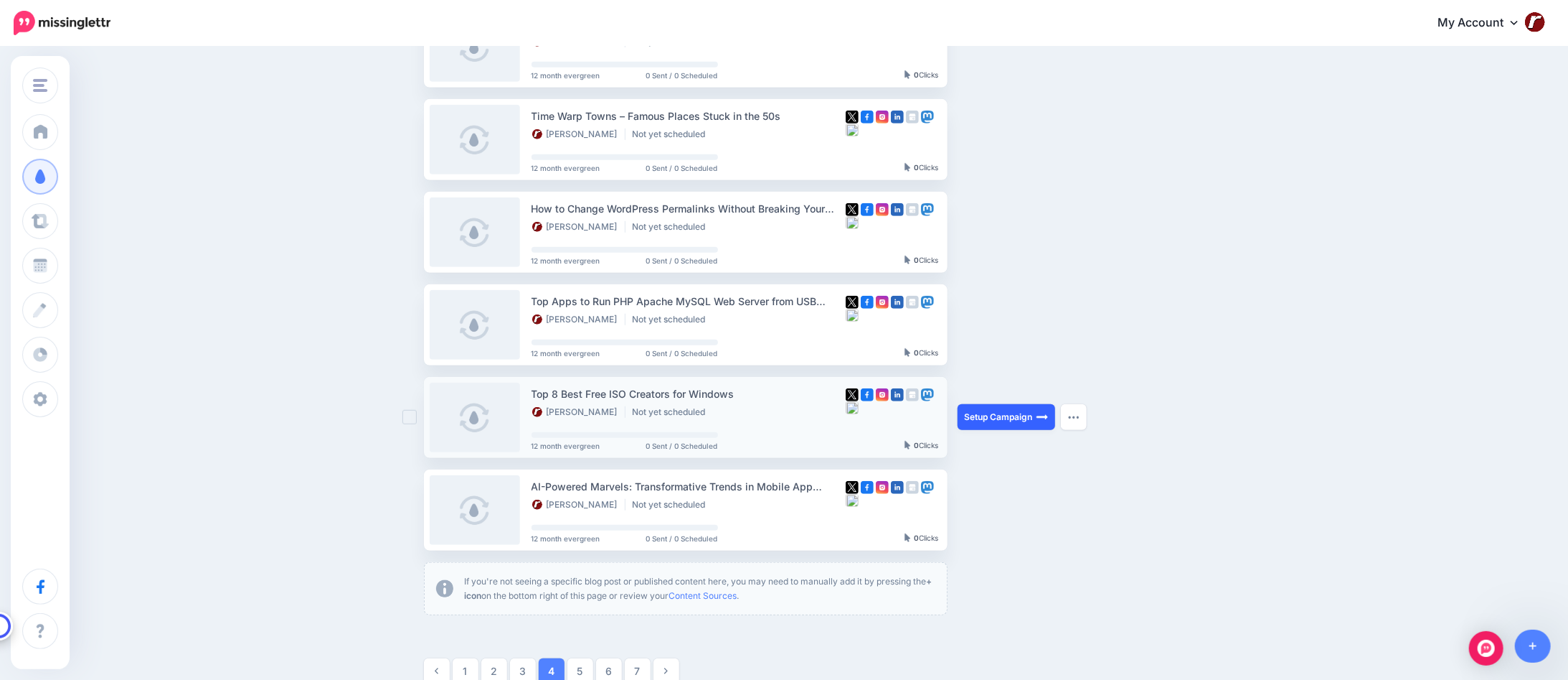
click at [996, 418] on link "Setup Campaign" at bounding box center [1006, 417] width 98 height 26
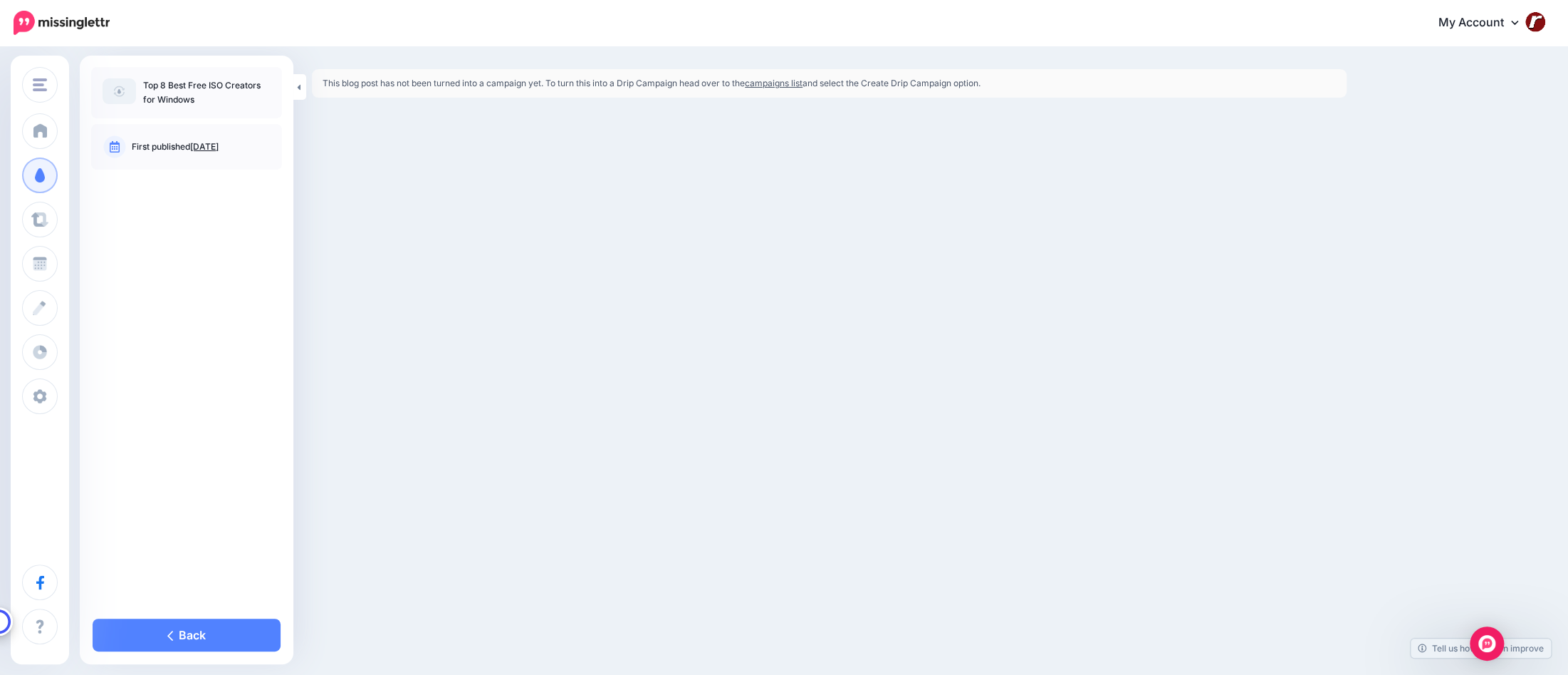
click at [219, 149] on link "[DATE]" at bounding box center [203, 146] width 28 height 11
click at [785, 84] on link "campaigns list" at bounding box center [774, 83] width 58 height 11
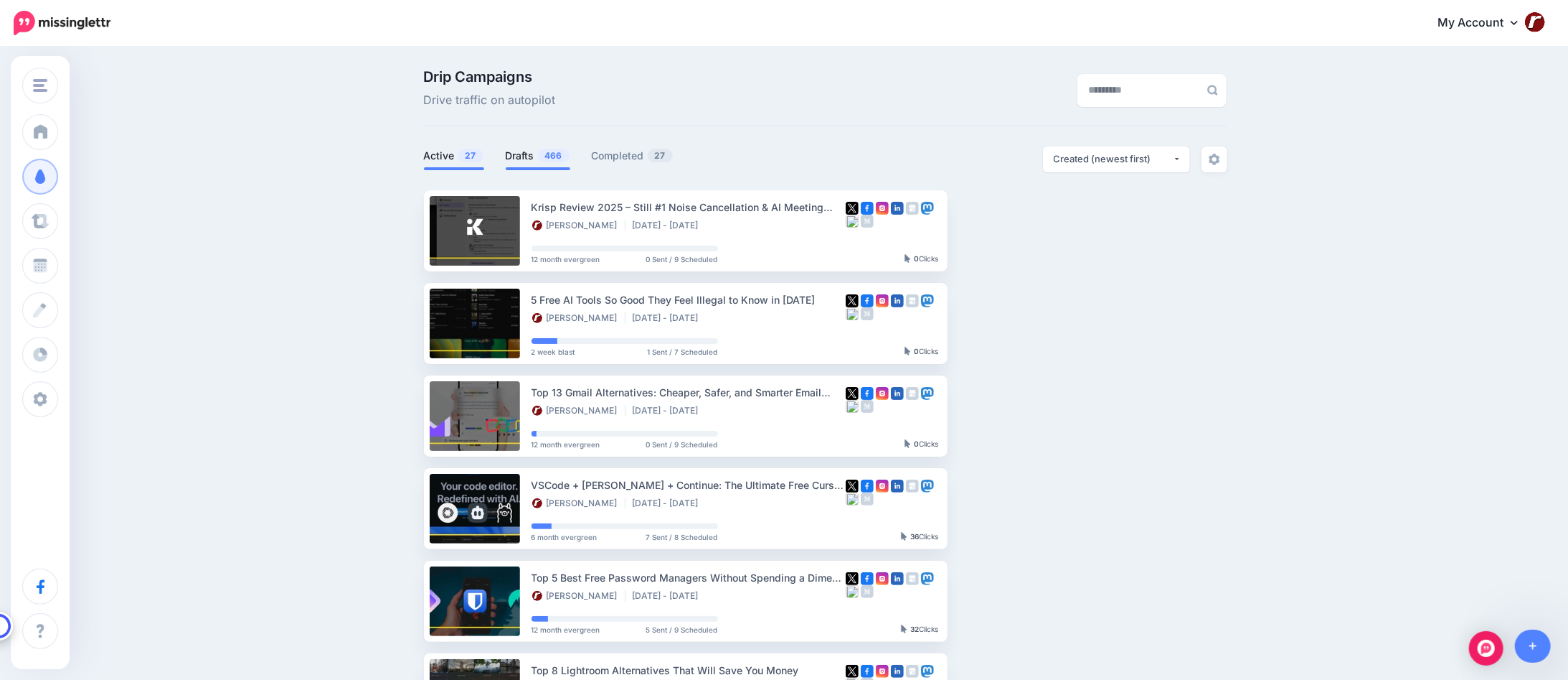
click at [527, 150] on link "Drafts 466" at bounding box center [538, 156] width 65 height 17
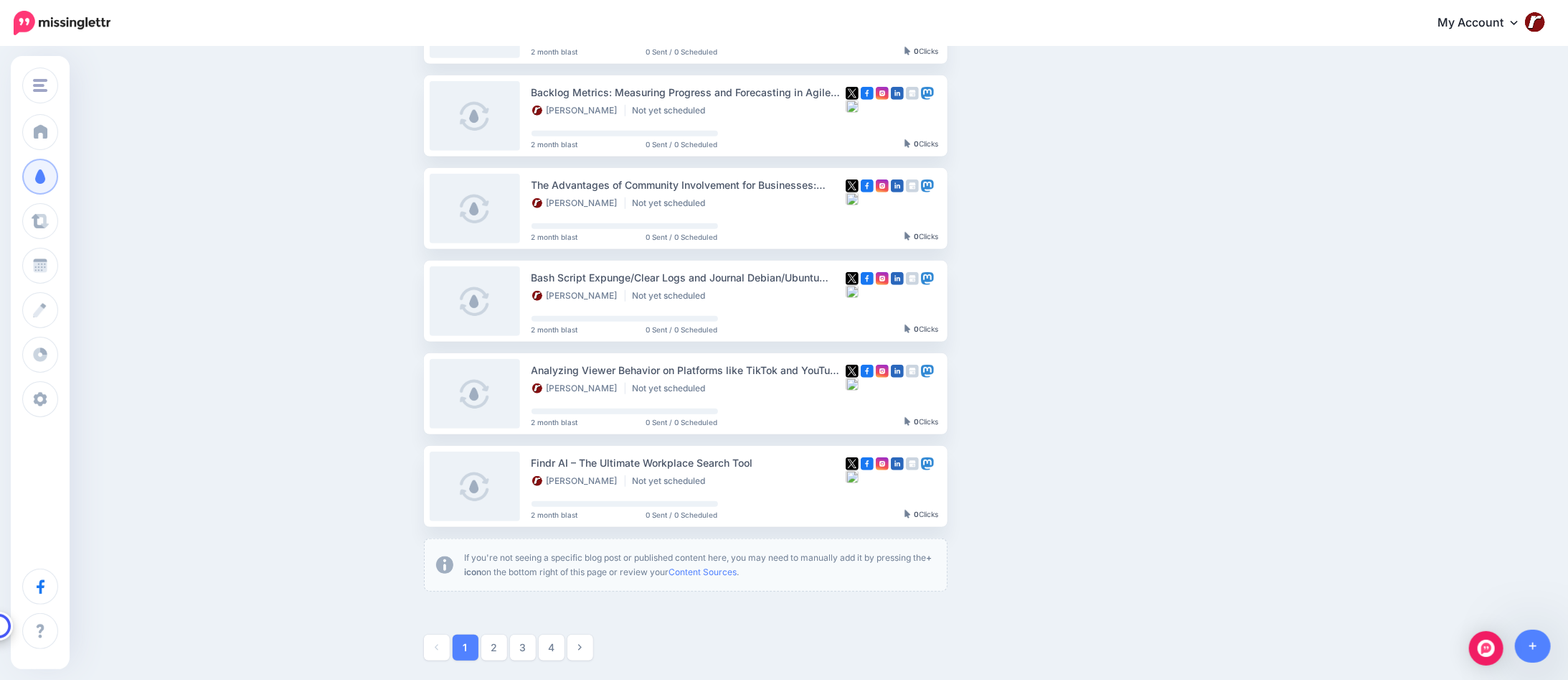
scroll to position [702, 0]
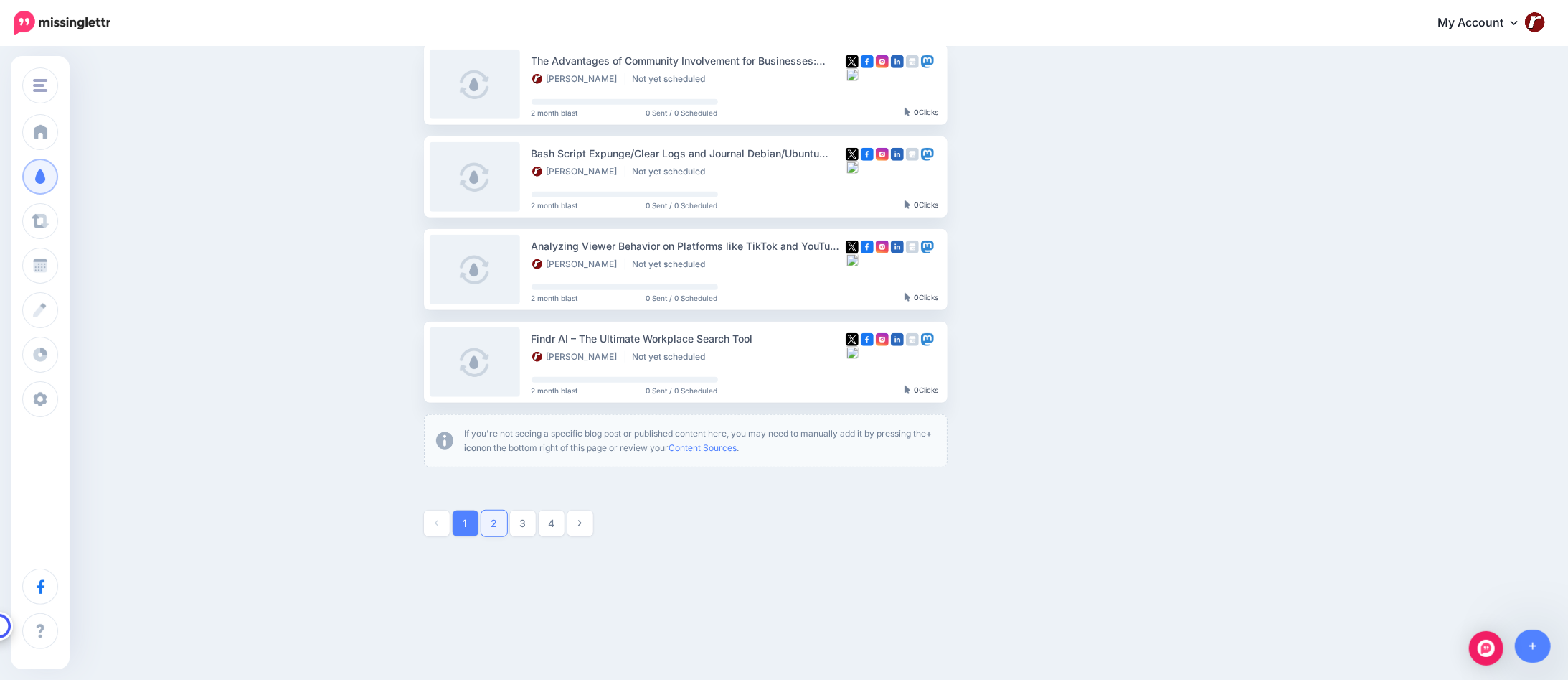
click at [497, 524] on link "2" at bounding box center [494, 523] width 26 height 26
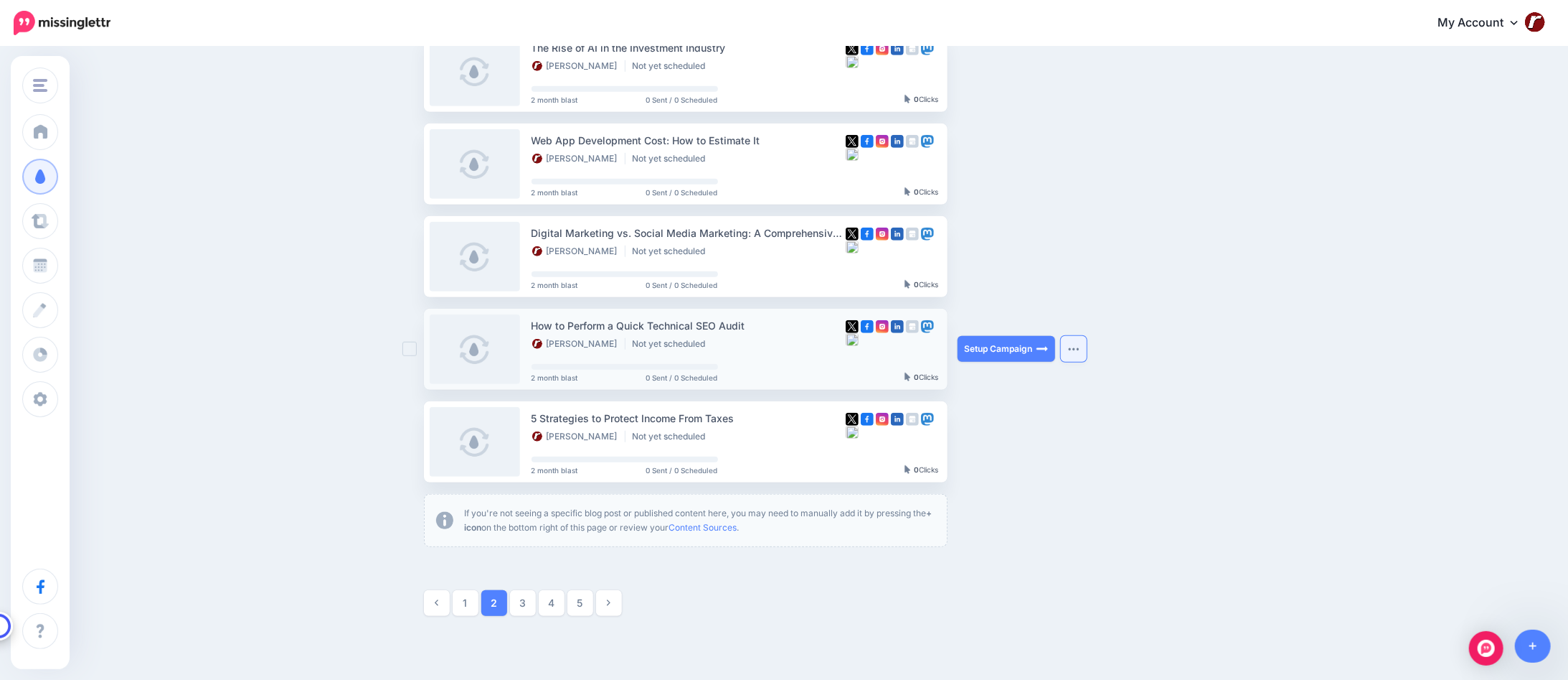
scroll to position [626, 0]
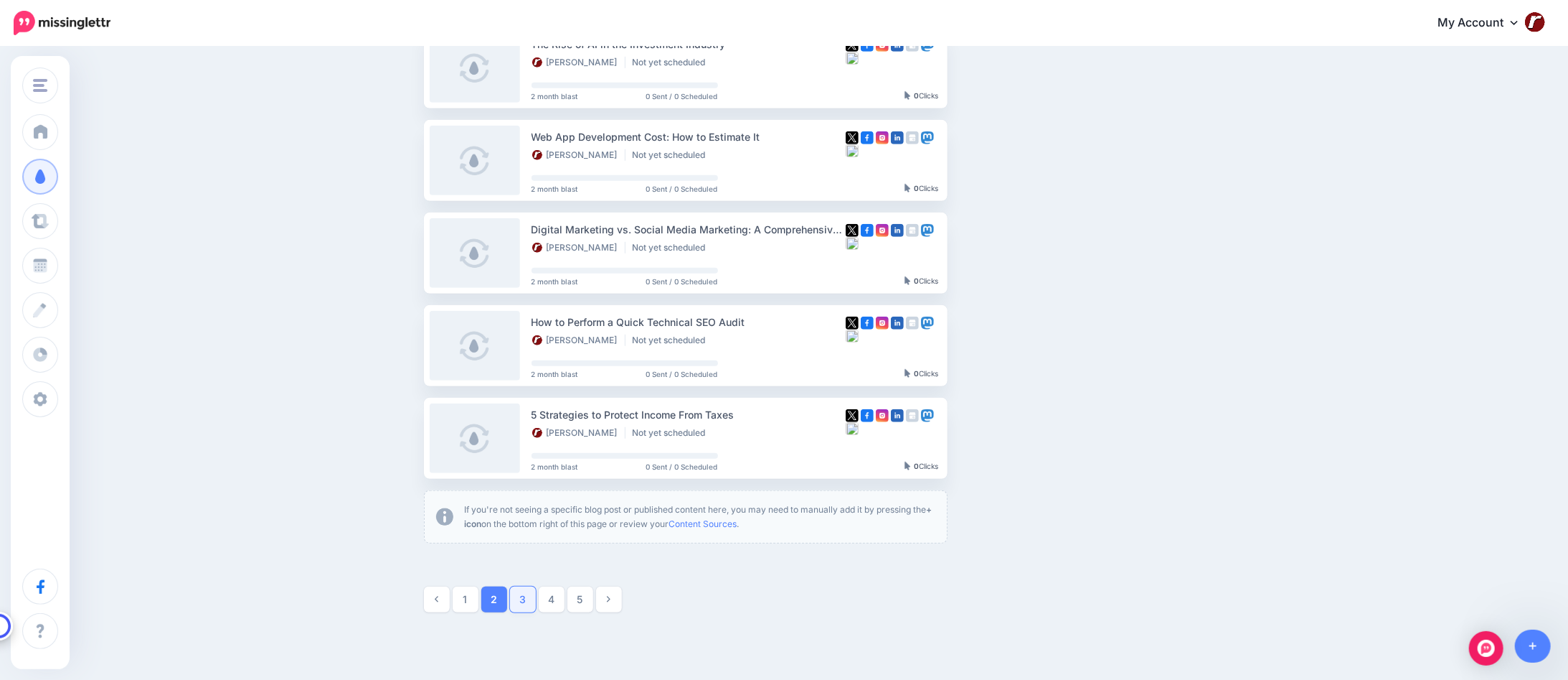
click at [519, 599] on link "3" at bounding box center [523, 599] width 26 height 26
click at [557, 593] on link "4" at bounding box center [552, 599] width 26 height 26
click at [584, 589] on link "5" at bounding box center [580, 599] width 26 height 26
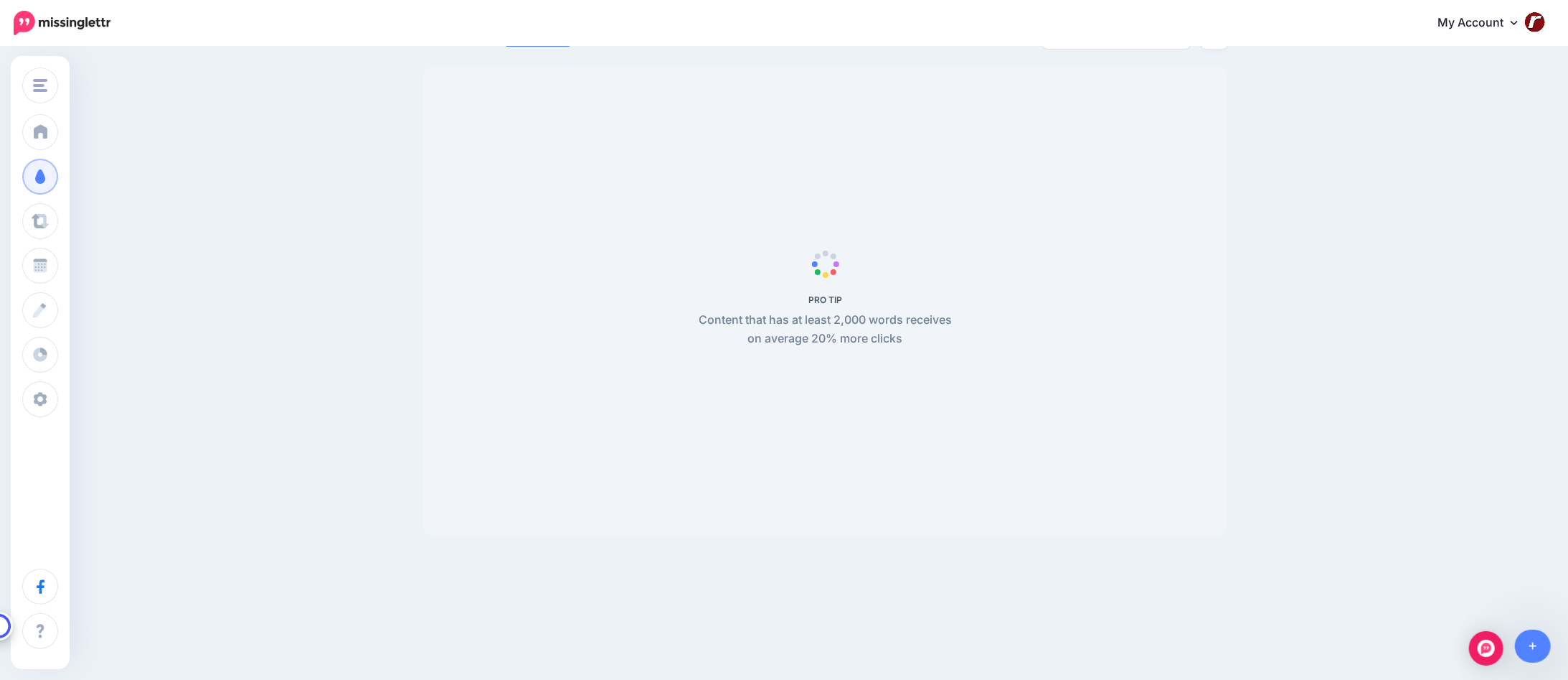
scroll to position [124, 0]
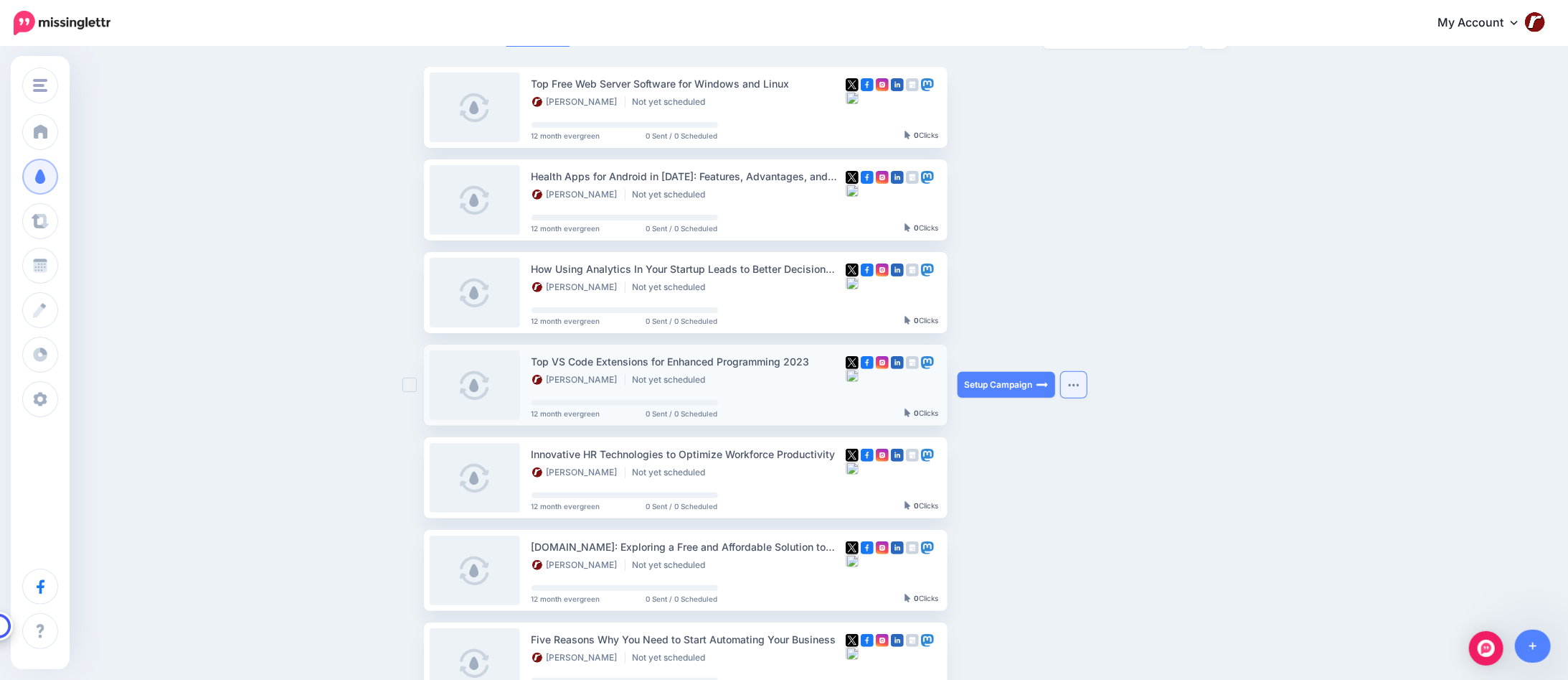
click at [1084, 381] on button "button" at bounding box center [1074, 384] width 26 height 26
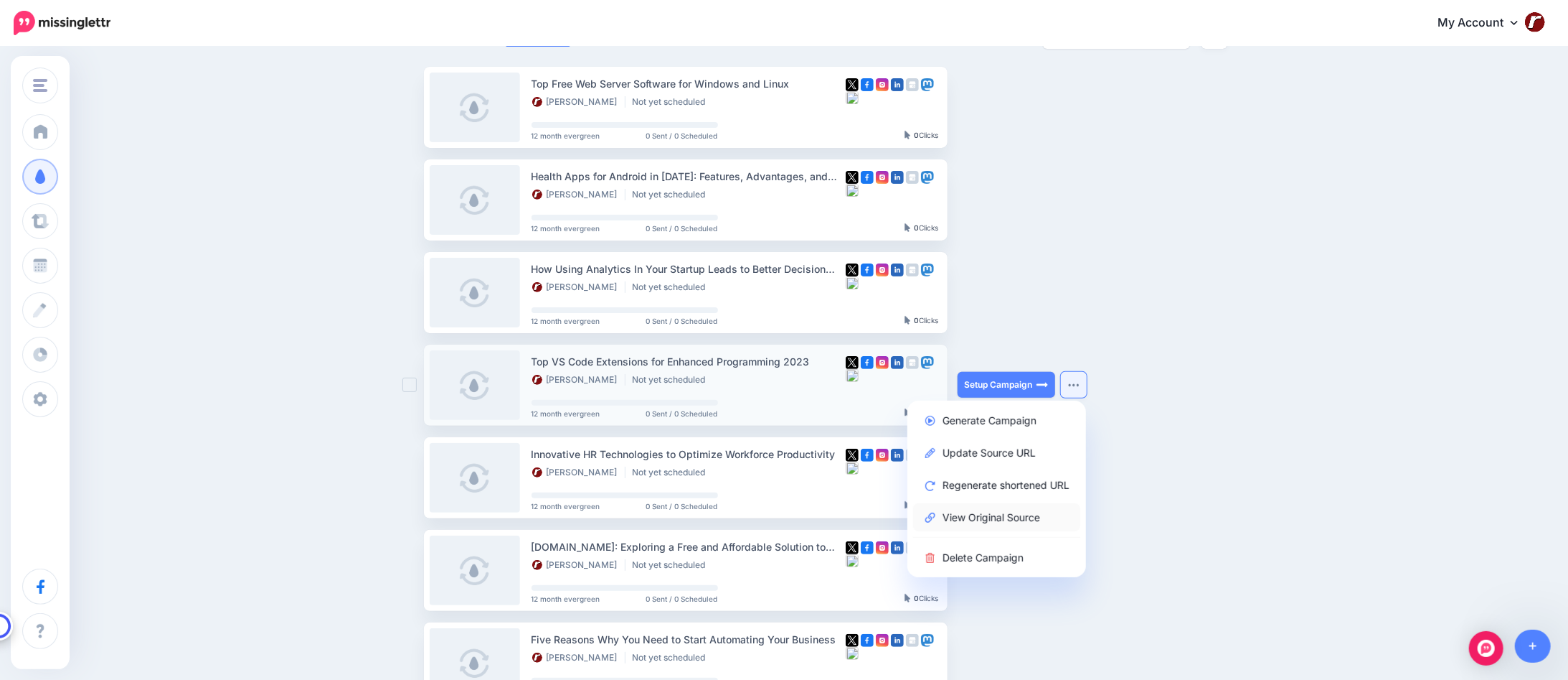
click at [979, 511] on link "View Original Source" at bounding box center [996, 517] width 167 height 28
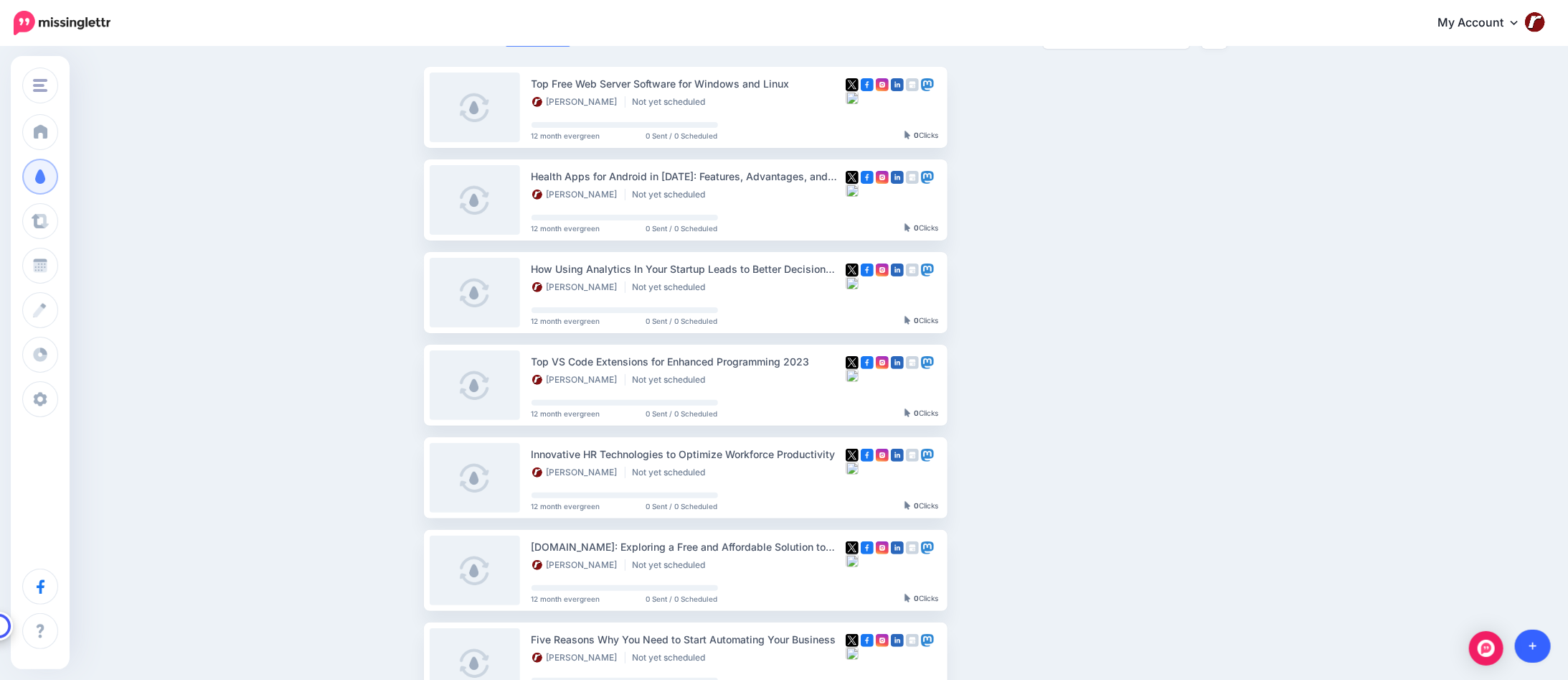
click at [1547, 650] on link at bounding box center [1533, 646] width 37 height 33
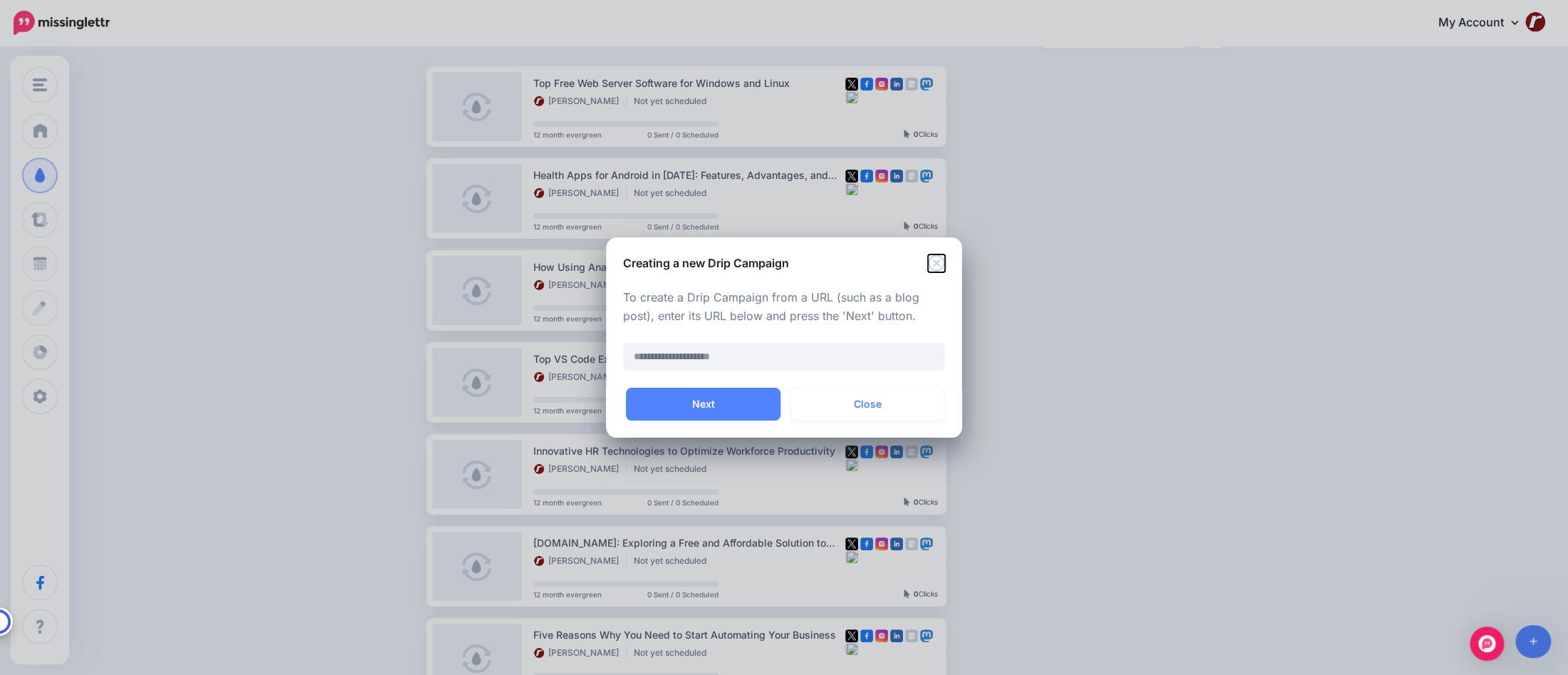
click at [933, 263] on icon "Close" at bounding box center [936, 263] width 17 height 17
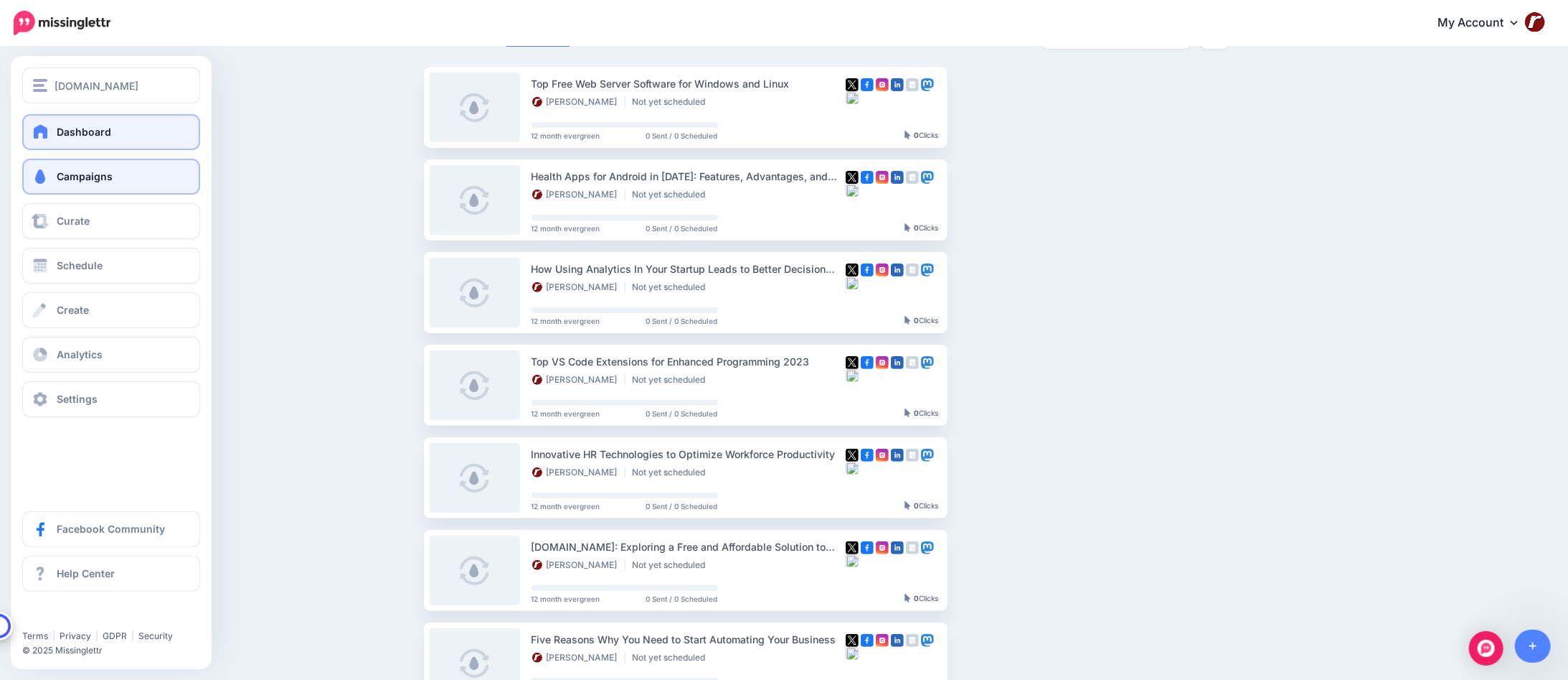
click at [59, 125] on span "Dashboard" at bounding box center [84, 131] width 55 height 12
